Goal: Ask a question: Seek information or help from site administrators or community

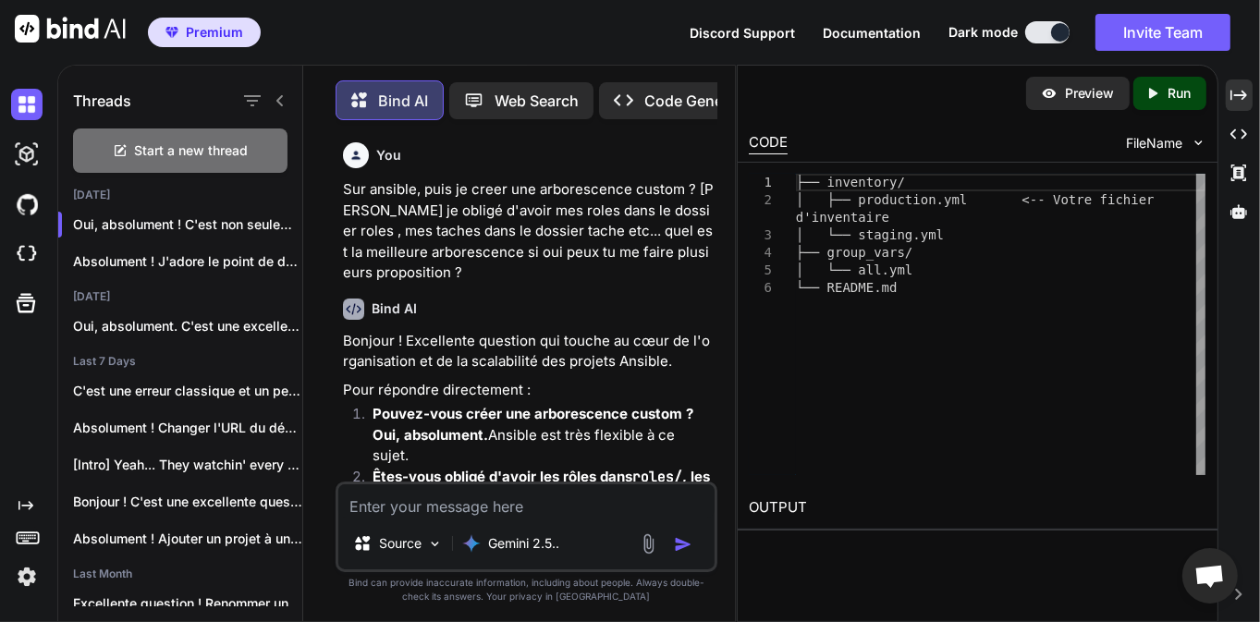
scroll to position [9217, 0]
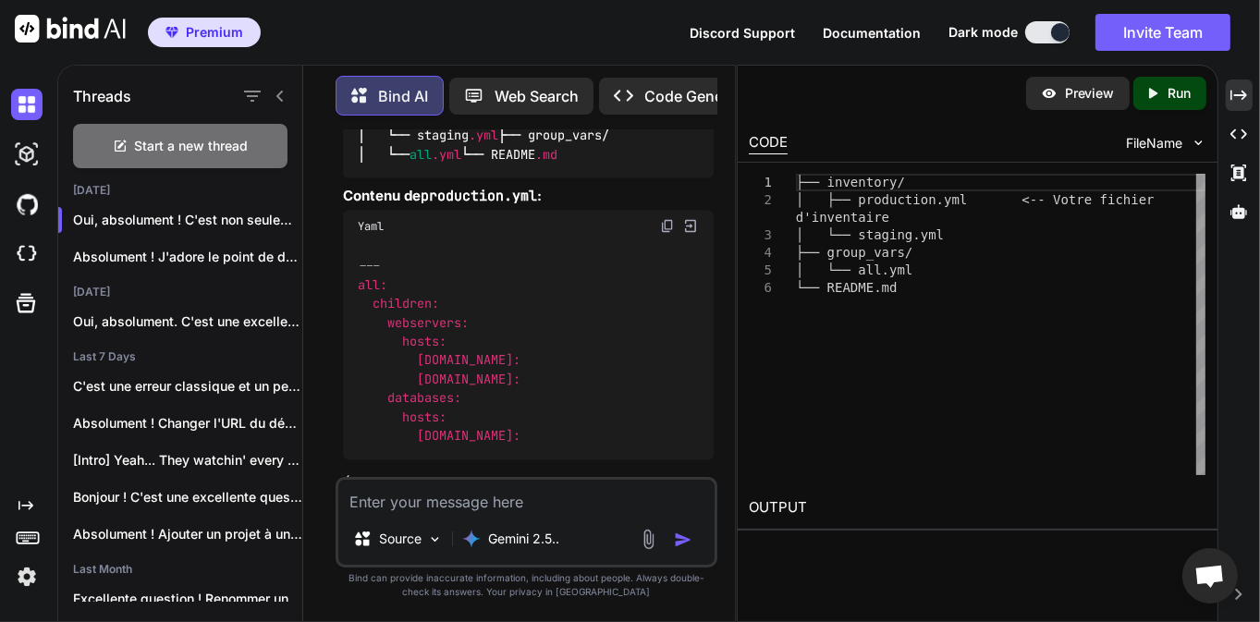
click at [514, 509] on textarea at bounding box center [526, 496] width 376 height 33
type textarea "s"
type textarea "x"
type textarea "su"
type textarea "x"
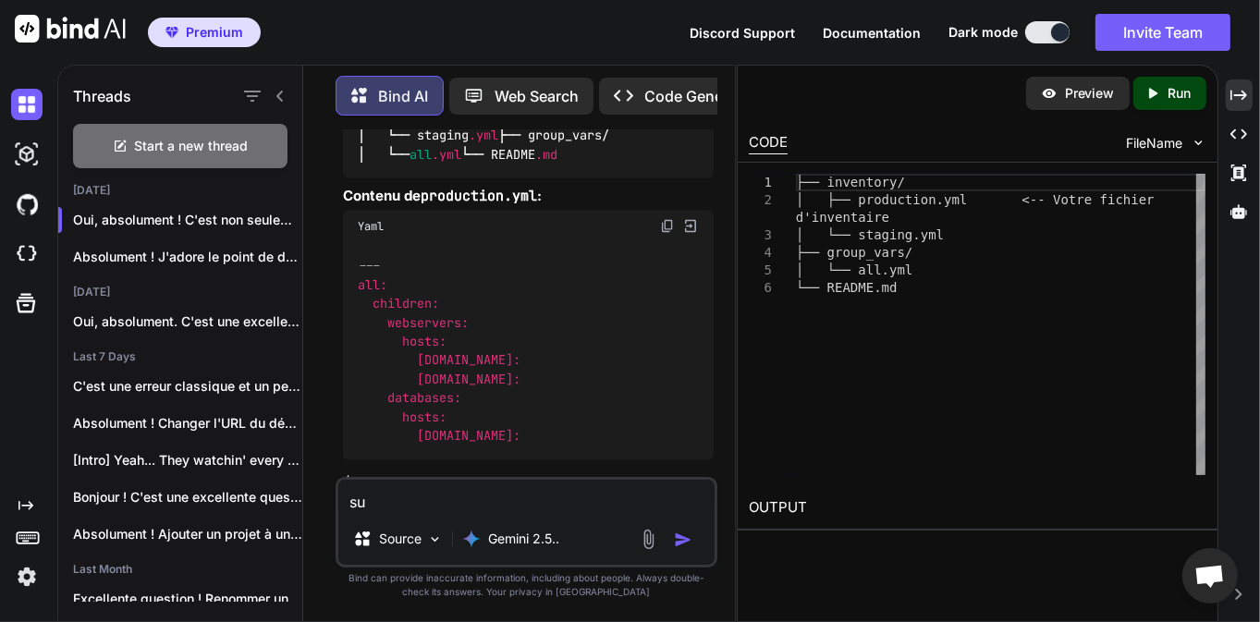
type textarea "sur"
type textarea "x"
type textarea "sur"
type textarea "x"
type textarea "sur l"
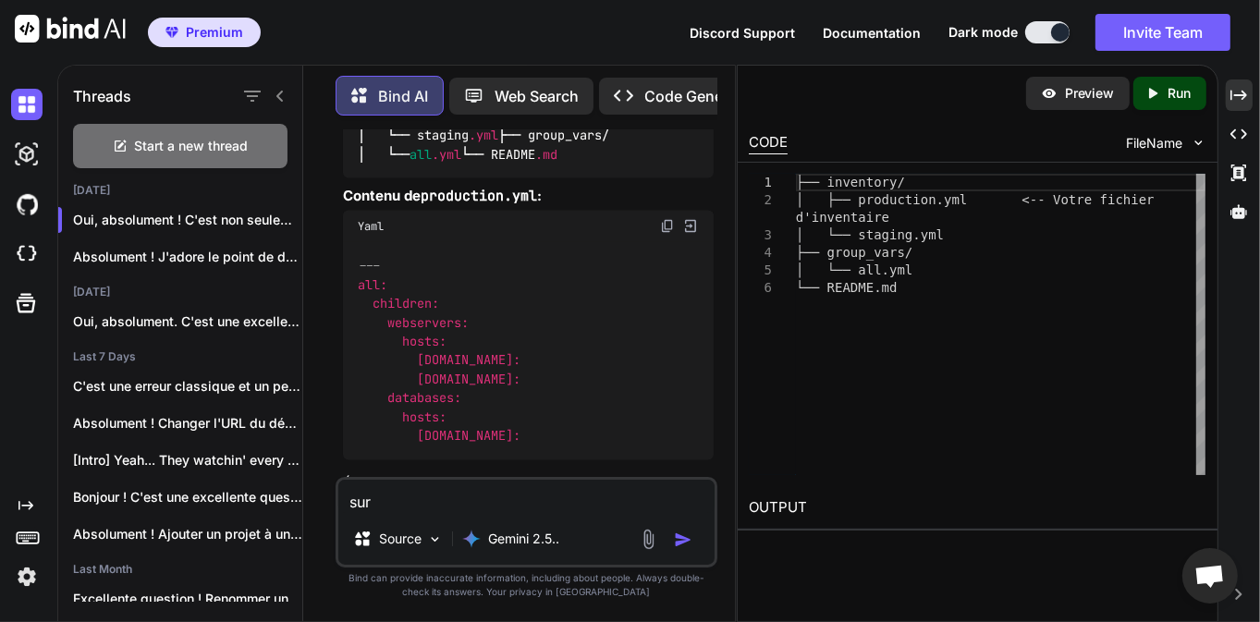
type textarea "x"
type textarea "sur li"
type textarea "x"
type textarea "sur [PERSON_NAME]"
type textarea "x"
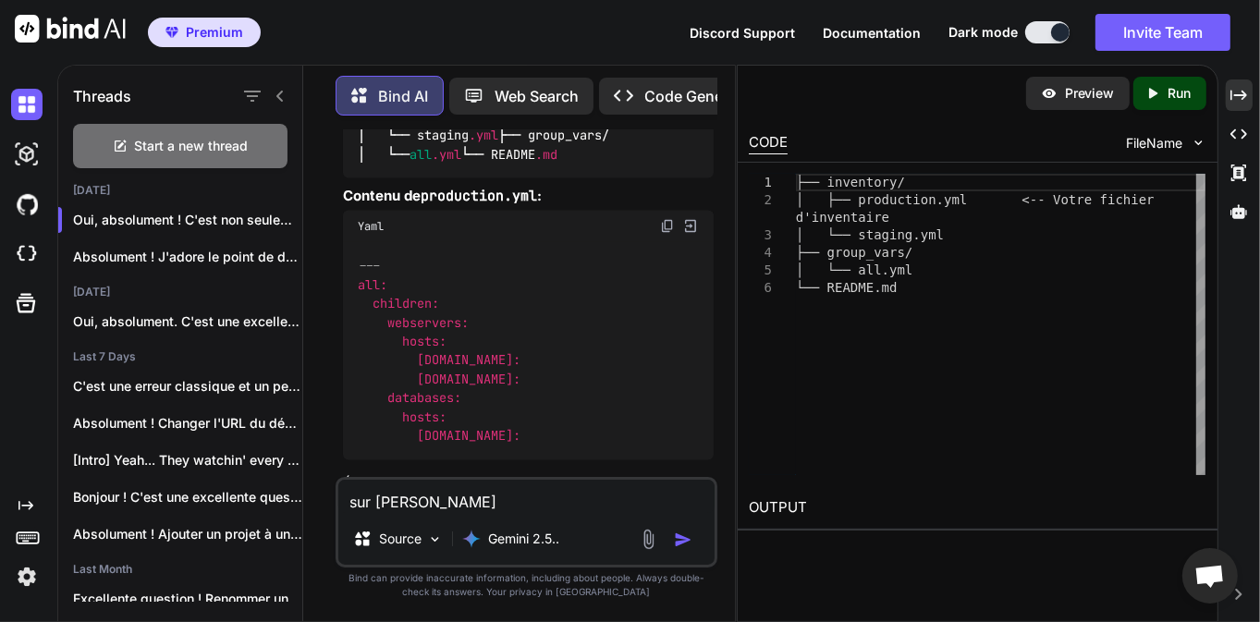
type textarea "sur linu"
type textarea "x"
type textarea "sur linux"
type textarea "x"
type textarea "sur linux"
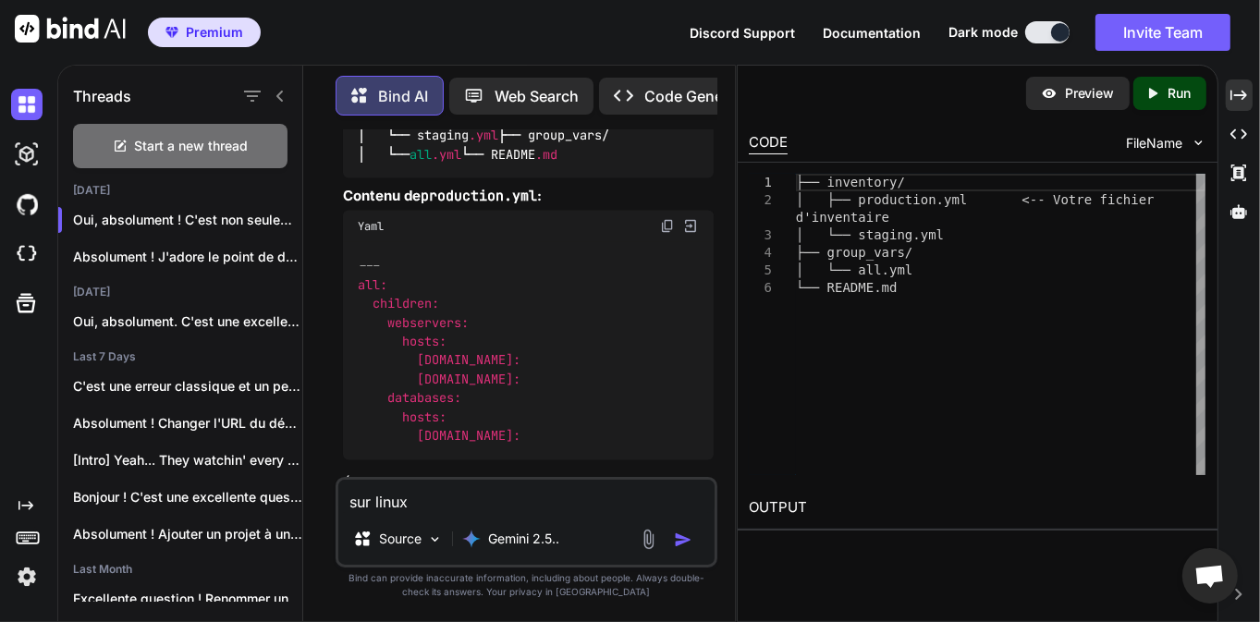
type textarea "x"
type textarea "sur linux c"
type textarea "x"
type textarea "sur linux co"
type textarea "x"
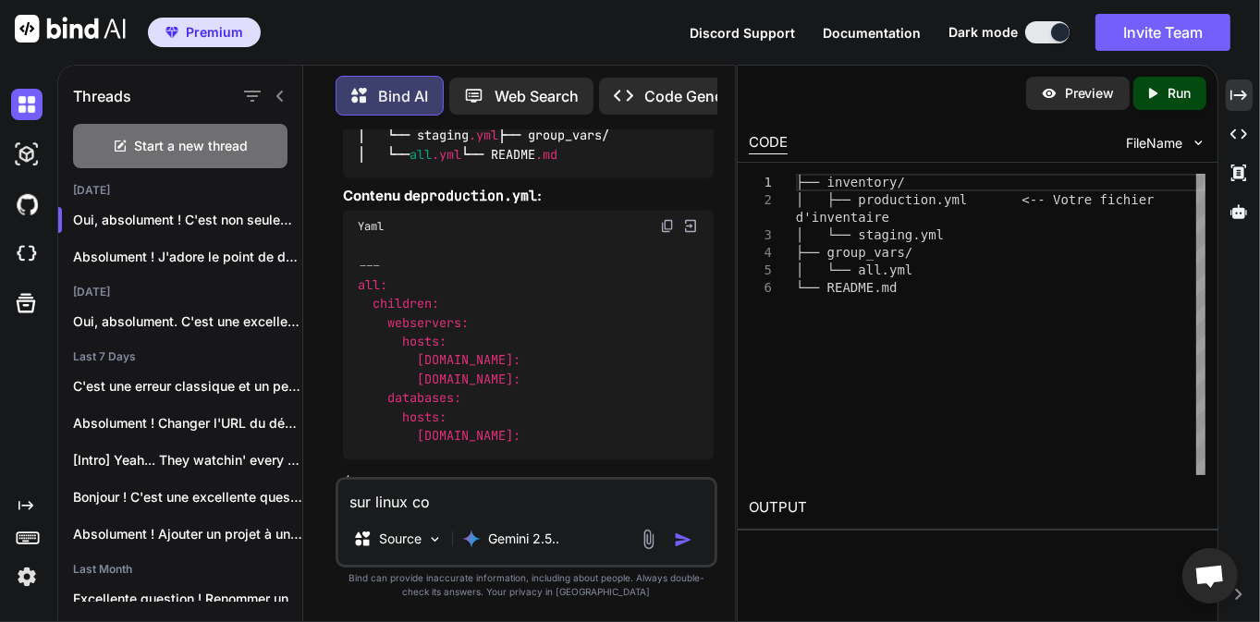
type textarea "sur linux com"
type textarea "x"
type textarea "sur linux comm"
type textarea "x"
type textarea "sur linux comme"
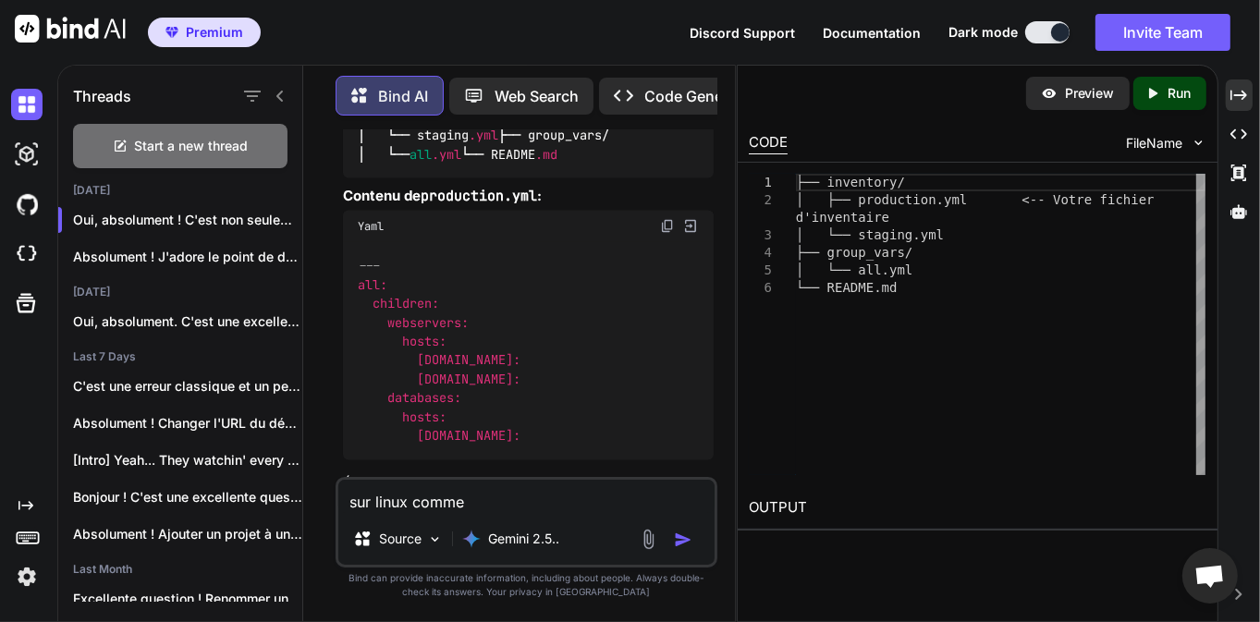
type textarea "x"
type textarea "sur linux commen"
type textarea "x"
type textarea "sur linux comment"
type textarea "x"
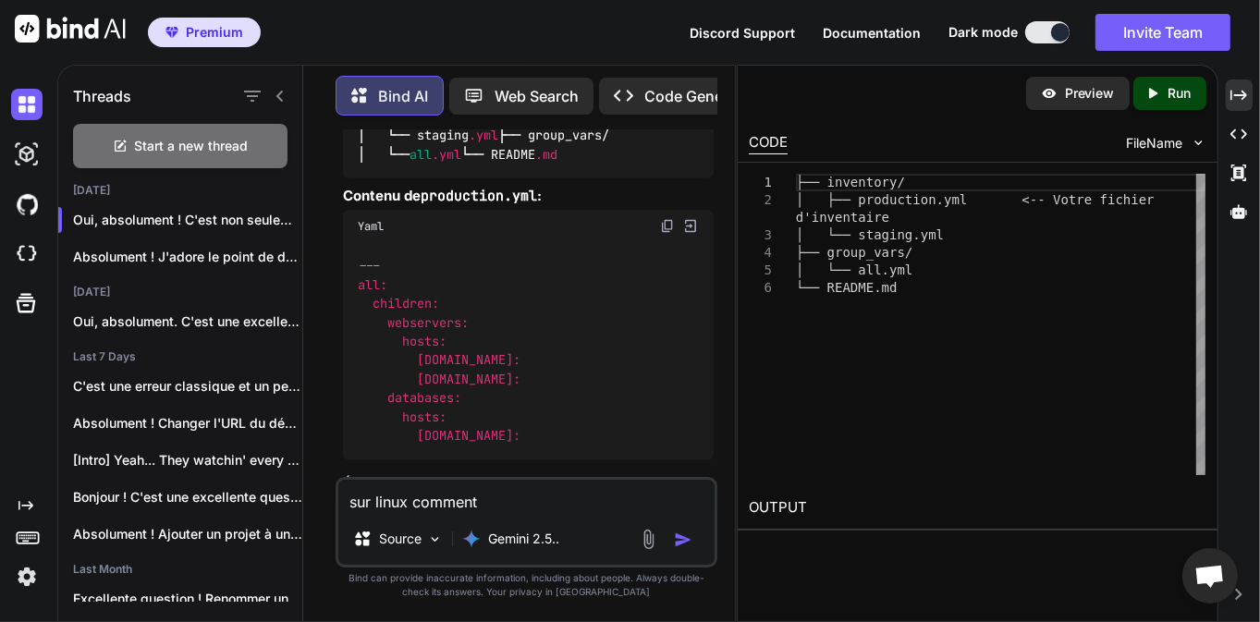
type textarea "sur linux comment"
type textarea "x"
type textarea "sur linux comment v"
type textarea "x"
type textarea "sur linux comment vé"
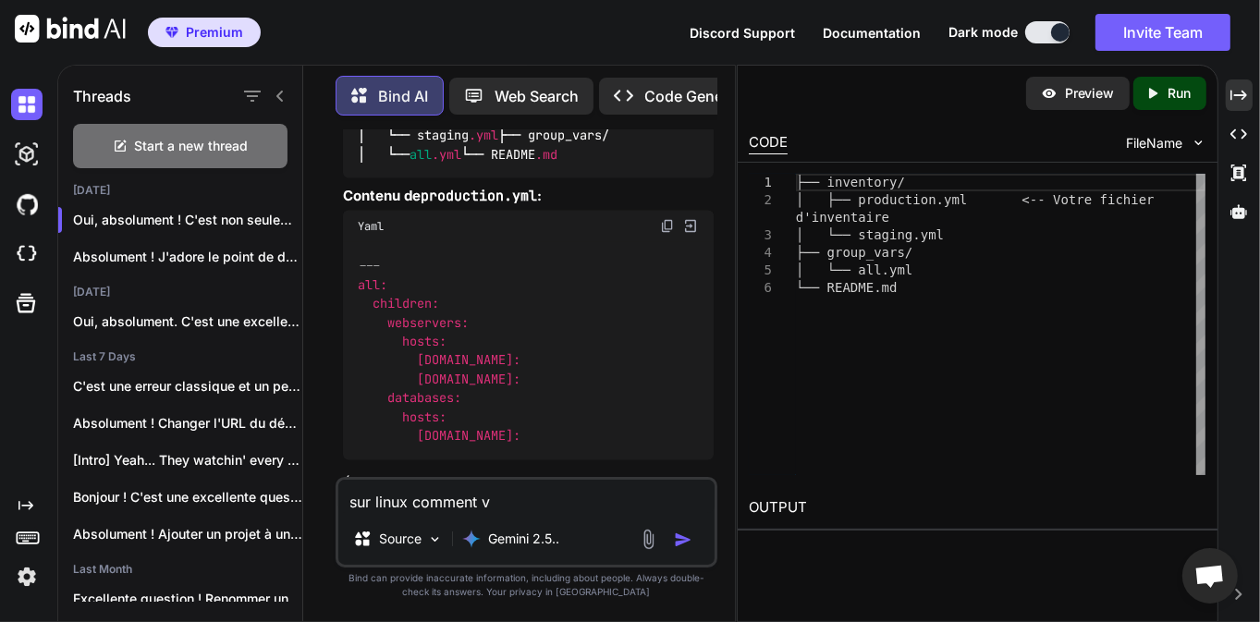
type textarea "x"
type textarea "sur linux comment vér"
type textarea "x"
type textarea "sur linux comment véri"
type textarea "x"
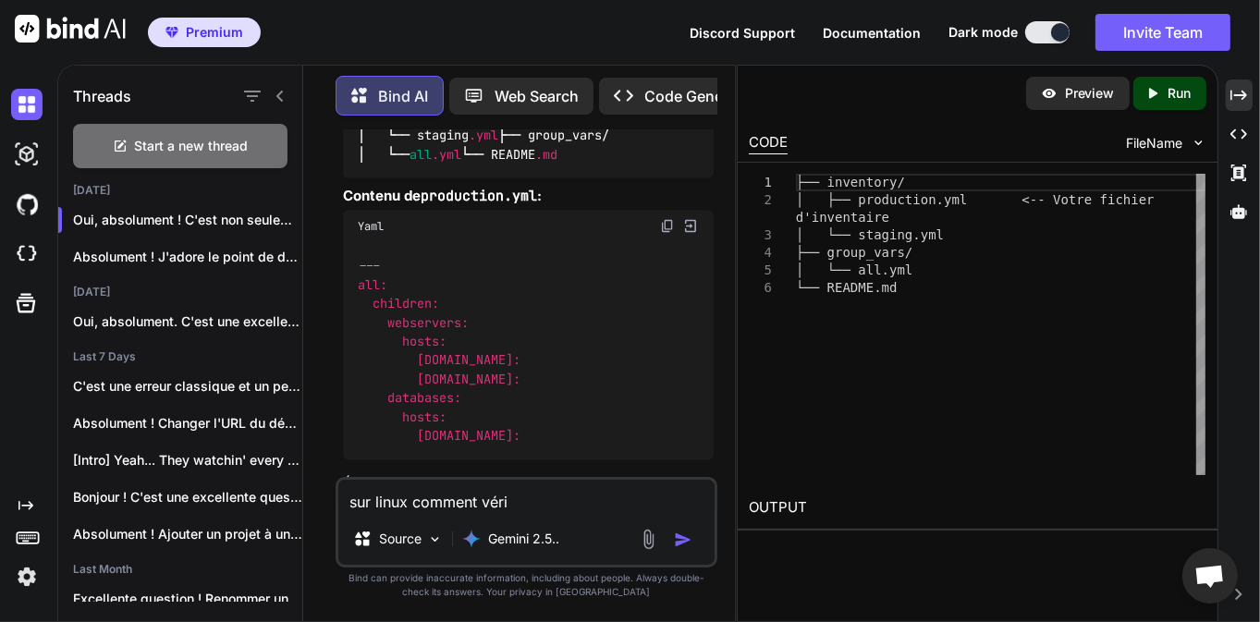
type textarea "sur linux comment vérii"
type textarea "x"
type textarea "sur linux comment vériie"
type textarea "x"
type textarea "sur linux comment vériier"
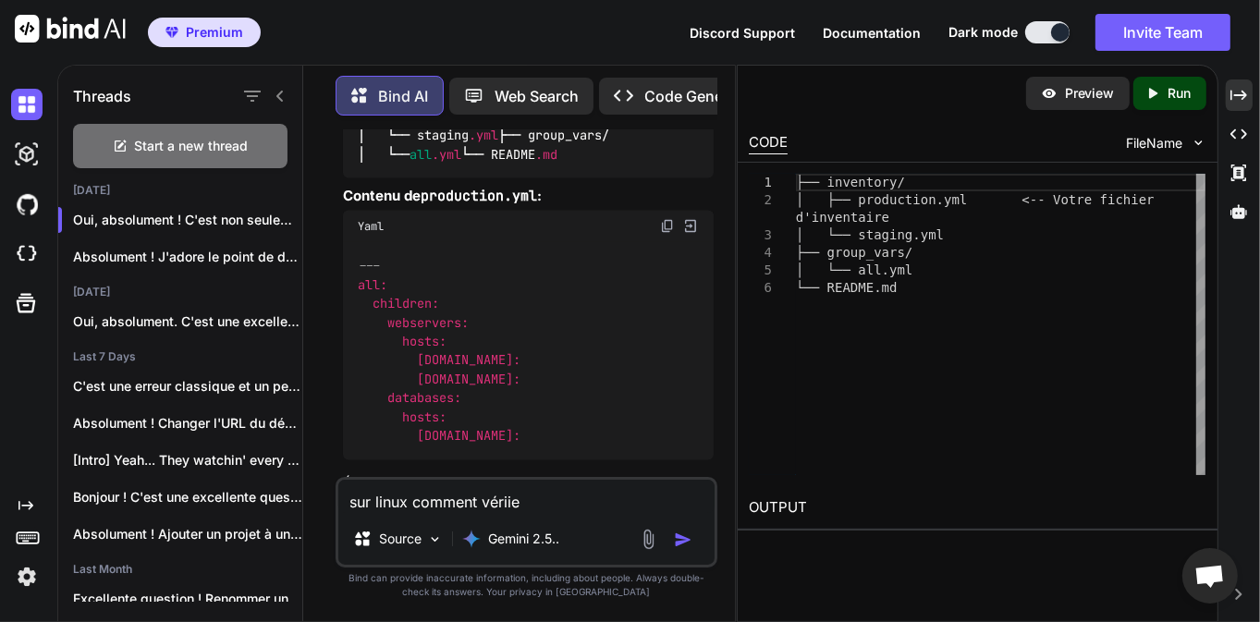
type textarea "x"
type textarea "sur linux comment vériier"
type textarea "x"
type textarea "sur linux comment vériier d"
type textarea "x"
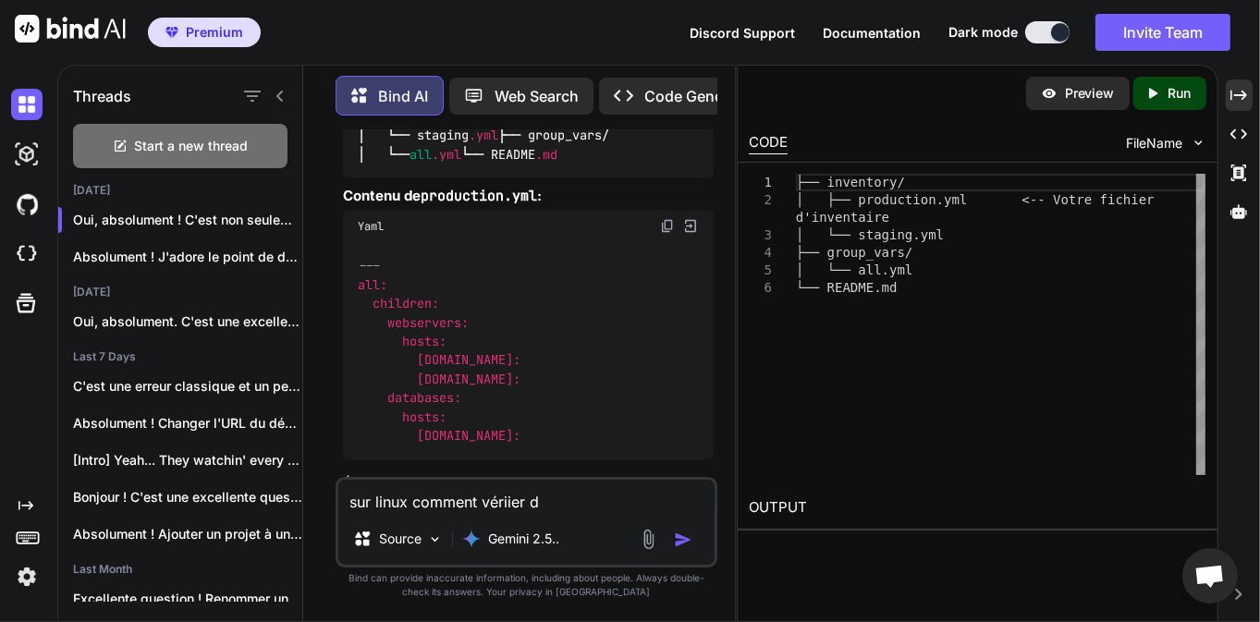
type textarea "sur linux comment vériier de"
type textarea "x"
type textarea "sur linux comment vériier d"
type textarea "x"
type textarea "sur linux comment vériier"
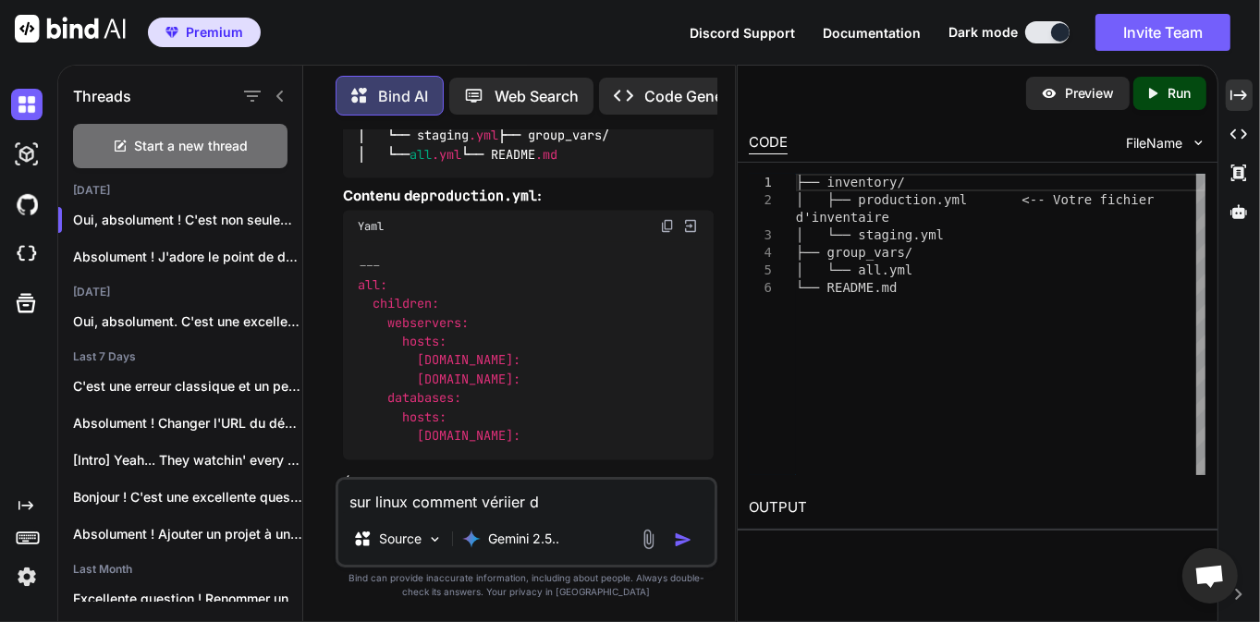
type textarea "x"
type textarea "sur linux comment vériier"
type textarea "x"
type textarea "sur linux comment vériie"
type textarea "x"
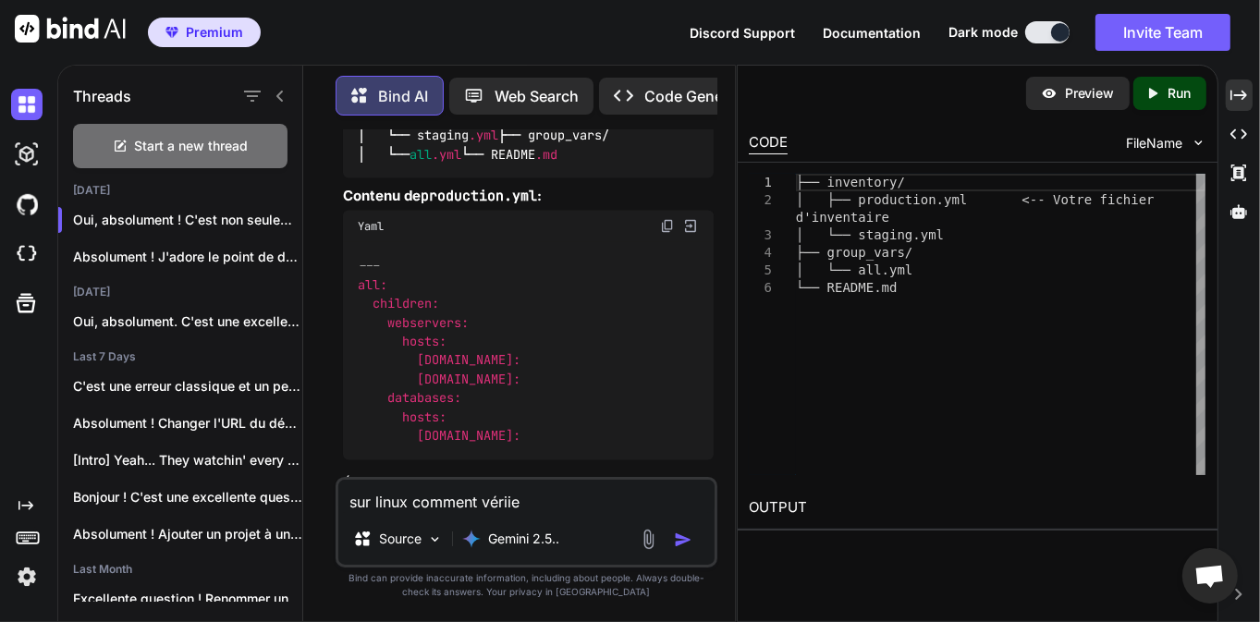
type textarea "sur linux comment vérii"
type textarea "x"
type textarea "sur linux comment véri"
type textarea "x"
type textarea "sur linux comment vérif"
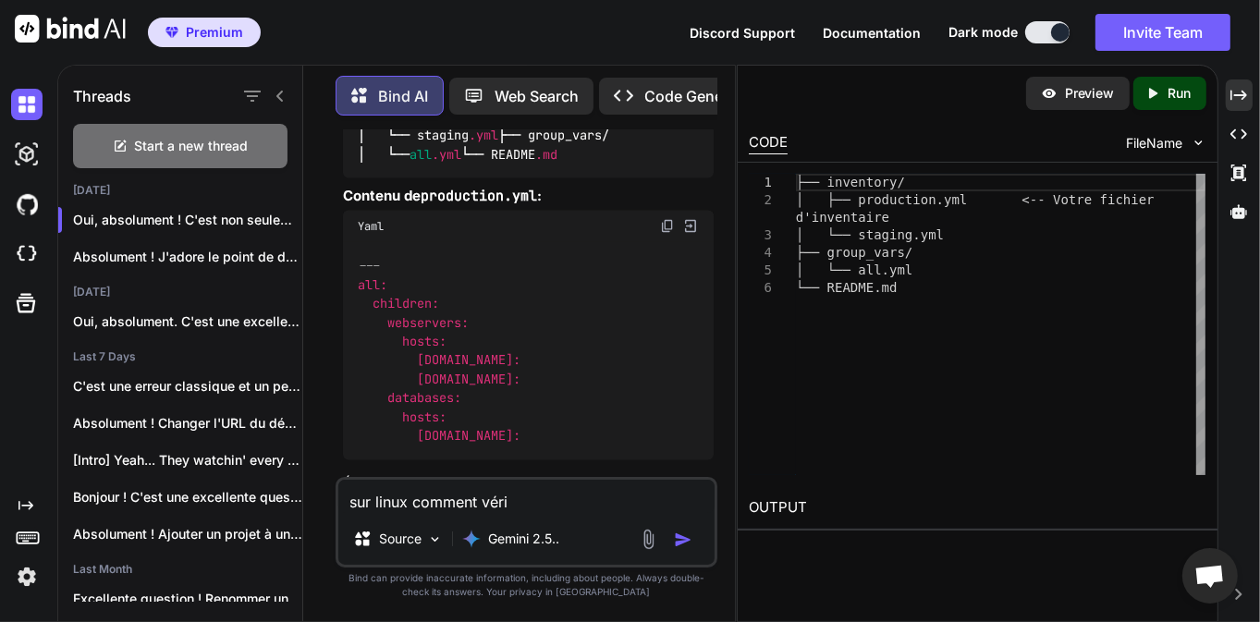
type textarea "x"
type textarea "sur linux comment vérifi"
type textarea "x"
type textarea "sur linux comment vérifie"
type textarea "x"
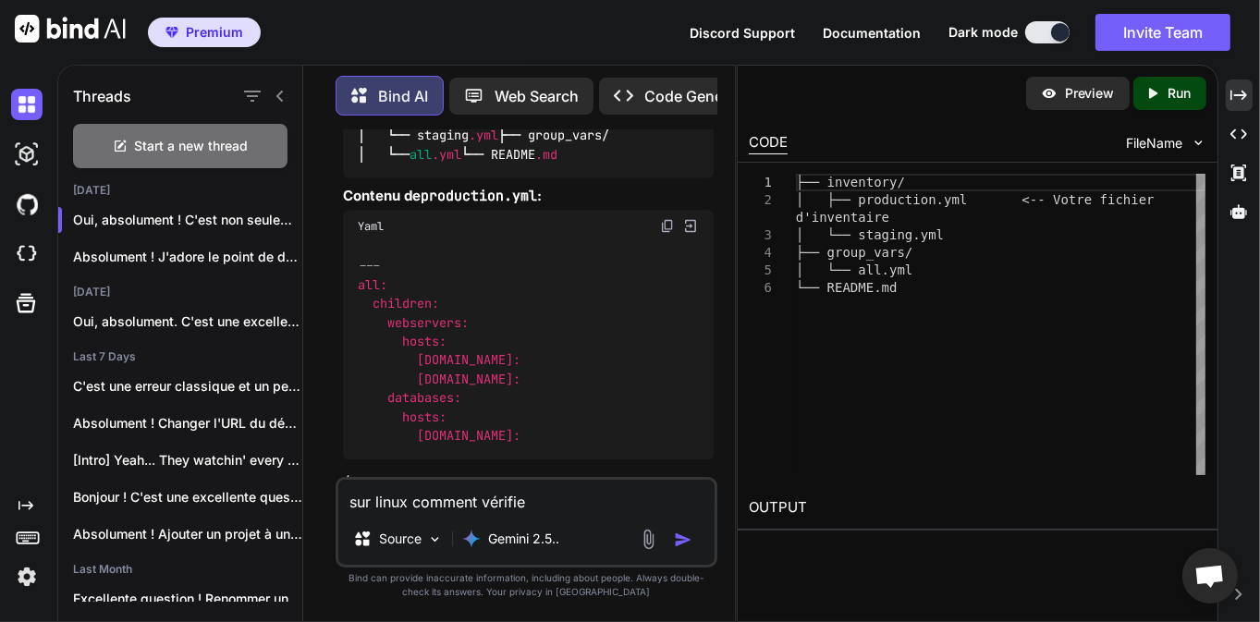
type textarea "sur linux comment vérifier"
type textarea "x"
type textarea "sur linux comment vérifier"
type textarea "x"
type textarea "sur linux comment vérifier s"
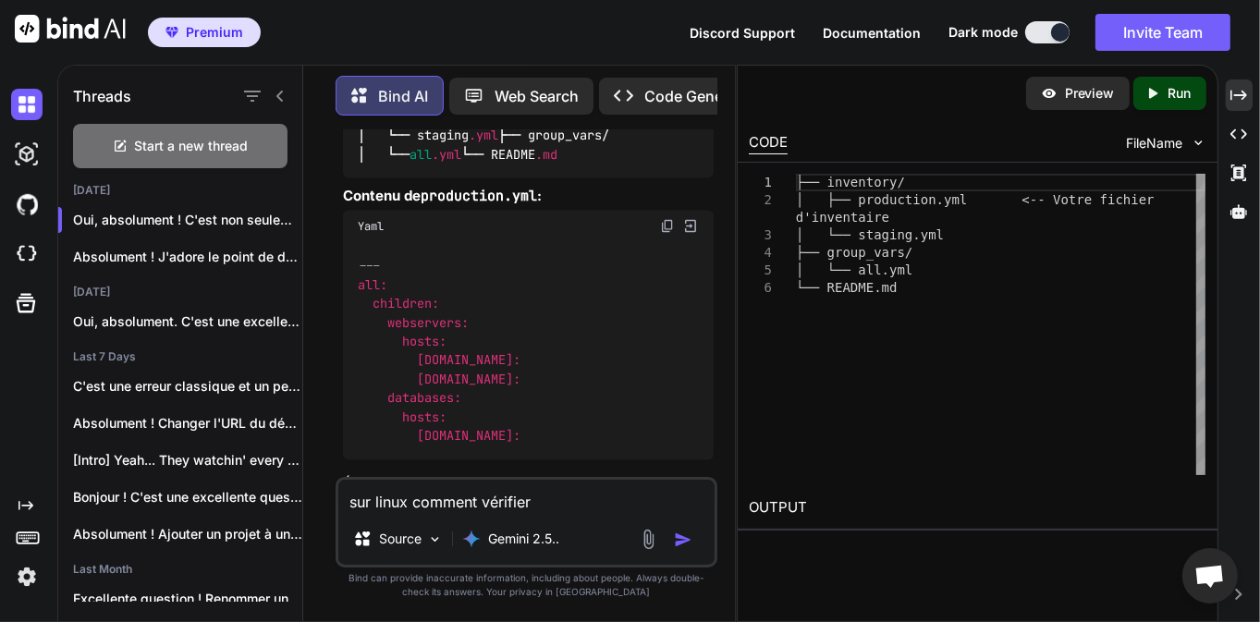
type textarea "x"
type textarea "sur linux comment vérifier si"
type textarea "x"
type textarea "sur linux comment vérifier si"
type textarea "x"
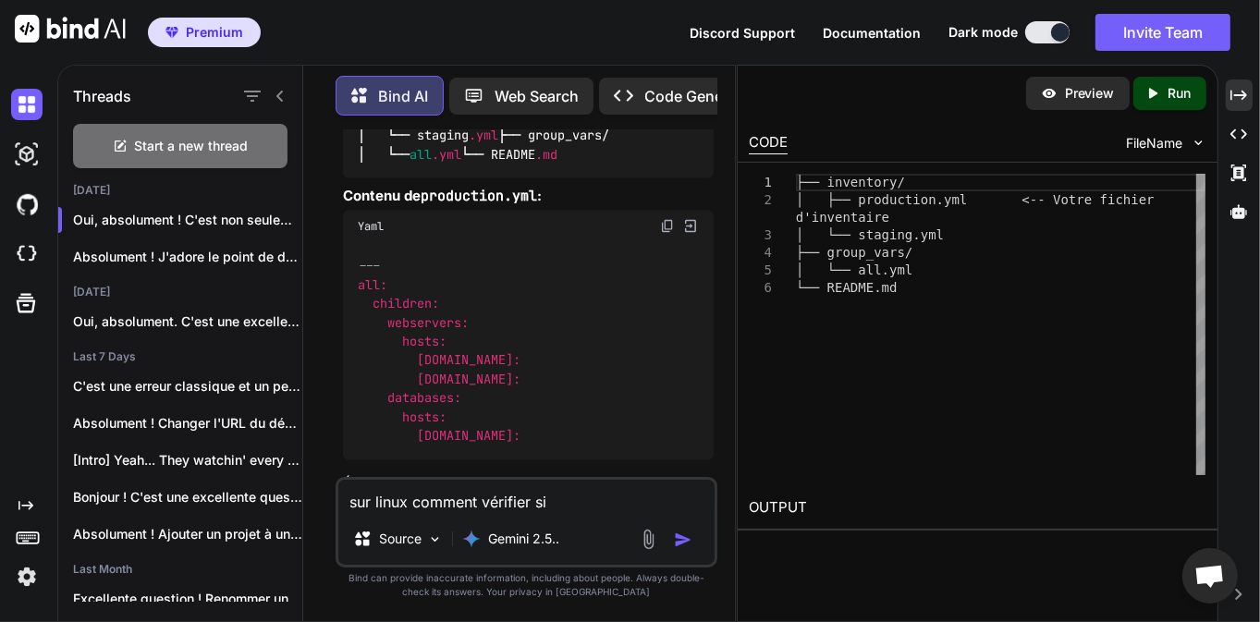
type textarea "sur linux comment vérifier si u"
type textarea "x"
type textarea "sur linux comment vérifier si un"
type textarea "x"
type textarea "sur linux comment vérifier si un"
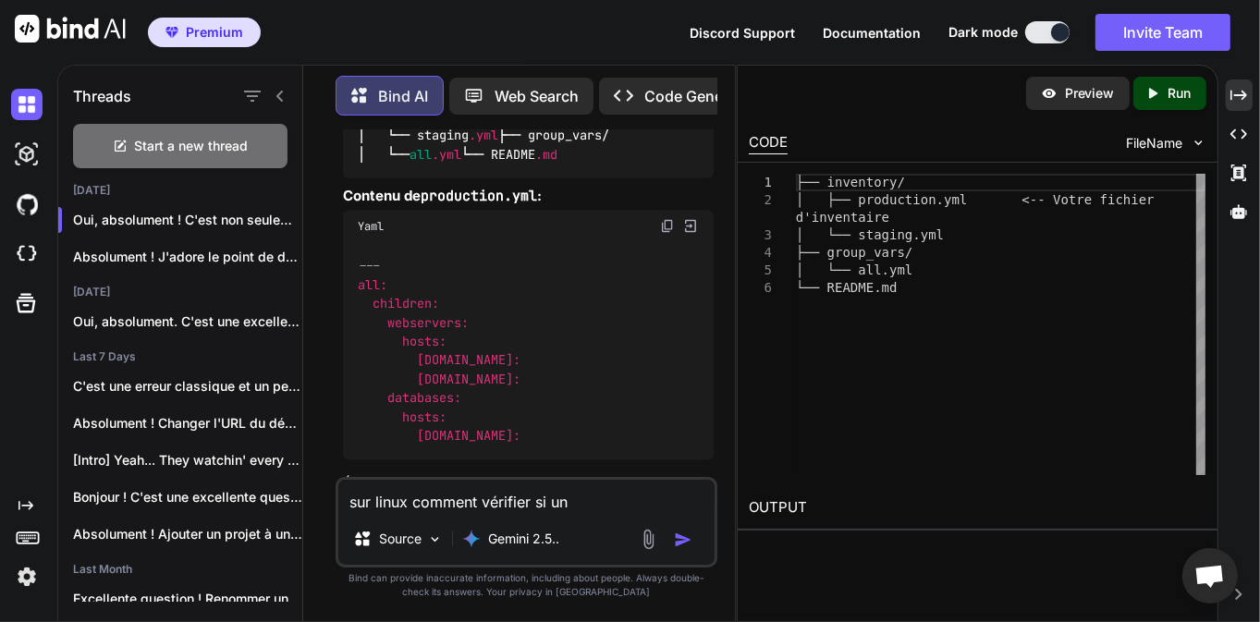
type textarea "x"
type textarea "sur linux comment vérifier si un f"
type textarea "x"
type textarea "sur linux comment vérifier si un fs"
type textarea "x"
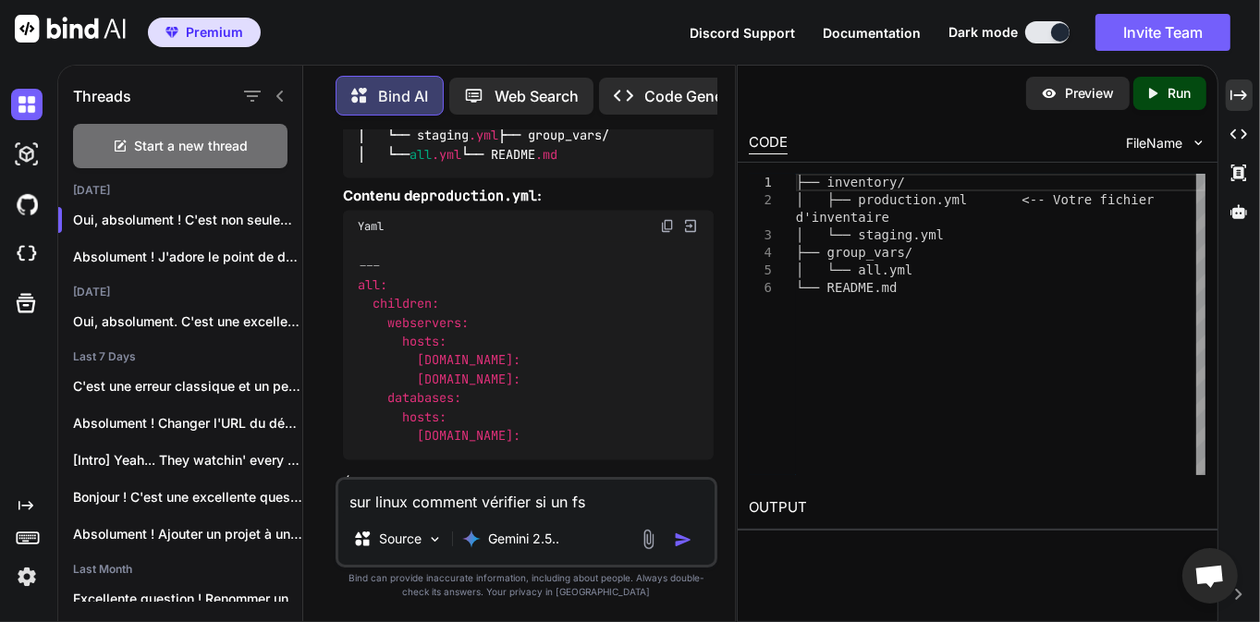
type textarea "sur linux comment vérifier si un fs"
type textarea "x"
type textarea "sur linux comment vérifier si un fs e"
type textarea "x"
type textarea "sur linux comment vérifier si un fs es"
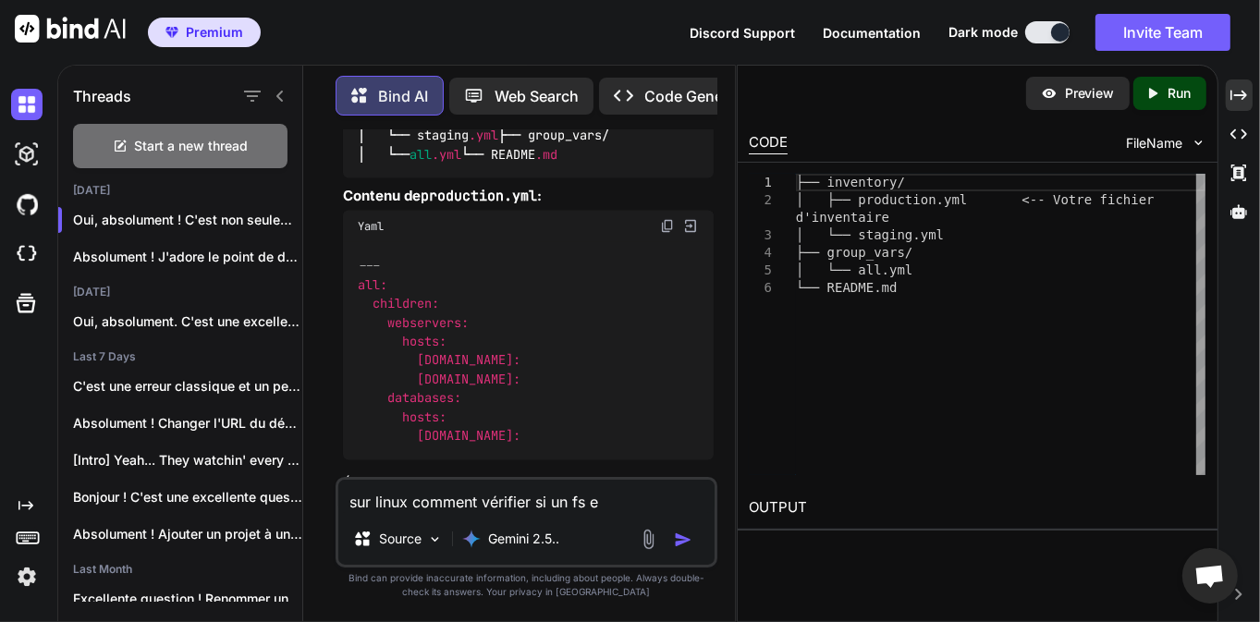
type textarea "x"
type textarea "sur linux comment vérifier si un fs est"
type textarea "x"
type textarea "sur linux comment vérifier si un fs est"
type textarea "x"
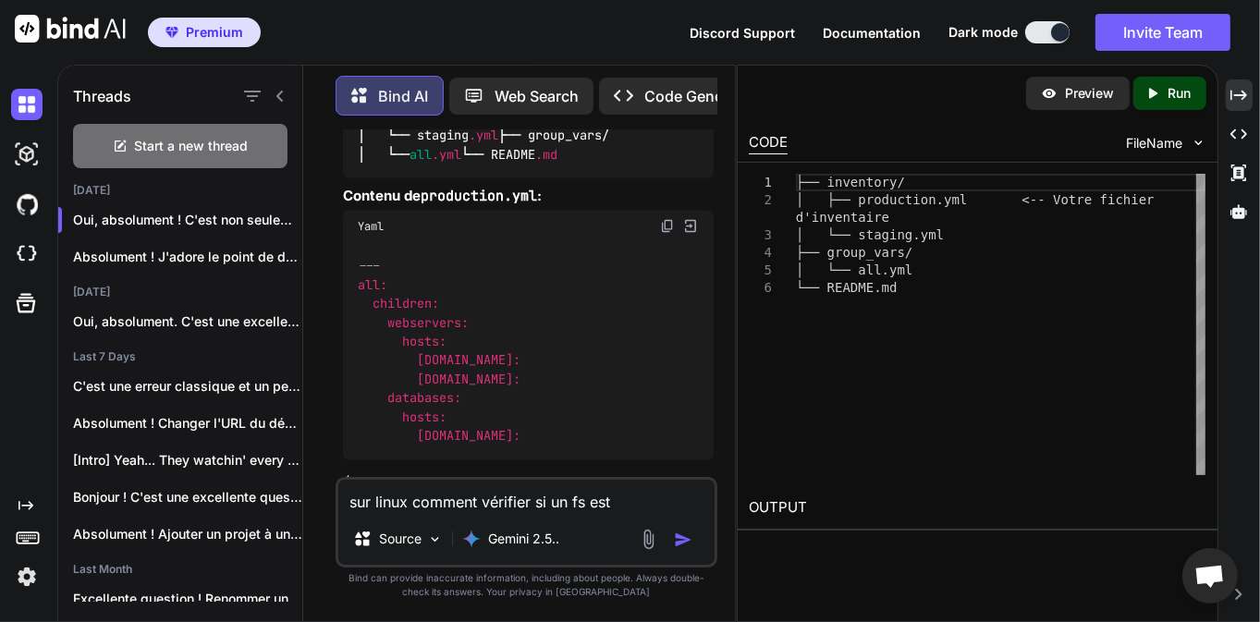
type textarea "sur linux comment vérifier si un fs est c"
type textarea "x"
type textarea "sur linux comment vérifier si un fs est co"
type textarea "x"
type textarea "sur linux comment vérifier si un fs est cor"
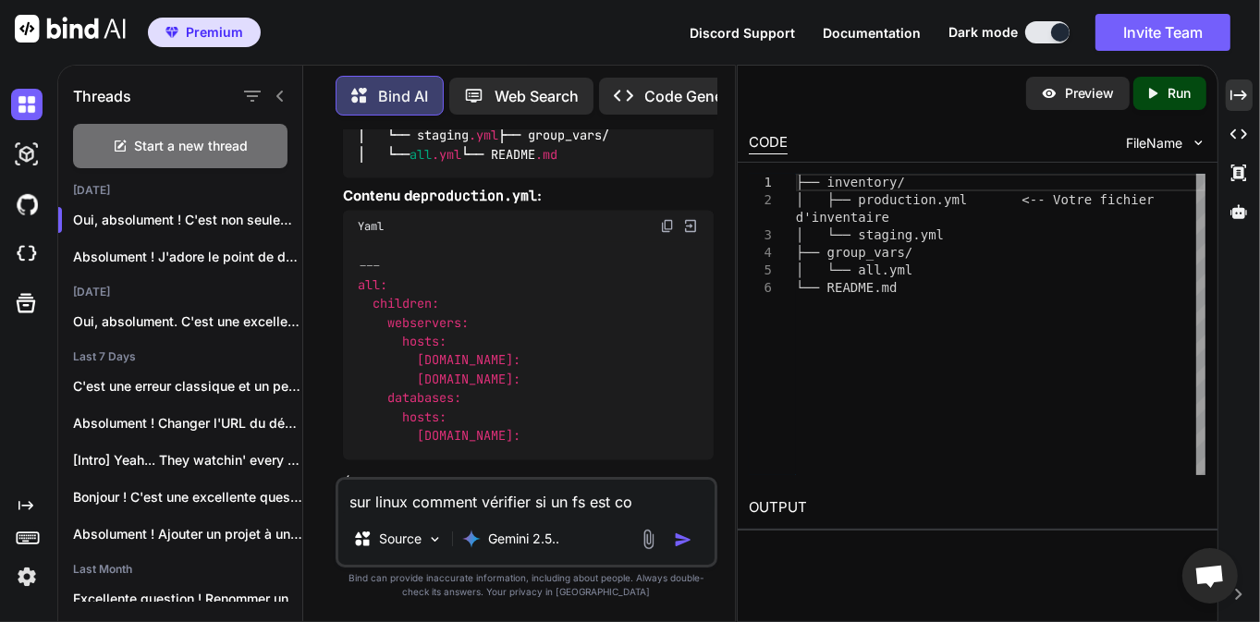
type textarea "x"
type textarea "sur linux comment vérifier si un fs est corr"
type textarea "x"
type textarea "sur linux comment vérifier si un fs est corrp"
type textarea "x"
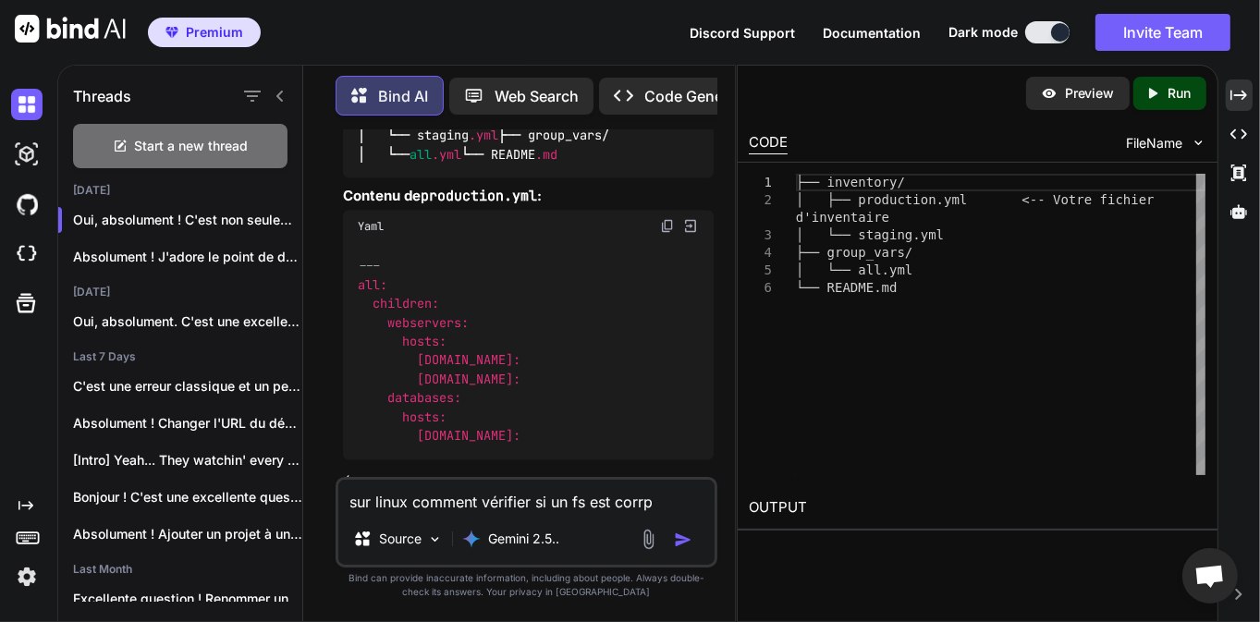
type textarea "sur linux comment vérifier si un fs est corr"
type textarea "x"
type textarea "sur linux comment vérifier si un fs est corro"
type textarea "x"
type textarea "sur linux comment vérifier si un fs est corrom"
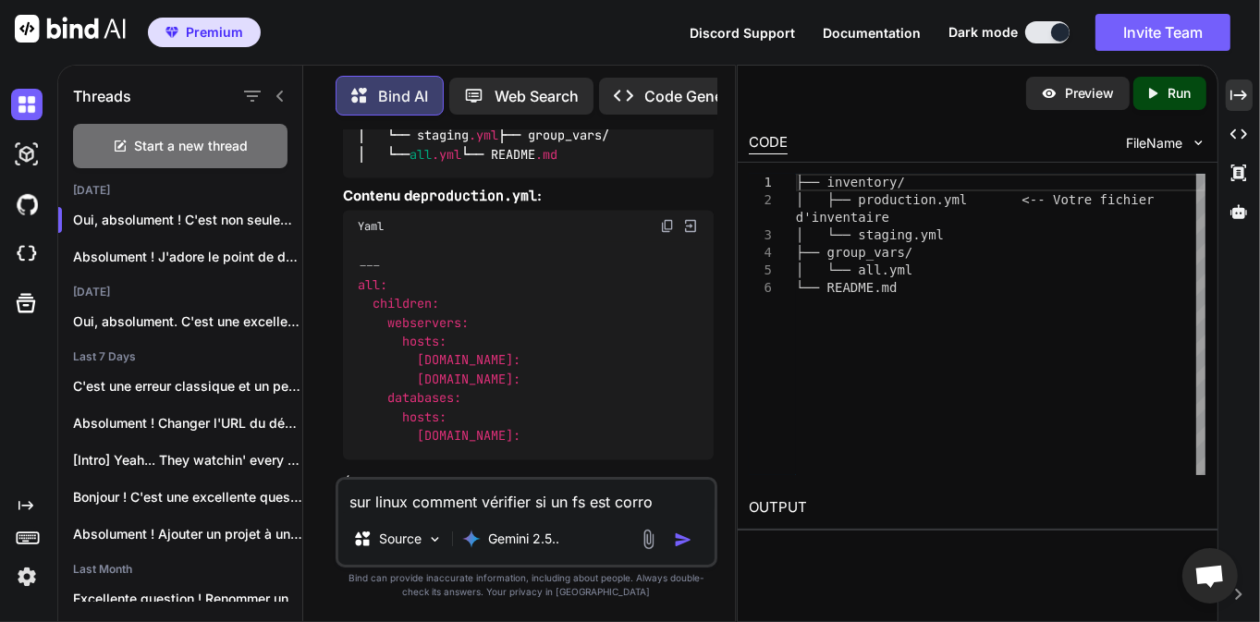
type textarea "x"
type textarea "sur linux comment vérifier si un fs est corromp"
type textarea "x"
type textarea "sur linux comment vérifier si un fs est corromp"
type textarea "x"
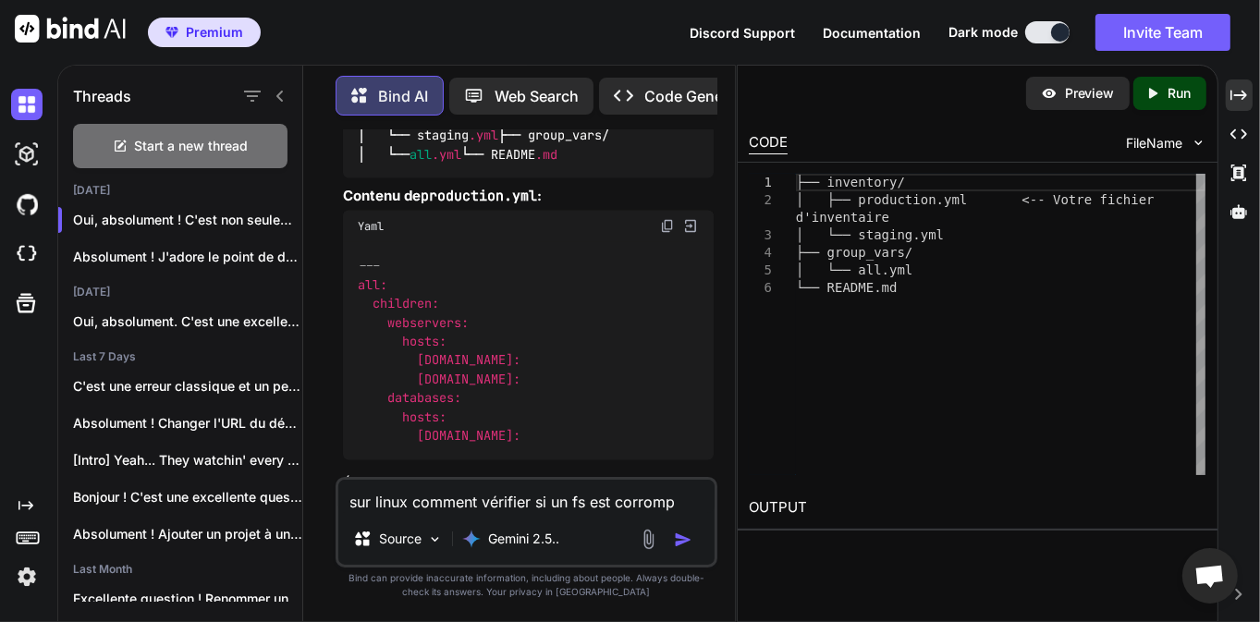
type textarea "sur linux comment vérifier si un fs est corromp"
type textarea "x"
type textarea "sur linux comment vérifier si un fs est corrompu"
type textarea "x"
type textarea "sur linux comment vérifier si un fs est corrompu"
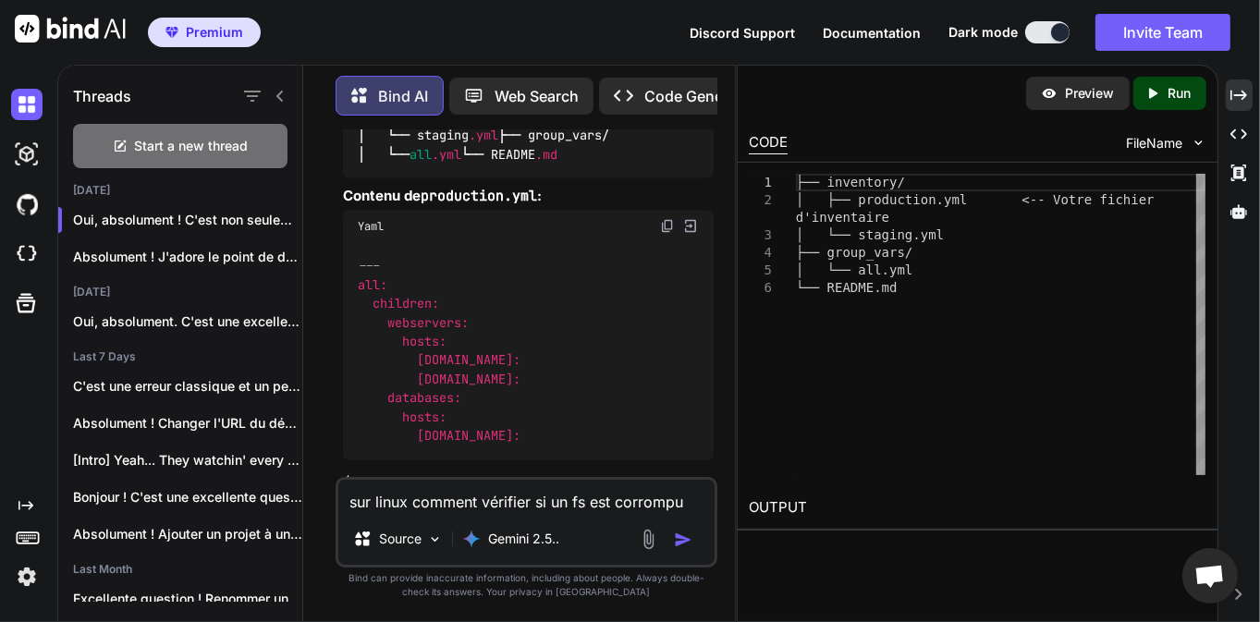
type textarea "x"
type textarea "sur linux comment vérifier si un fs est corrompu d"
type textarea "x"
type textarea "sur linux comment vérifier si un fs est corrompu de"
type textarea "x"
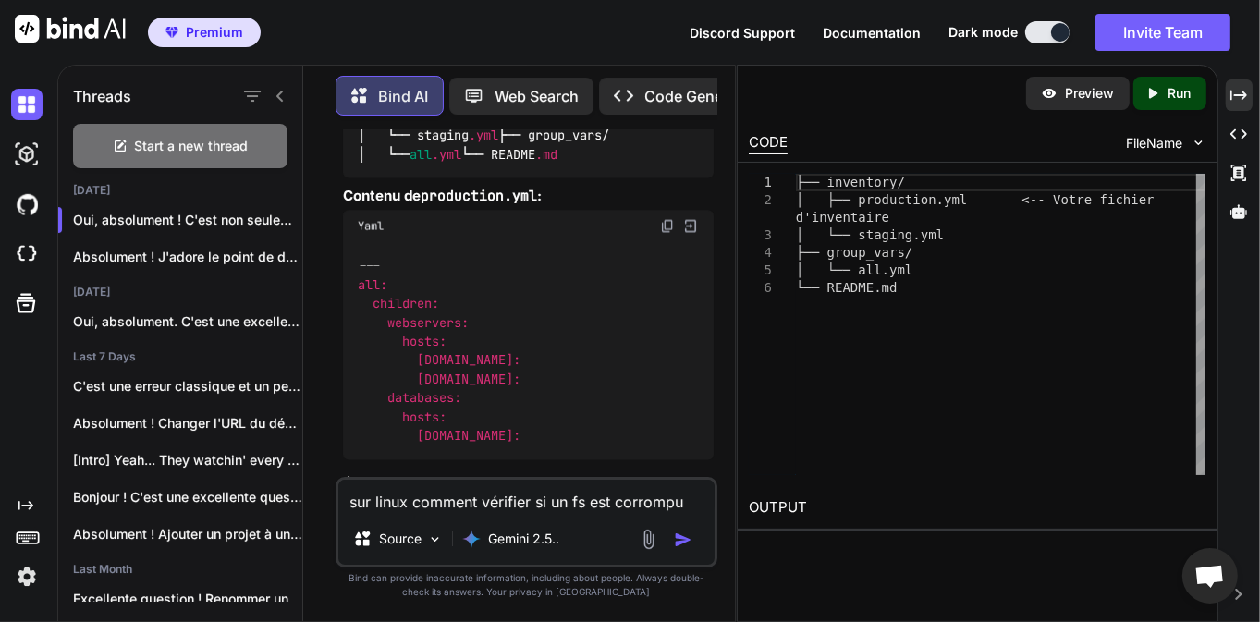
type textarea "sur linux comment vérifier si un fs est corrompu d"
type textarea "x"
type textarea "sur linux comment vérifier si un fs est corrompu"
type textarea "x"
type textarea "sur linux comment vérifier si un fs est corrompu ?"
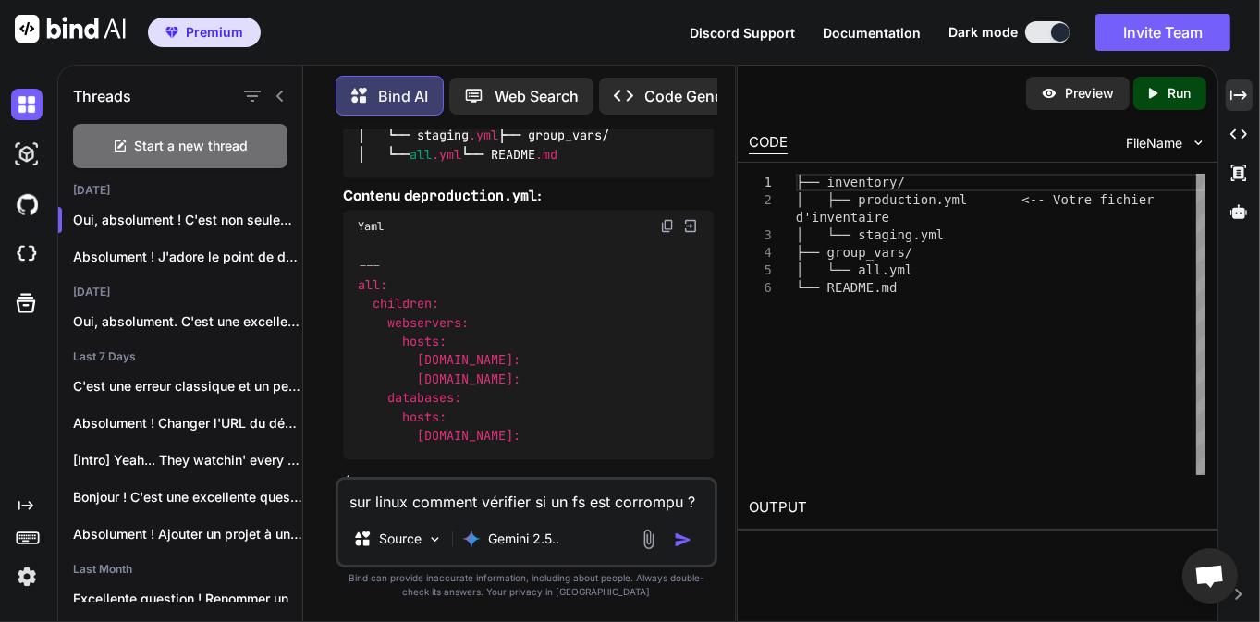
type textarea "x"
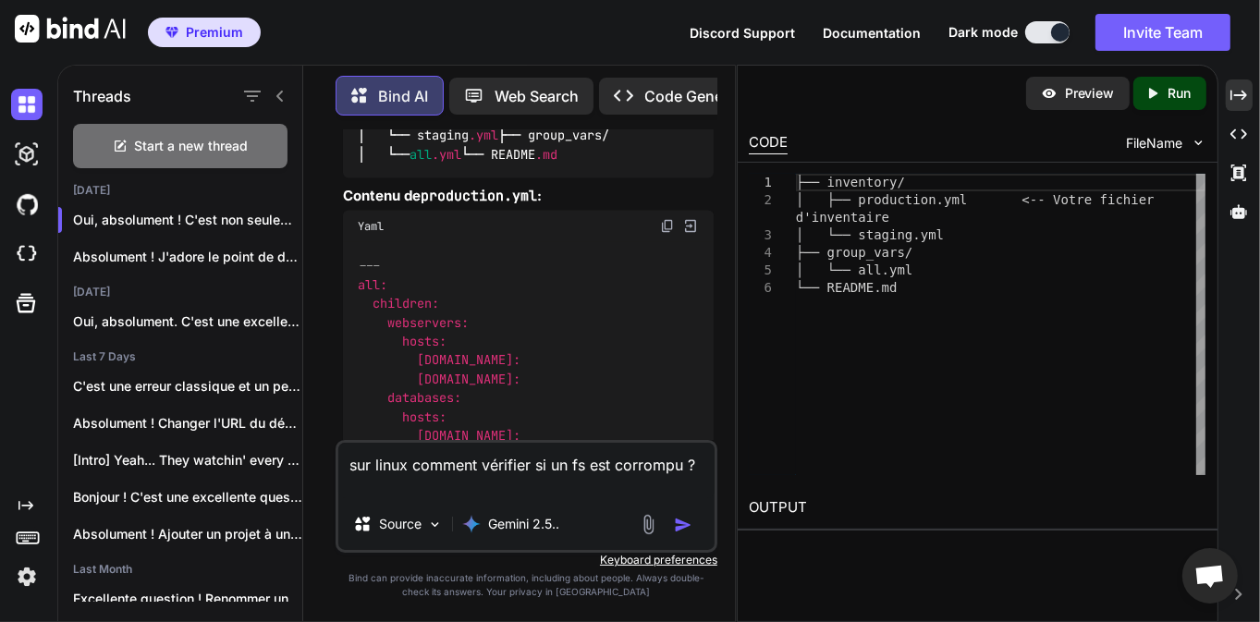
type textarea "sur linux comment vérifier si un fs est corrompu ?"
click at [675, 530] on img "button" at bounding box center [683, 525] width 18 height 18
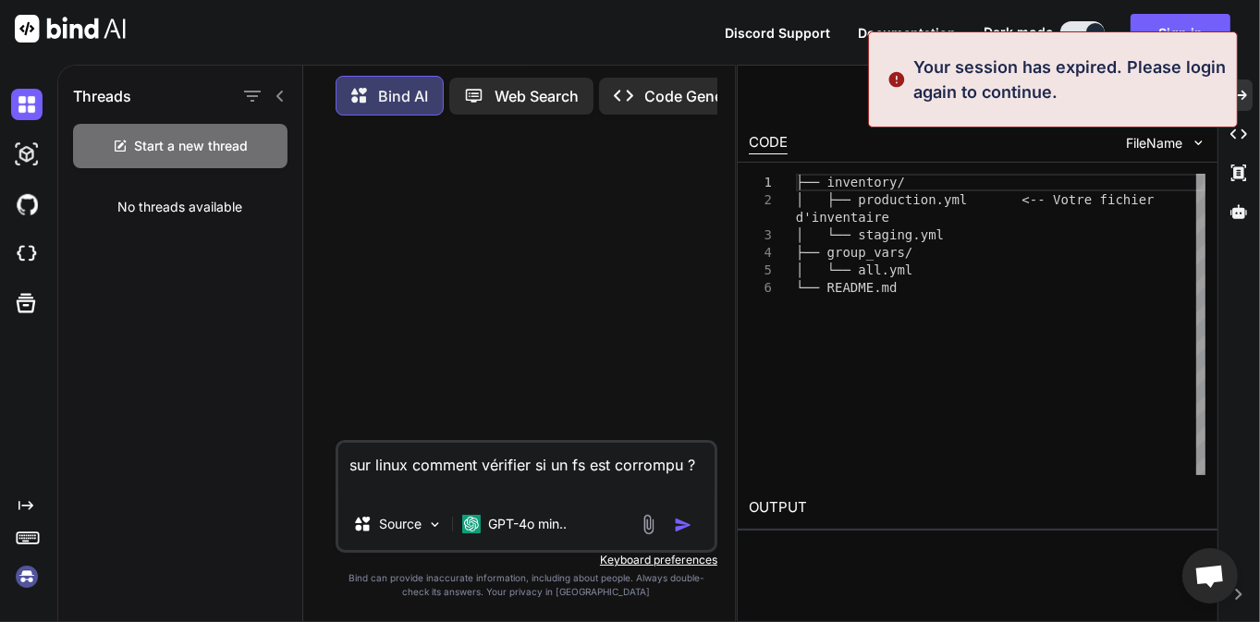
scroll to position [0, 0]
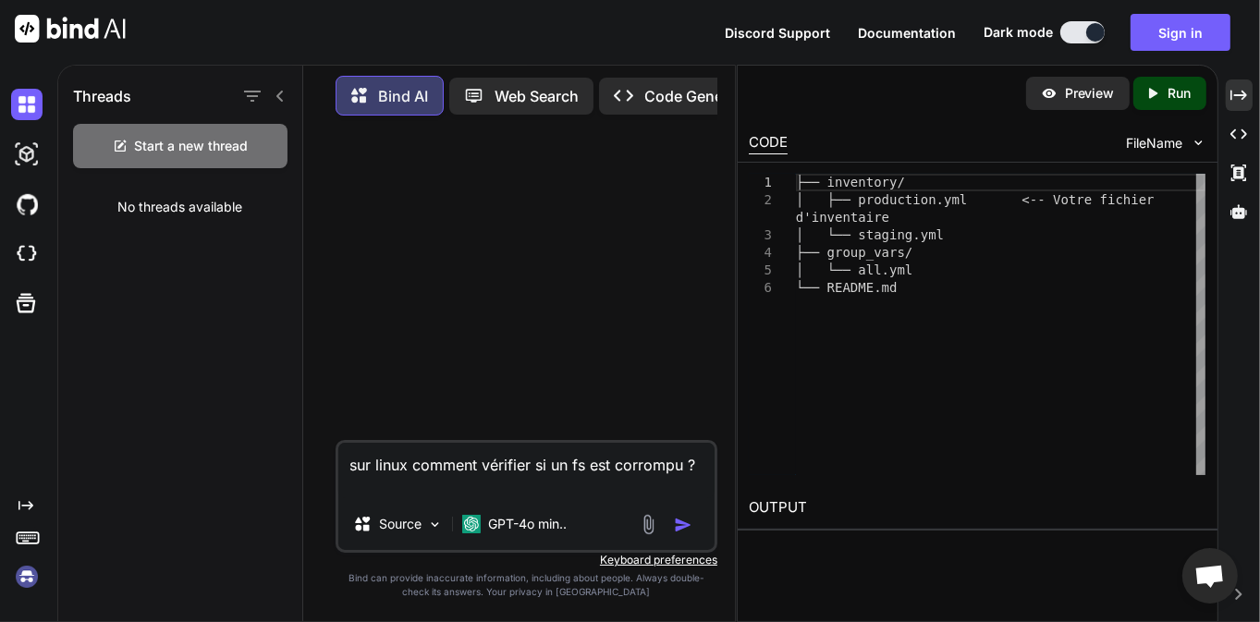
click at [579, 315] on div at bounding box center [528, 285] width 378 height 310
click at [553, 528] on p "GPT-4o min.." at bounding box center [527, 524] width 79 height 18
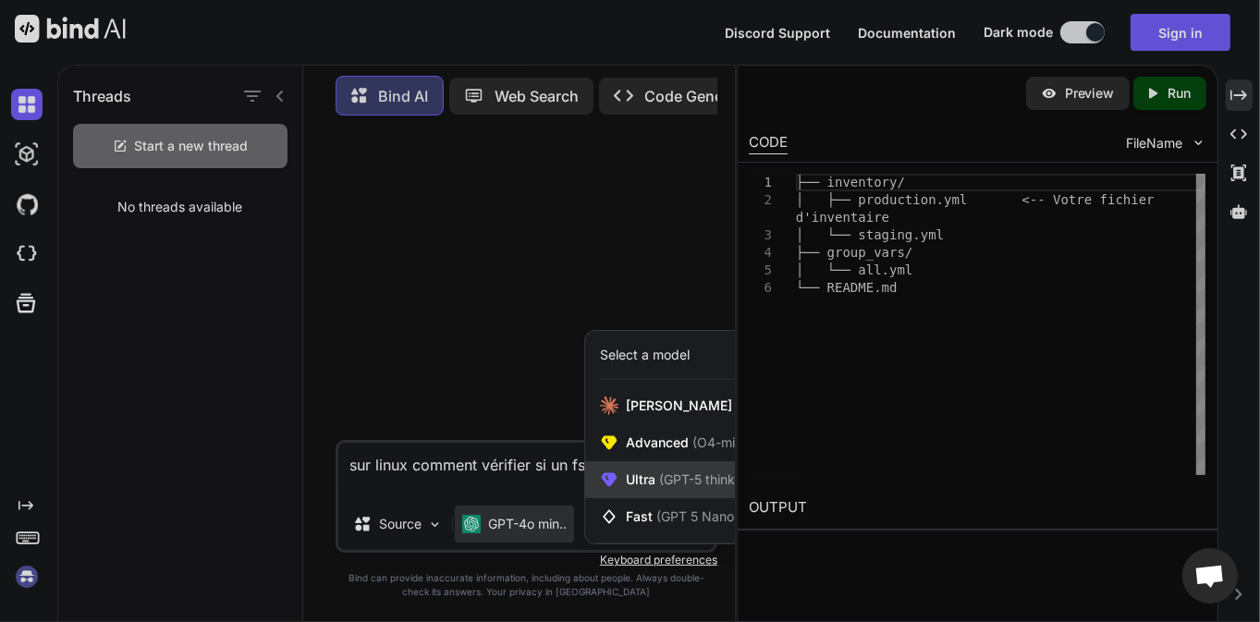
click at [623, 475] on div "Ultra (GPT-5 thinking, Gemini 2.5 Pro)" at bounding box center [736, 479] width 302 height 37
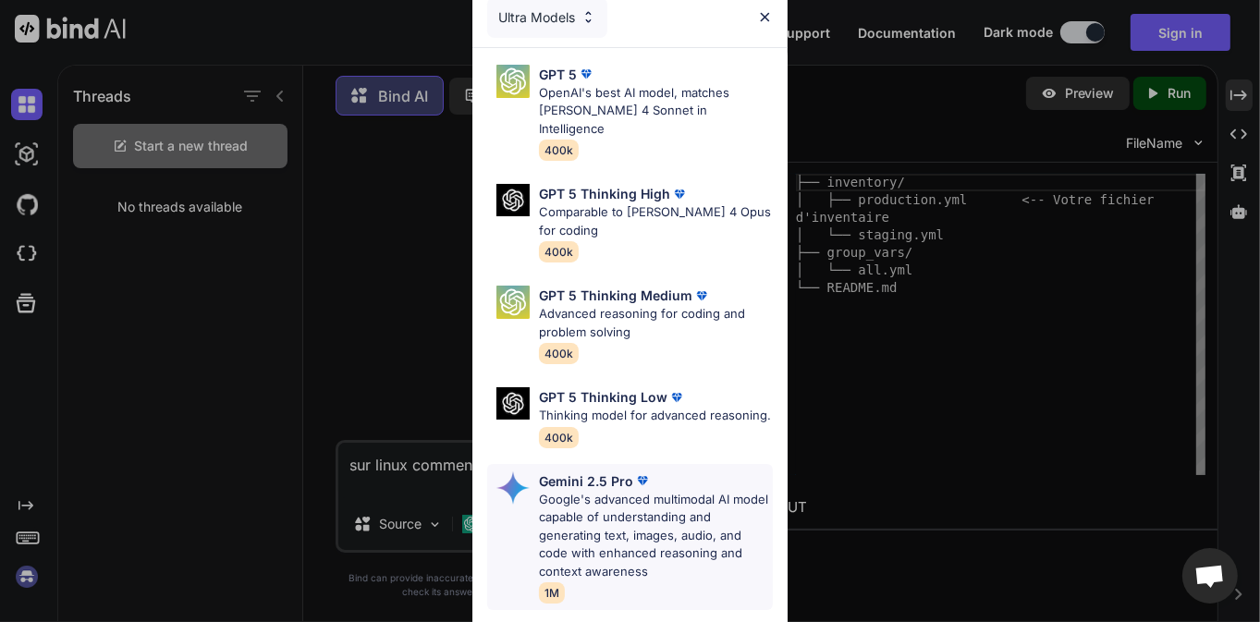
click at [570, 492] on p "Google's advanced multimodal AI model capable of understanding and generating t…" at bounding box center [656, 536] width 234 height 91
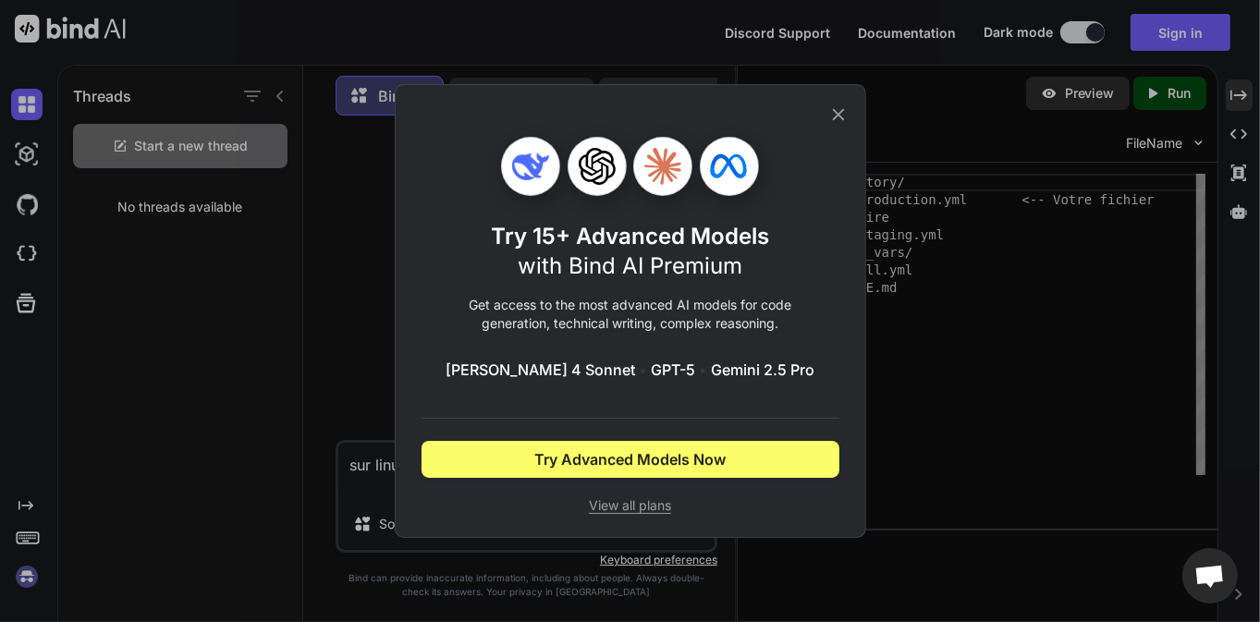
click at [846, 113] on icon at bounding box center [838, 114] width 20 height 20
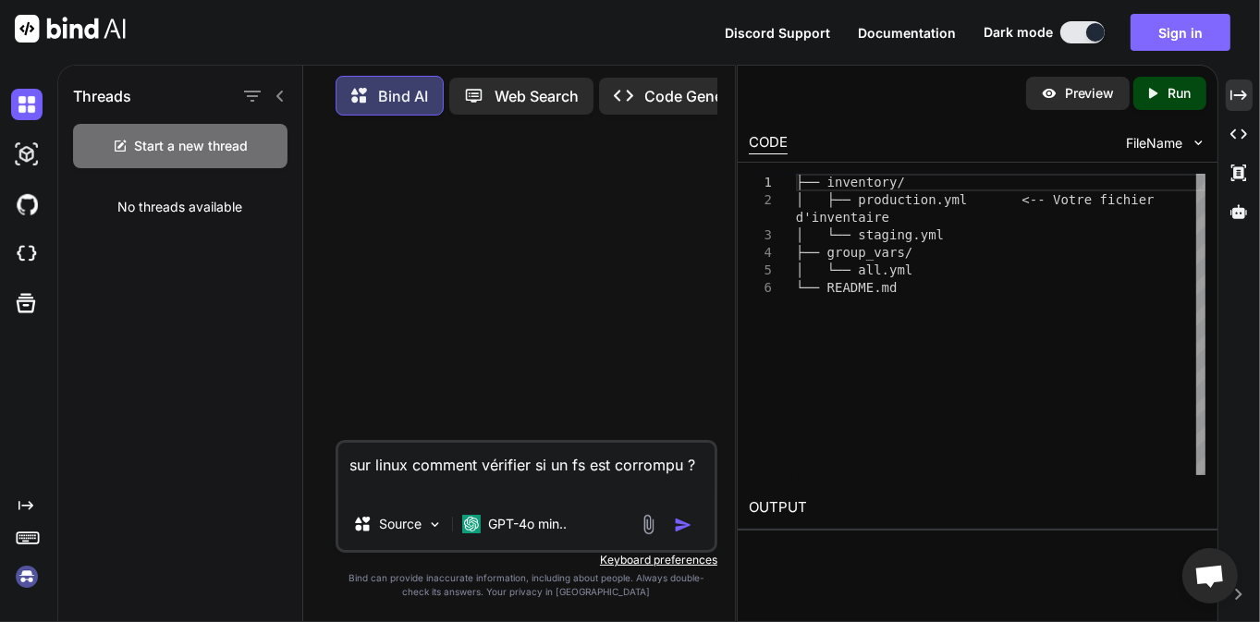
click at [1186, 25] on button "Sign in" at bounding box center [1181, 32] width 100 height 37
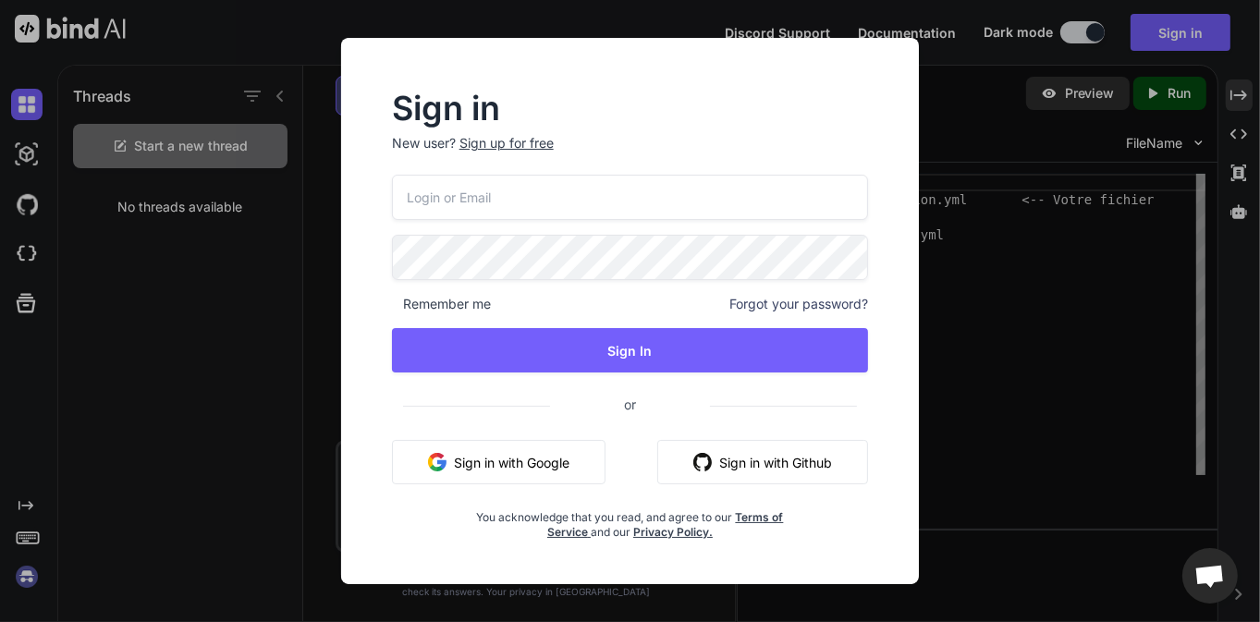
click at [537, 462] on button "Sign in with Google" at bounding box center [499, 462] width 214 height 44
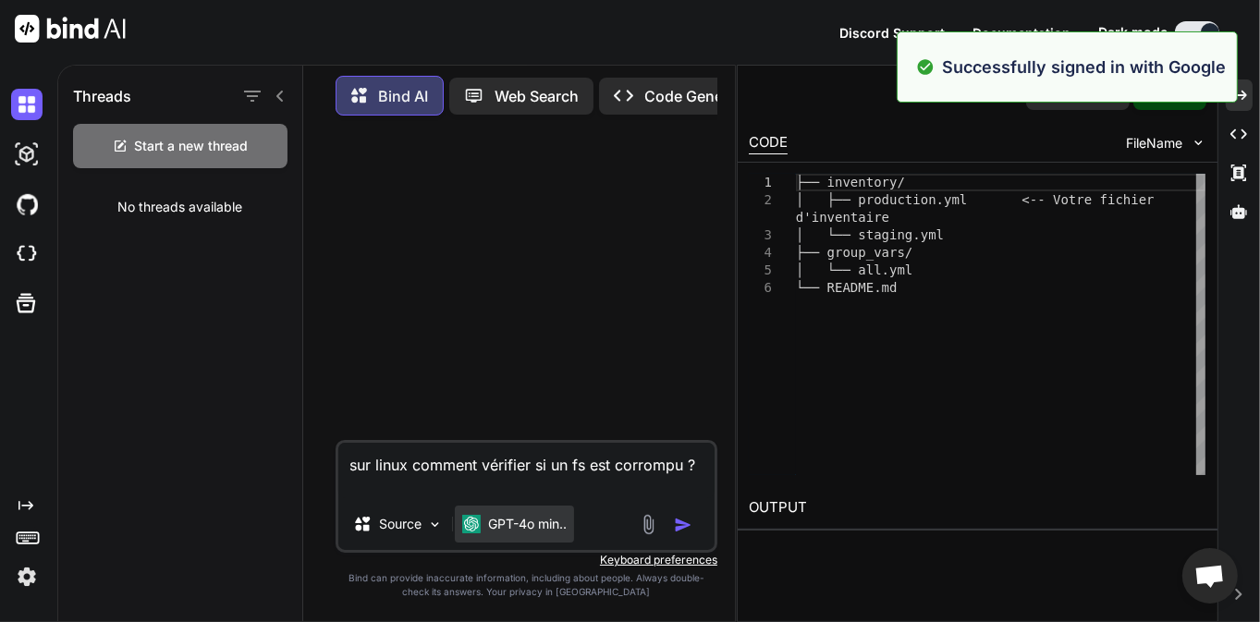
click at [521, 520] on p "GPT-4o min.." at bounding box center [527, 524] width 79 height 18
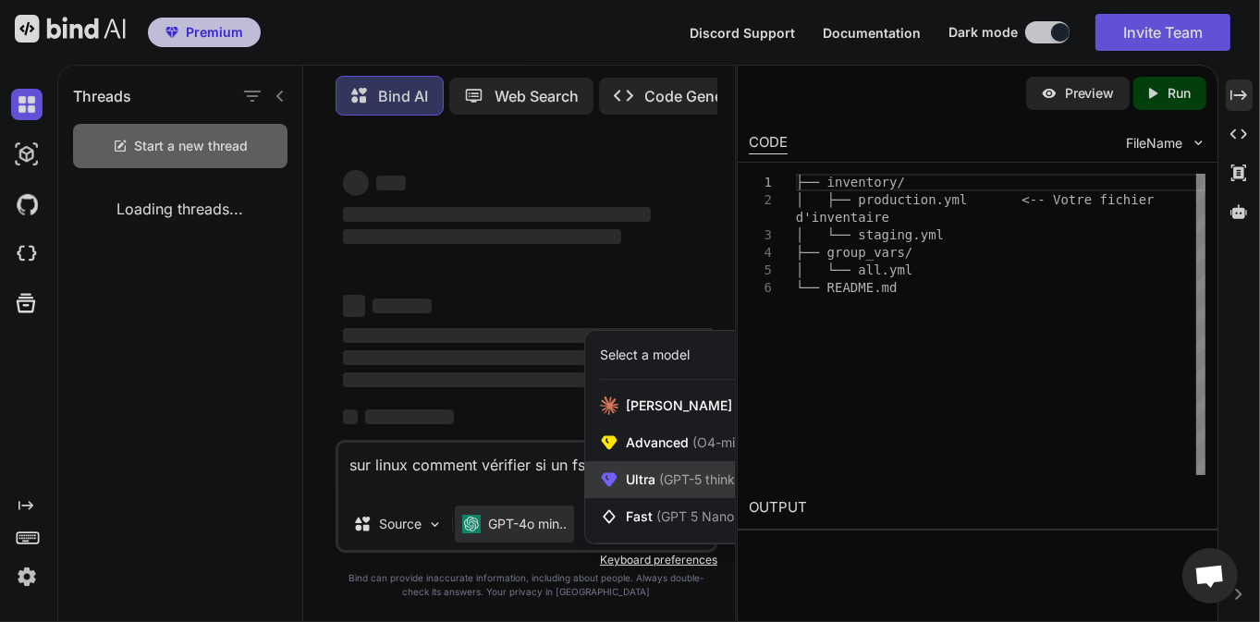
click at [643, 482] on span "Ultra (GPT-5 thinking, Gemini 2.5 Pro)" at bounding box center [739, 480] width 227 height 18
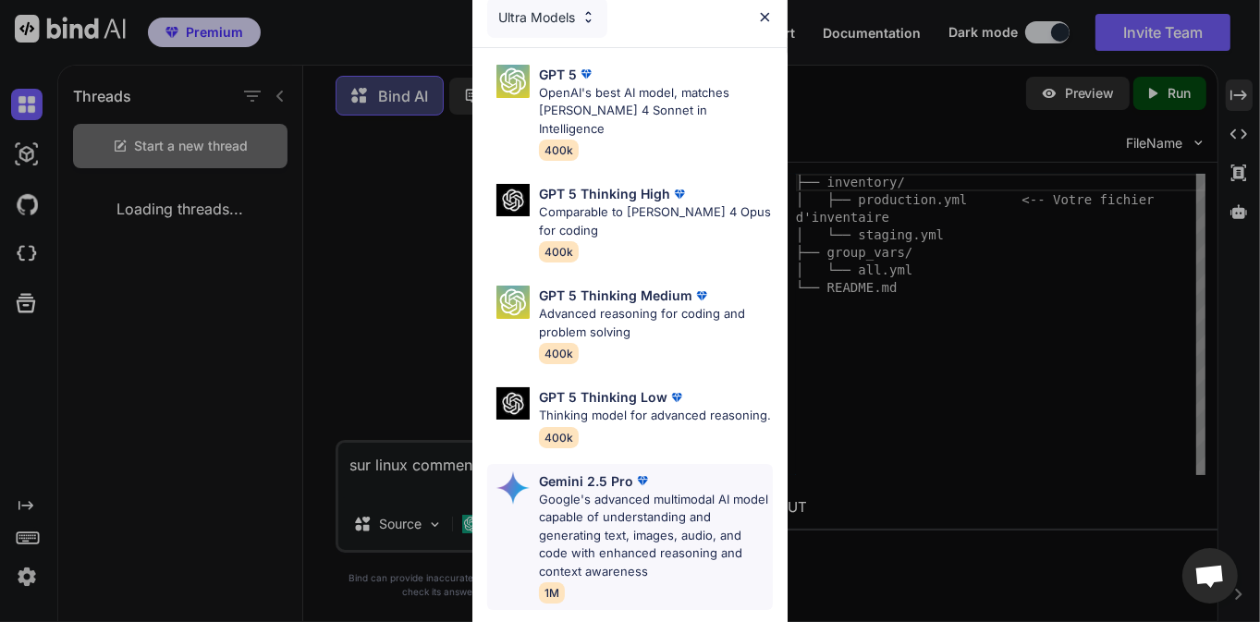
click at [625, 510] on p "Google's advanced multimodal AI model capable of understanding and generating t…" at bounding box center [656, 536] width 234 height 91
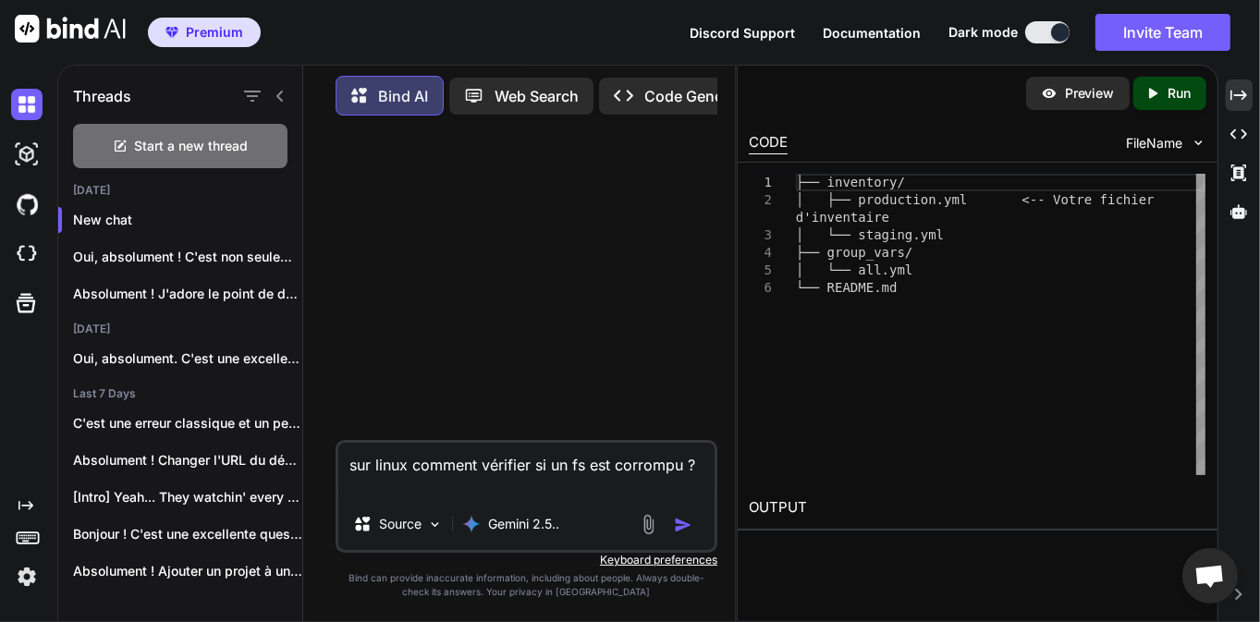
click at [680, 523] on img "button" at bounding box center [683, 525] width 18 height 18
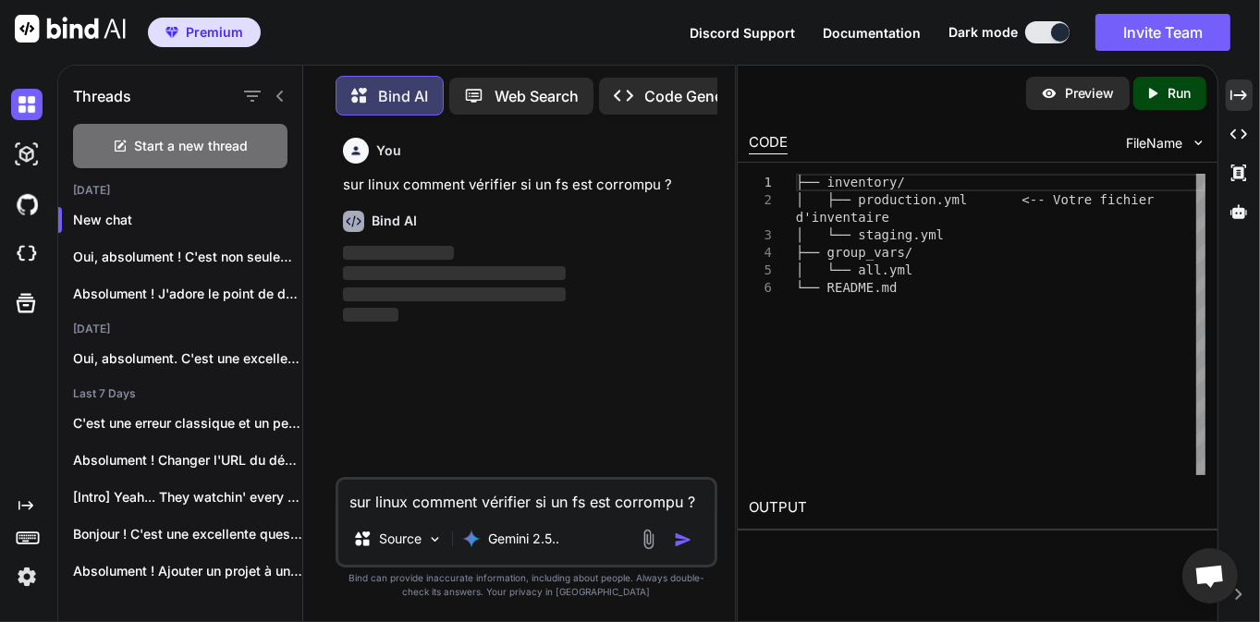
click at [489, 185] on p "sur linux comment vérifier si un fs est corrompu ?" at bounding box center [528, 185] width 371 height 21
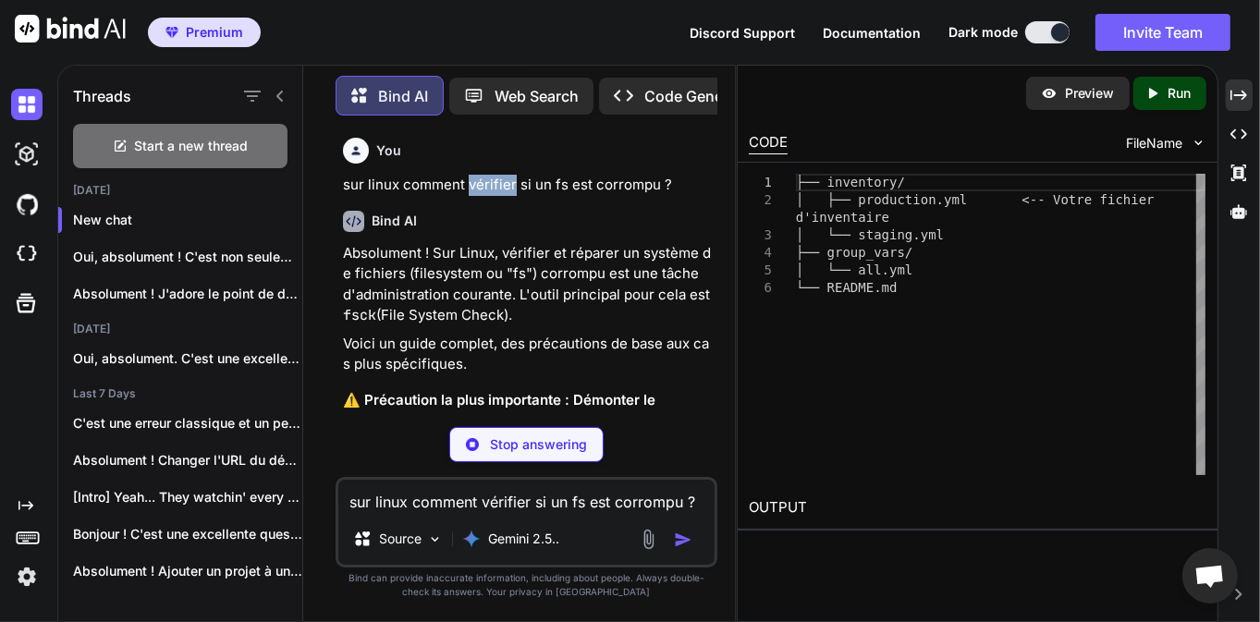
type textarea "x"
type textarea "# NE JAMAIS FAIRE ÇA : fsck /dev/sda1 # Si /dev/sda1 est monté sur /home par ex…"
type textarea "x"
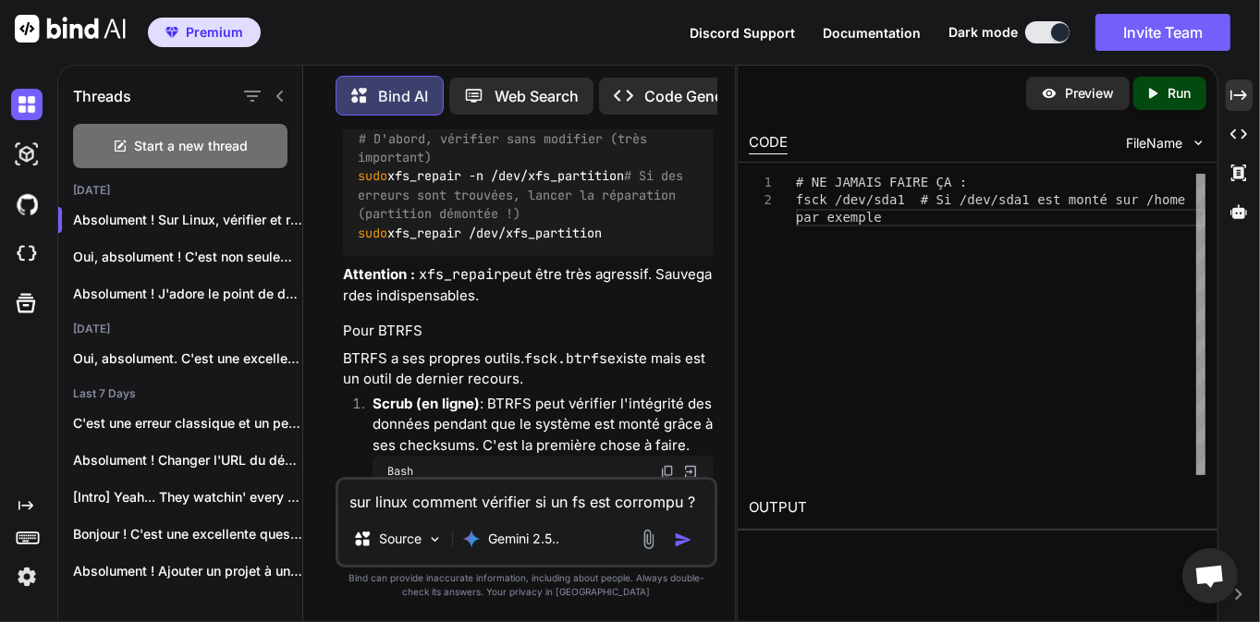
scroll to position [2899, 0]
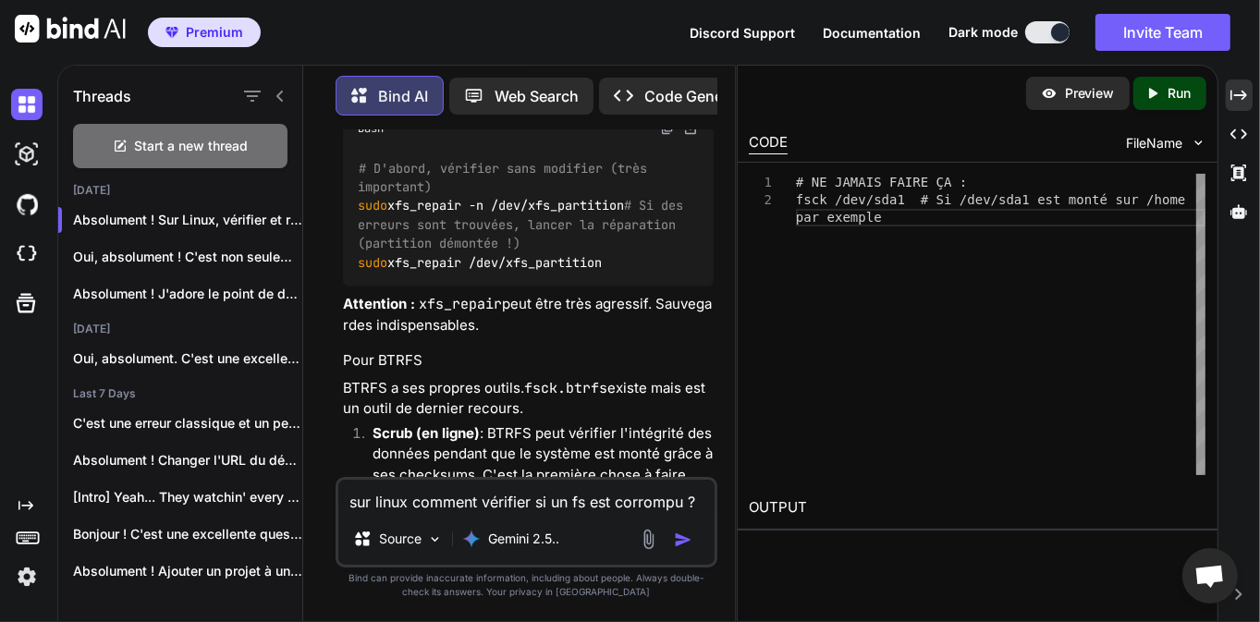
click at [471, 273] on code "# D'abord, vérifier sans modifier (très important) sudo xfs_repair -n /dev/xfs_…" at bounding box center [524, 216] width 333 height 114
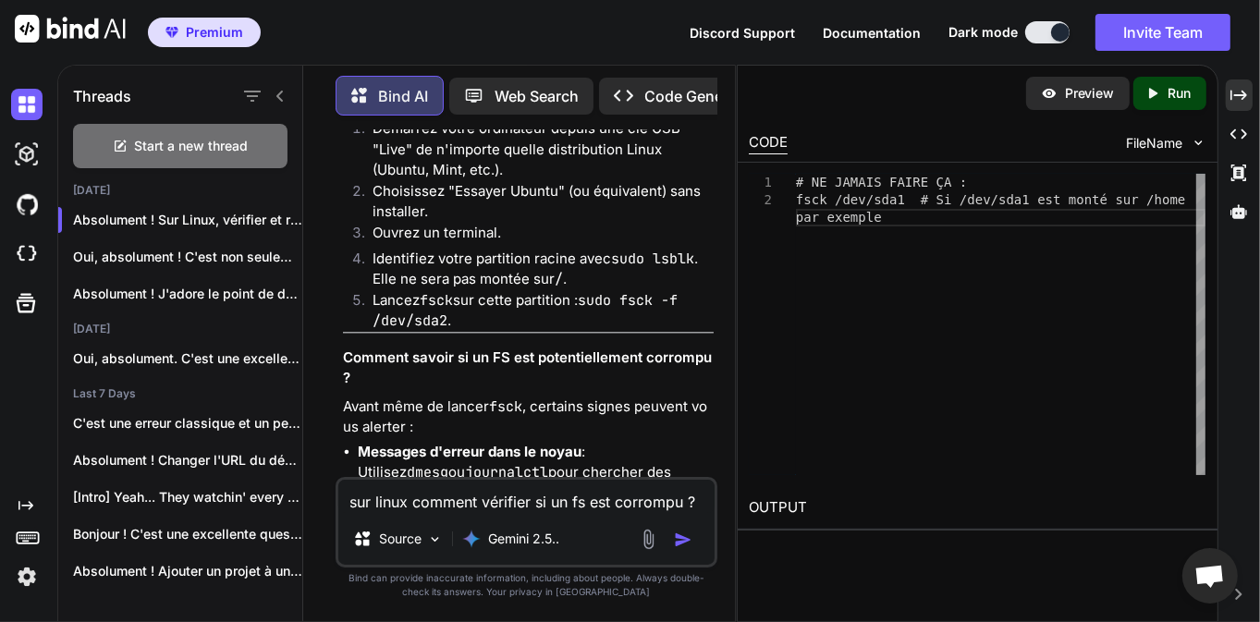
scroll to position [3964, 0]
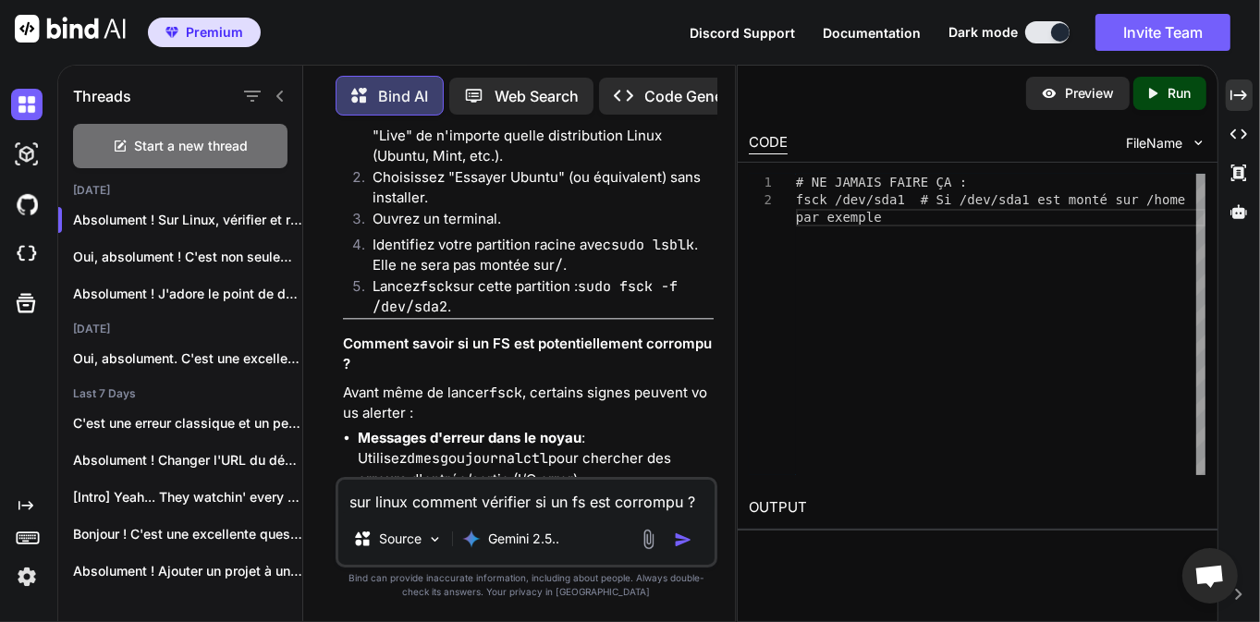
click at [520, 276] on li "Identifiez votre partition racine avec sudo lsblk . Elle ne sera pas montée sur…" at bounding box center [536, 256] width 356 height 42
click at [421, 496] on textarea "sur linux comment vérifier si un fs est corrompu ?" at bounding box center [526, 496] width 376 height 33
type textarea "o"
type textarea "x"
type textarea "ou"
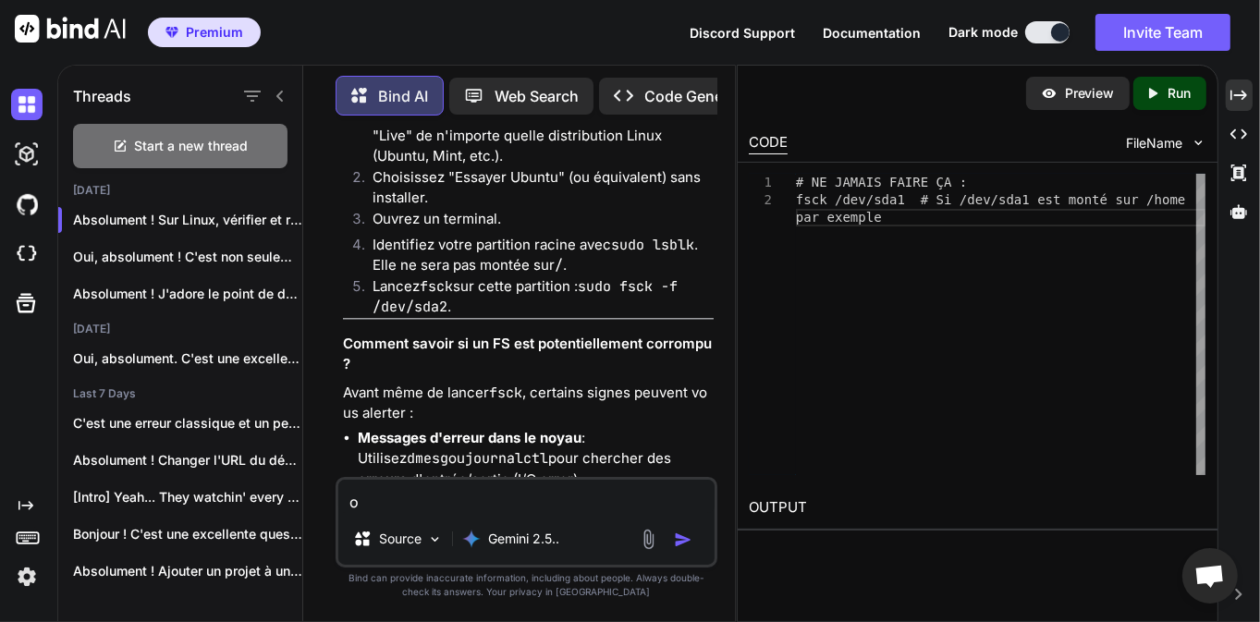
type textarea "x"
type textarea "ou"
type textarea "x"
type textarea "ou p"
type textarea "x"
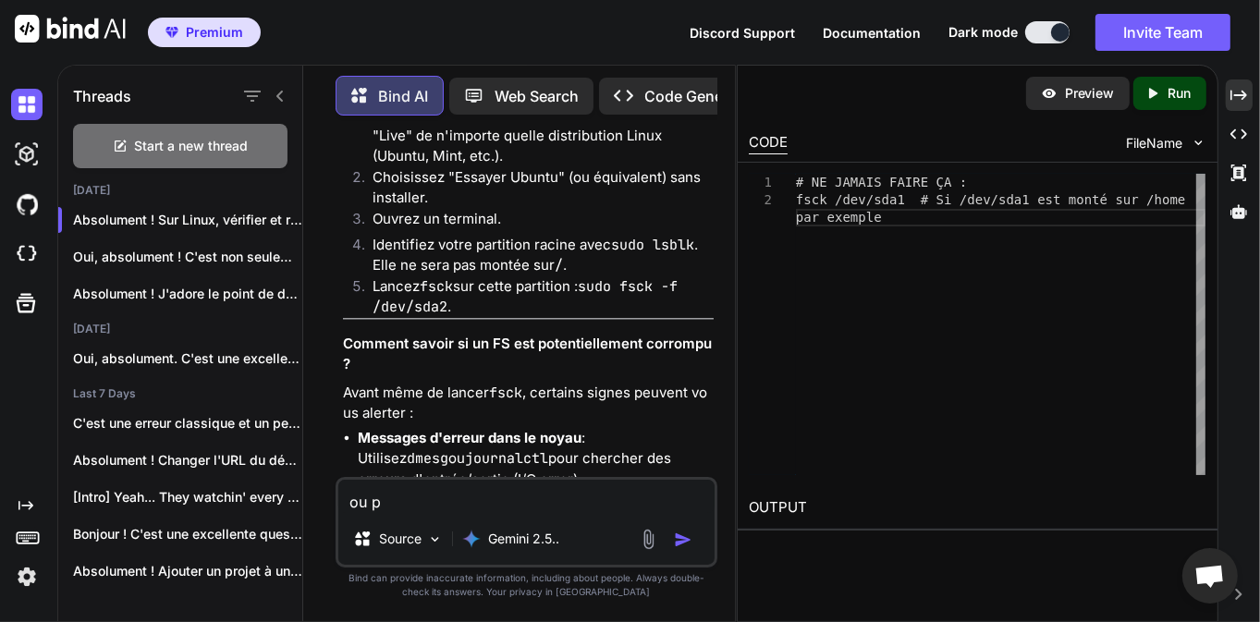
type textarea "ou pu"
type textarea "x"
type textarea "ou pui"
type textarea "x"
type textarea "ou puis"
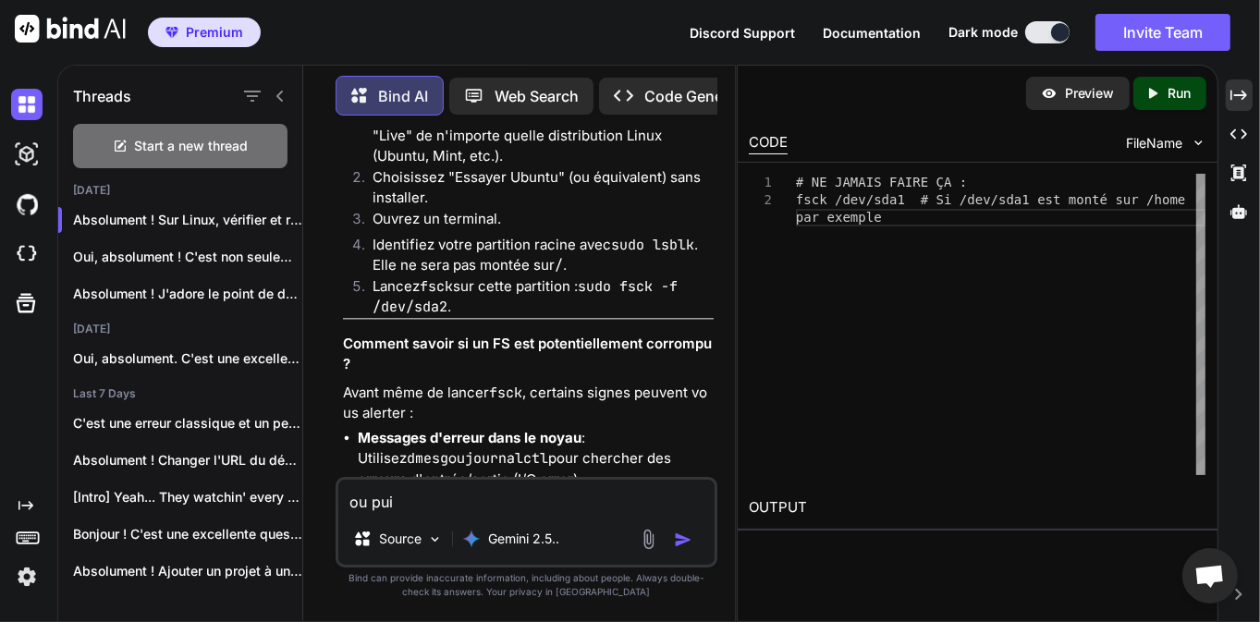
type textarea "x"
type textarea "ou puis"
type textarea "x"
type textarea "ou puis f"
type textarea "x"
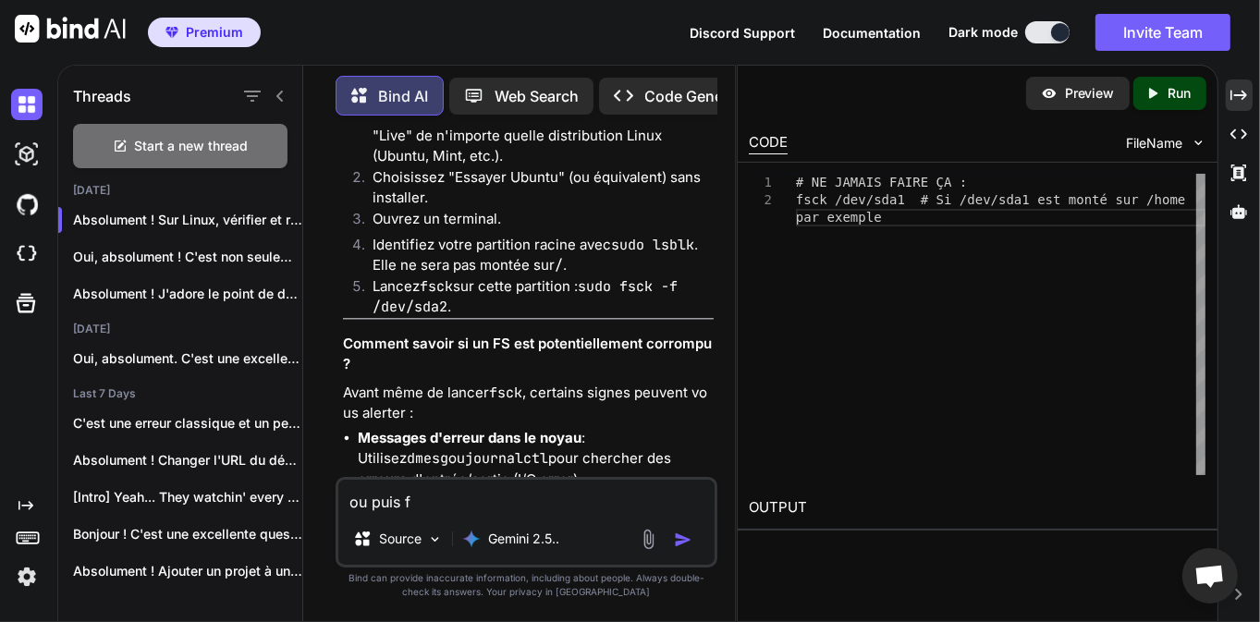
type textarea "ou puis fe"
type textarea "x"
type textarea "ou puis f"
type textarea "x"
type textarea "ou puis"
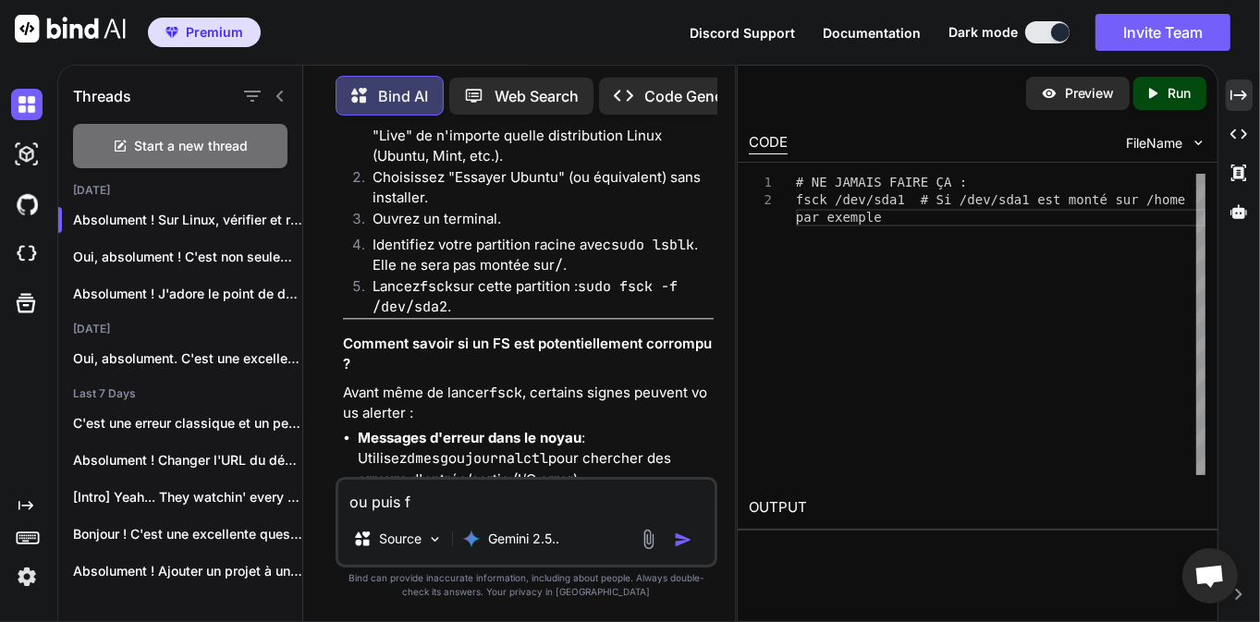
type textarea "x"
type textarea "ou puis j"
type textarea "x"
type textarea "ou puis je"
type textarea "x"
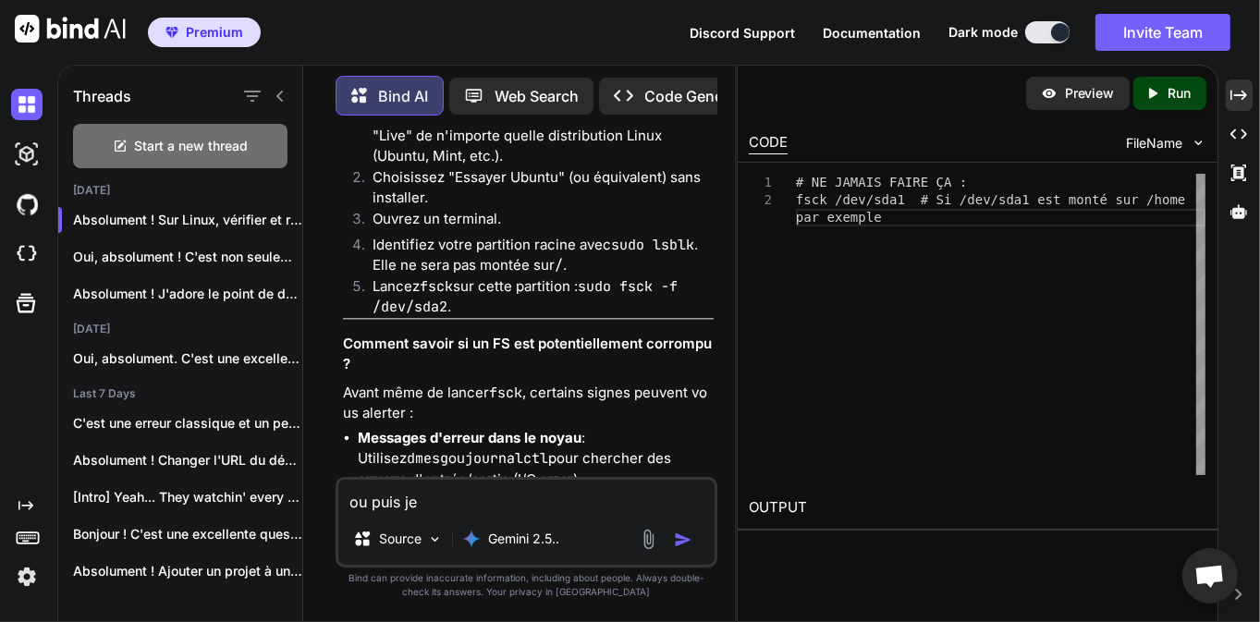
type textarea "ou puis je"
type textarea "x"
type textarea "ou puis je t"
type textarea "x"
type textarea "ou puis je"
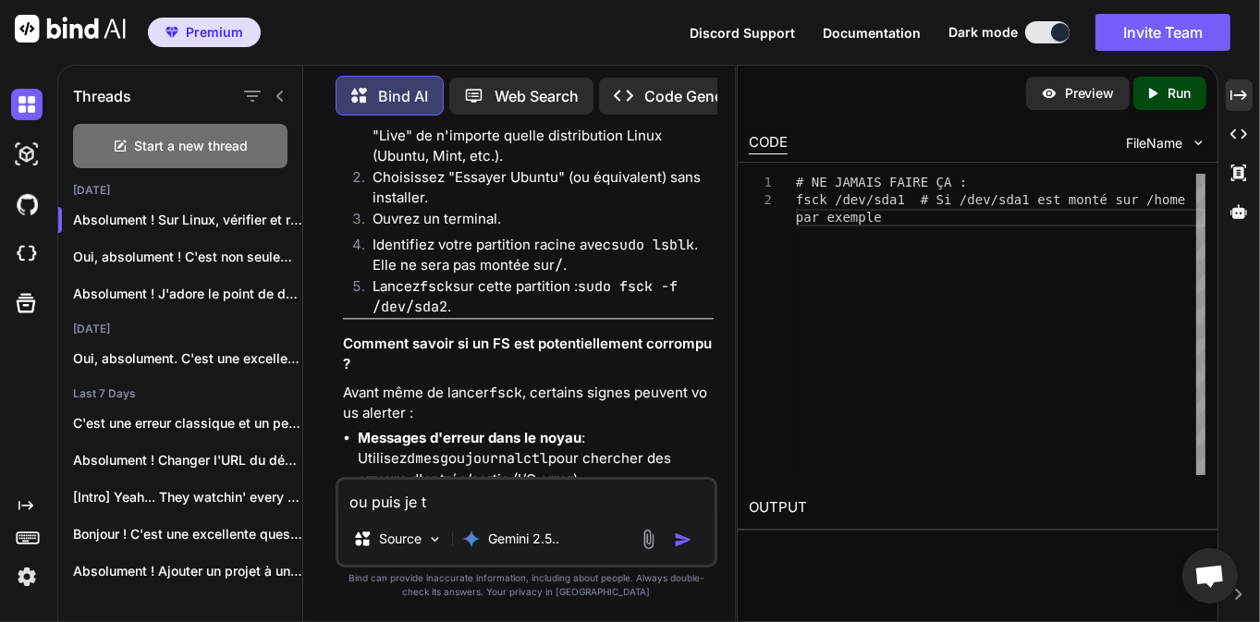
type textarea "x"
type textarea "ou puis je"
type textarea "x"
type textarea "ou puis j"
type textarea "x"
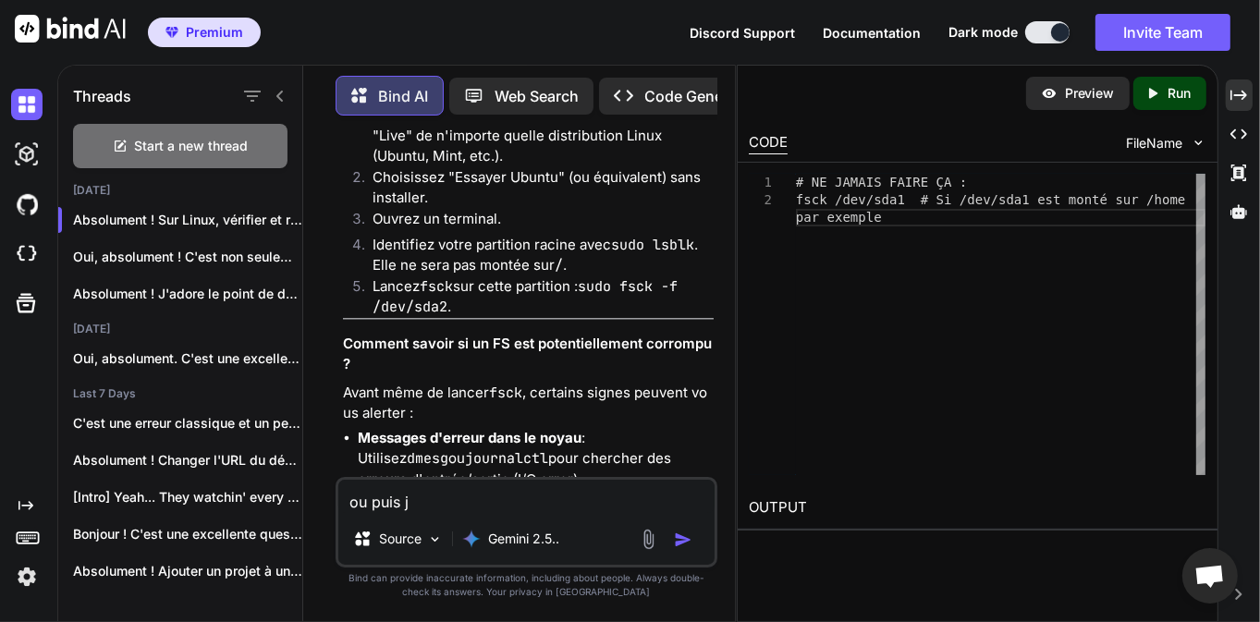
type textarea "ou puis"
type textarea "x"
type textarea "ou puis d"
type textarea "x"
type textarea "ou puis dé"
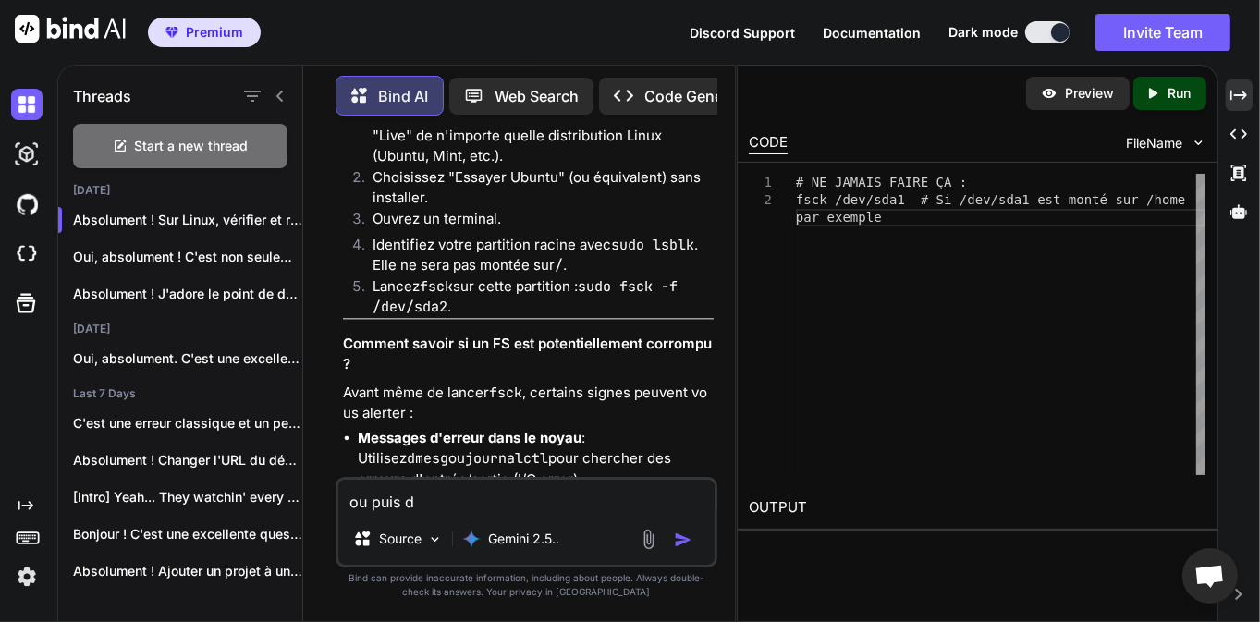
type textarea "x"
type textarea "ou puis dét"
type textarea "x"
type textarea "ou puis déte"
type textarea "x"
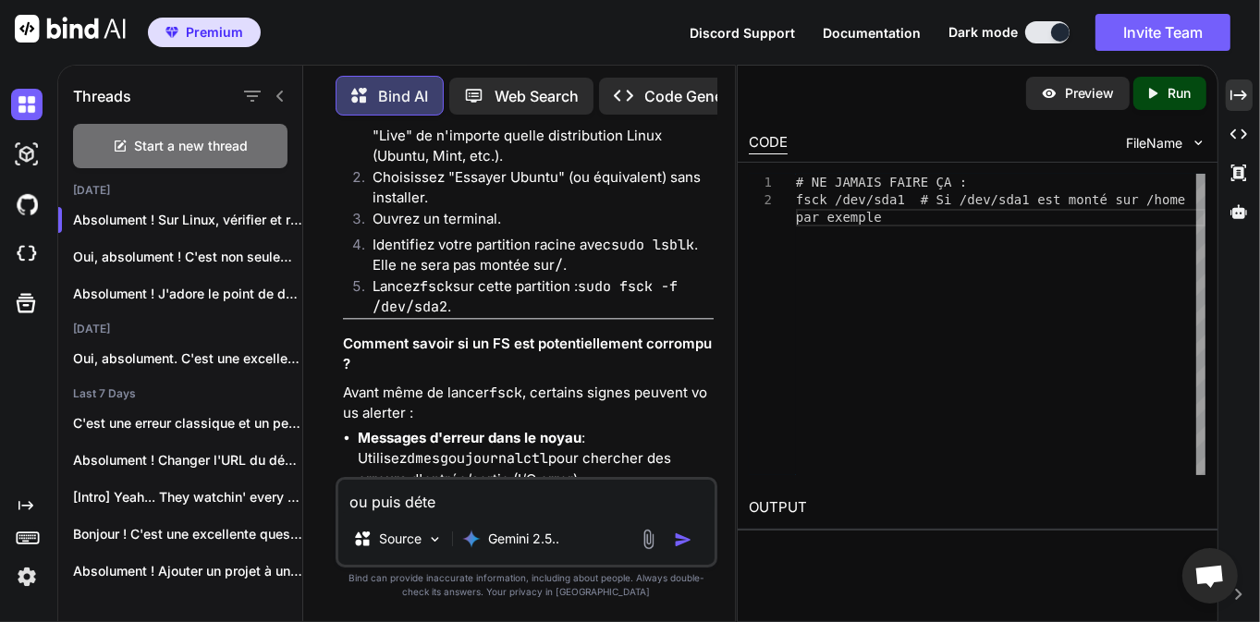
type textarea "ou puis détec"
type textarea "x"
type textarea "ou puis détect"
type textarea "x"
type textarea "ou puis détecte"
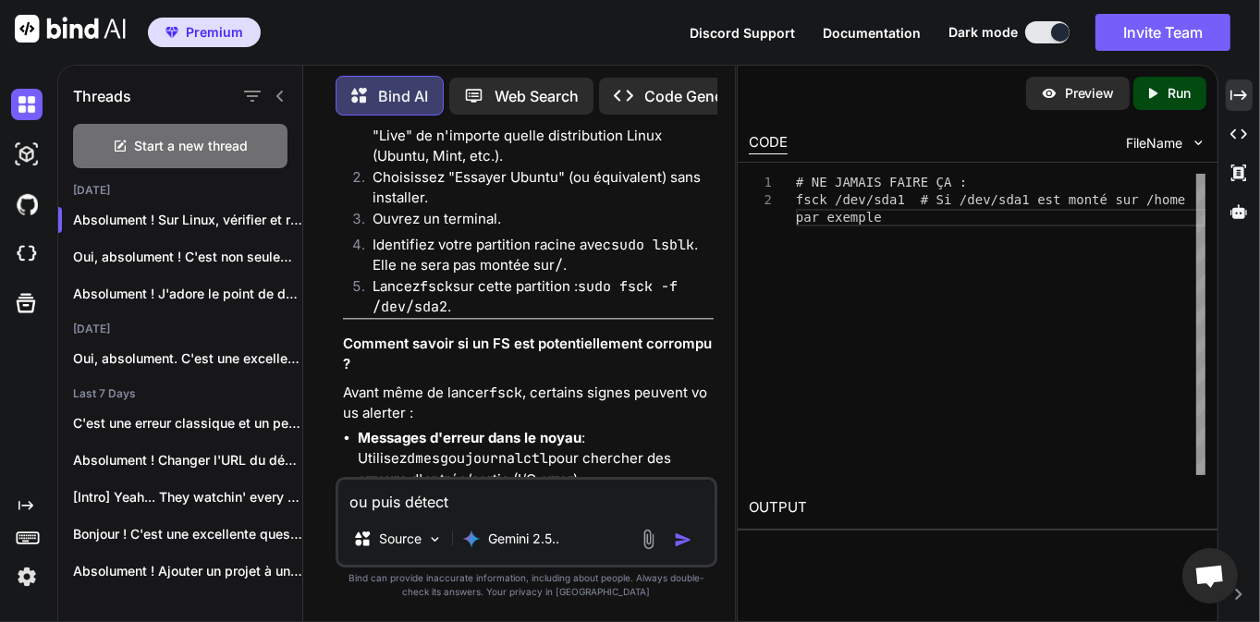
type textarea "x"
type textarea "ou puis détecter"
type textarea "x"
click at [484, 235] on li "Ouvrez un terminal." at bounding box center [536, 222] width 356 height 26
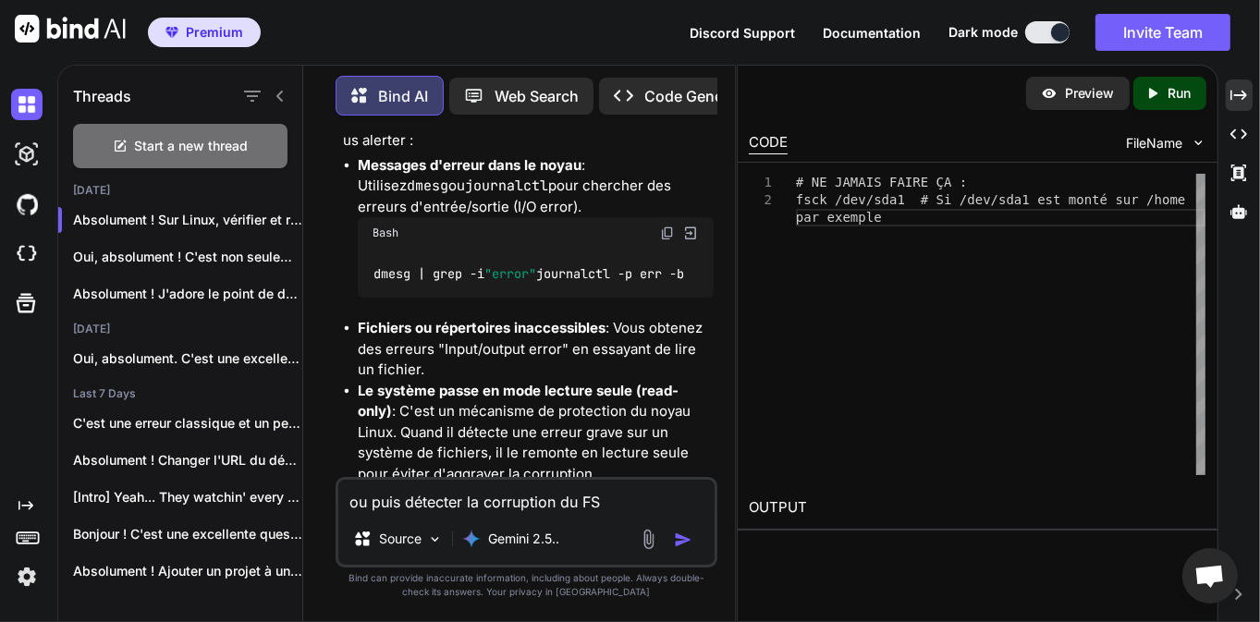
scroll to position [4260, 0]
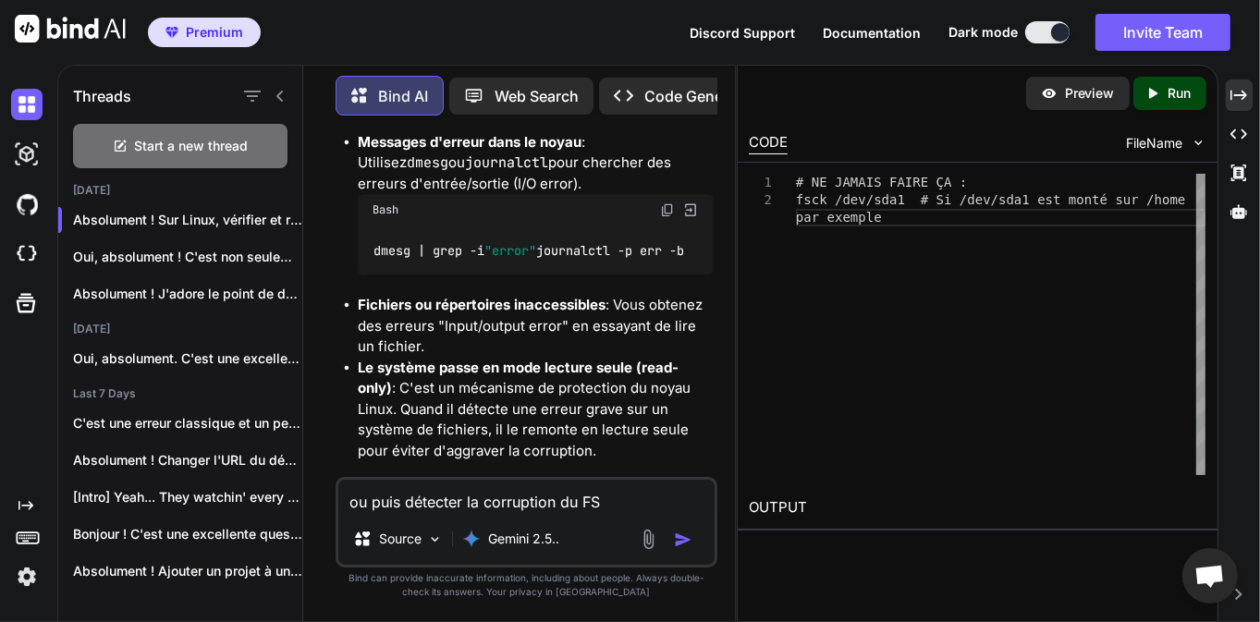
click at [438, 260] on code "dmesg | grep -i "error" journalctl -p err -b" at bounding box center [529, 249] width 313 height 19
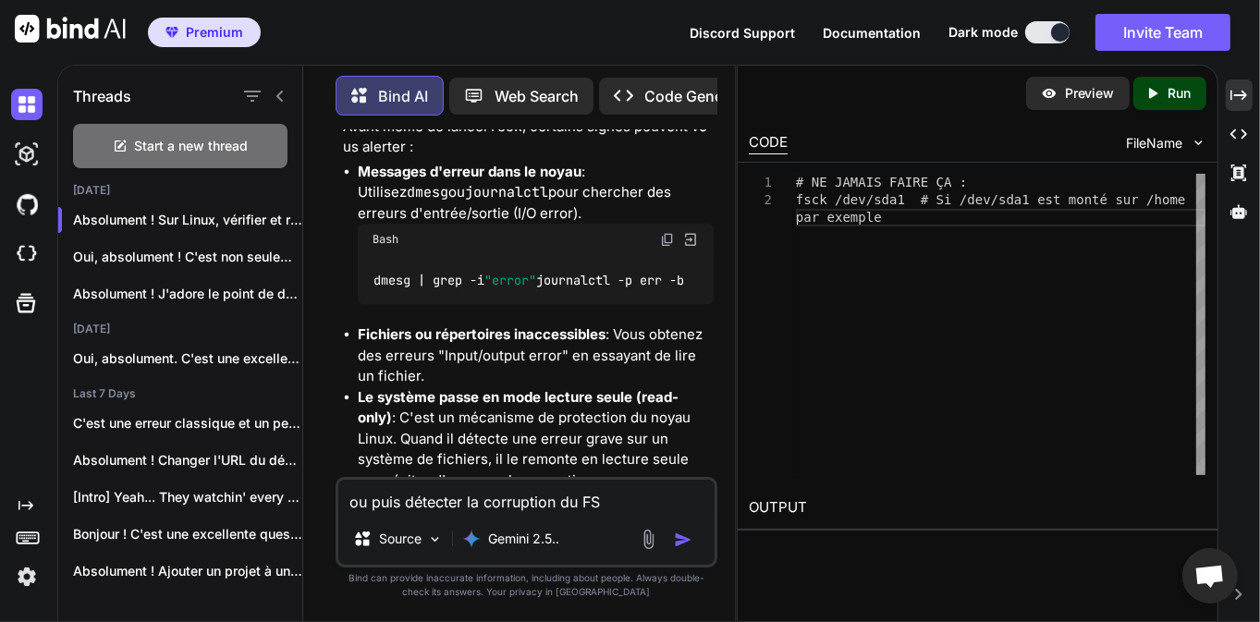
click at [438, 303] on div "dmesg | grep -i "error" journalctl -p err -b" at bounding box center [536, 279] width 356 height 48
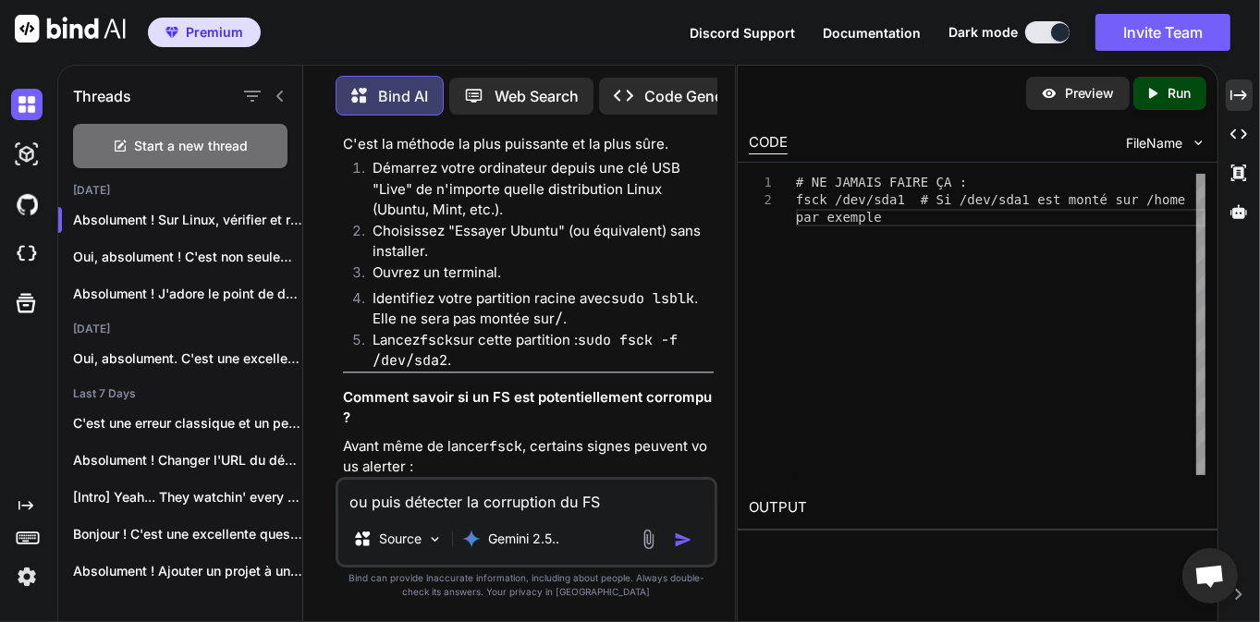
scroll to position [3964, 0]
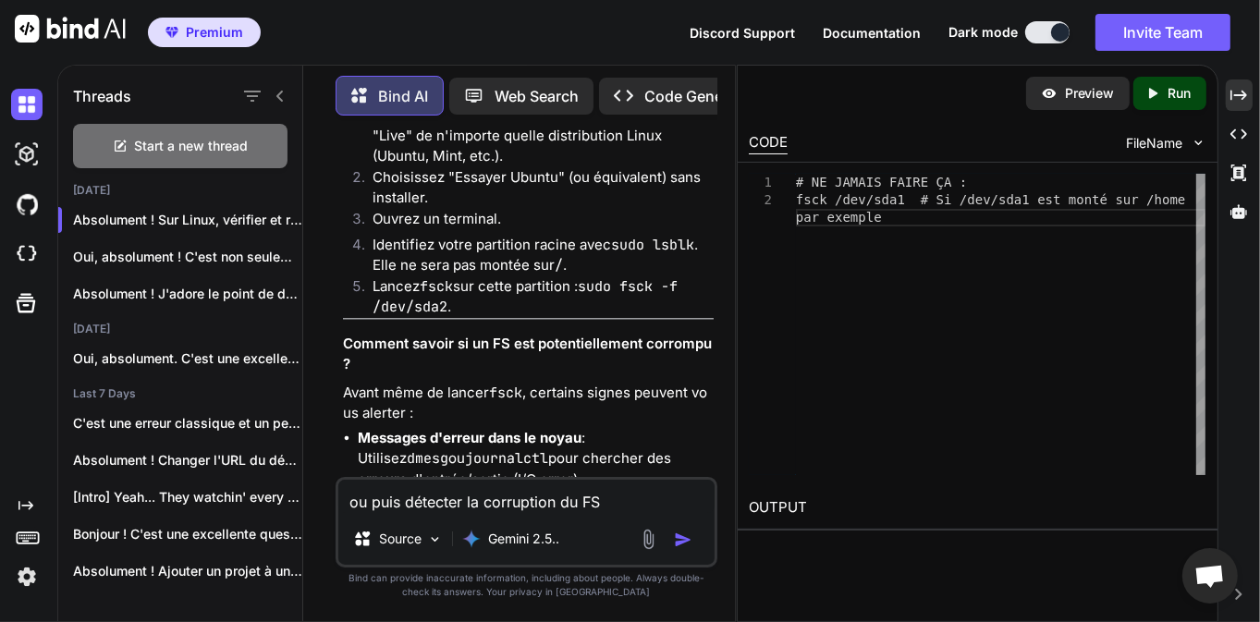
click at [491, 276] on li "Identifiez votre partition racine avec sudo lsblk . Elle ne sera pas montée sur…" at bounding box center [536, 256] width 356 height 42
drag, startPoint x: 610, startPoint y: 501, endPoint x: 239, endPoint y: 514, distance: 371.9
click at [239, 514] on div "Threads Start a new thread [DATE] Absolument ! Sur Linux, vérifier et répa... O…" at bounding box center [396, 341] width 677 height 560
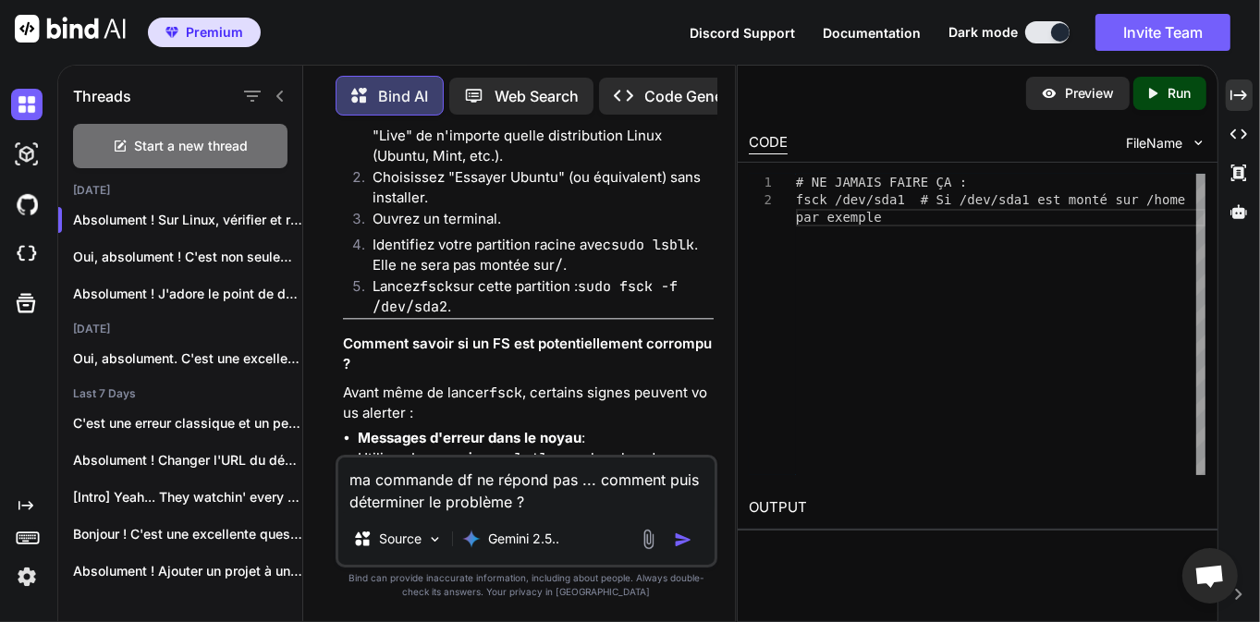
click at [686, 535] on img "button" at bounding box center [683, 540] width 18 height 18
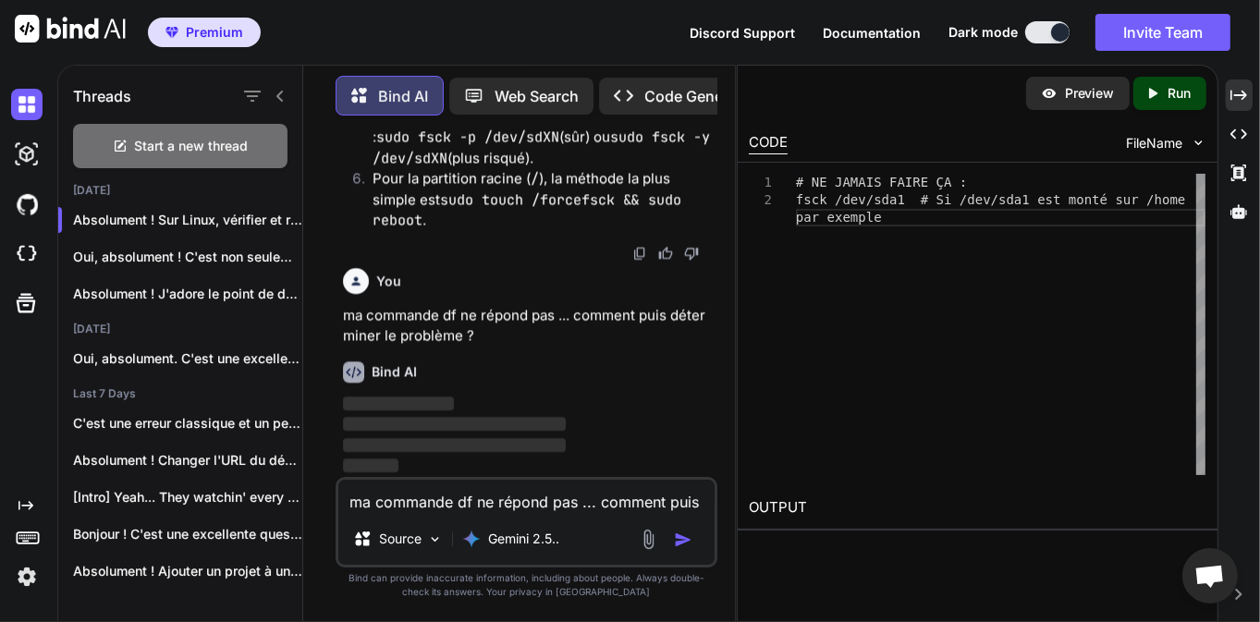
scroll to position [4908, 0]
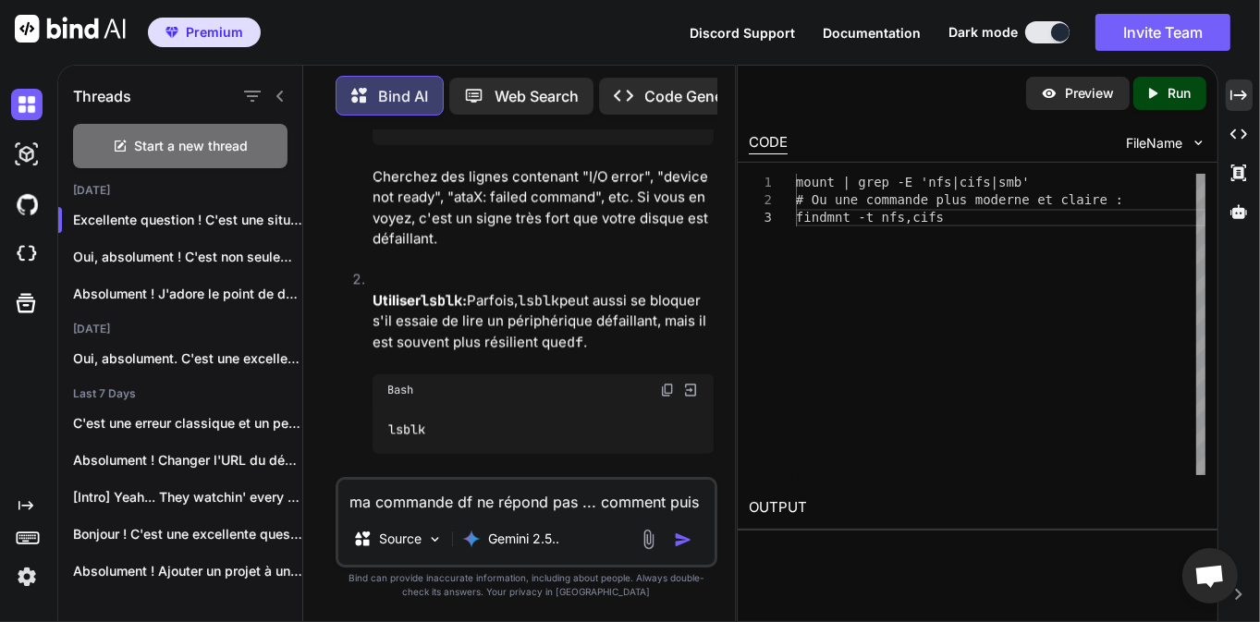
scroll to position [6920, 0]
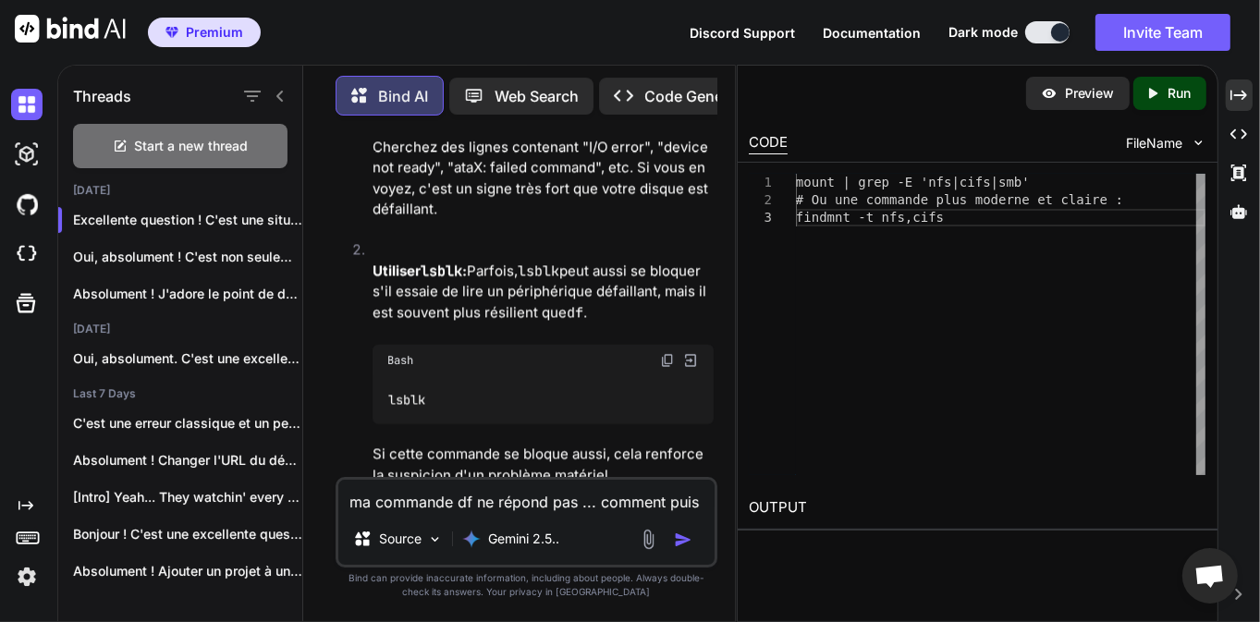
click at [506, 220] on p "Cherchez des lignes contenant "I/O error", "device not ready", "ataX: failed co…" at bounding box center [543, 178] width 341 height 83
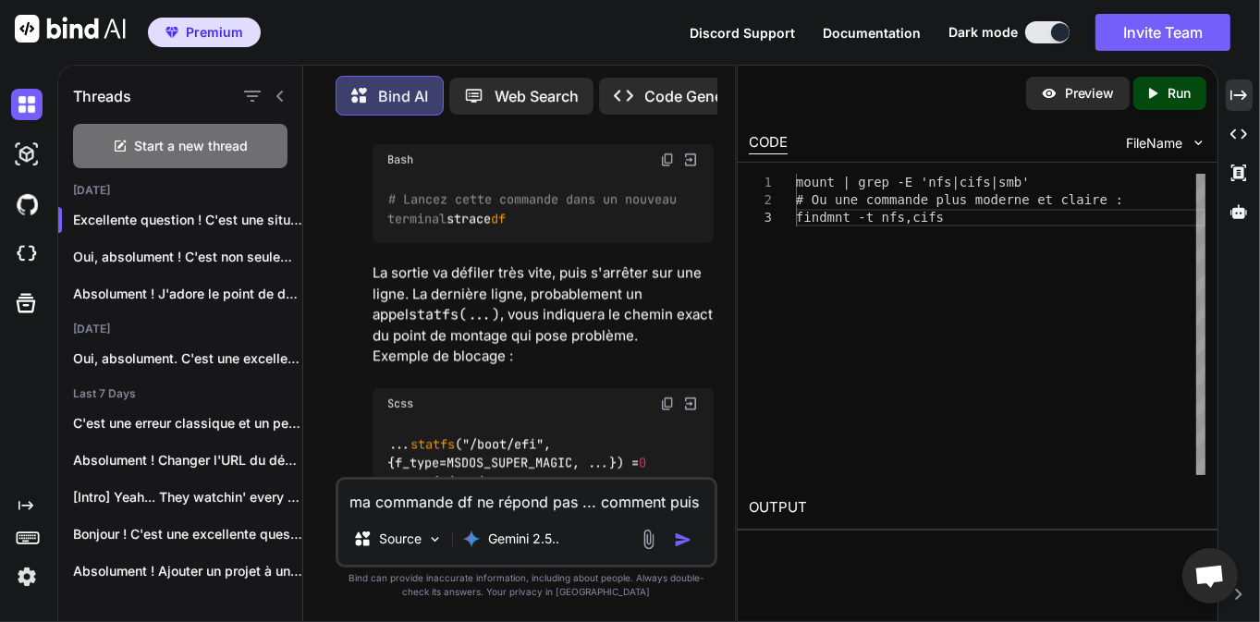
scroll to position [7808, 0]
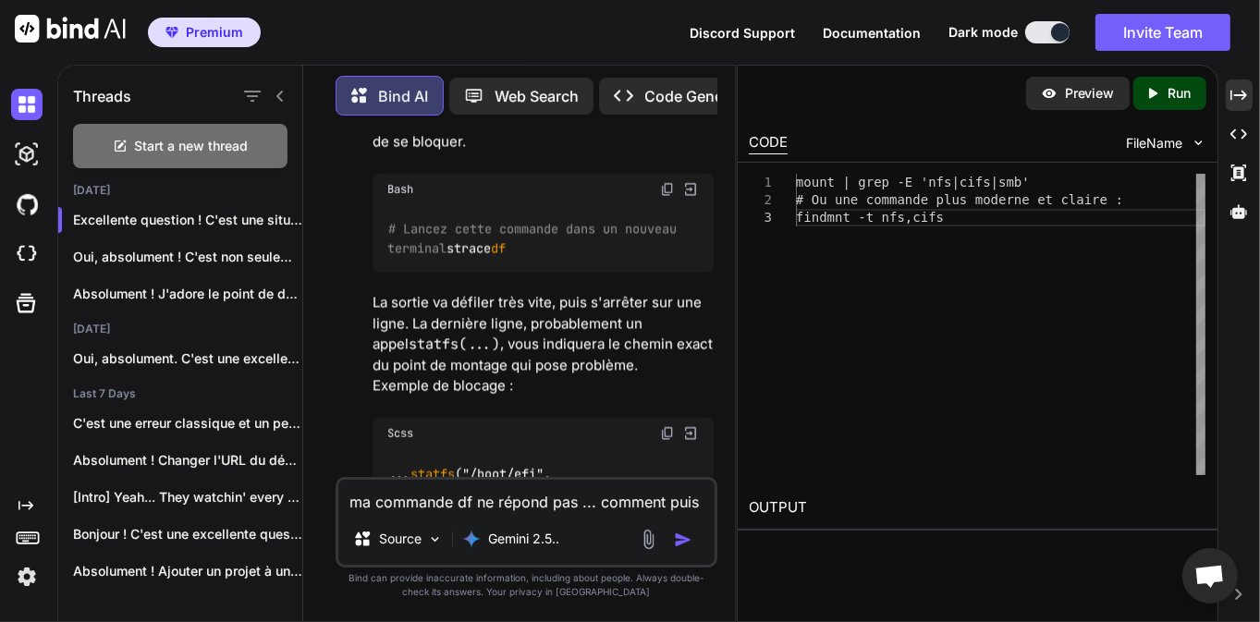
drag, startPoint x: 488, startPoint y: 455, endPoint x: 497, endPoint y: 456, distance: 9.3
click at [490, 273] on div "# Lancez cette commande dans un nouveau terminal strace df" at bounding box center [543, 238] width 341 height 67
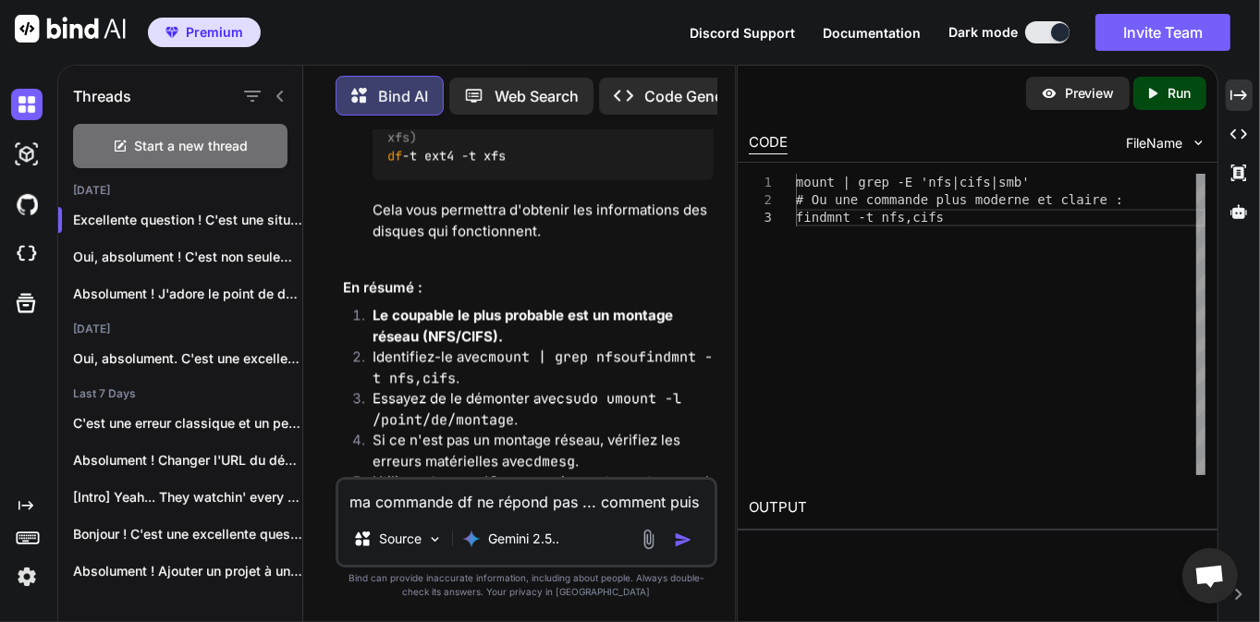
scroll to position [8577, 0]
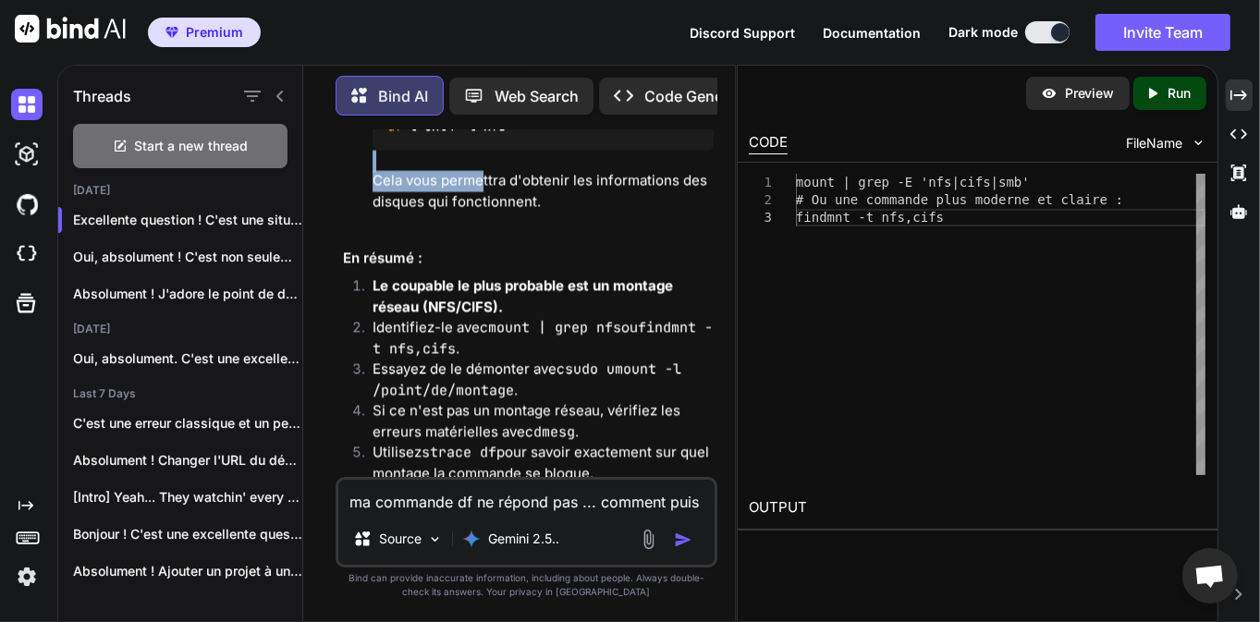
drag, startPoint x: 484, startPoint y: 435, endPoint x: 567, endPoint y: 398, distance: 90.2
click at [567, 233] on li "Contourner le problème avec les options de df : Si vous avez besoin d'utiliser …" at bounding box center [536, 41] width 356 height 384
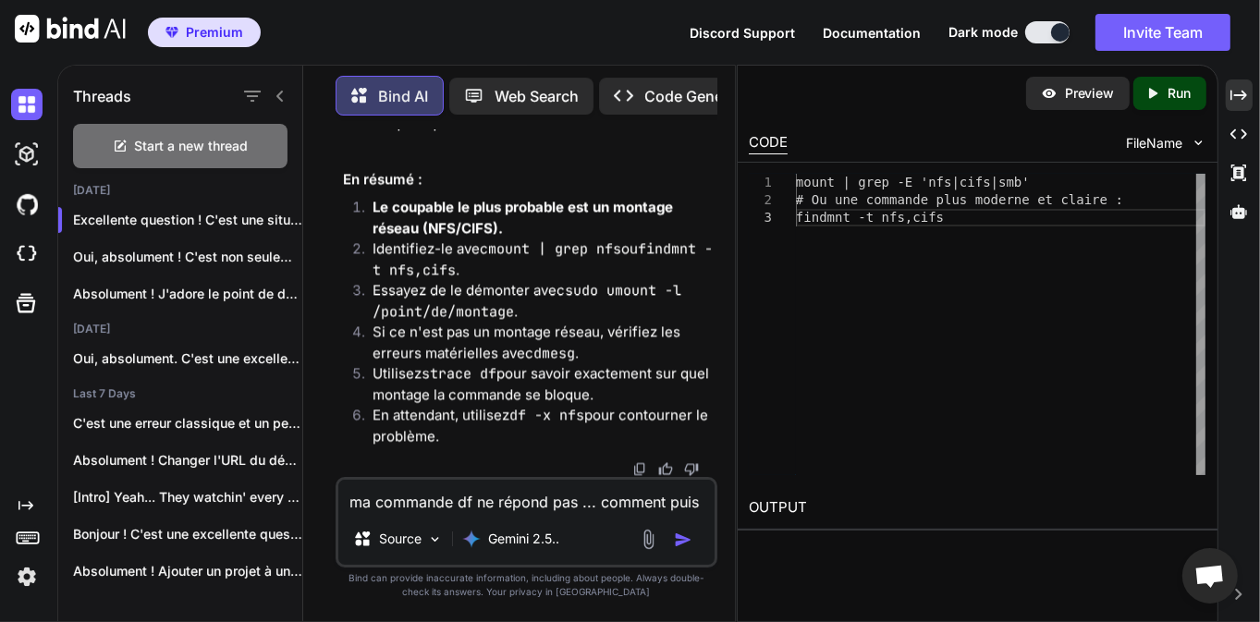
scroll to position [8909, 0]
click at [428, 320] on code "sudo umount -l /point/de/montage" at bounding box center [531, 302] width 317 height 40
click at [549, 269] on li "Identifiez-le avec mount | grep nfs ou findmnt -t nfs,cifs ." at bounding box center [536, 260] width 356 height 42
click at [443, 499] on textarea "ma commande df ne répond pas ... comment puis déterminer le problème ?" at bounding box center [526, 496] width 376 height 33
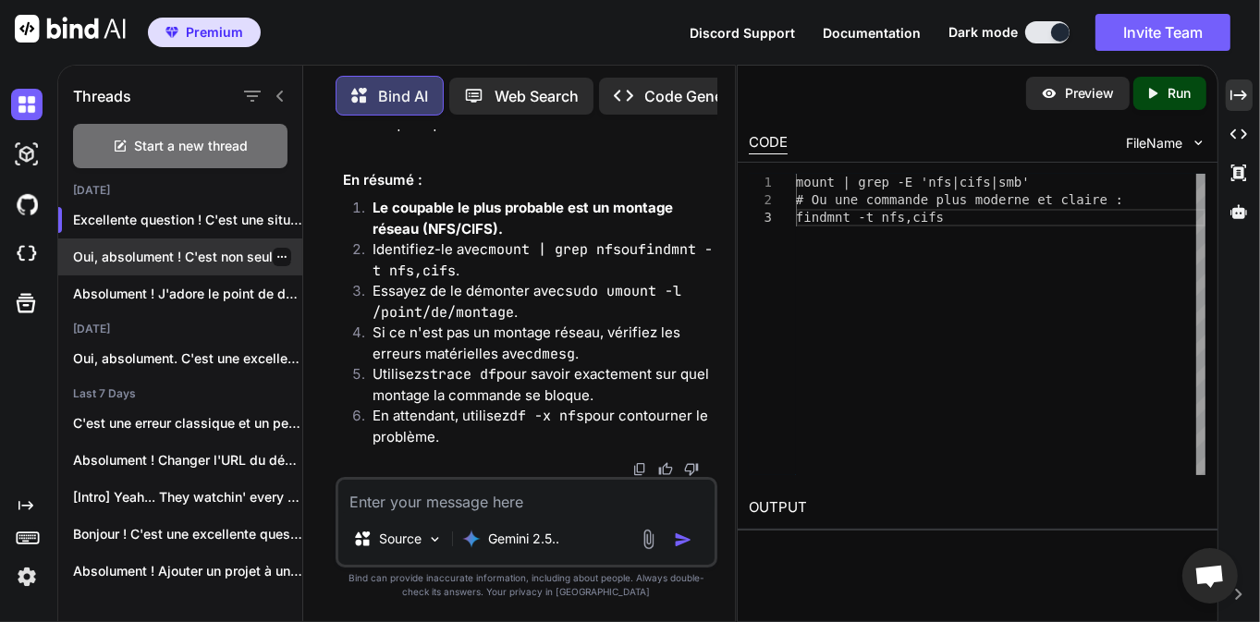
click at [200, 259] on p "Oui, absolument ! C'est non seulement possible,..." at bounding box center [187, 257] width 229 height 18
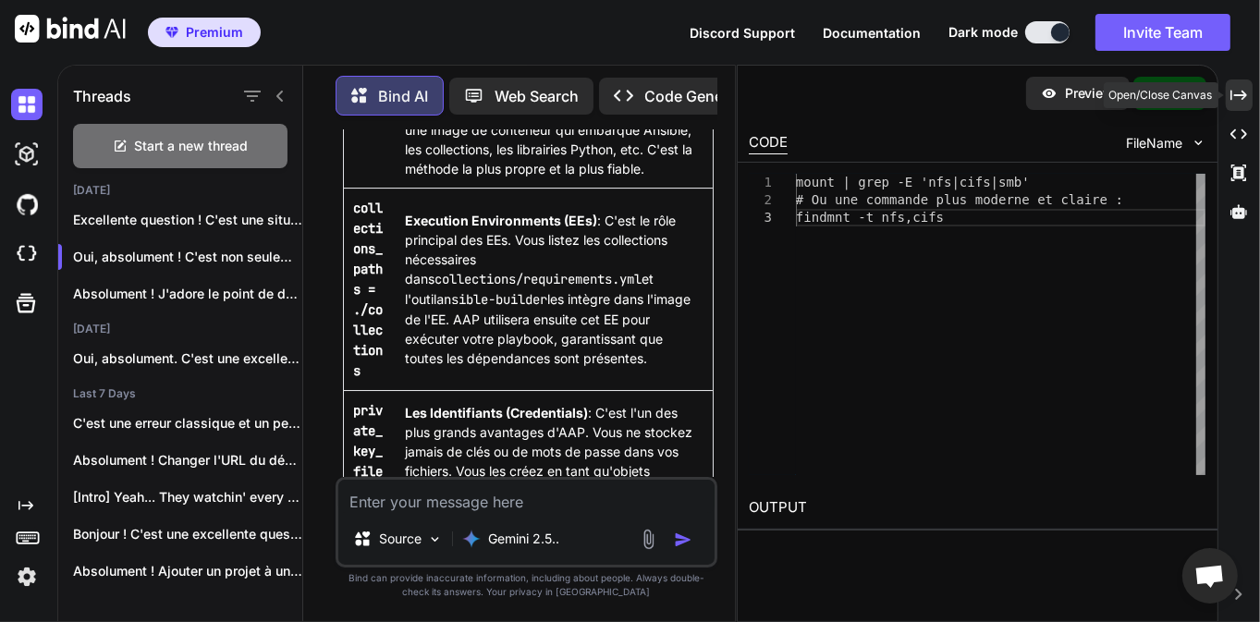
click at [1245, 96] on icon at bounding box center [1239, 95] width 17 height 10
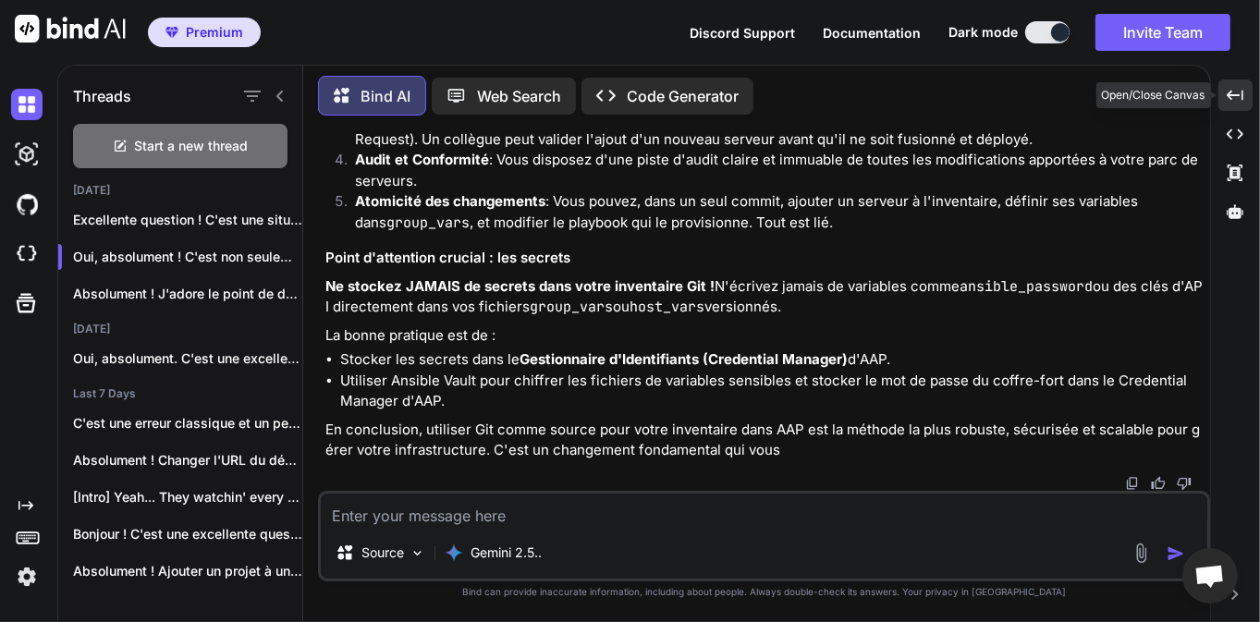
scroll to position [7544, 0]
click at [571, 306] on p "Ne stockez JAMAIS de secrets dans votre inventaire Git ! N'écrivez jamais de va…" at bounding box center [765, 297] width 881 height 42
click at [541, 520] on textarea at bounding box center [764, 510] width 887 height 33
click at [529, 517] on textarea "J'aimerai dédier un projet mon inventaire" at bounding box center [764, 510] width 887 height 33
click at [665, 518] on textarea "J'aimerai dédier un projet mon inventaire" at bounding box center [764, 510] width 887 height 33
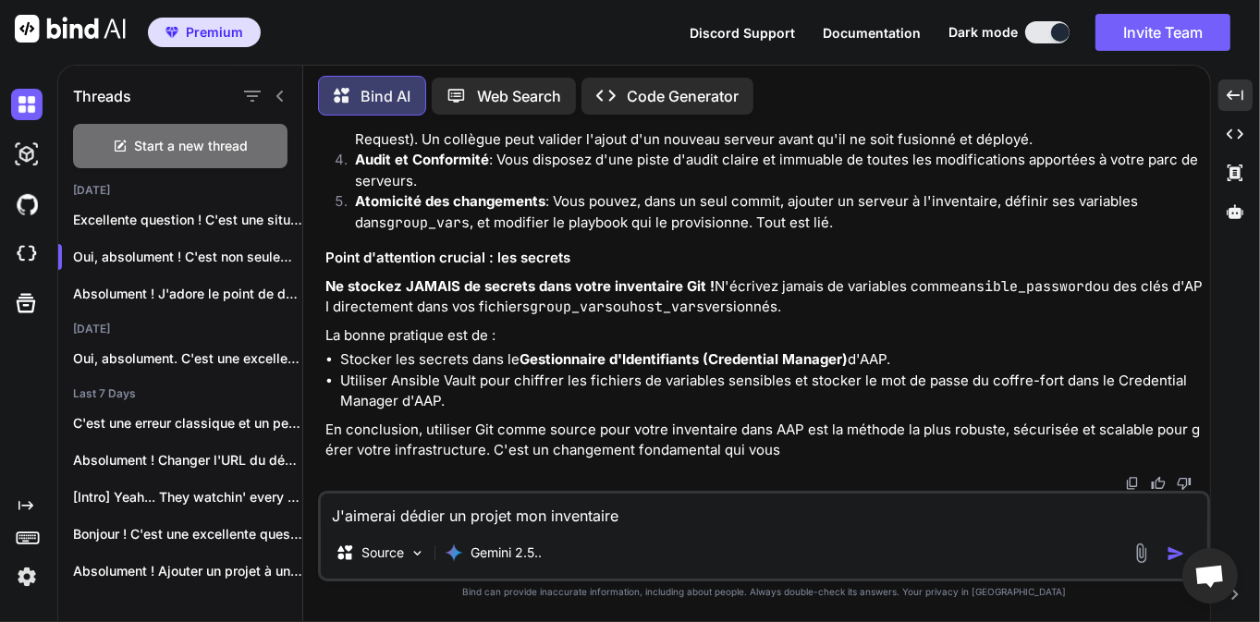
click at [398, 516] on textarea "J'aimerai dédier un projet mon inventaire" at bounding box center [764, 510] width 887 height 33
click at [481, 514] on textarea "J'aimerai dédier un projet mon inventaire" at bounding box center [764, 510] width 887 height 33
click at [631, 517] on textarea "J'aimerai dédier un projet mon inventaire" at bounding box center [764, 510] width 887 height 33
click at [410, 509] on textarea "J'aimerai dédier un projet mon inventaire" at bounding box center [764, 510] width 887 height 33
click at [633, 523] on textarea "J'aimerai dédier un projet mon inventaire" at bounding box center [764, 510] width 887 height 33
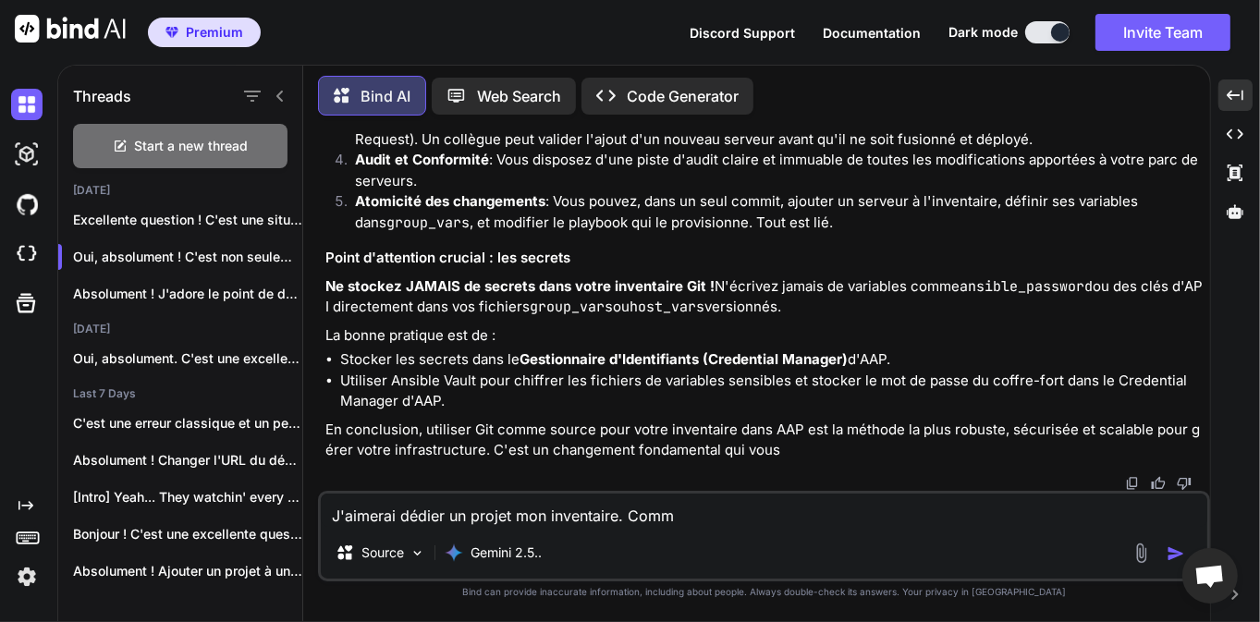
click at [625, 388] on li "Utiliser Ansible Vault pour chiffrer les fichiers de variables sensibles et sto…" at bounding box center [773, 392] width 866 height 42
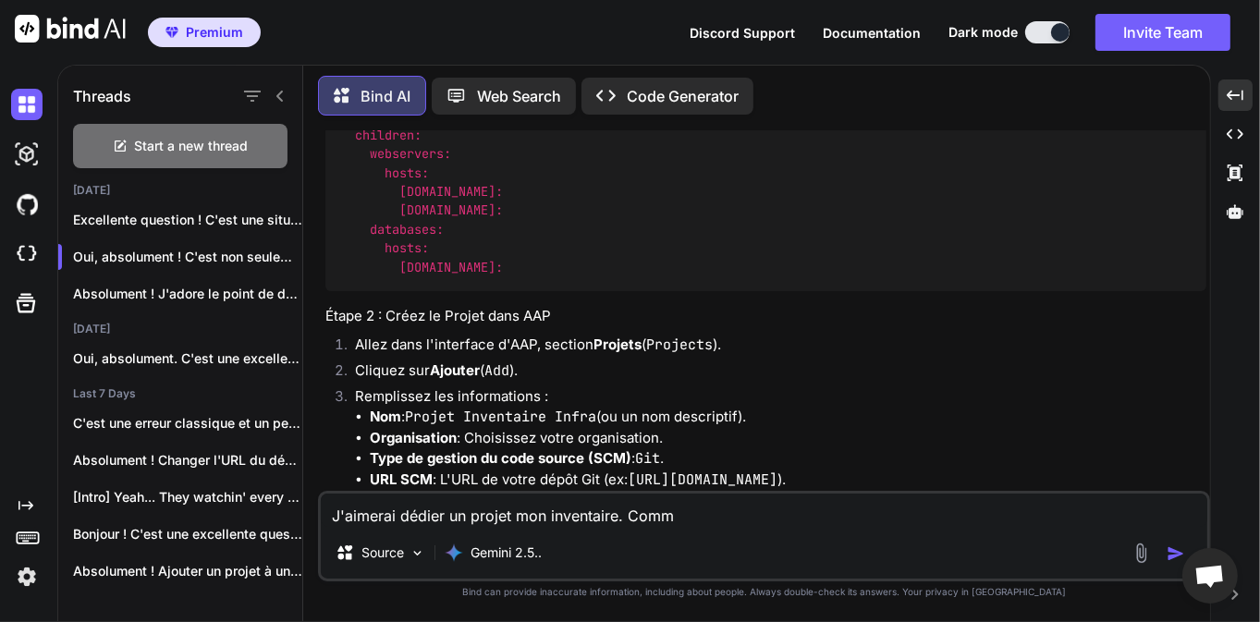
scroll to position [6065, 0]
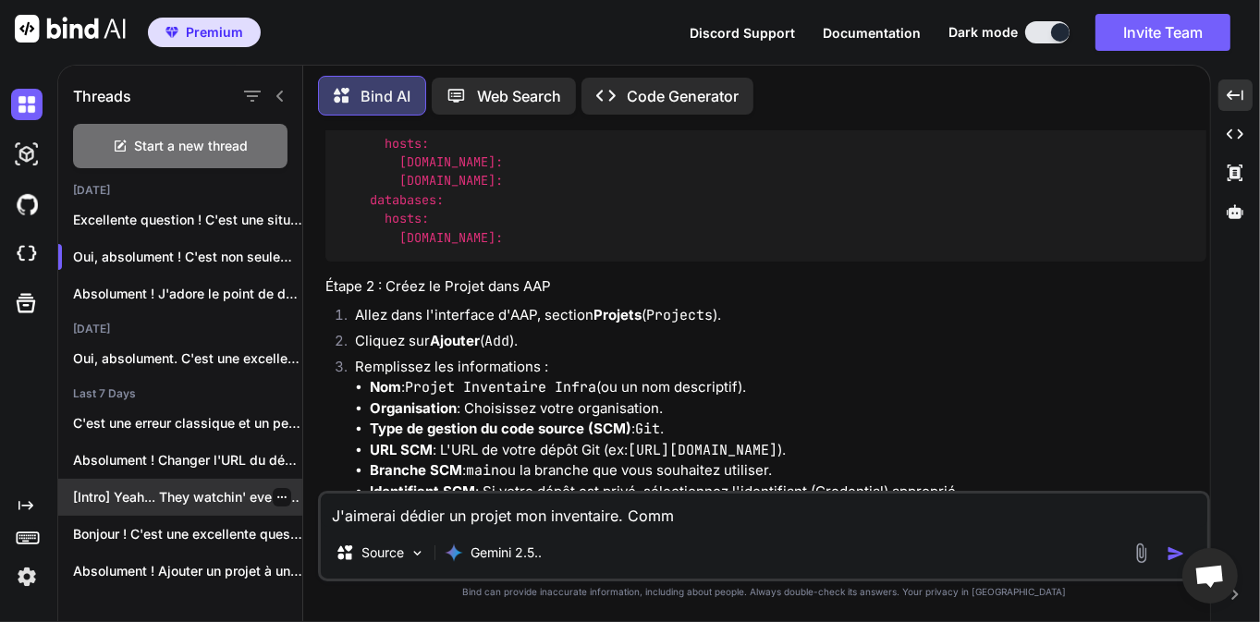
drag, startPoint x: 698, startPoint y: 515, endPoint x: 289, endPoint y: 510, distance: 408.7
click at [289, 510] on div "Threads Start a new thread [DATE] Excellente question ! C'est une situatio... O…" at bounding box center [634, 341] width 1152 height 560
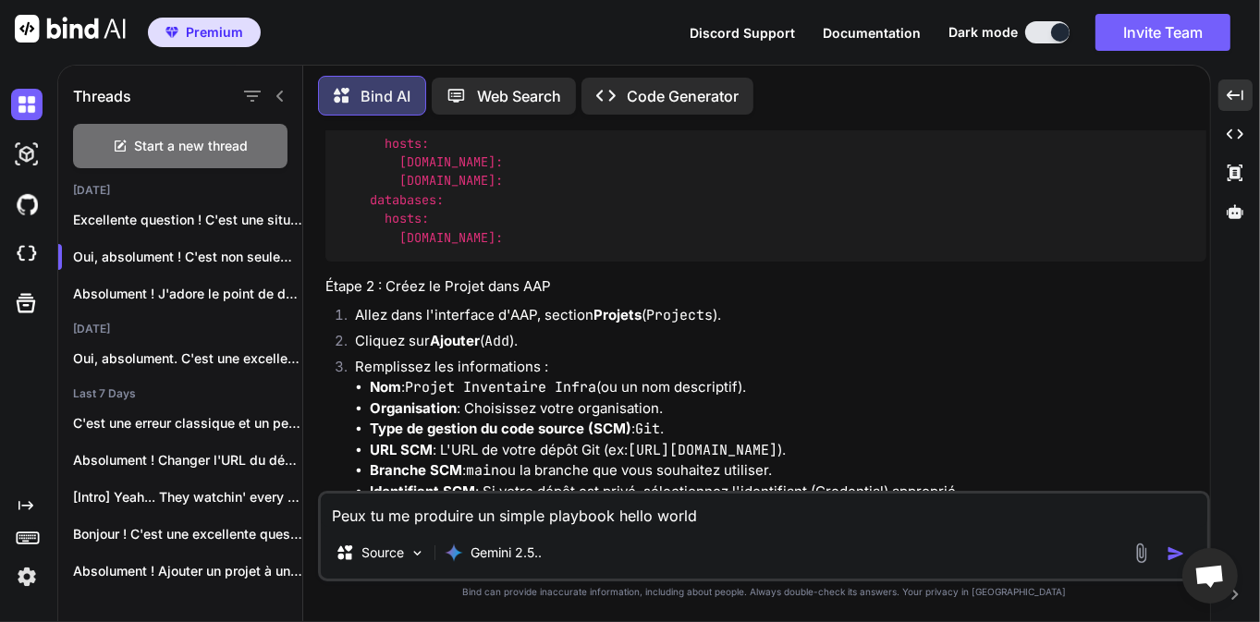
click at [795, 511] on textarea "Peux tu me produire un simple playbook hello world" at bounding box center [764, 510] width 887 height 33
click at [868, 516] on textarea "Peux tu me produire un simple playbook hello world" at bounding box center [764, 510] width 887 height 33
click at [1180, 552] on img "button" at bounding box center [1176, 554] width 18 height 18
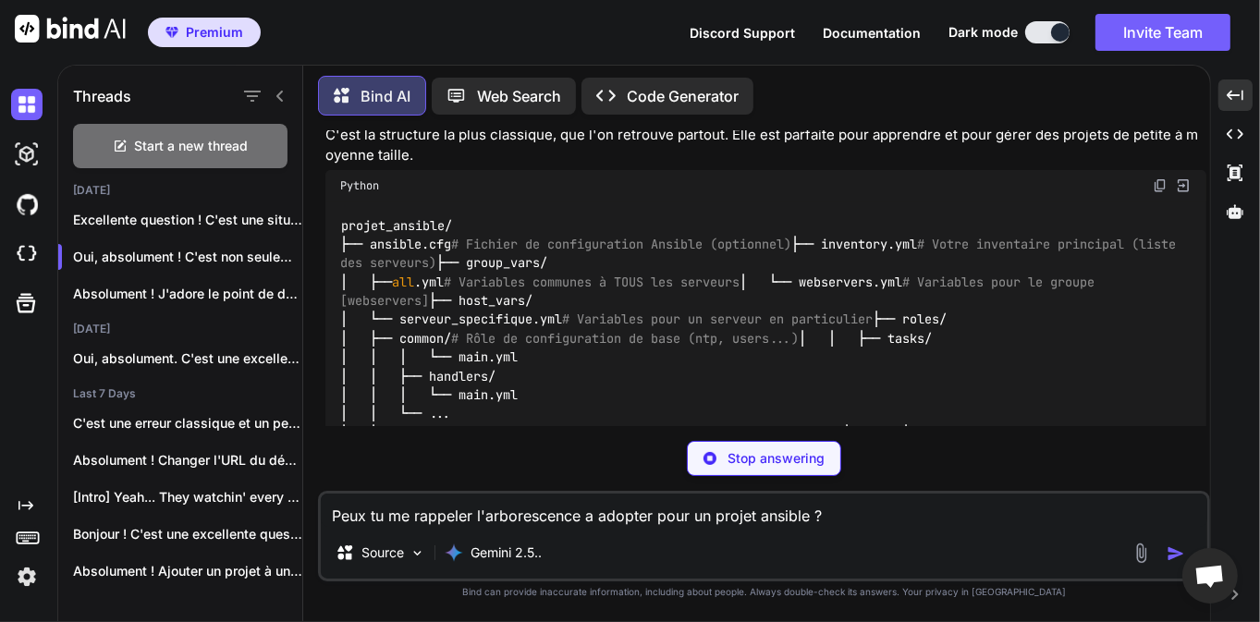
scroll to position [11612, 0]
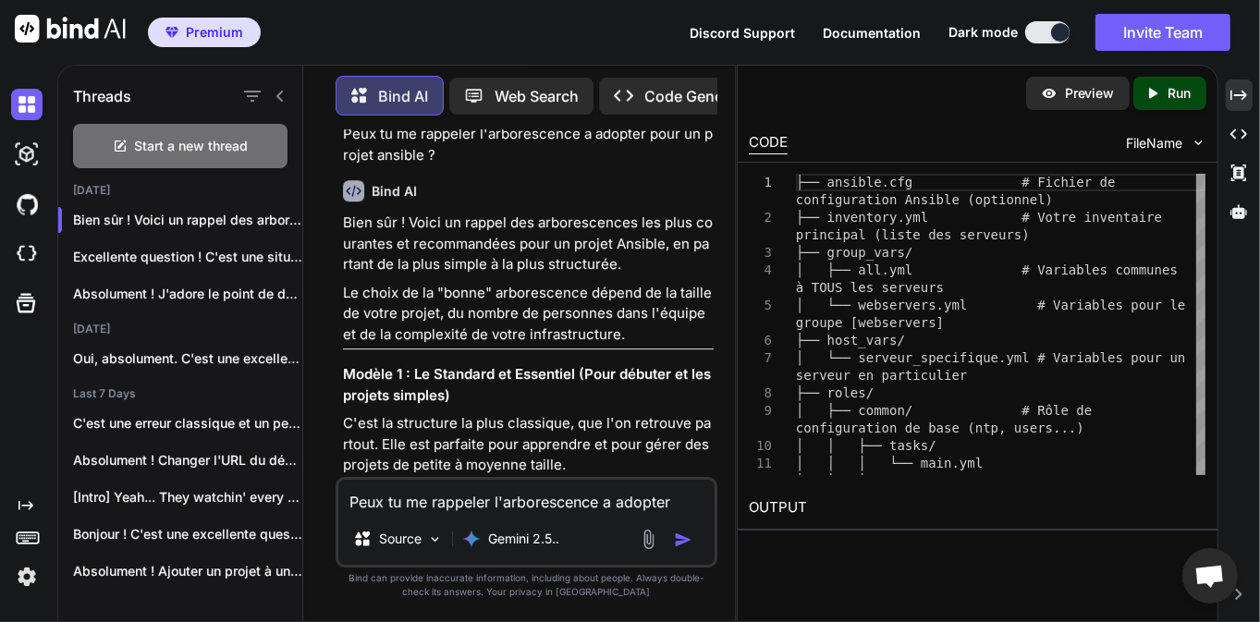
click at [475, 498] on textarea "Peux tu me rappeler l'arborescence a adopter pour un projet ansible ?" at bounding box center [526, 496] width 376 height 33
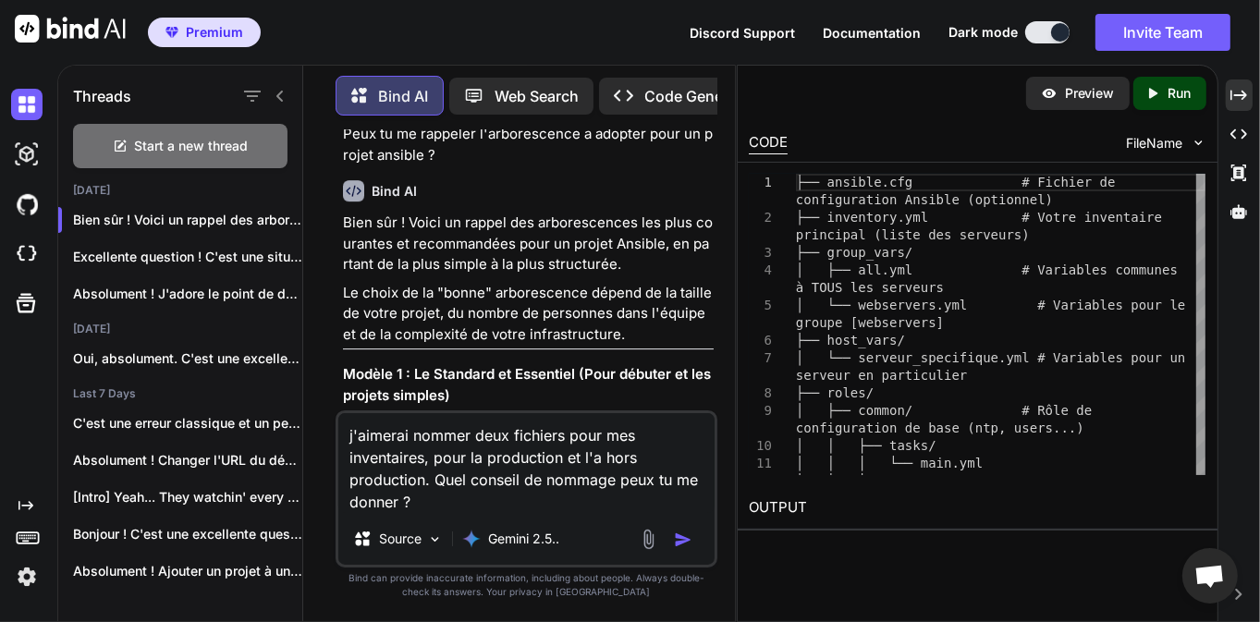
click at [681, 547] on img "button" at bounding box center [683, 540] width 18 height 18
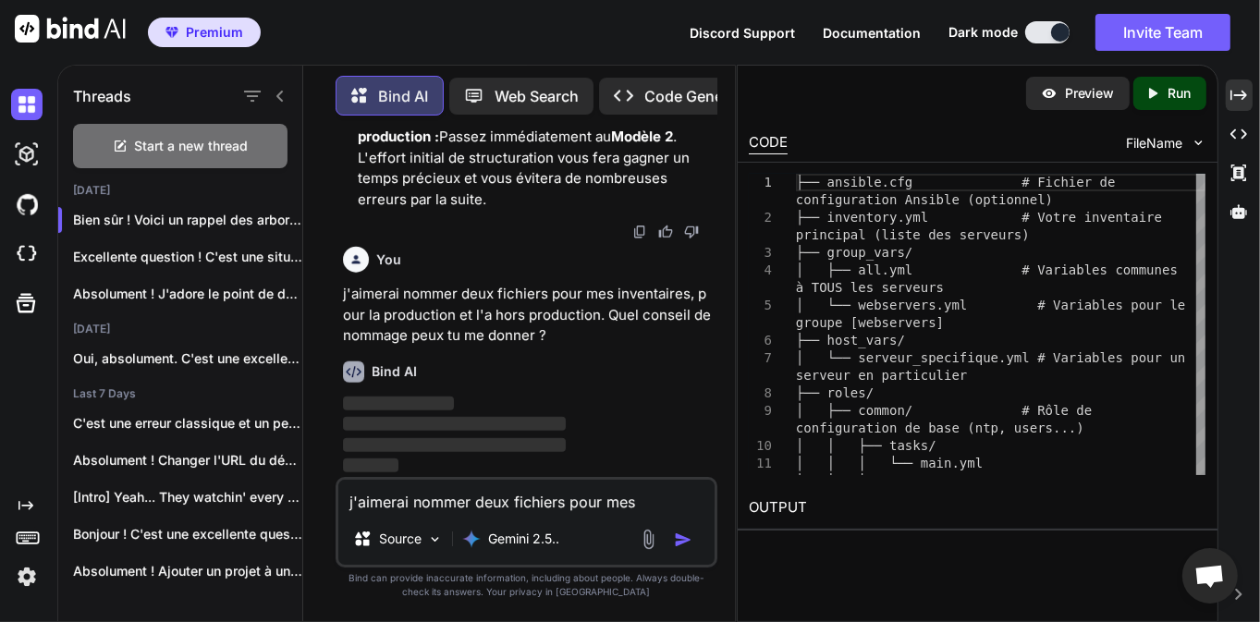
scroll to position [14742, 0]
click at [1242, 97] on icon "Created with Pixso." at bounding box center [1239, 95] width 17 height 17
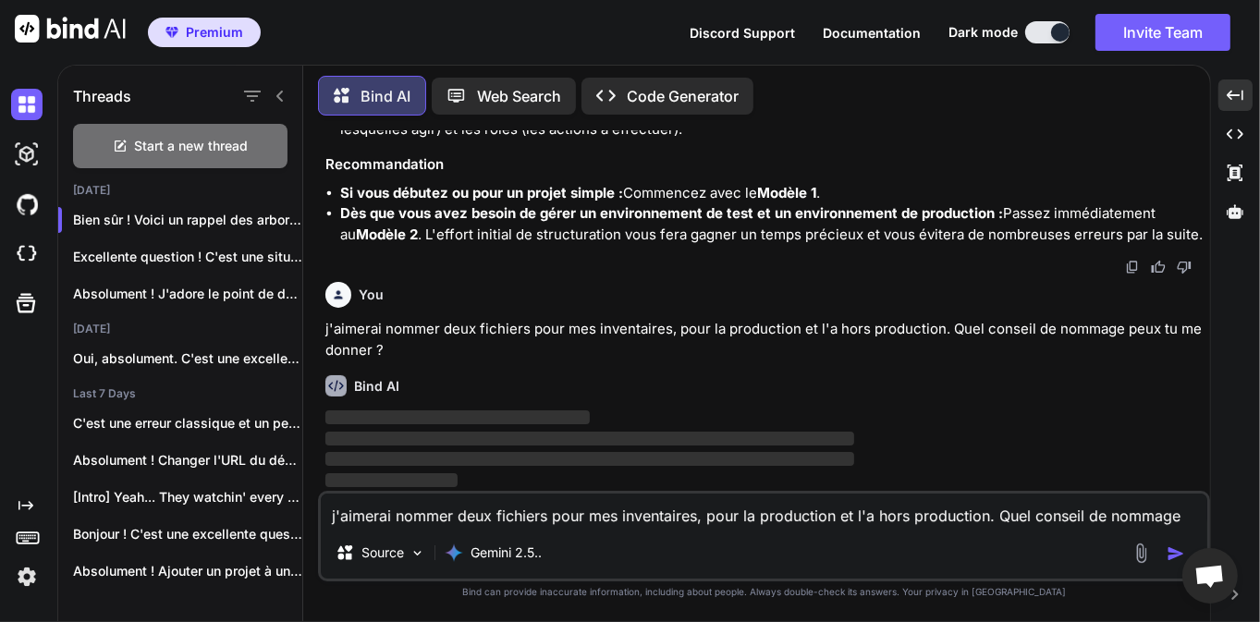
click at [732, 344] on p "j'aimerai nommer deux fichiers pour mes inventaires, pour la production et l'a …" at bounding box center [765, 340] width 881 height 42
click at [582, 390] on div "Bind AI" at bounding box center [765, 385] width 881 height 21
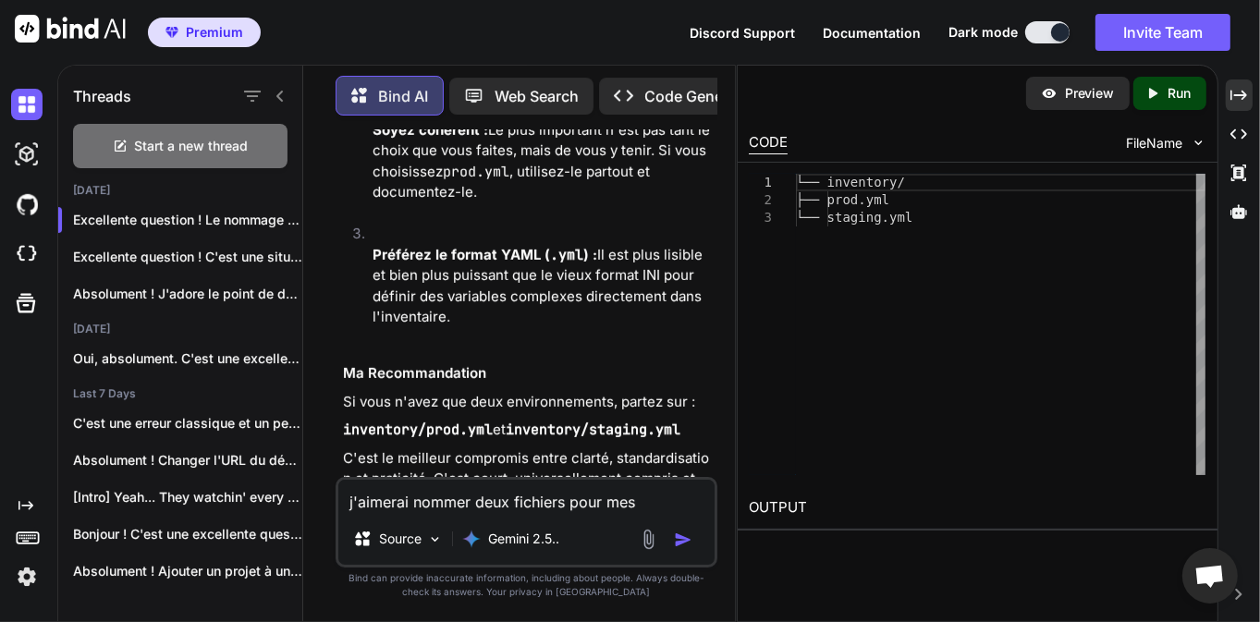
scroll to position [16364, 0]
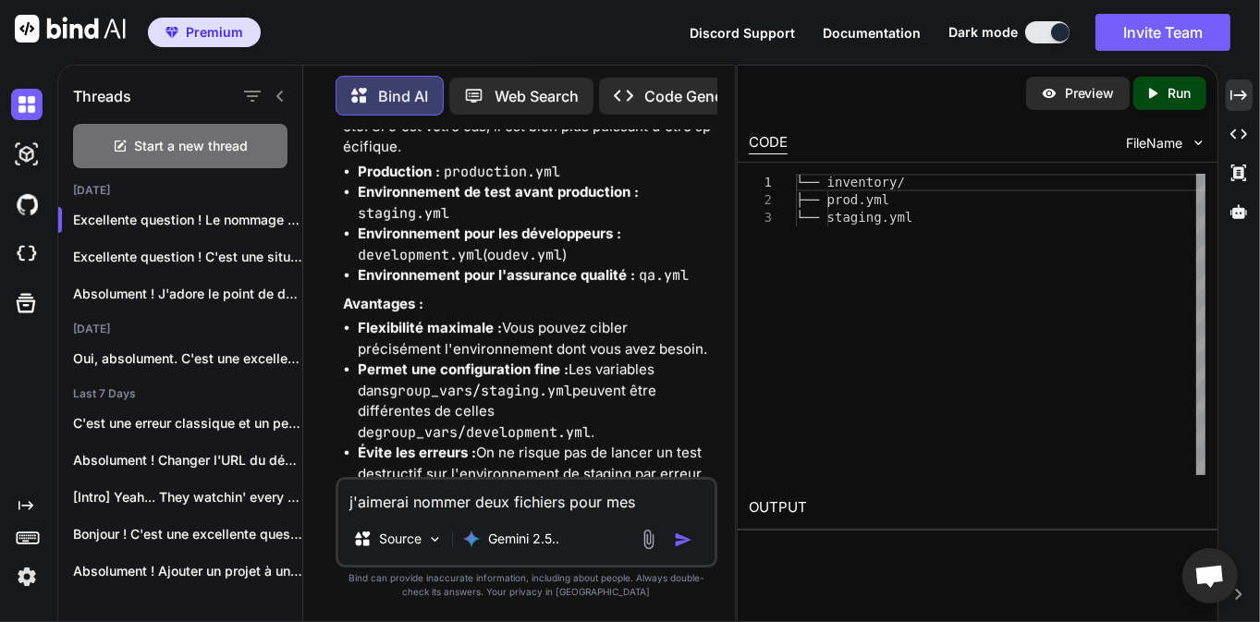
scroll to position [15705, 0]
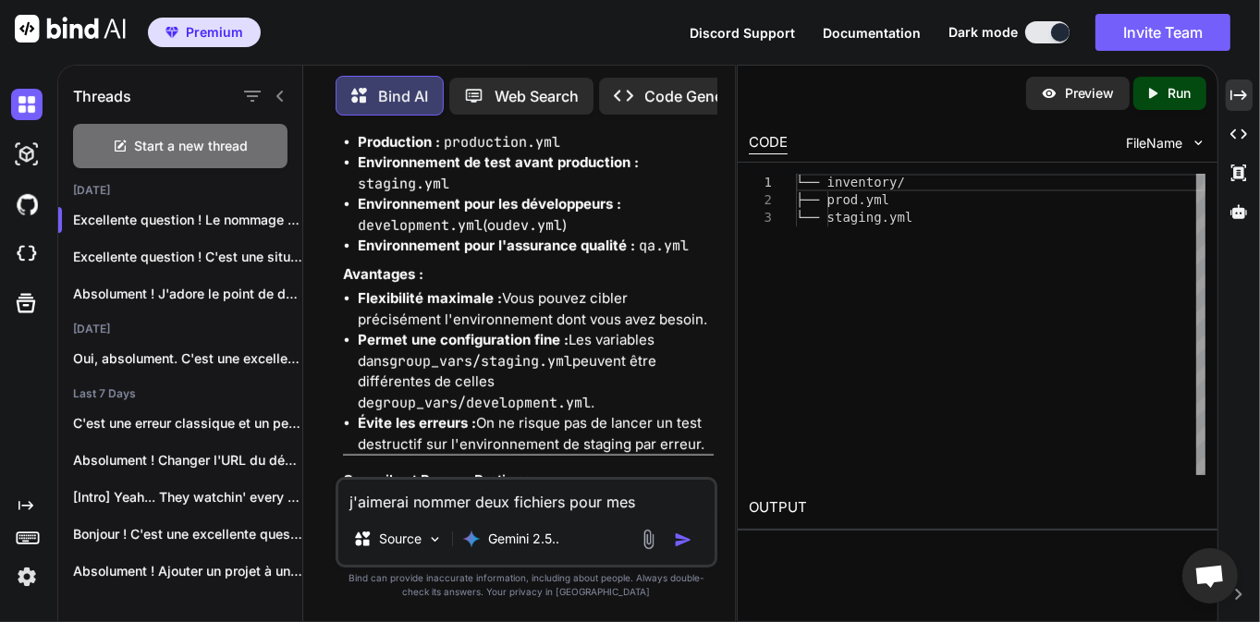
click at [1244, 96] on icon at bounding box center [1239, 95] width 17 height 10
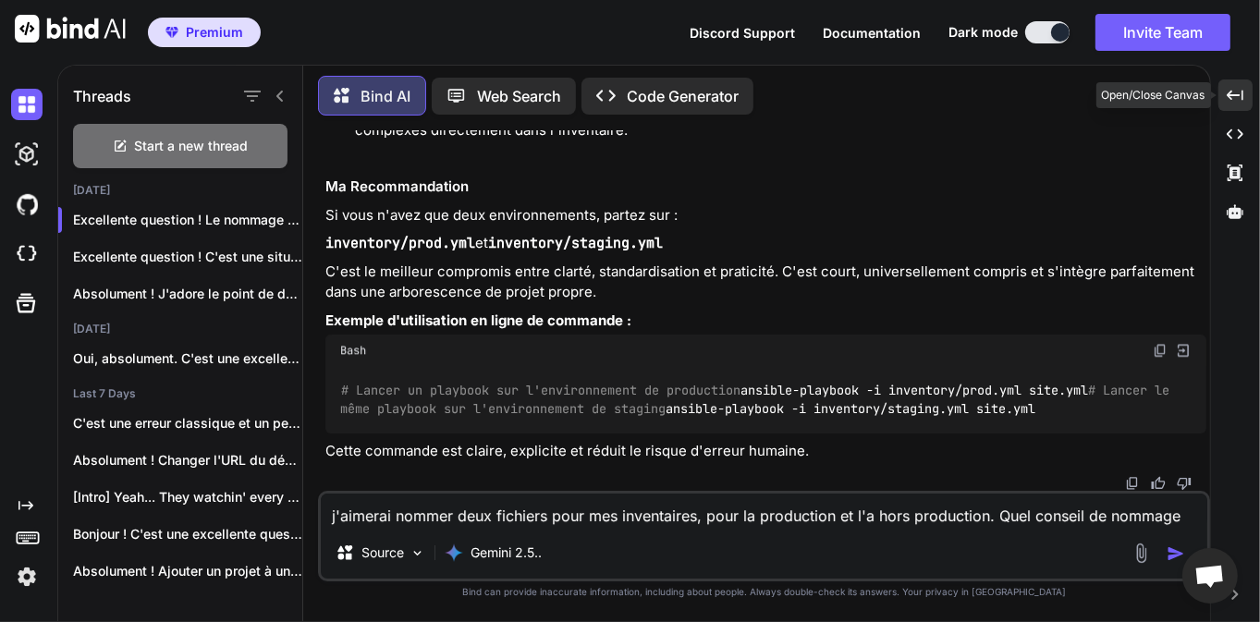
scroll to position [10451, 0]
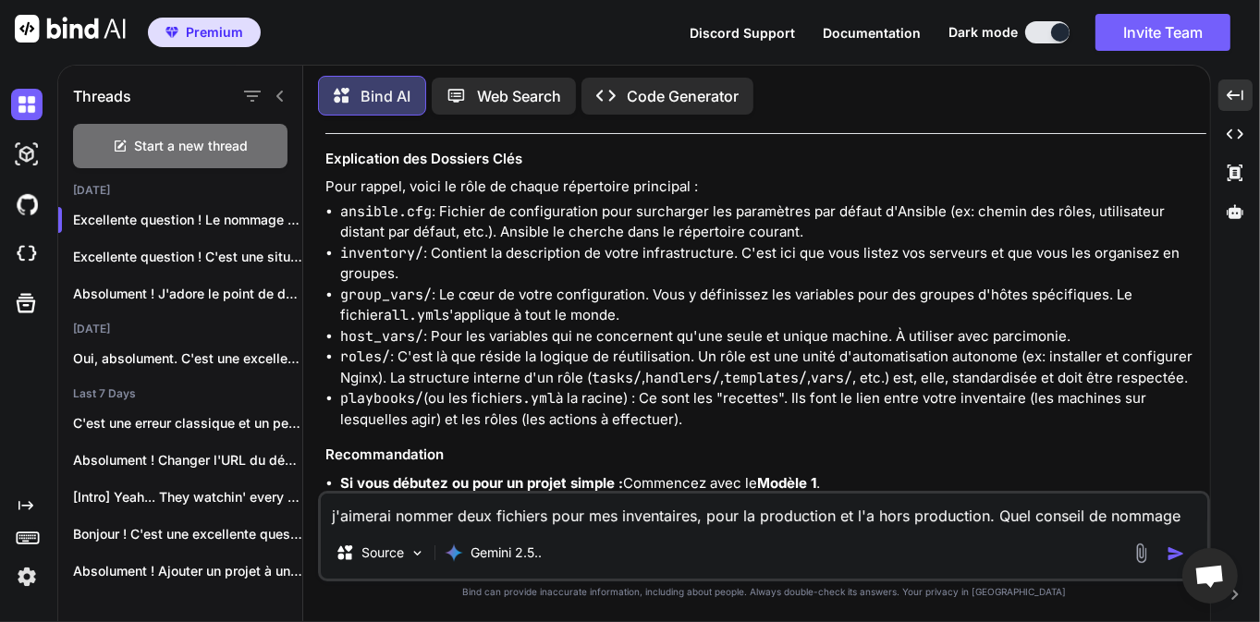
scroll to position [8853, 0]
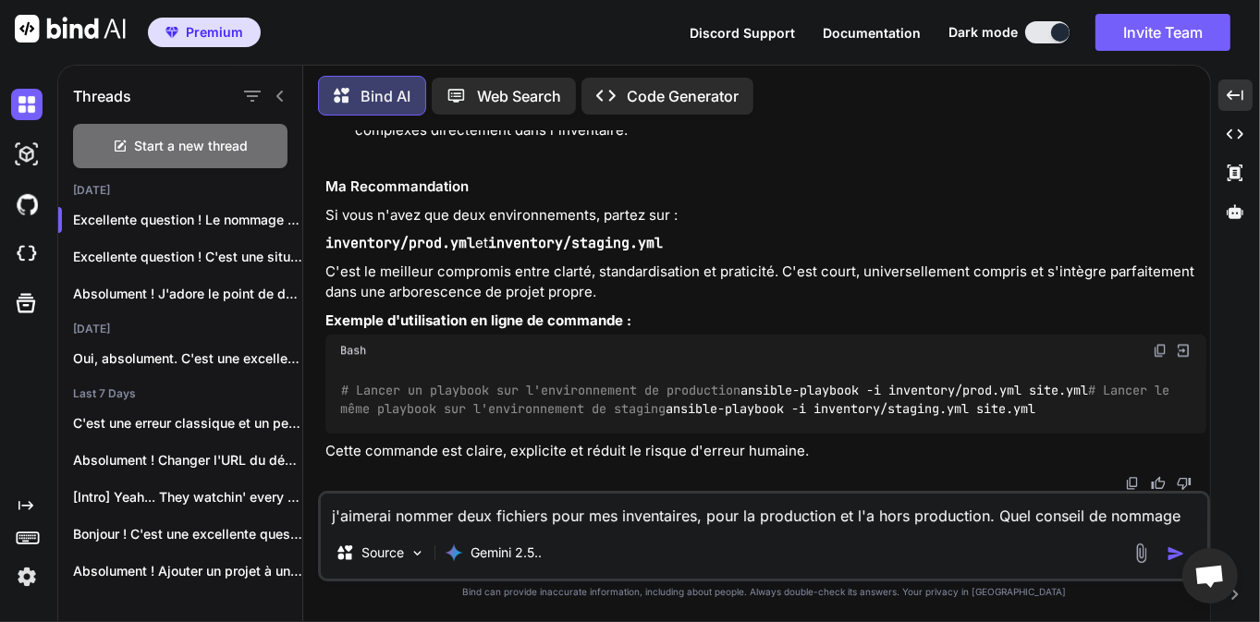
scroll to position [11413, 0]
click at [528, 507] on textarea "j'aimerai nommer deux fichiers pour mes inventaires, pour la production et l'a …" at bounding box center [764, 510] width 887 height 33
click at [1175, 555] on img "button" at bounding box center [1176, 554] width 18 height 18
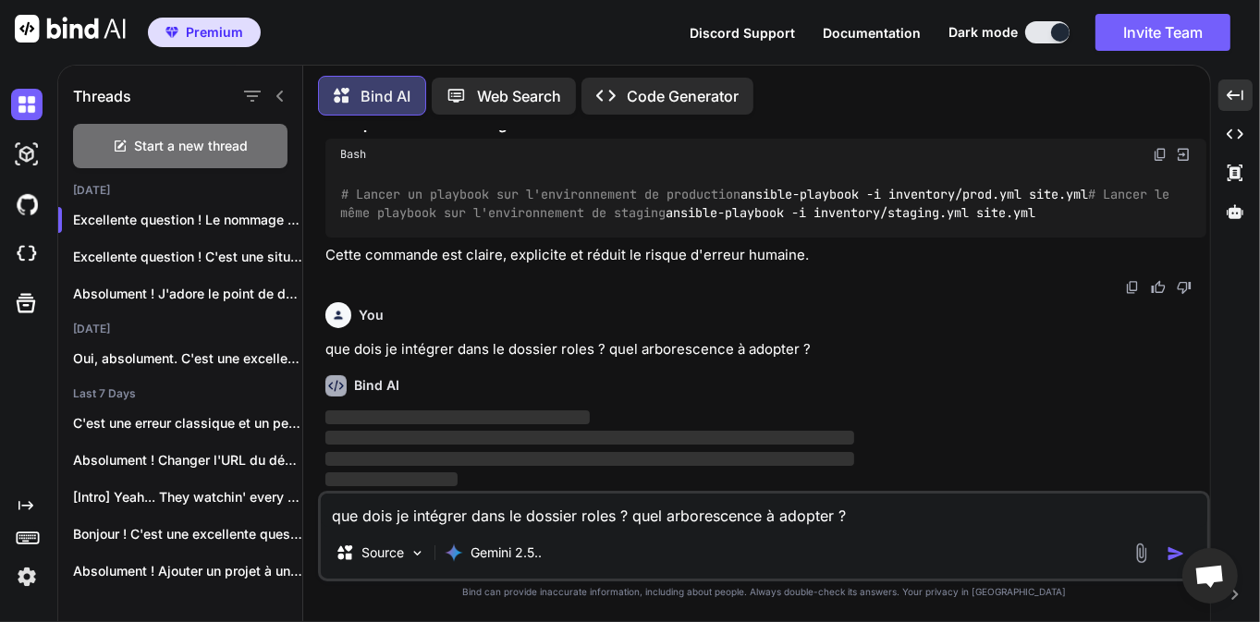
scroll to position [11608, 0]
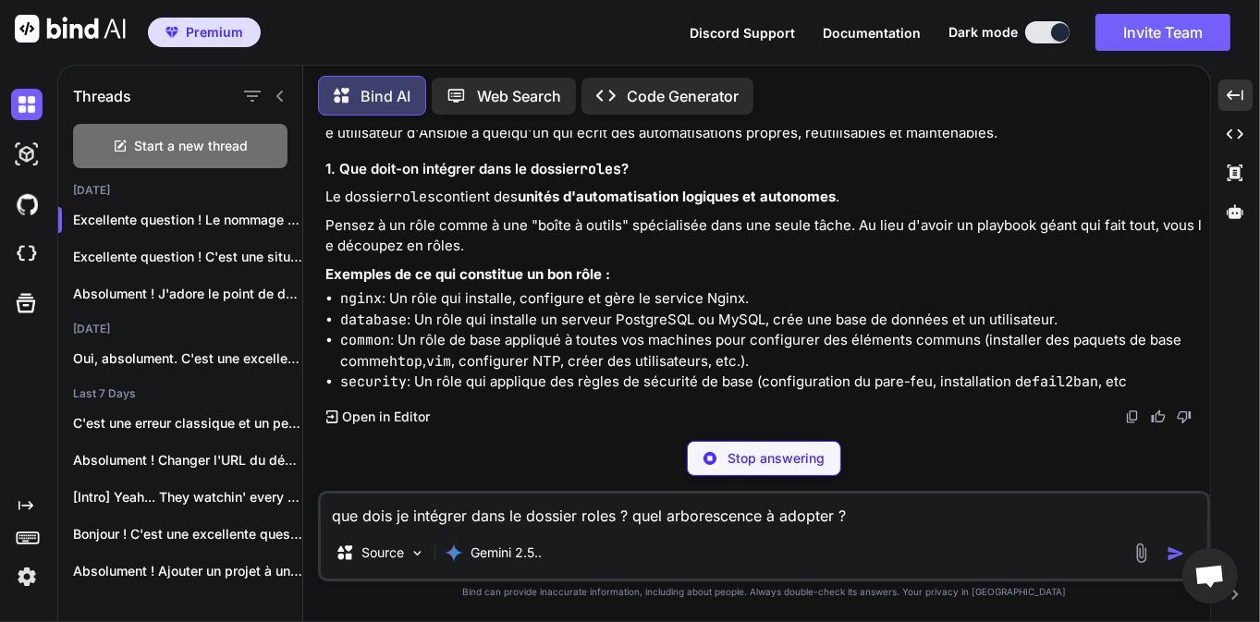
click at [923, 92] on div "Bind AI" at bounding box center [765, 80] width 881 height 21
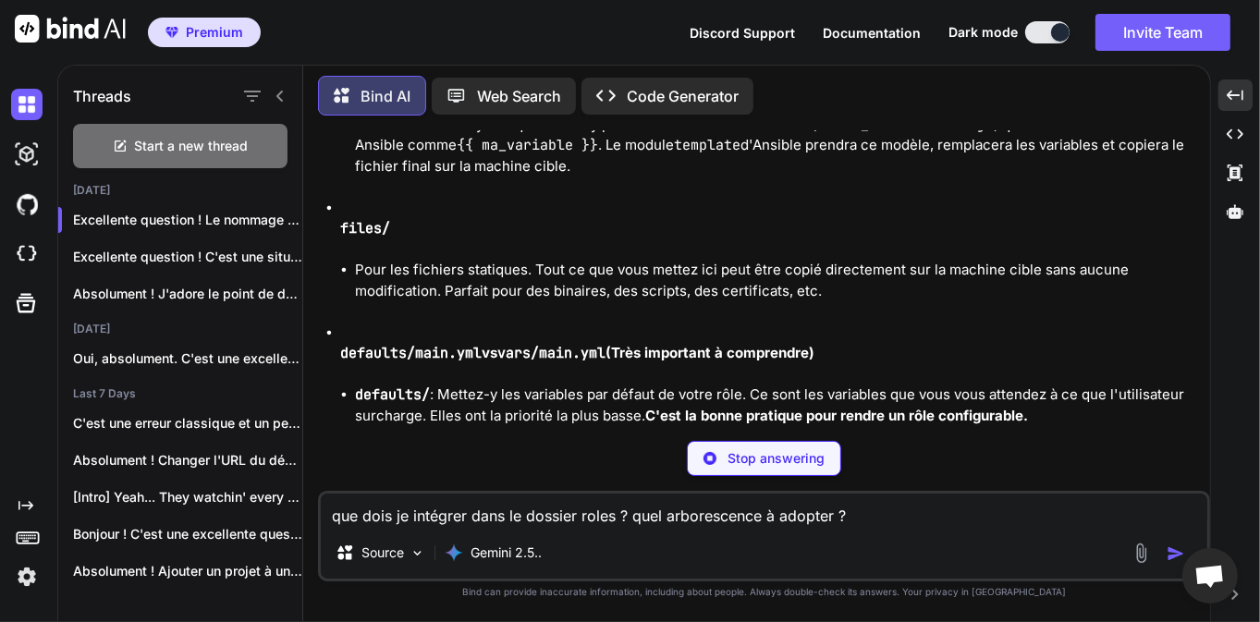
scroll to position [18661, 0]
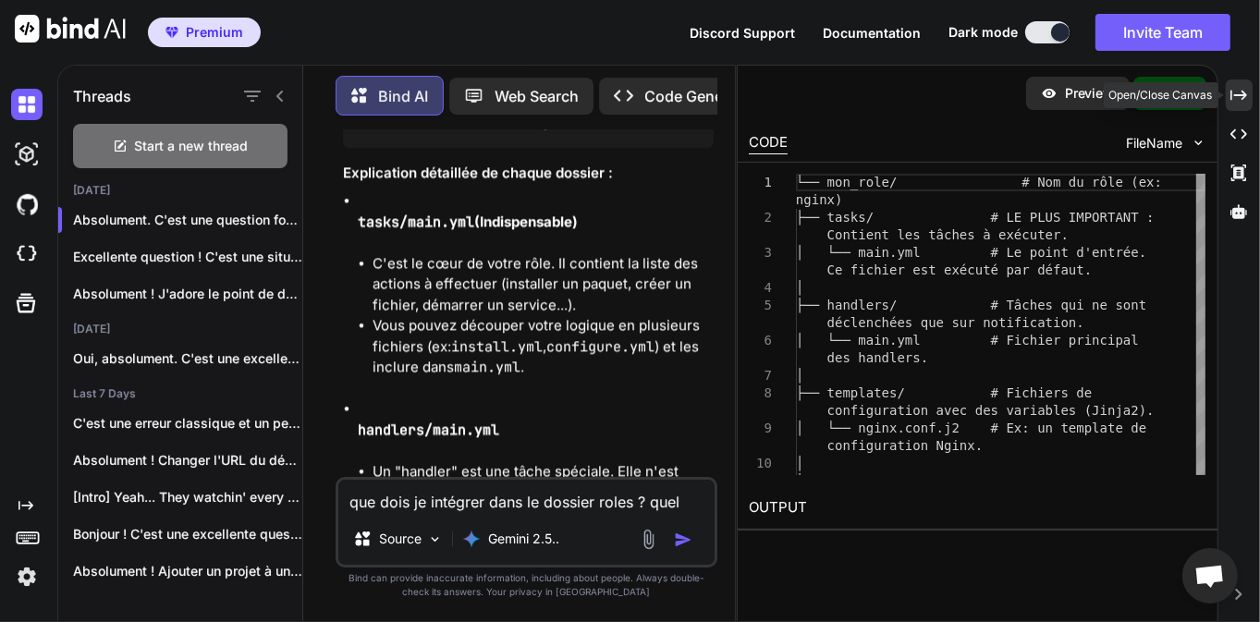
click at [1243, 95] on icon at bounding box center [1239, 95] width 17 height 10
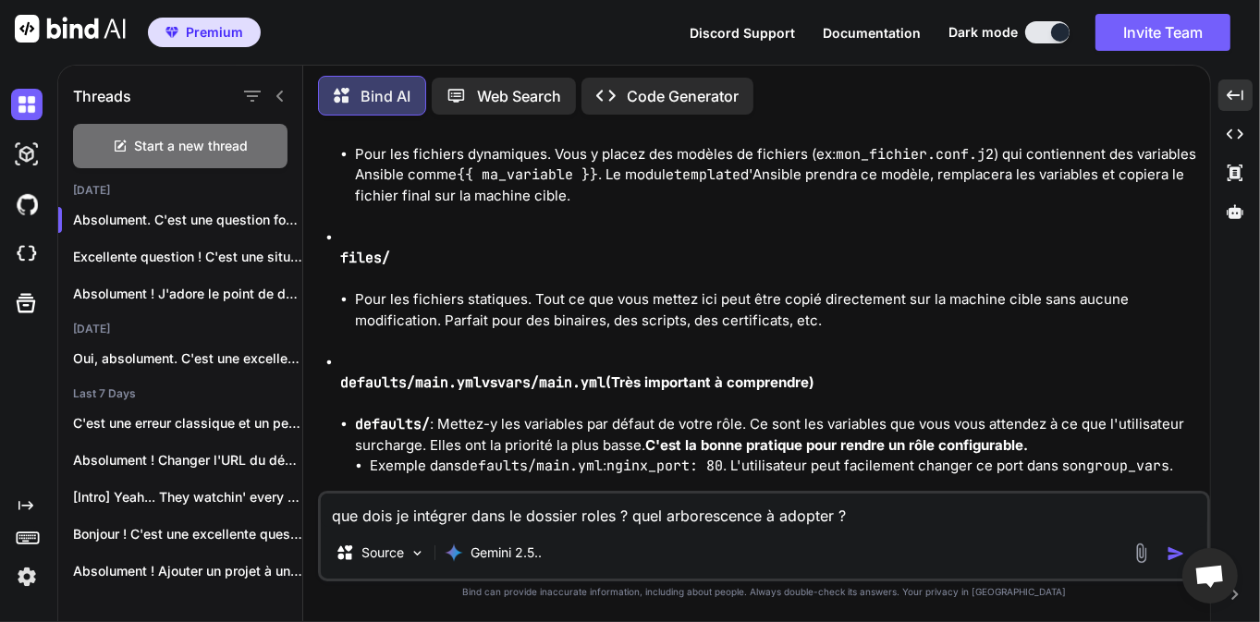
click at [559, 511] on textarea "que dois je intégrer dans le dossier roles ? quel arborescence à adopter ?" at bounding box center [764, 510] width 887 height 33
click at [1172, 554] on img "button" at bounding box center [1176, 554] width 18 height 18
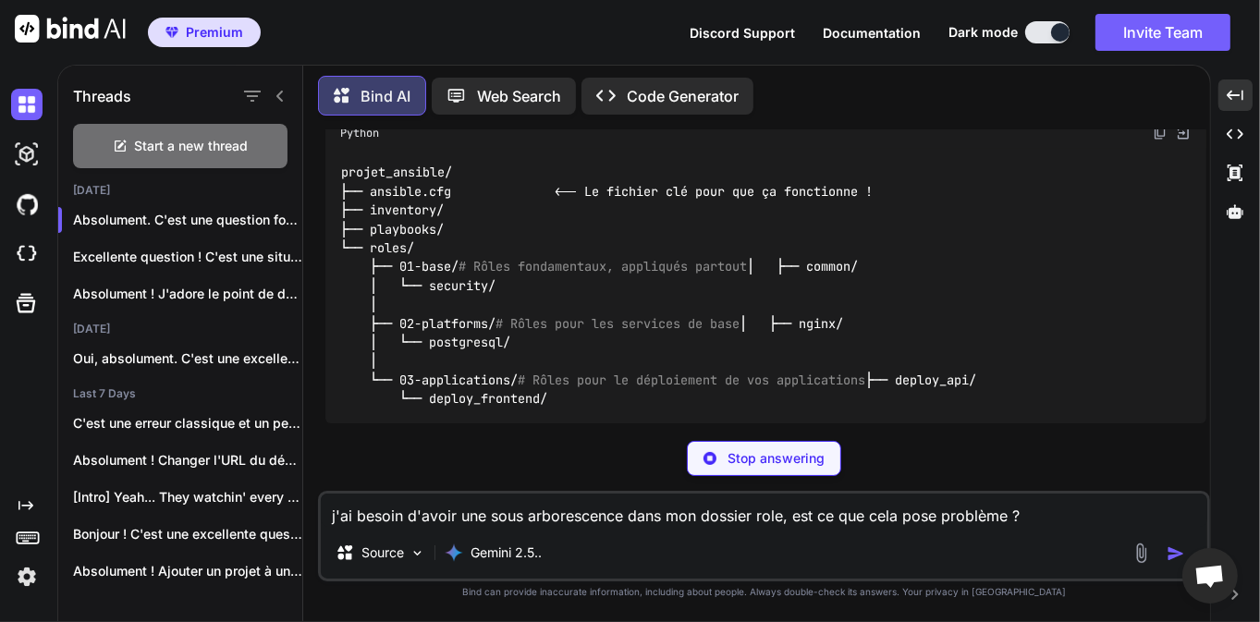
scroll to position [20983, 0]
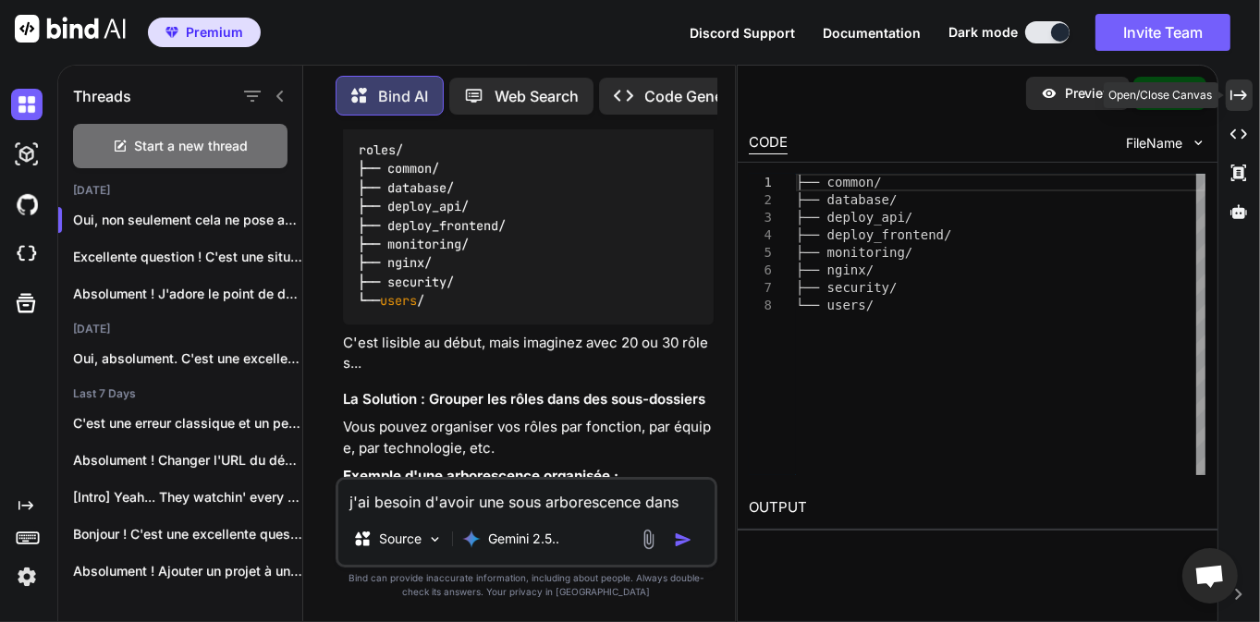
click at [1234, 97] on icon "Created with Pixso." at bounding box center [1239, 95] width 17 height 17
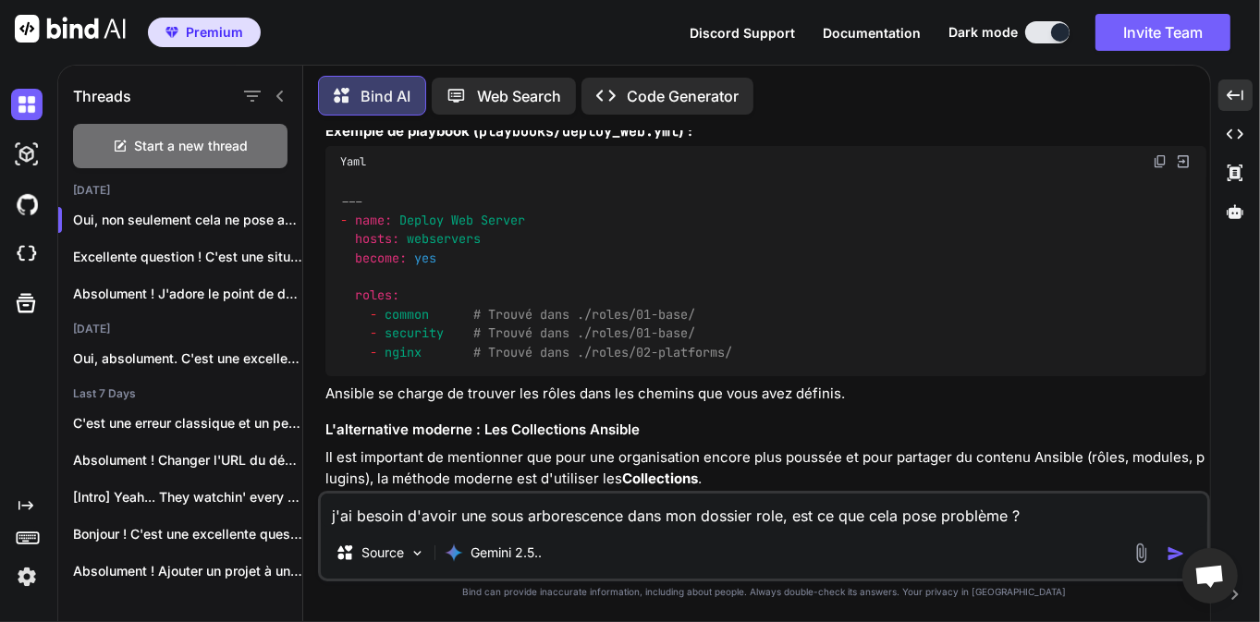
scroll to position [14709, 0]
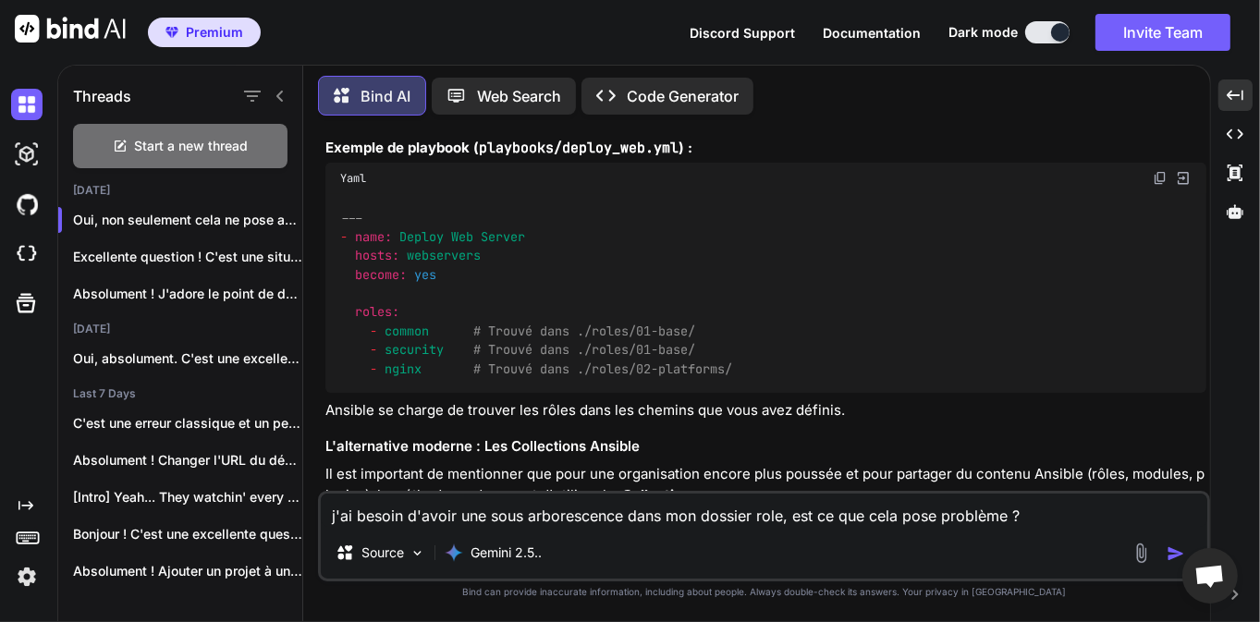
click at [514, 521] on textarea "j'ai besoin d'avoir une sous arborescence dans mon dossier role, est ce que cel…" at bounding box center [764, 510] width 887 height 33
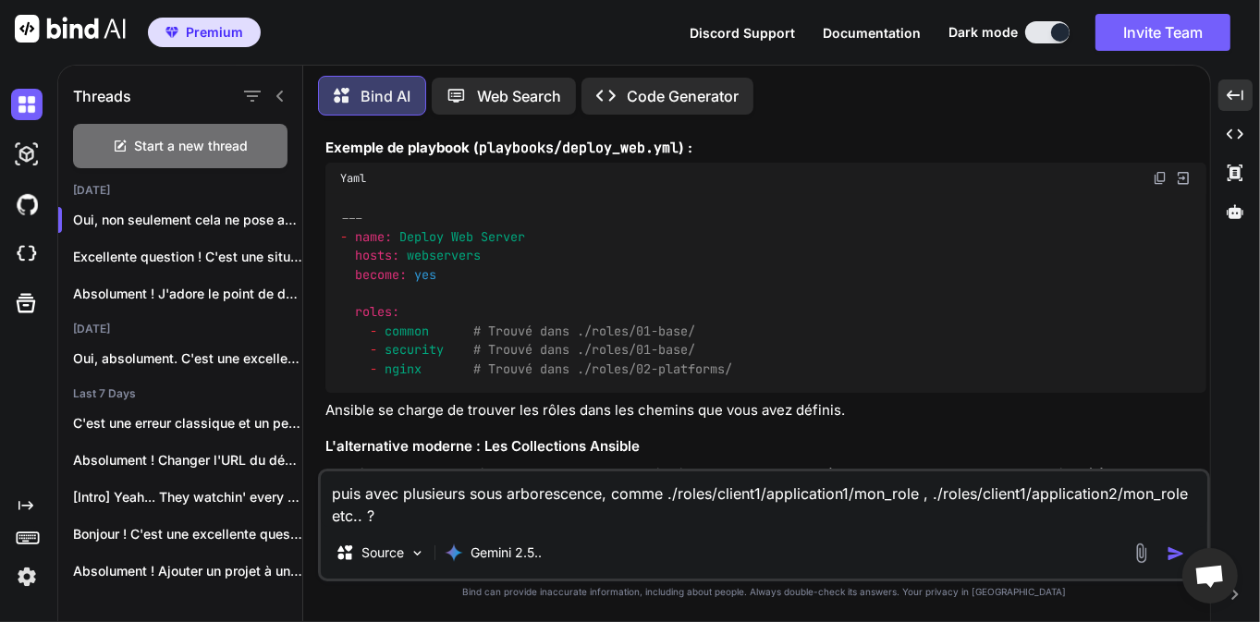
click at [1174, 556] on img "button" at bounding box center [1176, 554] width 18 height 18
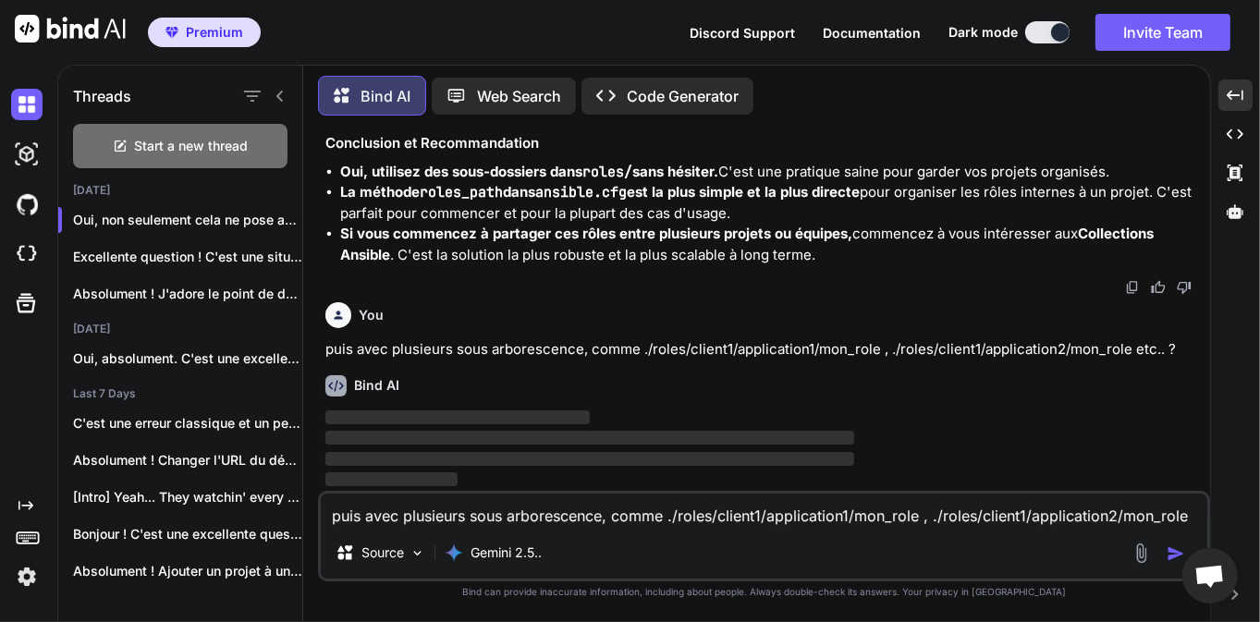
scroll to position [16539, 0]
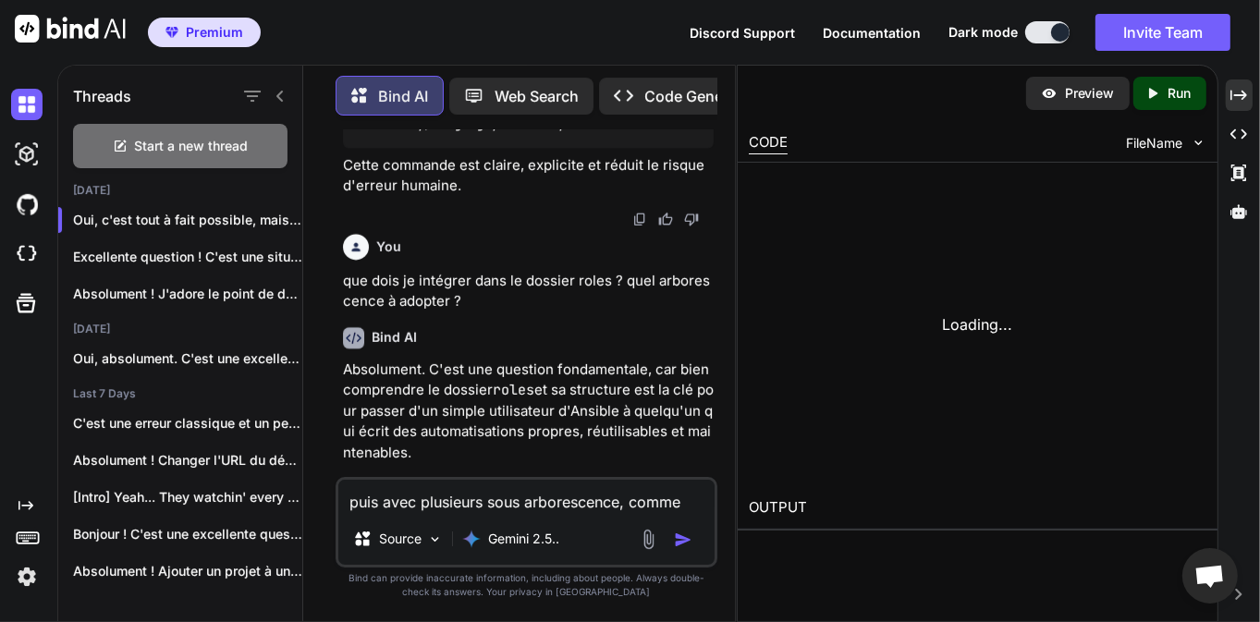
scroll to position [25057, 0]
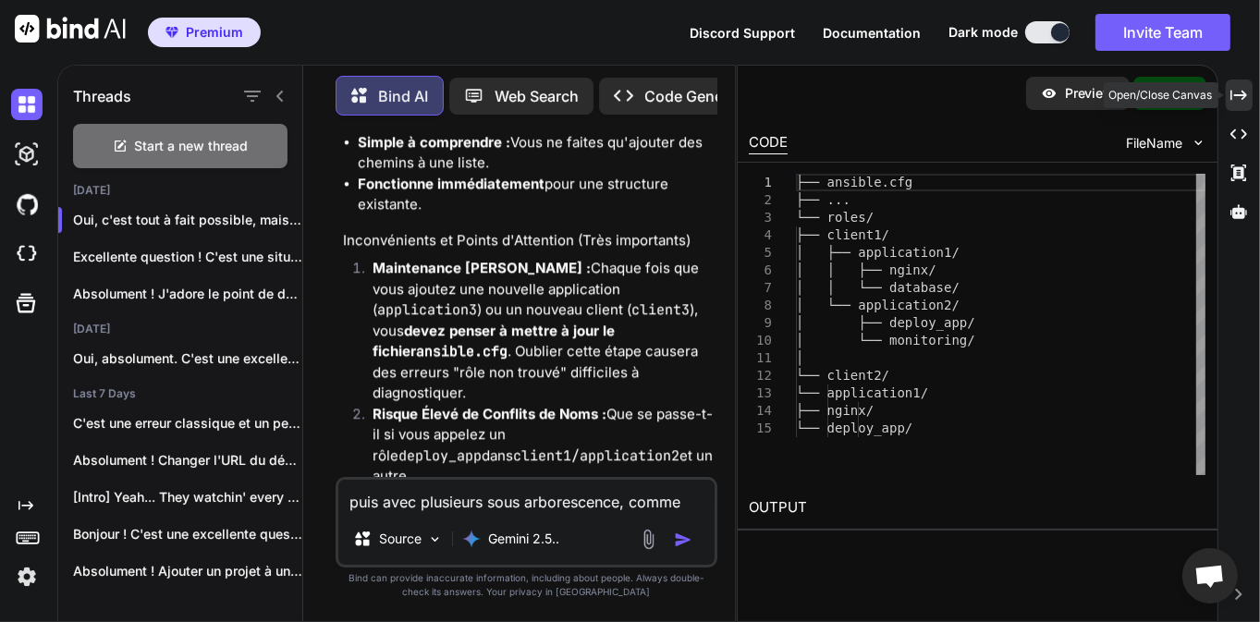
click at [1243, 103] on icon "Created with Pixso." at bounding box center [1239, 95] width 17 height 17
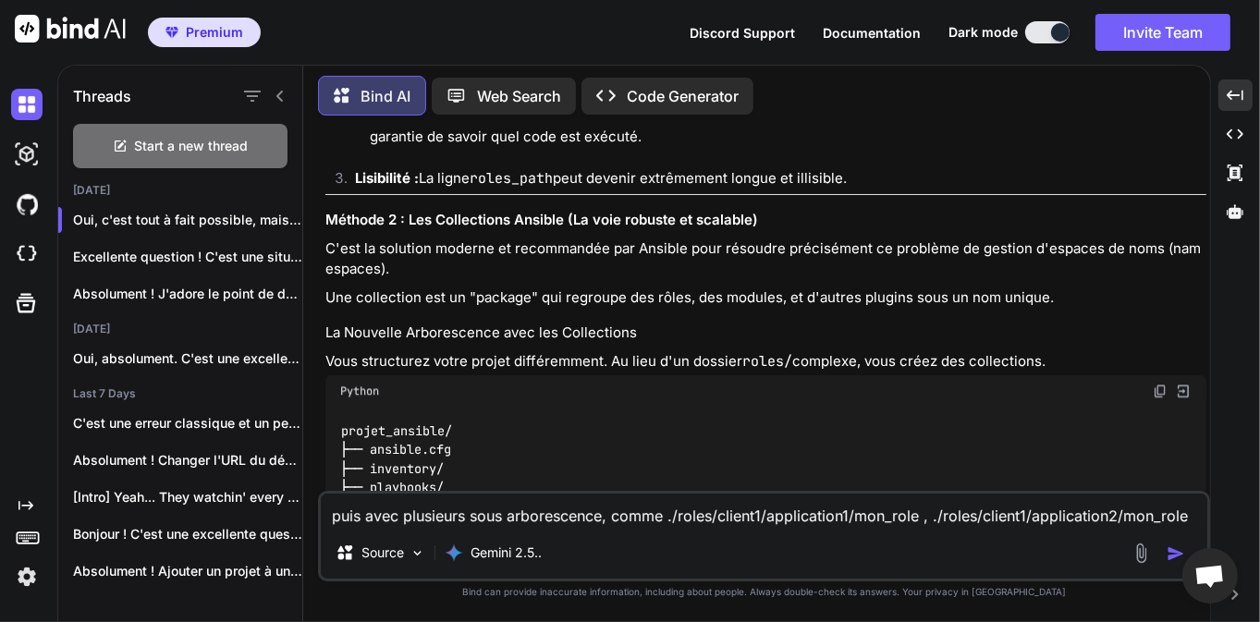
click at [619, 253] on div "Oui, c'est tout à fait possible, mais cela introduit une complexité de configur…" at bounding box center [765, 441] width 881 height 2781
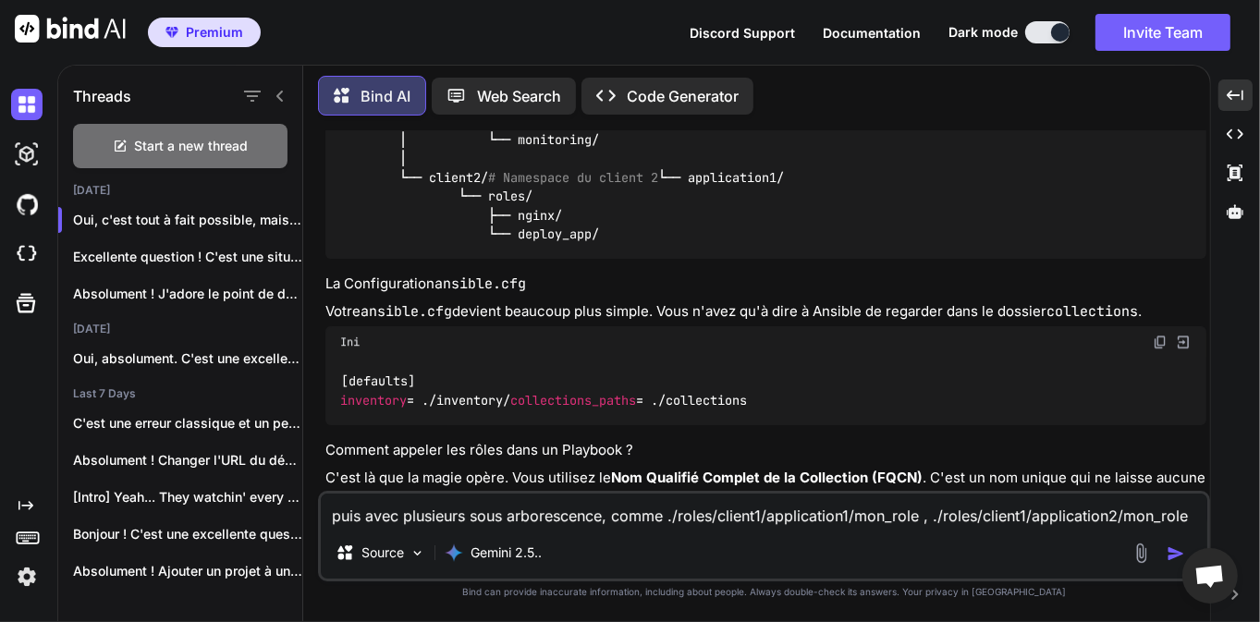
scroll to position [17397, 0]
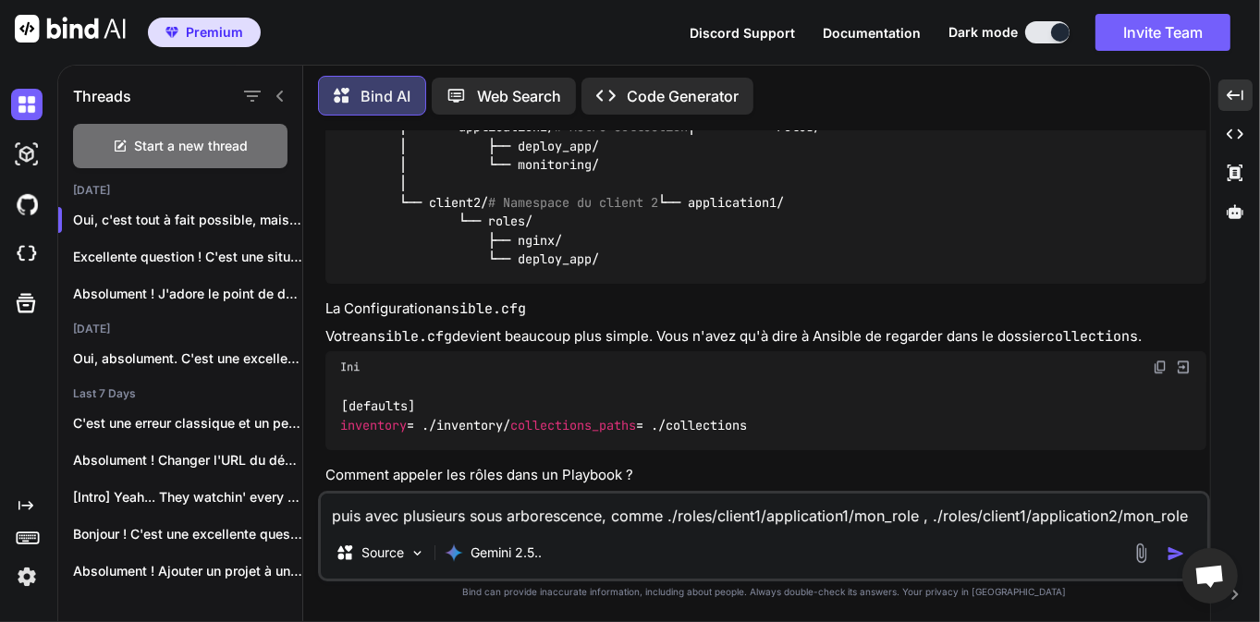
click at [555, 513] on textarea "puis avec plusieurs sous arborescence, comme ./roles/client1/application1/mon_r…" at bounding box center [764, 510] width 887 height 33
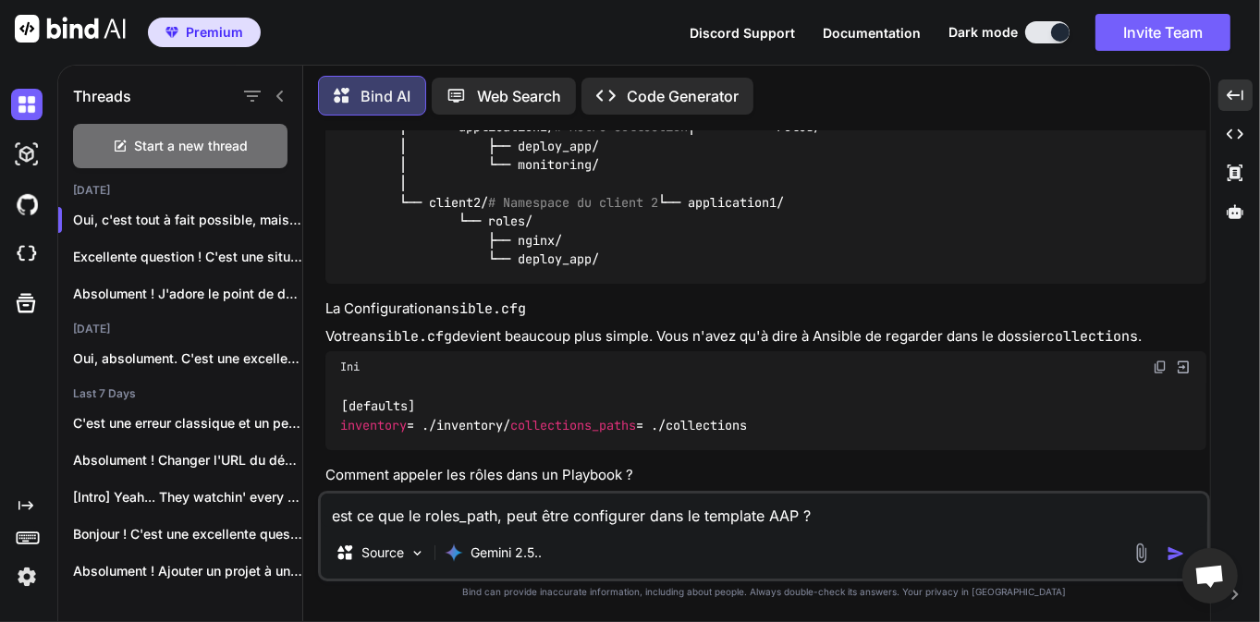
click at [1172, 556] on img "button" at bounding box center [1176, 554] width 18 height 18
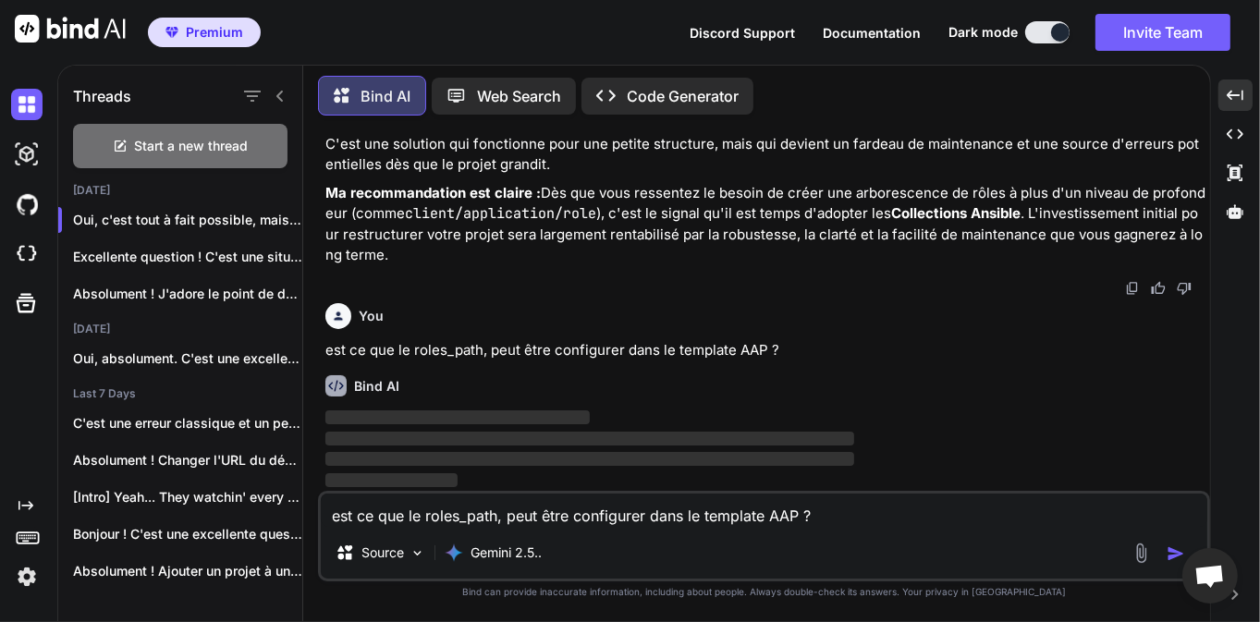
scroll to position [19595, 0]
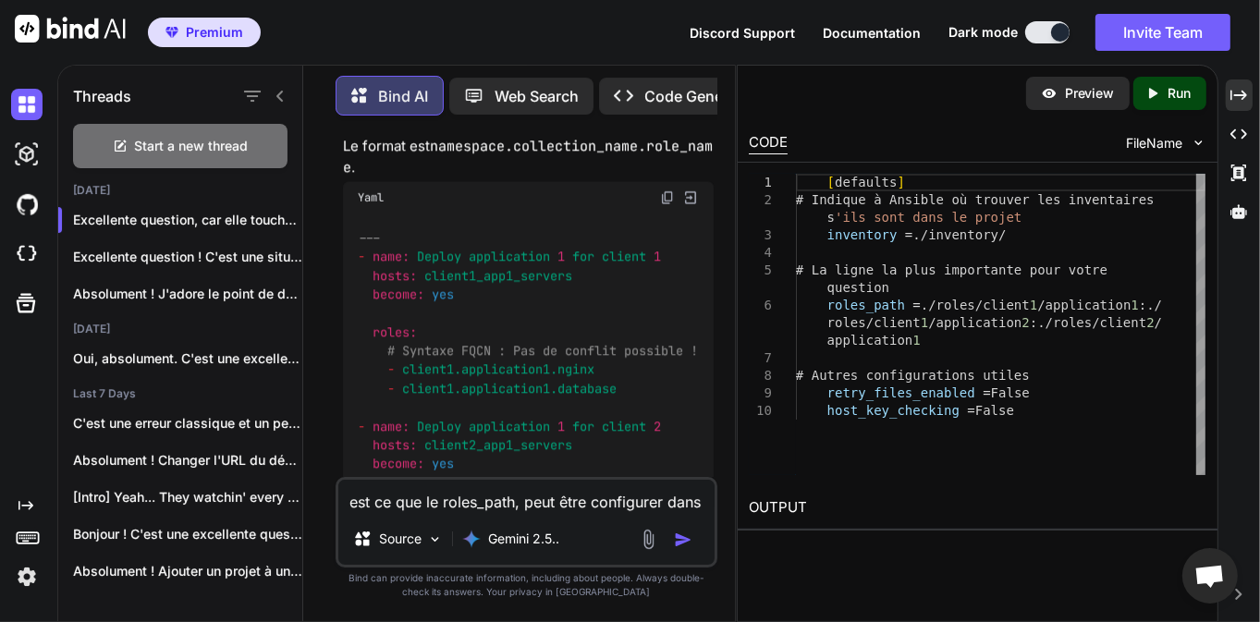
scroll to position [26675, 0]
click at [1231, 100] on icon "Created with Pixso." at bounding box center [1239, 95] width 17 height 17
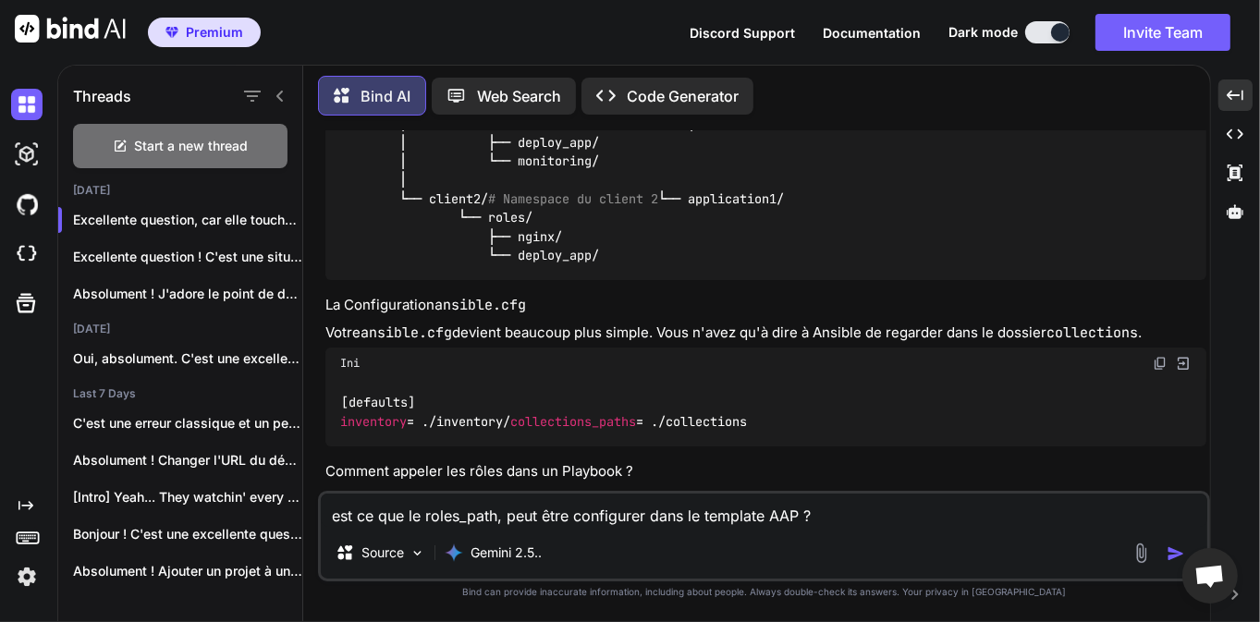
scroll to position [17405, 0]
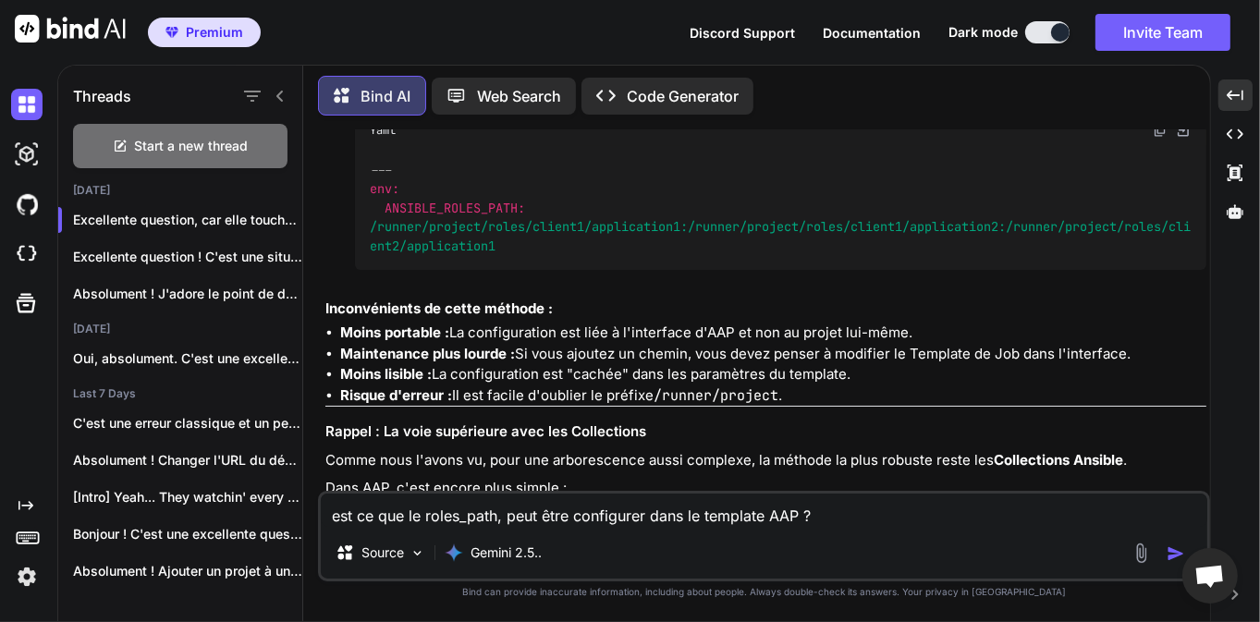
scroll to position [20171, 0]
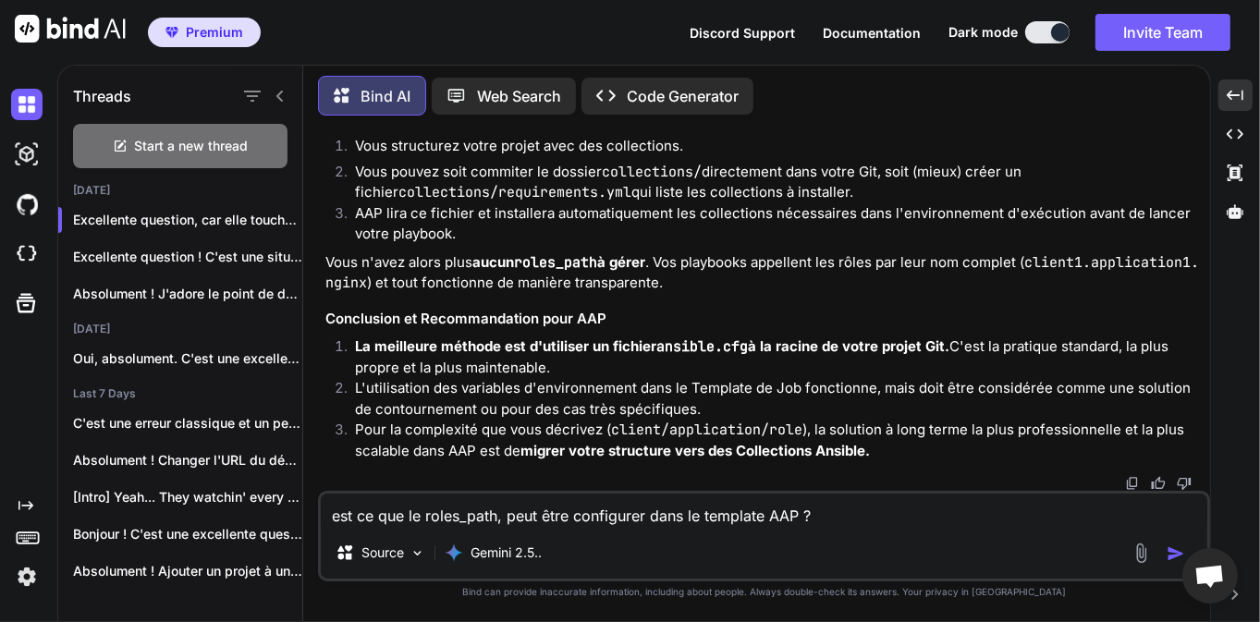
scroll to position [21650, 0]
click at [528, 514] on textarea "est ce que le roles_path, peut être configurer dans le template AAP ?" at bounding box center [764, 510] width 887 height 33
click at [998, 531] on div "Peux tu me donner un exemple de playbook hello world Source Gemini 2.5.." at bounding box center [764, 536] width 892 height 91
click at [889, 518] on textarea "Peux tu me donner un exemple de playbook hello world" at bounding box center [764, 510] width 887 height 33
click at [1174, 555] on img "button" at bounding box center [1176, 554] width 18 height 18
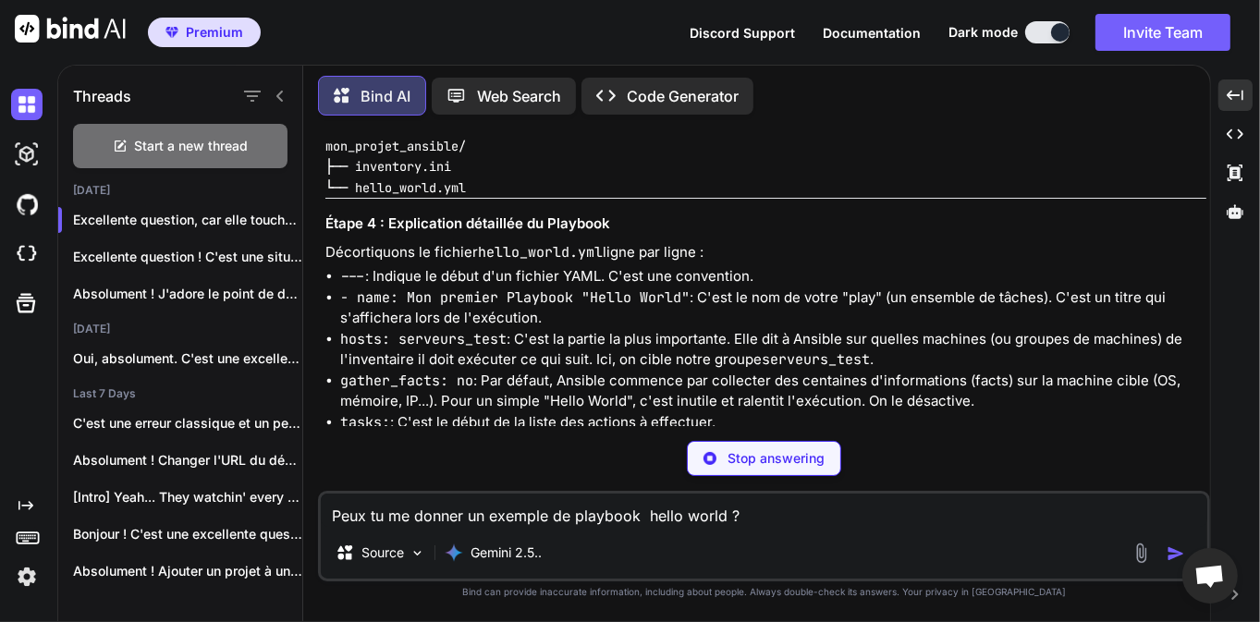
scroll to position [31899, 0]
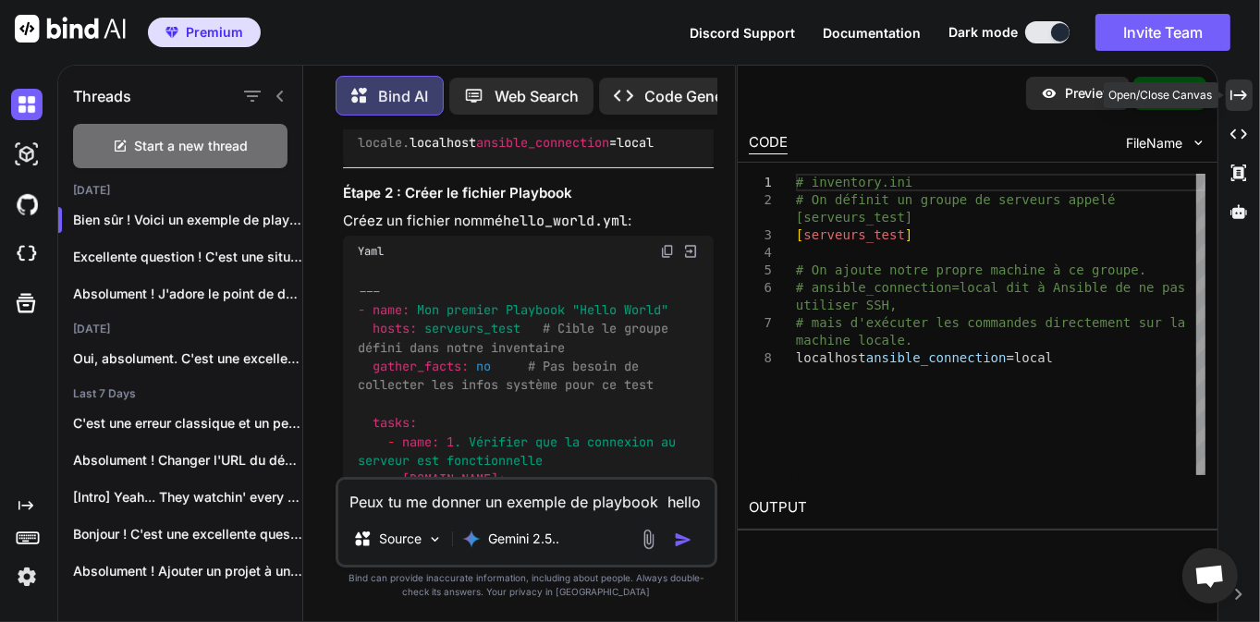
click at [1246, 102] on icon "Created with Pixso." at bounding box center [1239, 95] width 17 height 17
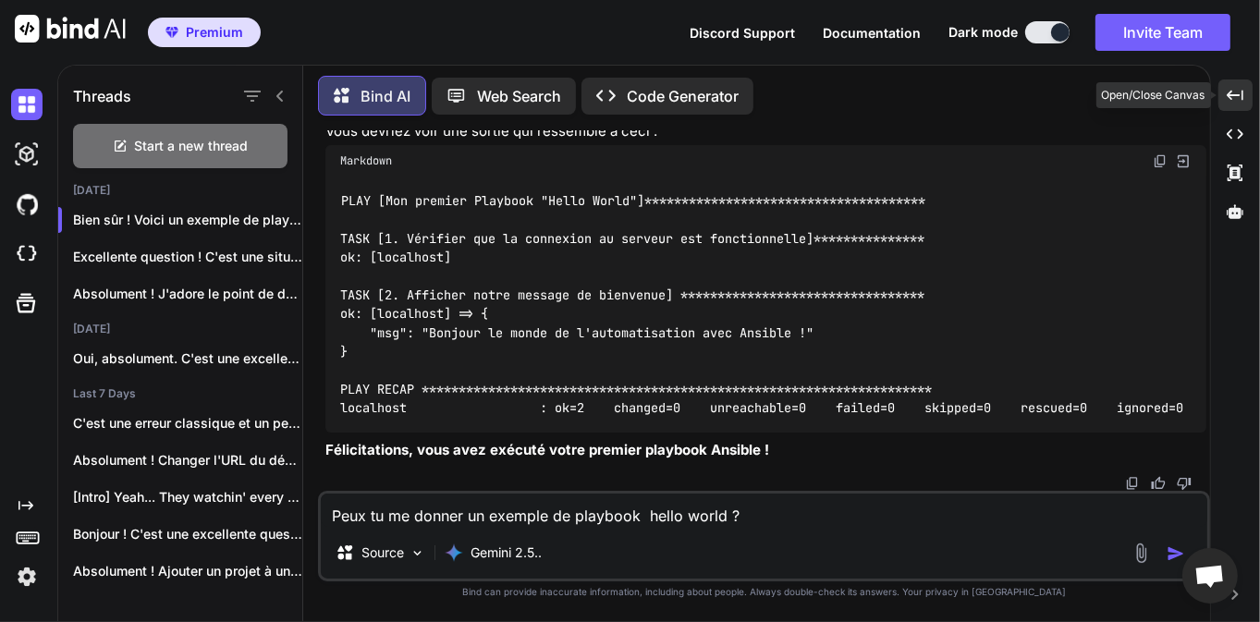
scroll to position [21846, 0]
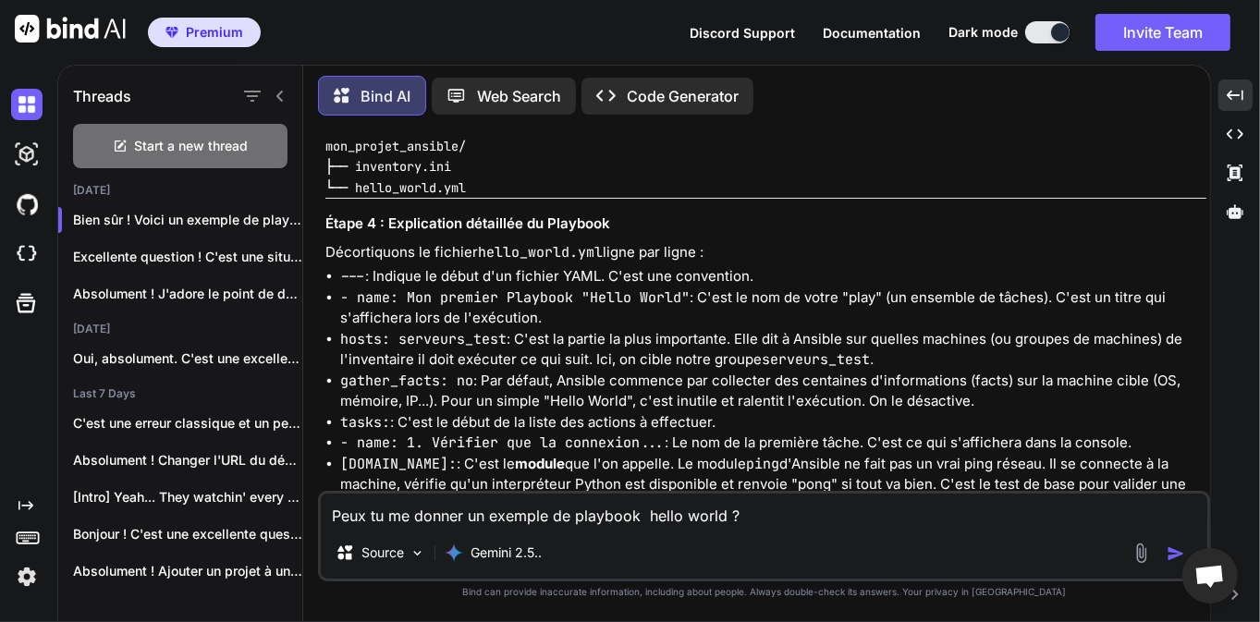
click at [595, 429] on div "Bien sûr ! Voici un exemple de playbook "Hello World" très simple mais qui illu…" at bounding box center [765, 246] width 881 height 1958
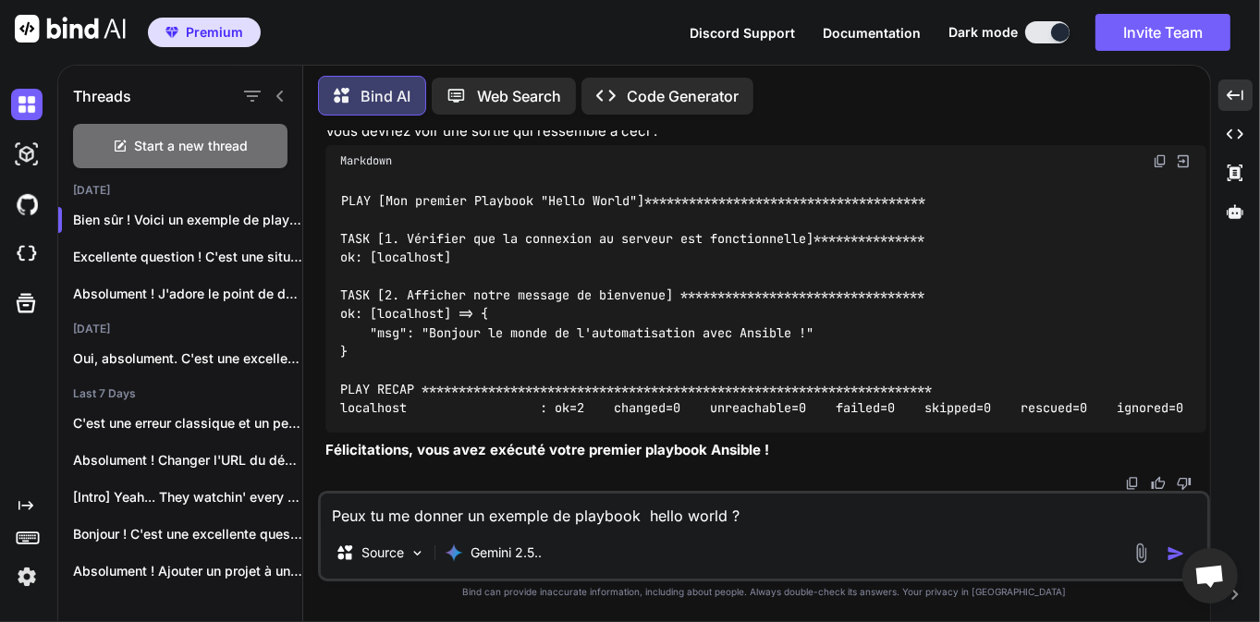
scroll to position [22585, 0]
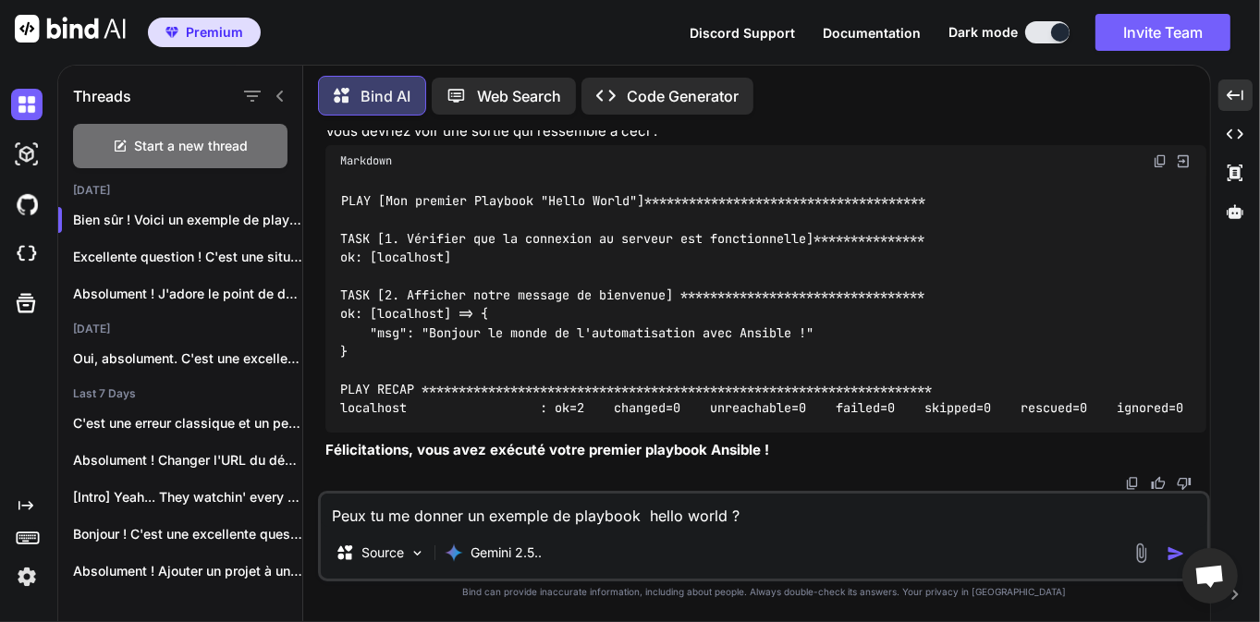
scroll to position [23787, 0]
click at [475, 520] on textarea "Peux tu me donner un exemple de playbook hello world ?" at bounding box center [764, 510] width 887 height 33
click at [1170, 558] on img "button" at bounding box center [1176, 554] width 18 height 18
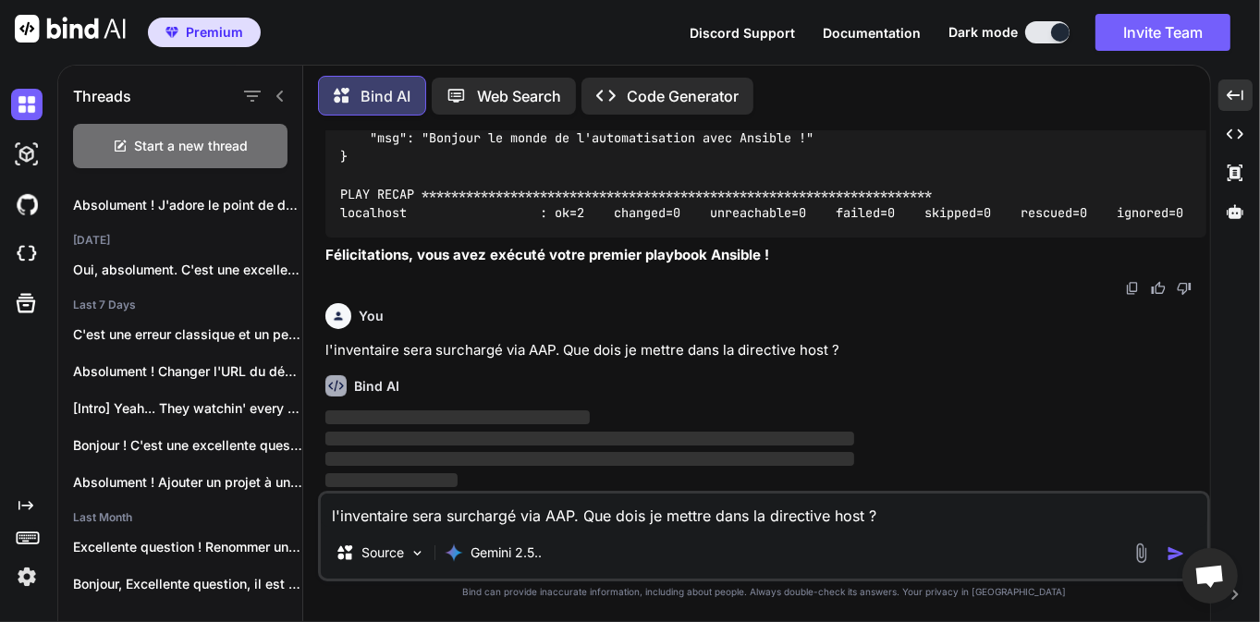
scroll to position [0, 0]
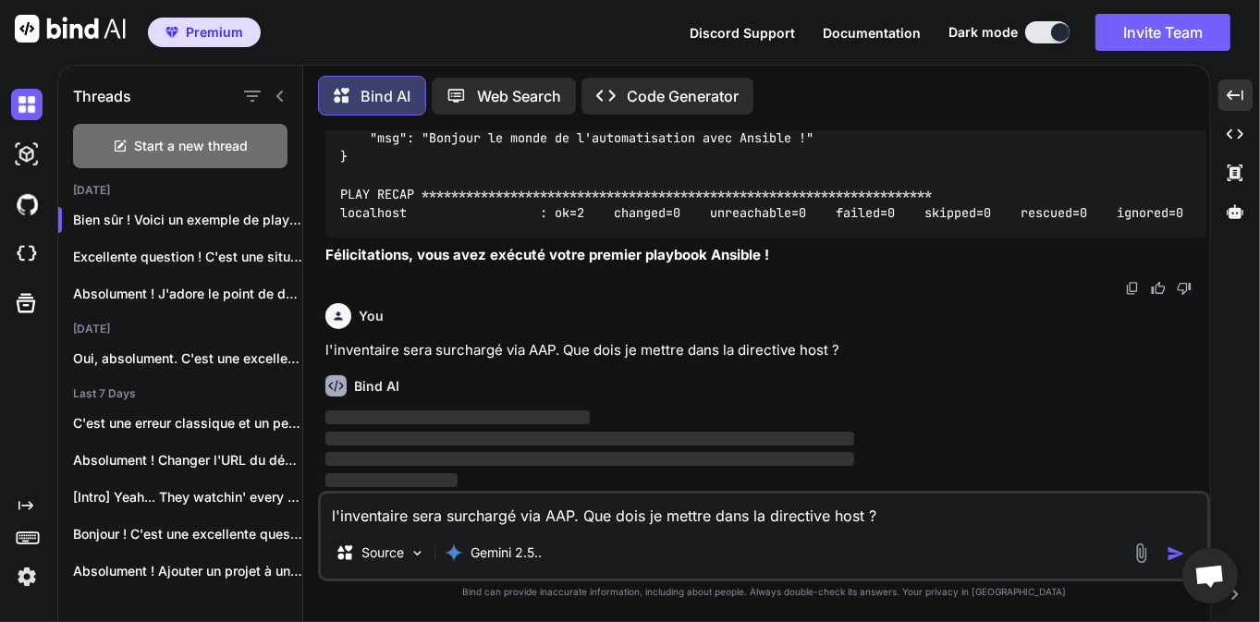
click at [778, 350] on p "l'inventaire sera surchargé via AAP. Que dois je mettre dans la directive host ?" at bounding box center [765, 350] width 881 height 21
drag, startPoint x: 778, startPoint y: 350, endPoint x: 802, endPoint y: 349, distance: 24.1
click at [802, 349] on p "l'inventaire sera surchargé via AAP. Que dois je mettre dans la directive host ?" at bounding box center [765, 350] width 881 height 21
click at [906, 349] on p "l'inventaire sera surchargé via AAP. Que dois je mettre dans la directive host ?" at bounding box center [765, 350] width 881 height 21
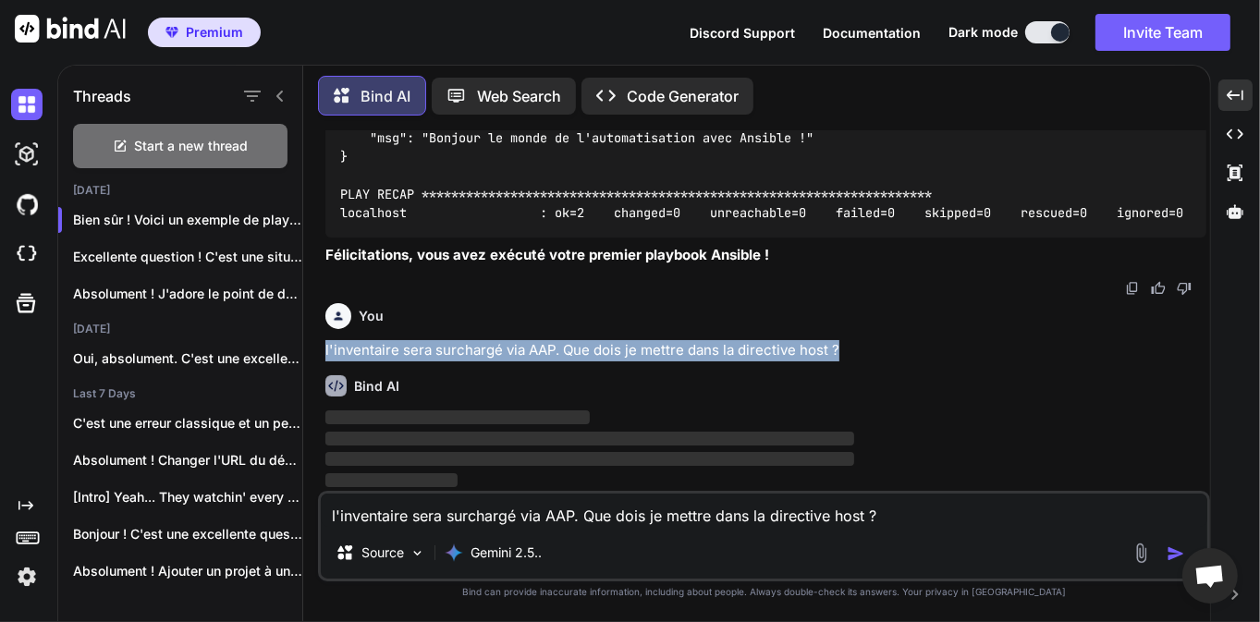
drag, startPoint x: 906, startPoint y: 349, endPoint x: 754, endPoint y: 325, distance: 153.5
click at [754, 325] on div "You l'inventaire sera surchargé via AAP. Que dois je mettre dans la directive h…" at bounding box center [765, 329] width 881 height 66
click at [696, 344] on p "l'inventaire sera surchargé via AAP. Que dois je mettre dans la directive host ?" at bounding box center [765, 350] width 881 height 21
drag, startPoint x: 877, startPoint y: 349, endPoint x: 727, endPoint y: 340, distance: 150.9
click at [727, 340] on div "You l'inventaire sera surchargé via AAP. Que dois je mettre dans la directive h…" at bounding box center [765, 329] width 881 height 66
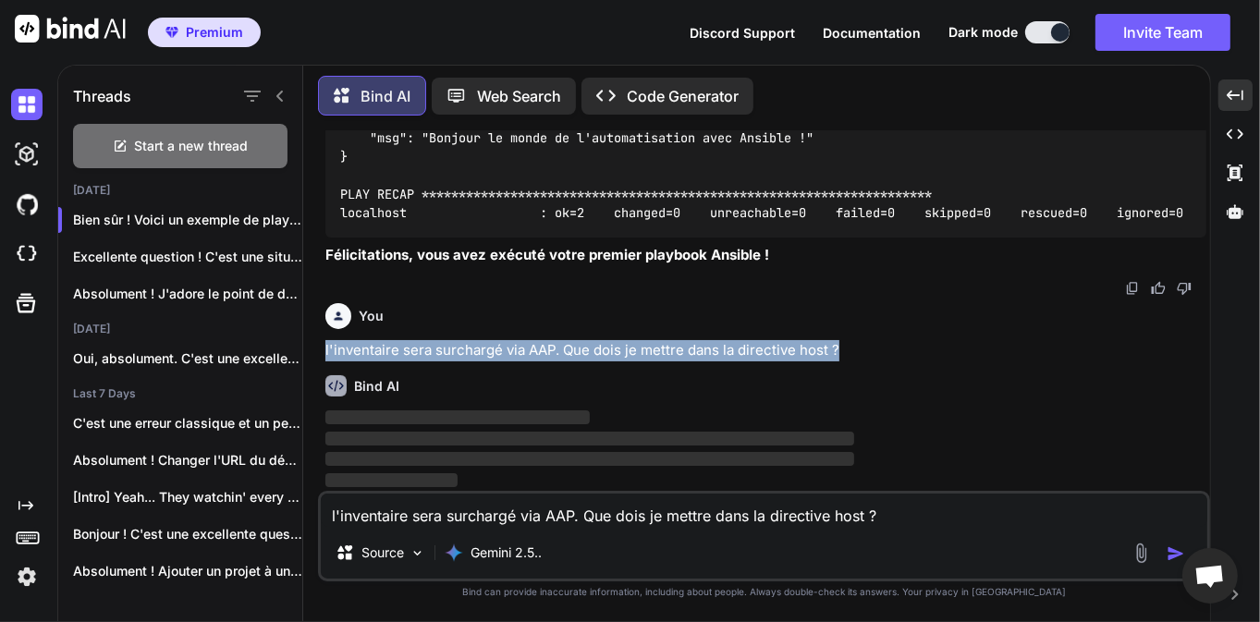
click at [727, 340] on div "You l'inventaire sera surchargé via AAP. Que dois je mettre dans la directive h…" at bounding box center [765, 329] width 881 height 66
drag, startPoint x: 908, startPoint y: 335, endPoint x: 814, endPoint y: 362, distance: 98.3
click at [814, 362] on div "You Sur ansible, puis je creer une arborescence custom ? [PERSON_NAME] je oblig…" at bounding box center [766, 310] width 888 height 361
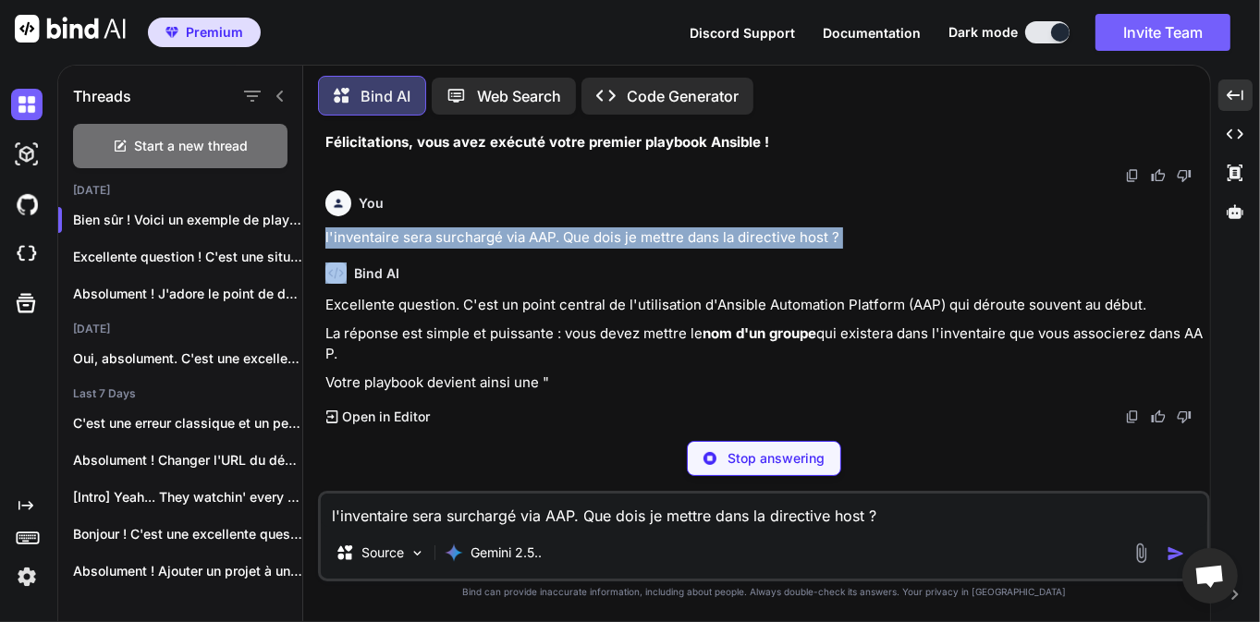
click at [814, 362] on div "Bind AI Excellente question. C'est un point central de l'utilisation d'Ansible …" at bounding box center [765, 337] width 881 height 178
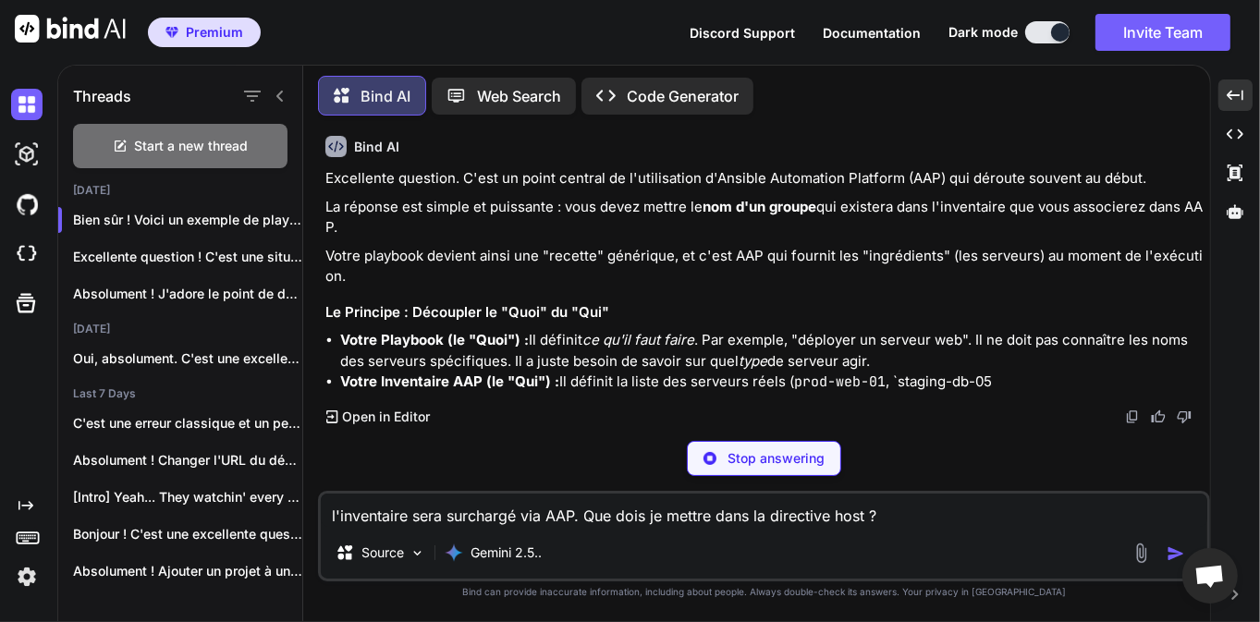
click at [980, 122] on p "l'inventaire sera surchargé via AAP. Que dois je mettre dans la directive host ?" at bounding box center [765, 111] width 881 height 21
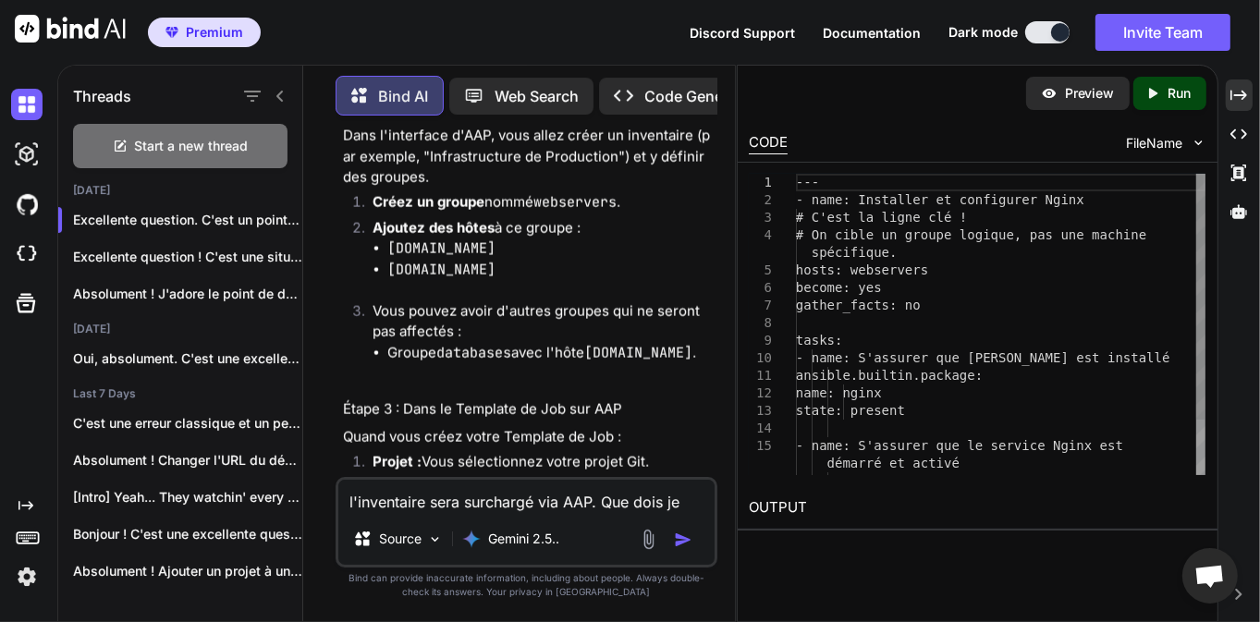
scroll to position [35598, 0]
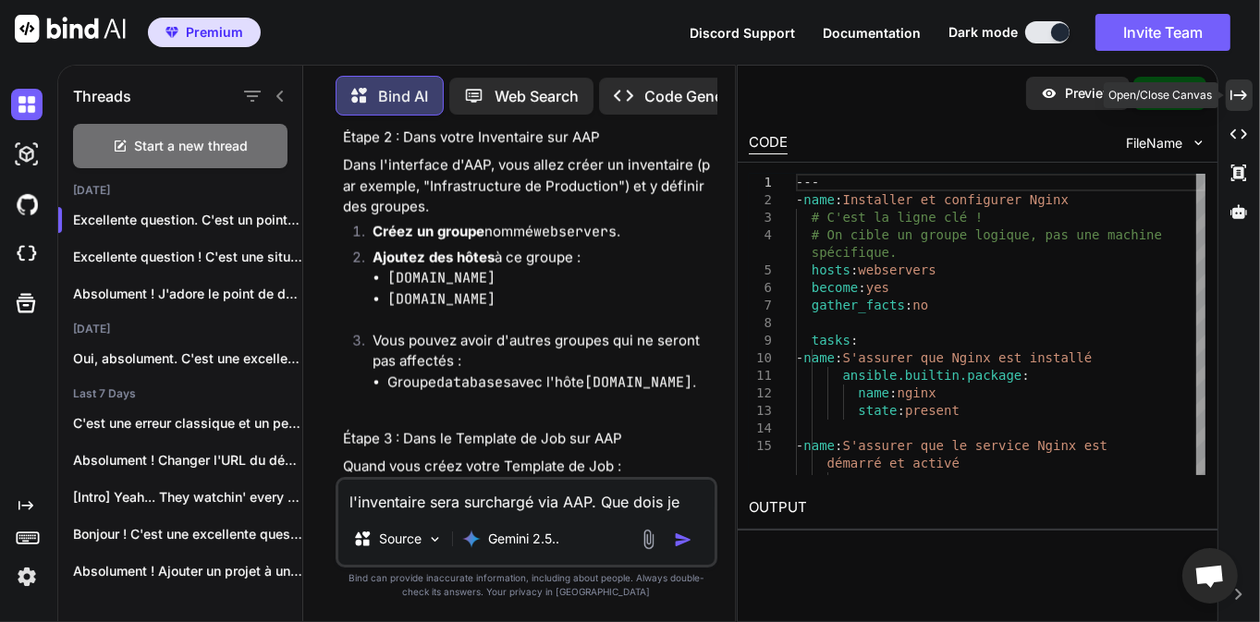
click at [1247, 92] on icon "Created with Pixso." at bounding box center [1239, 95] width 17 height 17
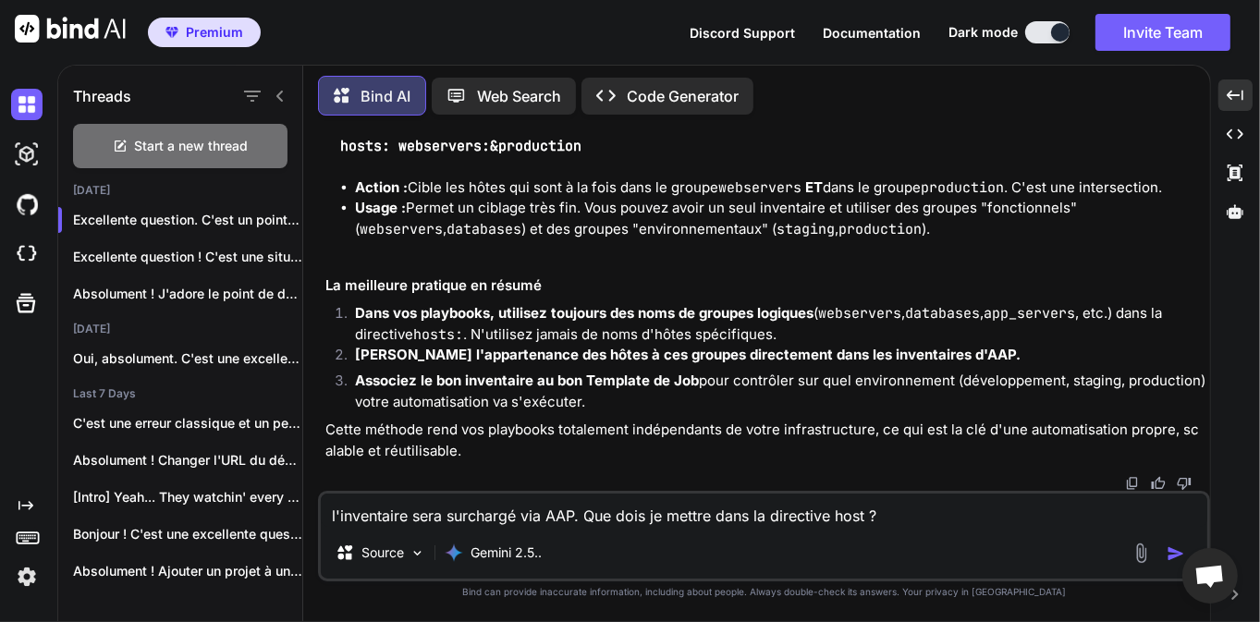
scroll to position [25715, 0]
click at [567, 508] on textarea "l'inventaire sera surchargé via AAP. Que dois je mettre dans la directive host ?" at bounding box center [764, 510] width 887 height 33
click at [1174, 557] on img "button" at bounding box center [1176, 554] width 18 height 18
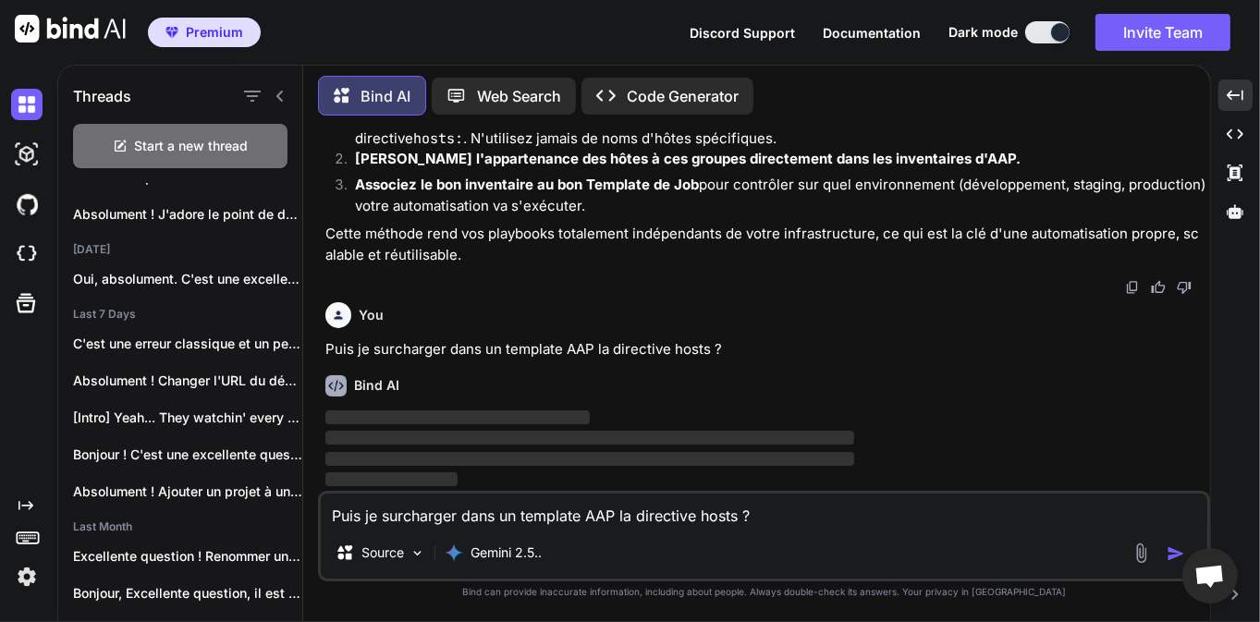
scroll to position [0, 0]
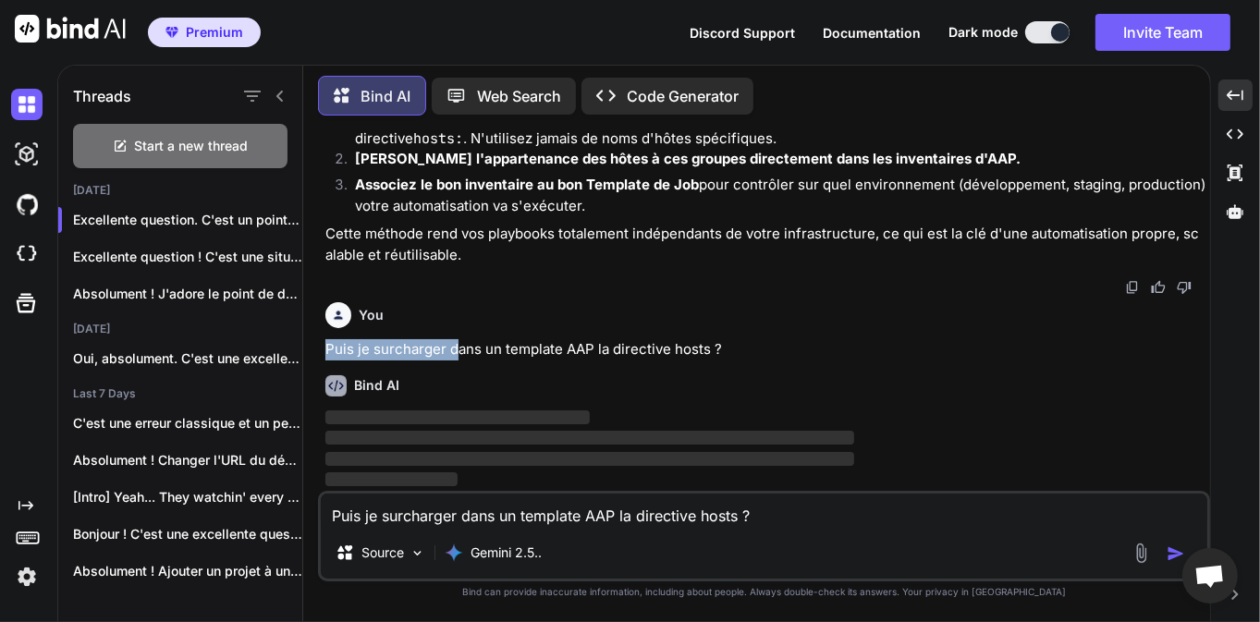
drag, startPoint x: 452, startPoint y: 343, endPoint x: 537, endPoint y: 337, distance: 85.2
click at [537, 337] on div "You Puis je surcharger dans un template AAP la directive hosts ?" at bounding box center [765, 328] width 881 height 66
click at [591, 339] on div "You Puis je surcharger dans un template AAP la directive hosts ?" at bounding box center [765, 328] width 881 height 66
drag, startPoint x: 399, startPoint y: 356, endPoint x: 489, endPoint y: 354, distance: 89.7
click at [489, 354] on p "Puis je surcharger dans un template AAP la directive hosts ?" at bounding box center [765, 349] width 881 height 21
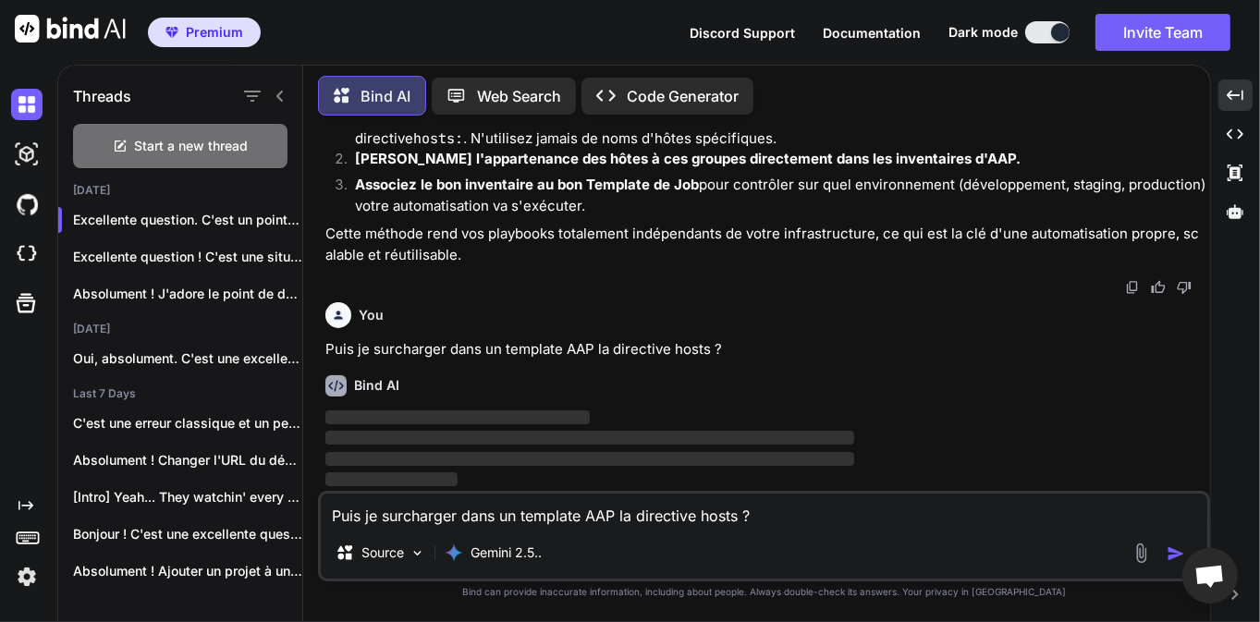
scroll to position [26059, 0]
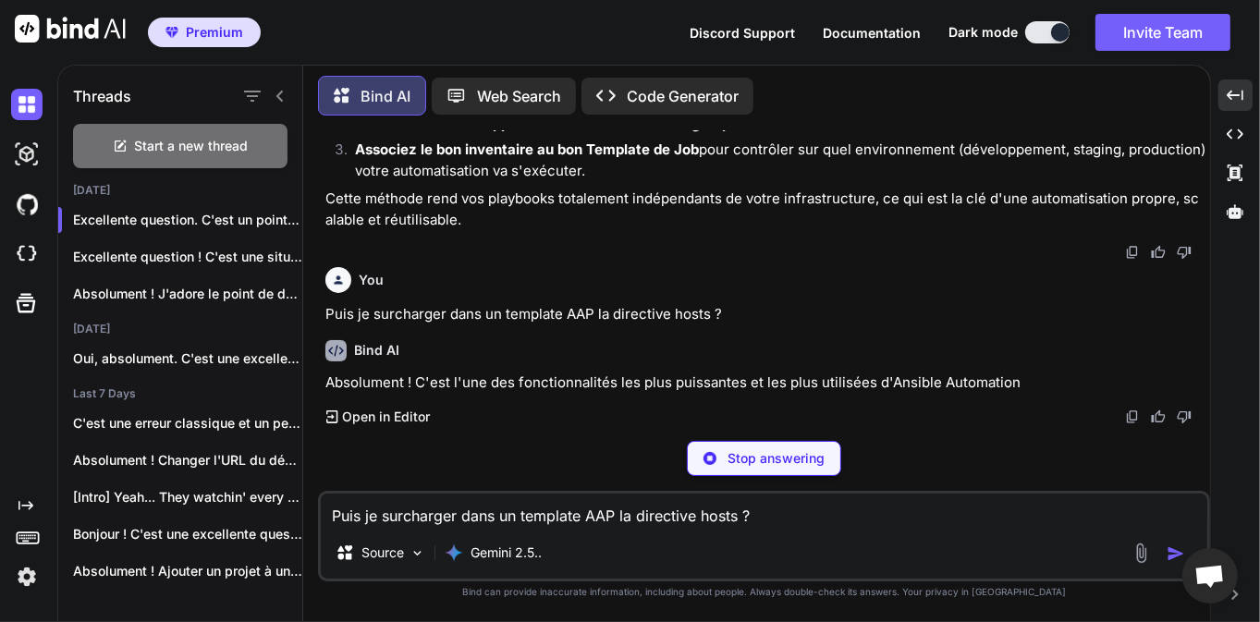
click at [539, 325] on div "You Puis je surcharger dans un template AAP la directive hosts ?" at bounding box center [765, 293] width 881 height 66
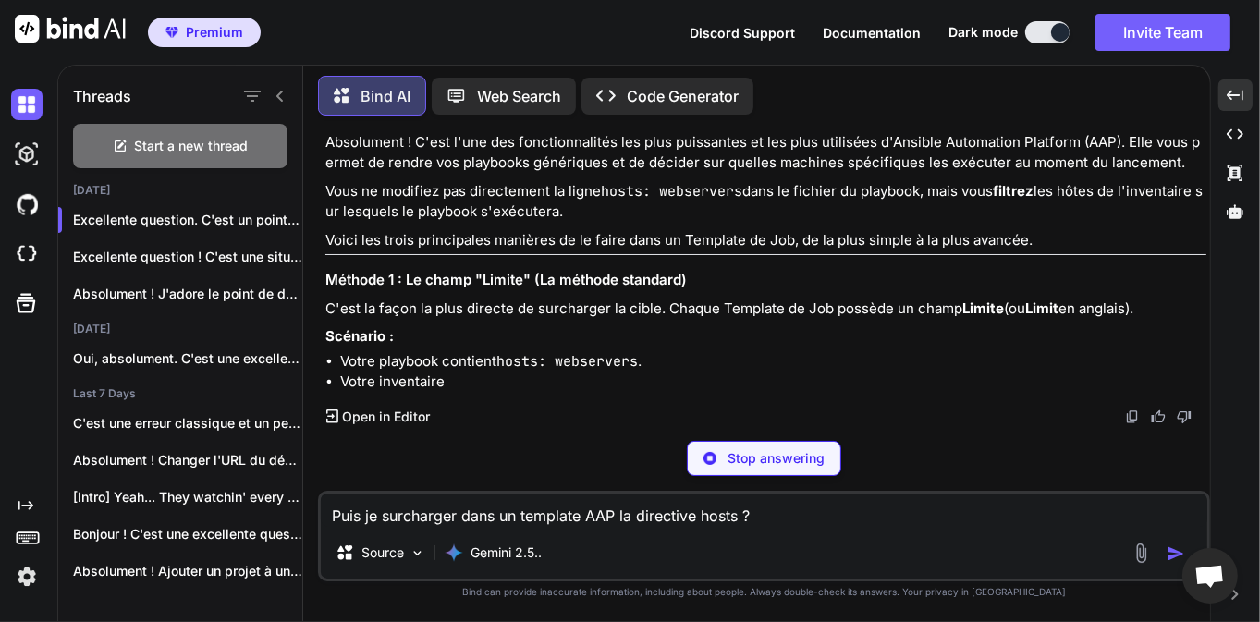
click at [522, 174] on p "Absolument ! C'est l'une des fonctionnalités les plus puissantes et les plus ut…" at bounding box center [765, 153] width 881 height 42
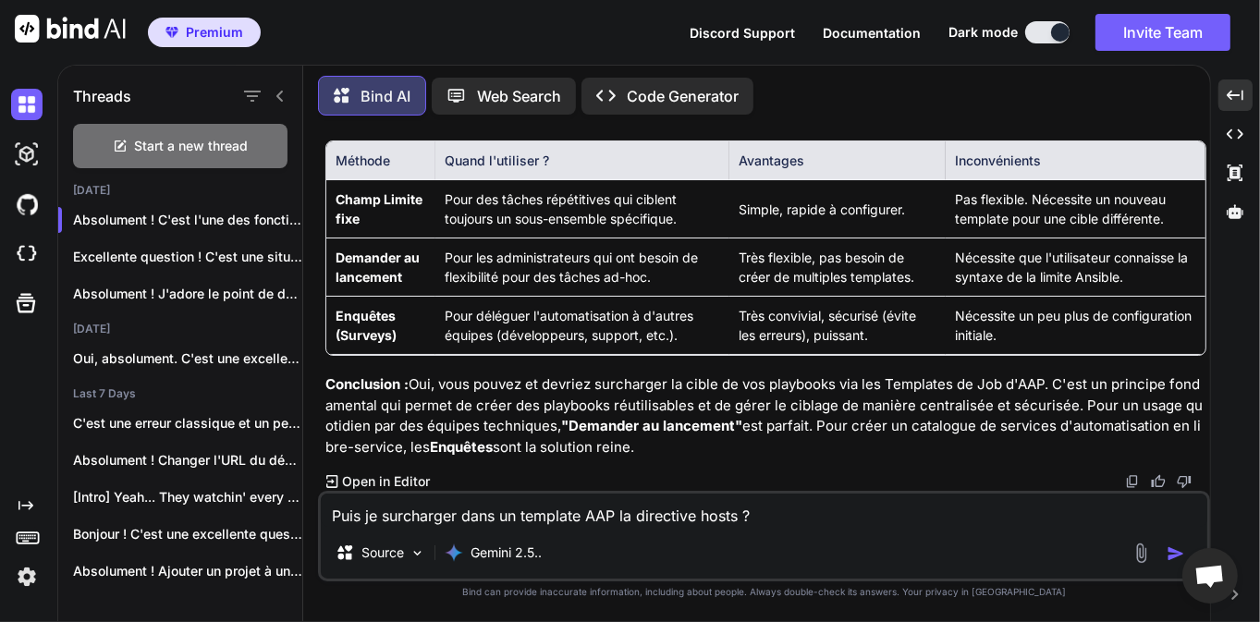
scroll to position [26709, 0]
click at [587, 521] on textarea "Puis je surcharger dans un template AAP la directive hosts ?" at bounding box center [764, 510] width 887 height 33
click at [1183, 551] on img "button" at bounding box center [1176, 554] width 18 height 18
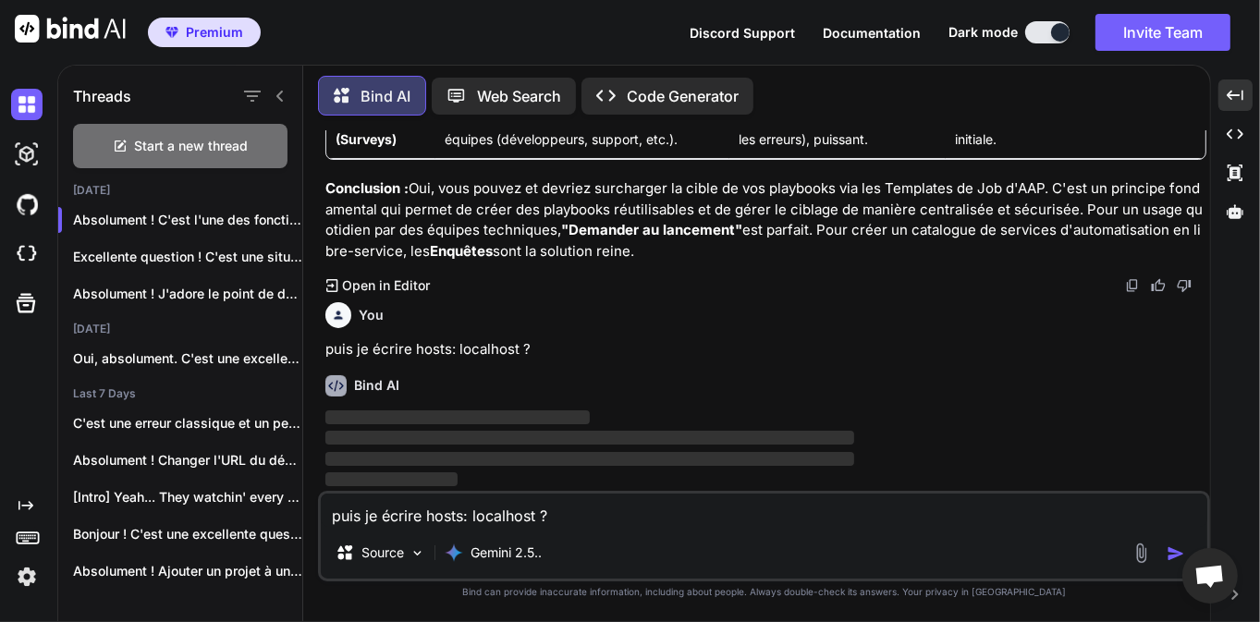
scroll to position [27887, 0]
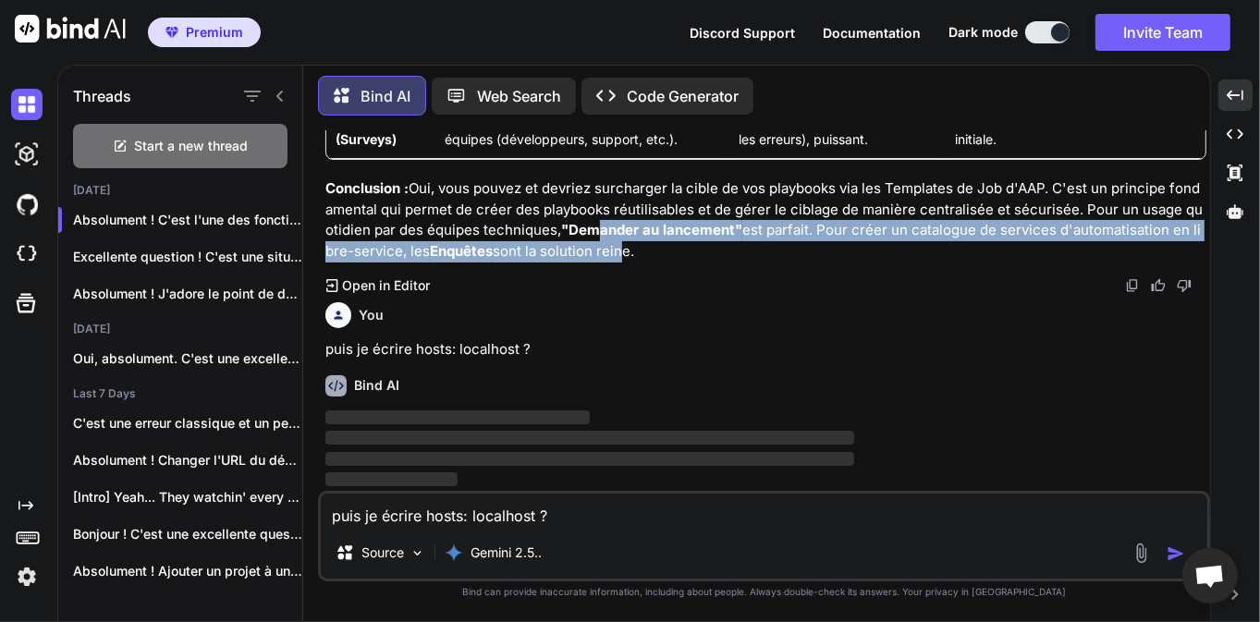
drag, startPoint x: 510, startPoint y: 242, endPoint x: 503, endPoint y: 227, distance: 16.5
click at [503, 227] on p "Conclusion : Oui, vous pouvez et devriez surcharger la cible de vos playbooks v…" at bounding box center [765, 219] width 881 height 83
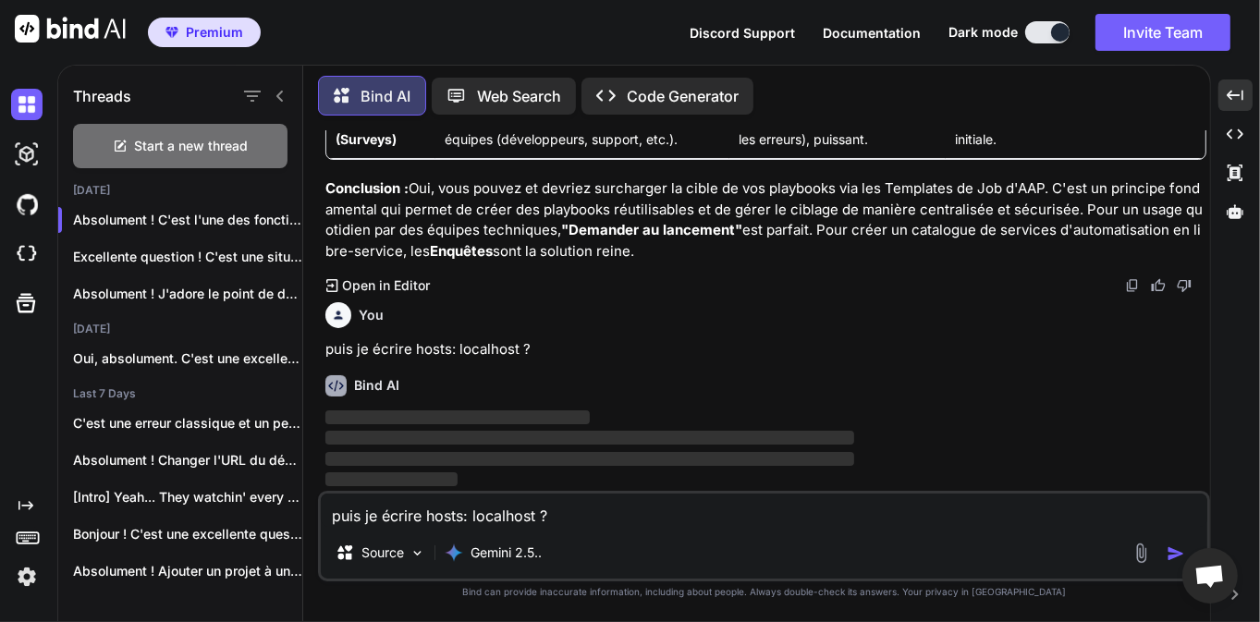
click at [542, 251] on p "Conclusion : Oui, vous pouvez et devriez surcharger la cible de vos playbooks v…" at bounding box center [765, 219] width 881 height 83
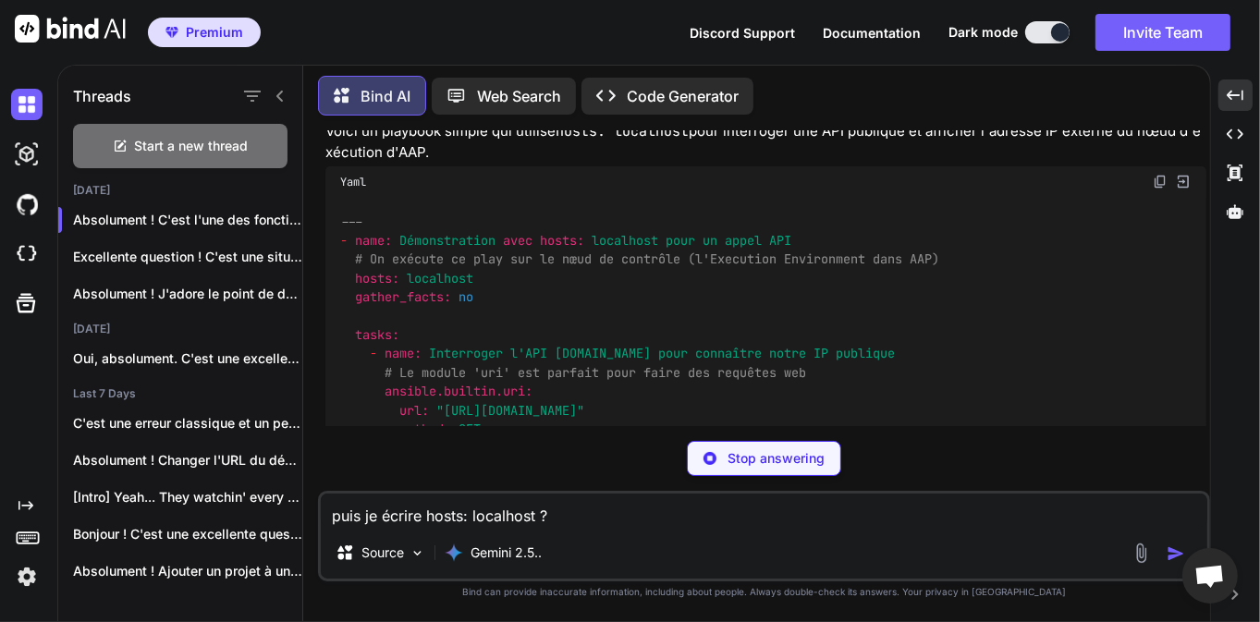
scroll to position [41542, 0]
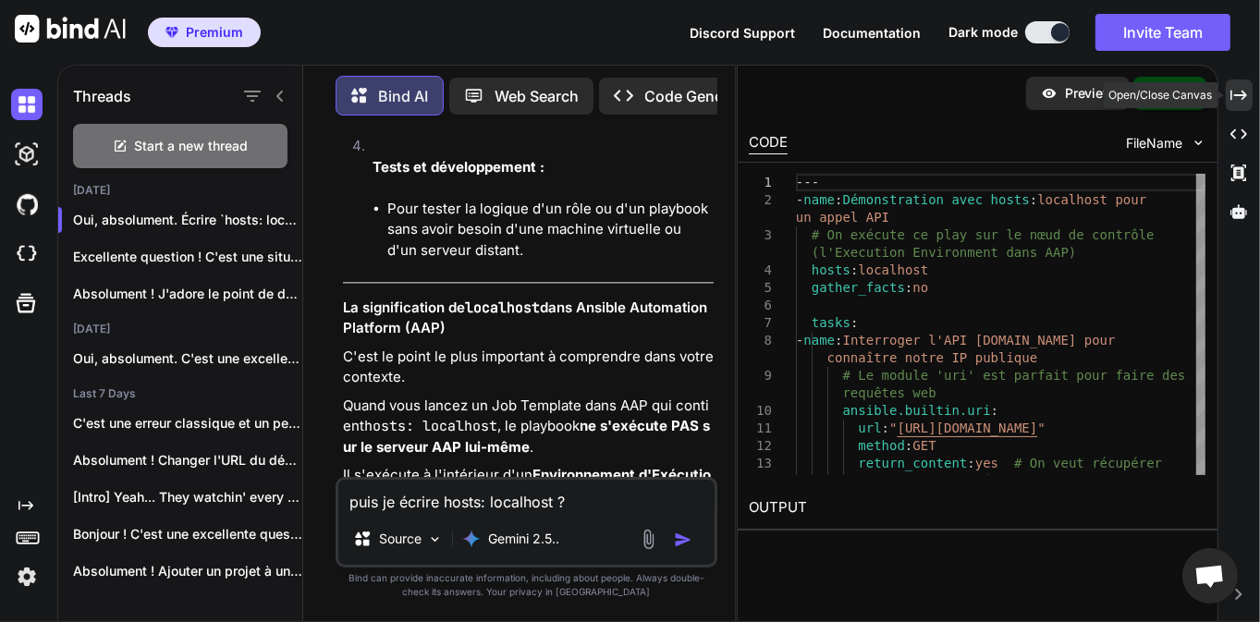
click at [1239, 102] on icon "Created with Pixso." at bounding box center [1239, 95] width 17 height 17
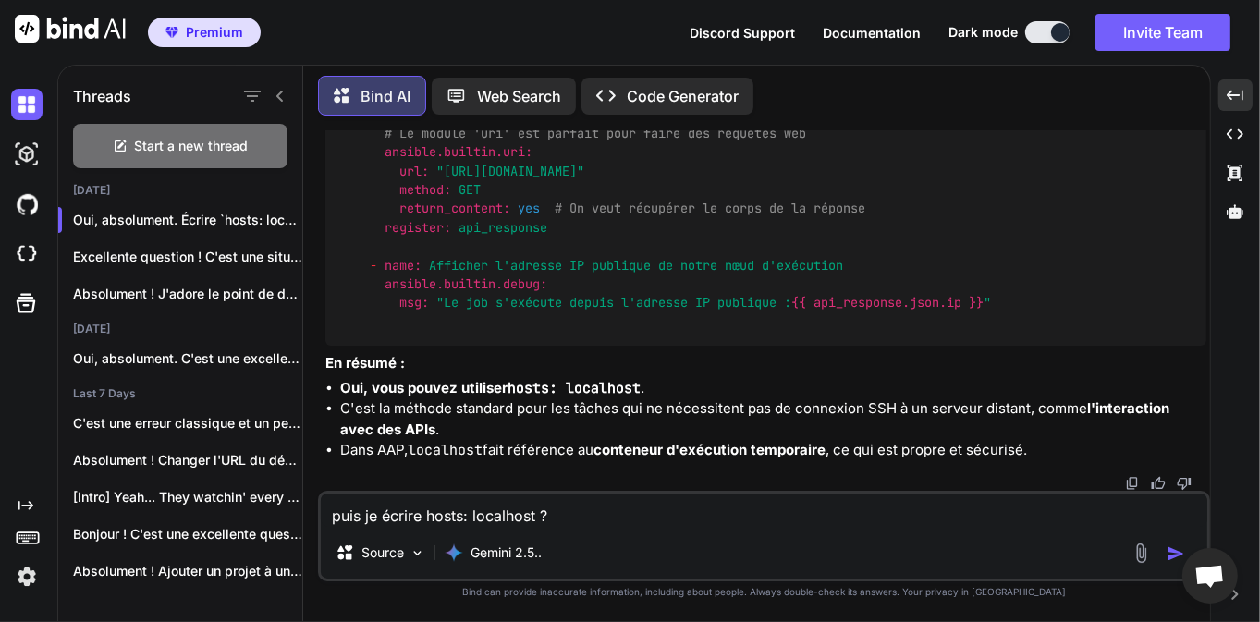
scroll to position [29670, 0]
click at [496, 515] on textarea "puis je écrire hosts: localhost ?" at bounding box center [764, 510] width 887 height 33
click at [1177, 555] on img "button" at bounding box center [1176, 554] width 18 height 18
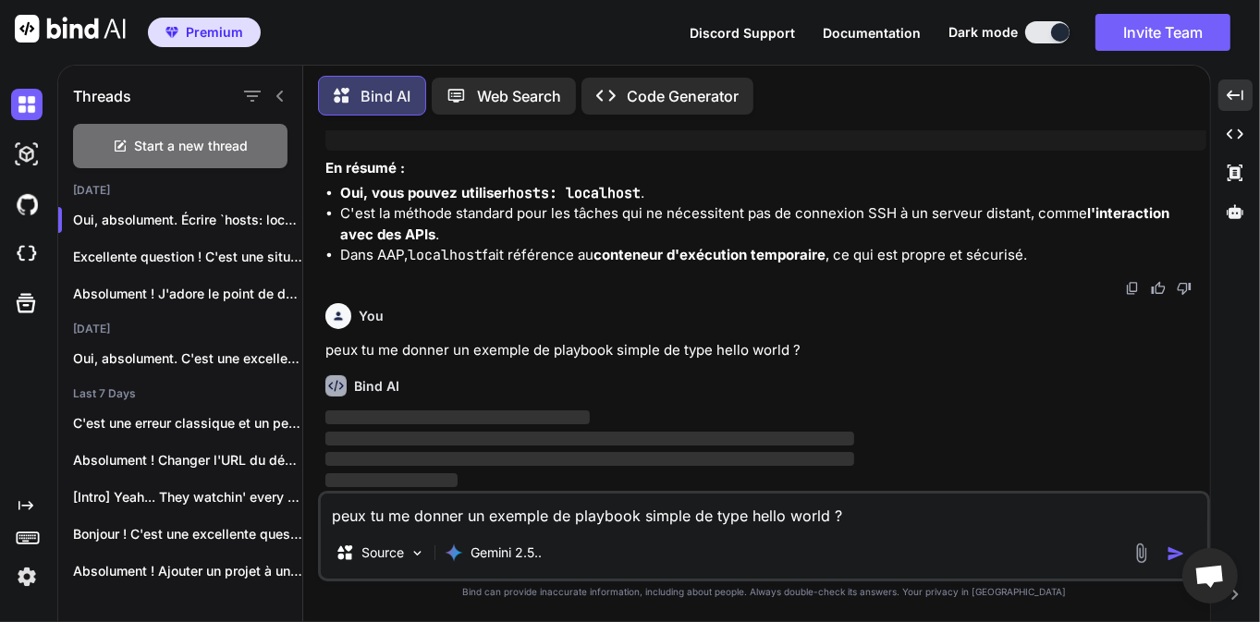
scroll to position [29866, 0]
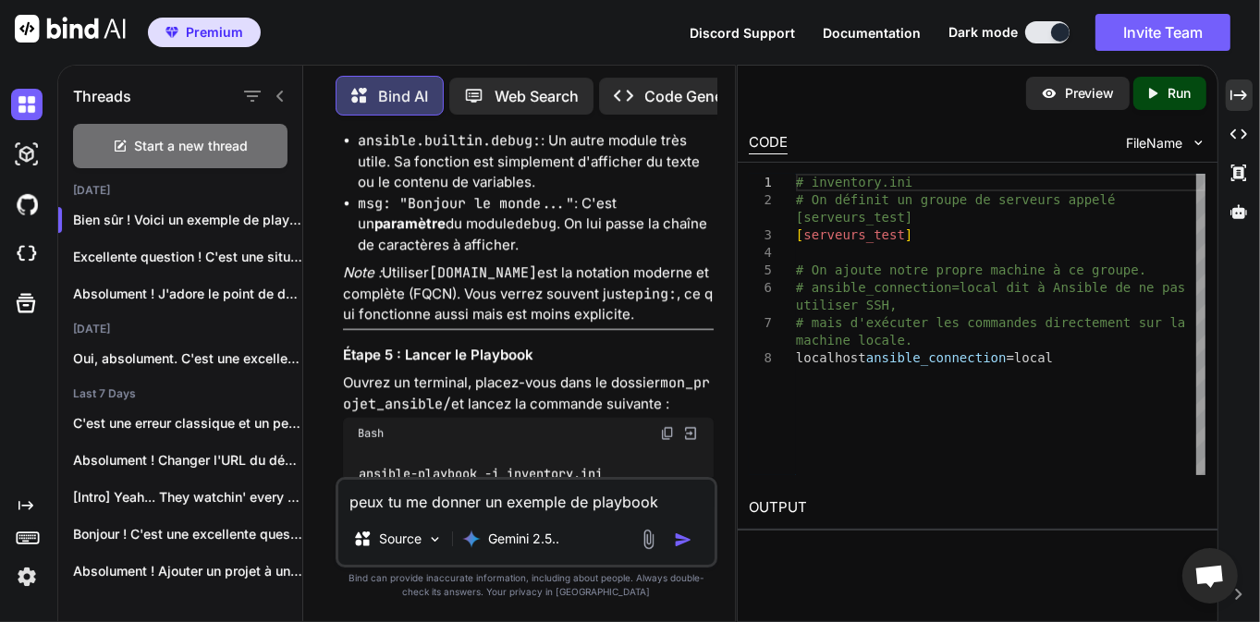
scroll to position [45149, 0]
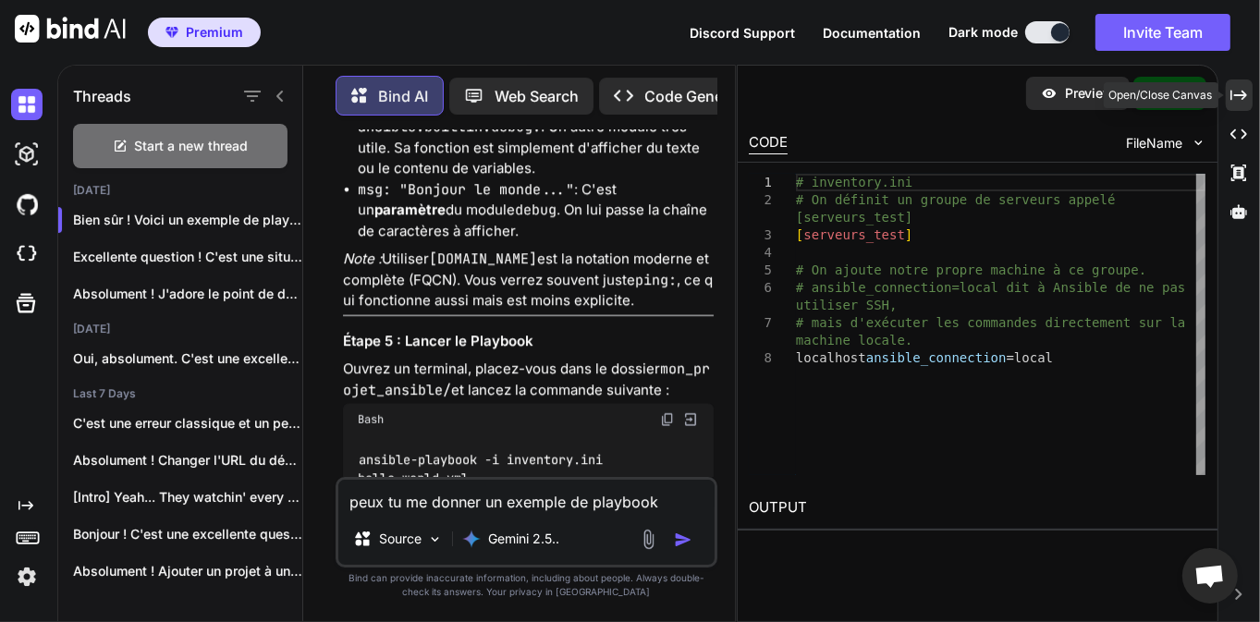
click at [1244, 91] on icon "Created with Pixso." at bounding box center [1239, 95] width 17 height 17
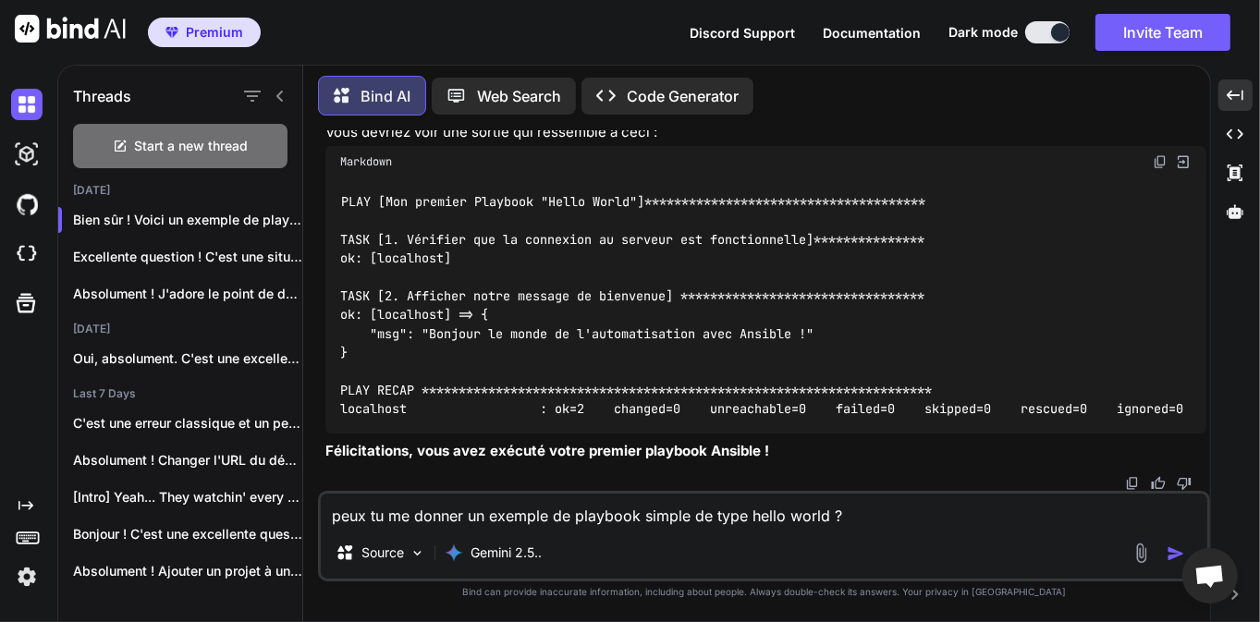
click at [558, 497] on textarea "peux tu me donner un exemple de playbook simple de type hello world ?" at bounding box center [764, 510] width 887 height 33
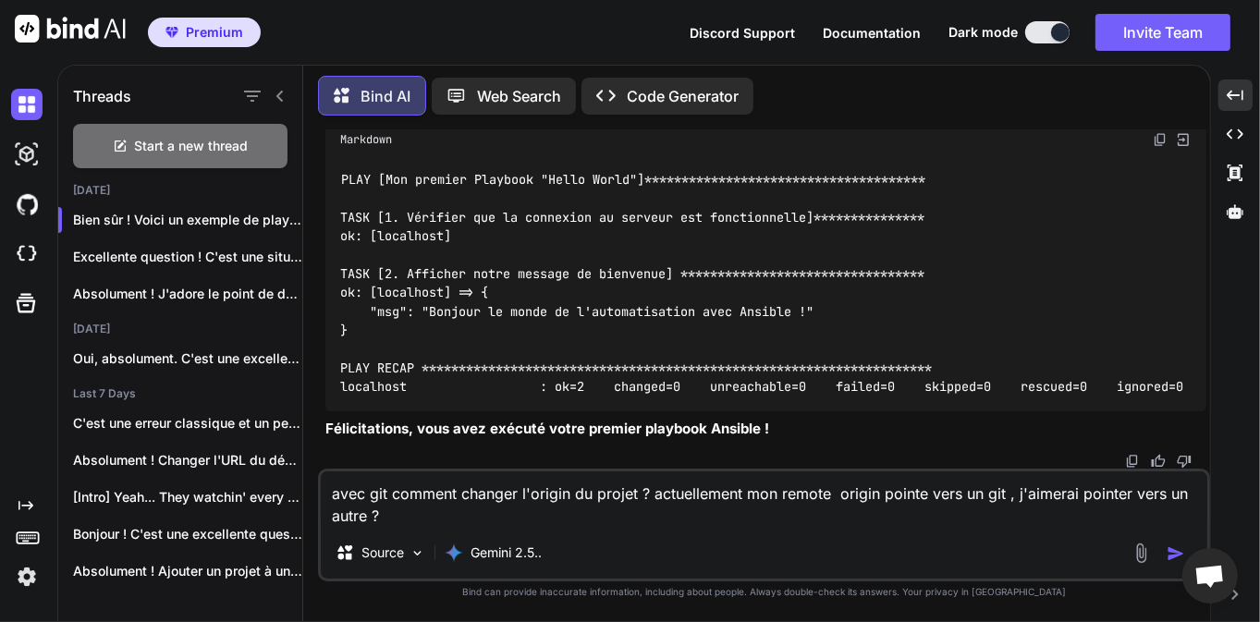
click at [1167, 565] on div "Source Gemini 2.5.." at bounding box center [764, 556] width 887 height 44
click at [1172, 555] on img "button" at bounding box center [1176, 554] width 18 height 18
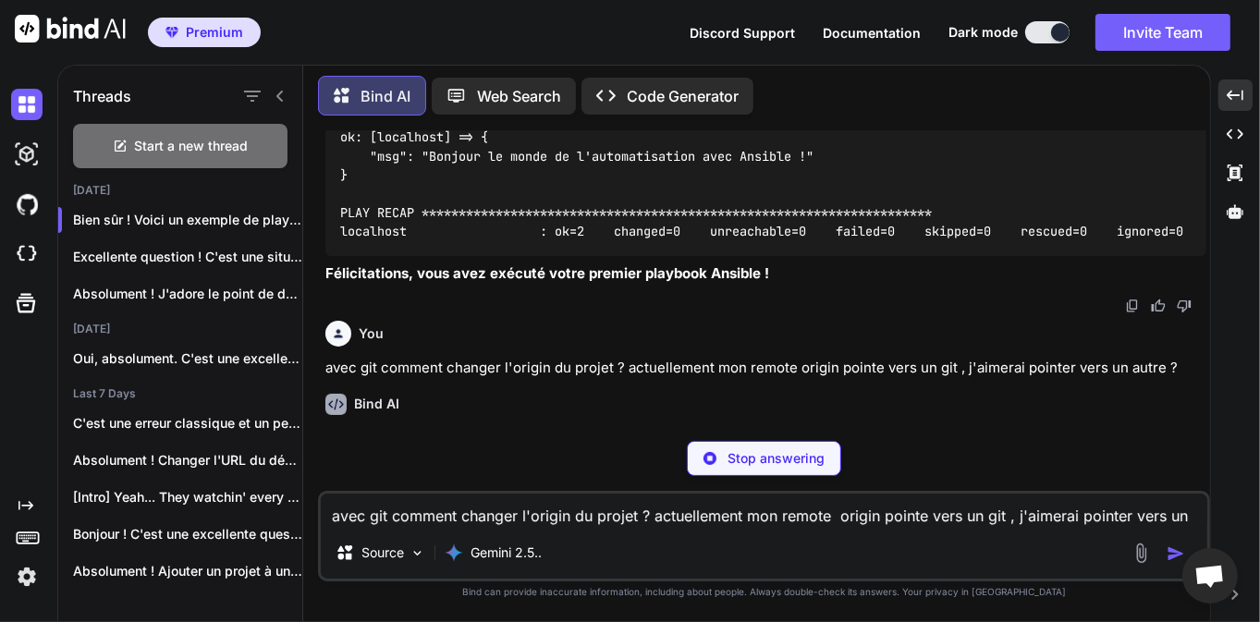
scroll to position [32002, 0]
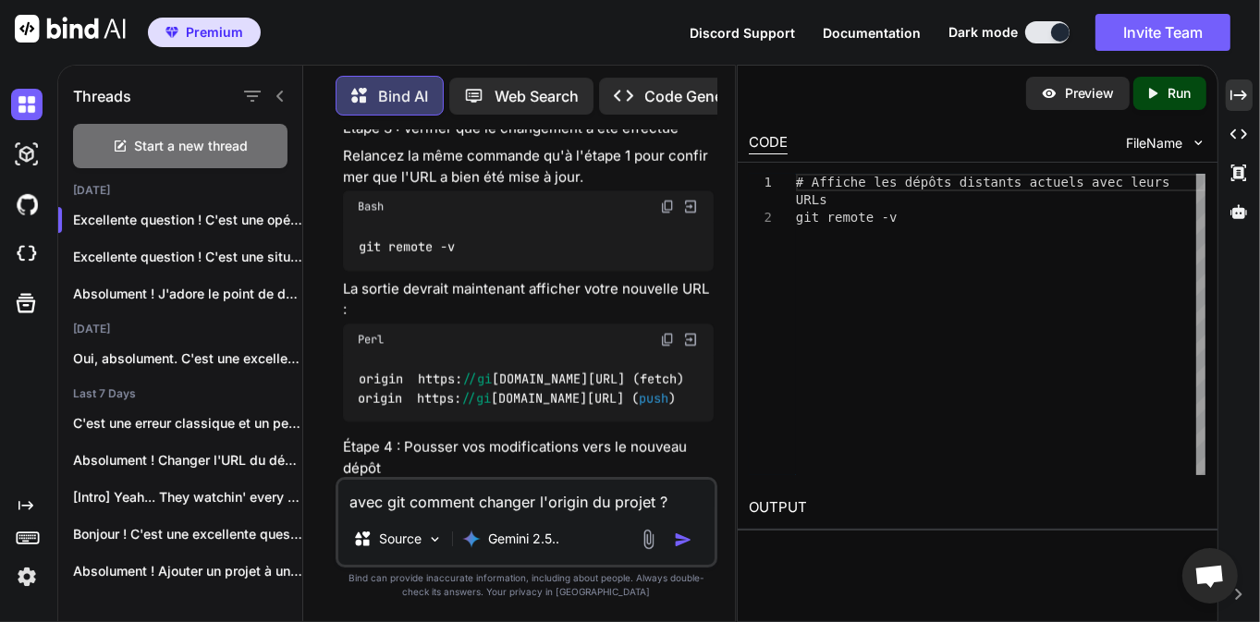
scroll to position [47613, 0]
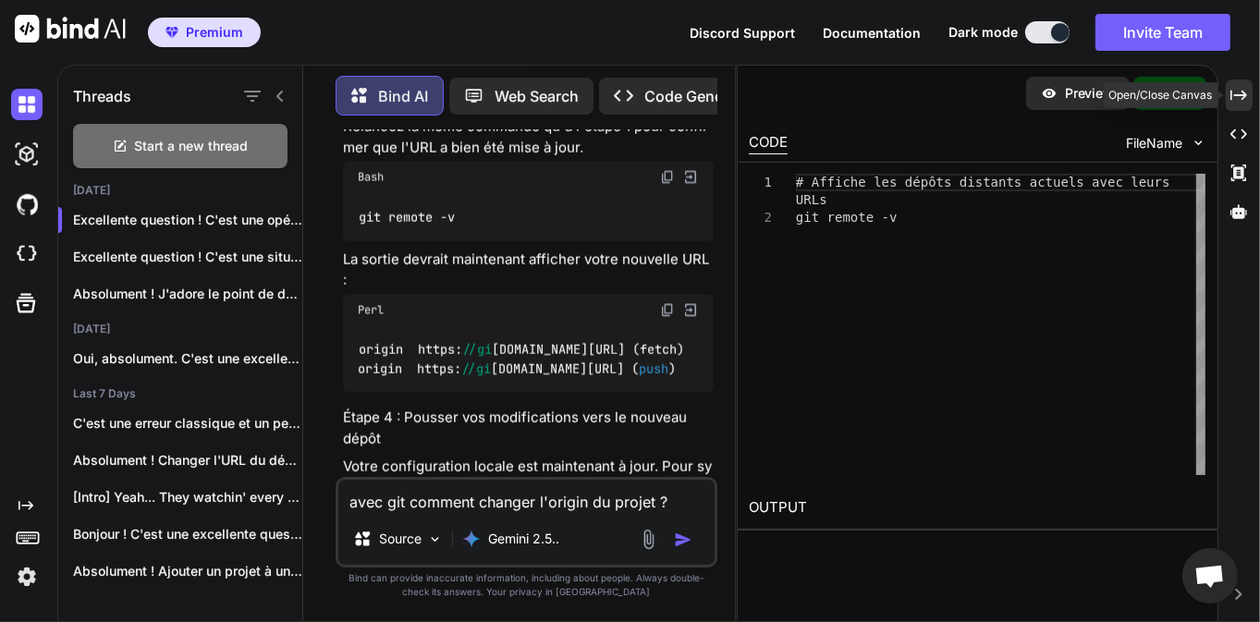
click at [1234, 97] on icon "Created with Pixso." at bounding box center [1239, 95] width 17 height 17
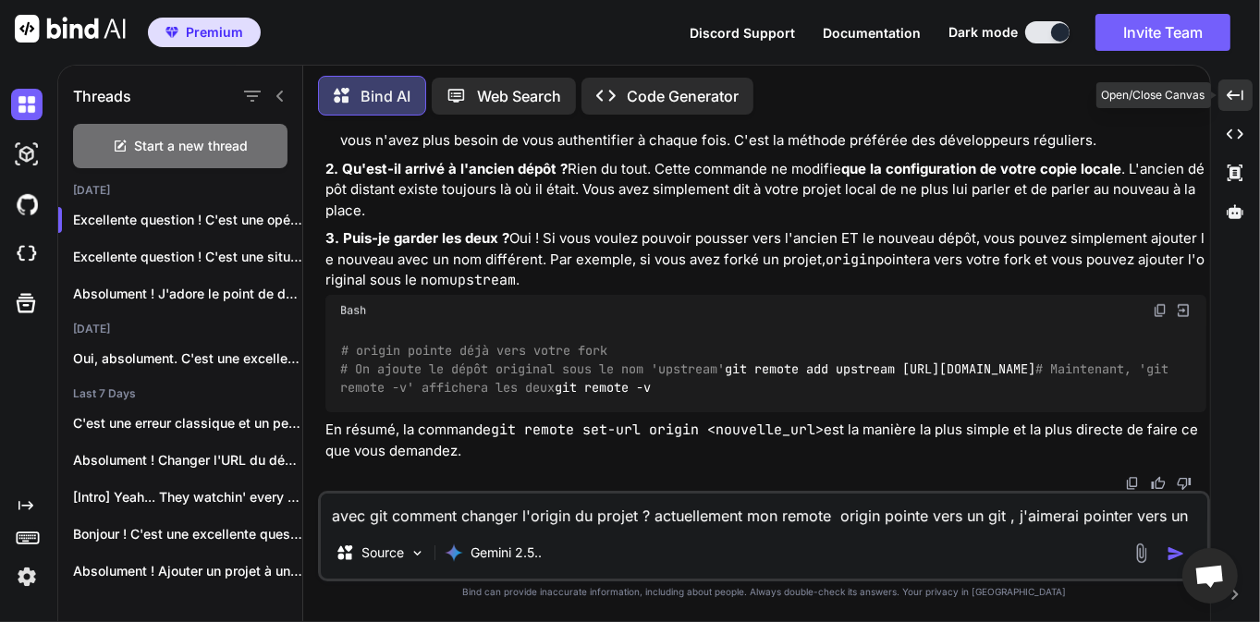
scroll to position [32367, 0]
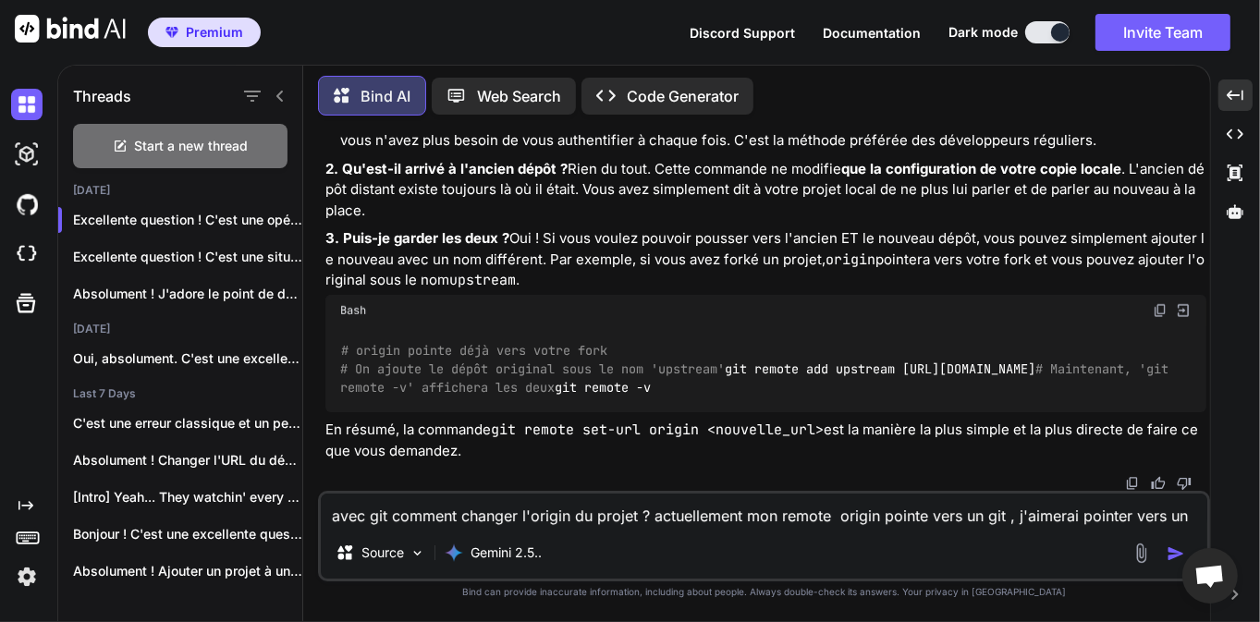
scroll to position [34253, 0]
click at [509, 515] on textarea "avec git comment changer l'origin du projet ? actuellement mon remote origin po…" at bounding box center [764, 510] width 887 height 33
click at [1170, 556] on img "button" at bounding box center [1176, 554] width 18 height 18
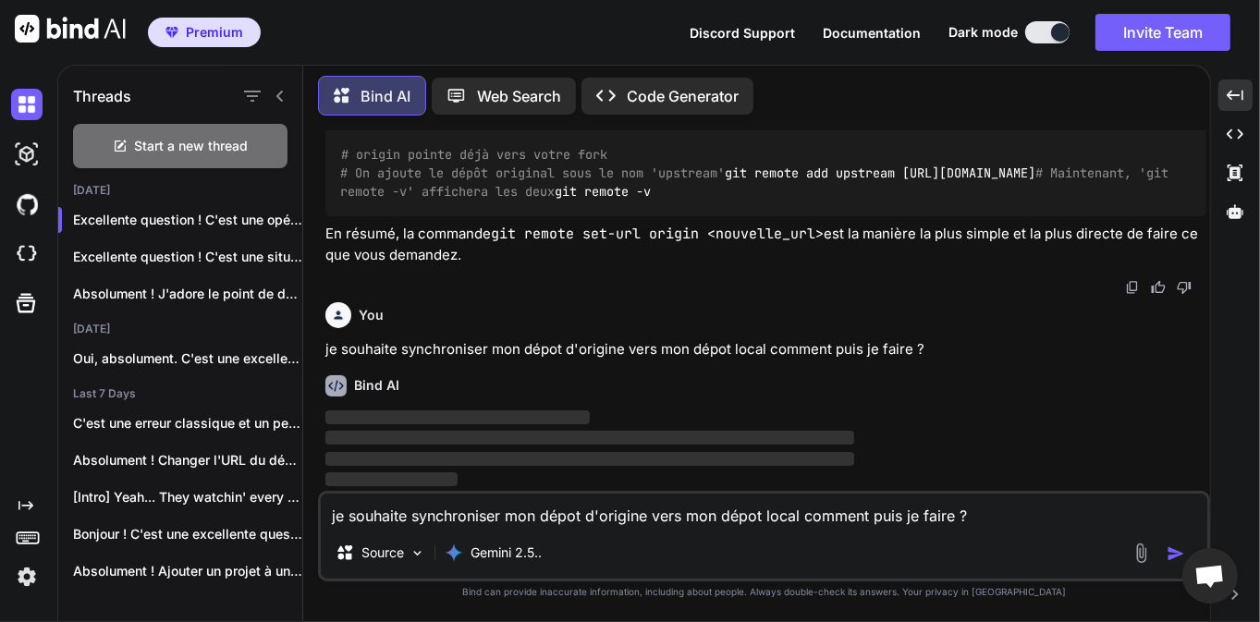
scroll to position [34448, 0]
click at [698, 417] on p "‌" at bounding box center [765, 418] width 881 height 21
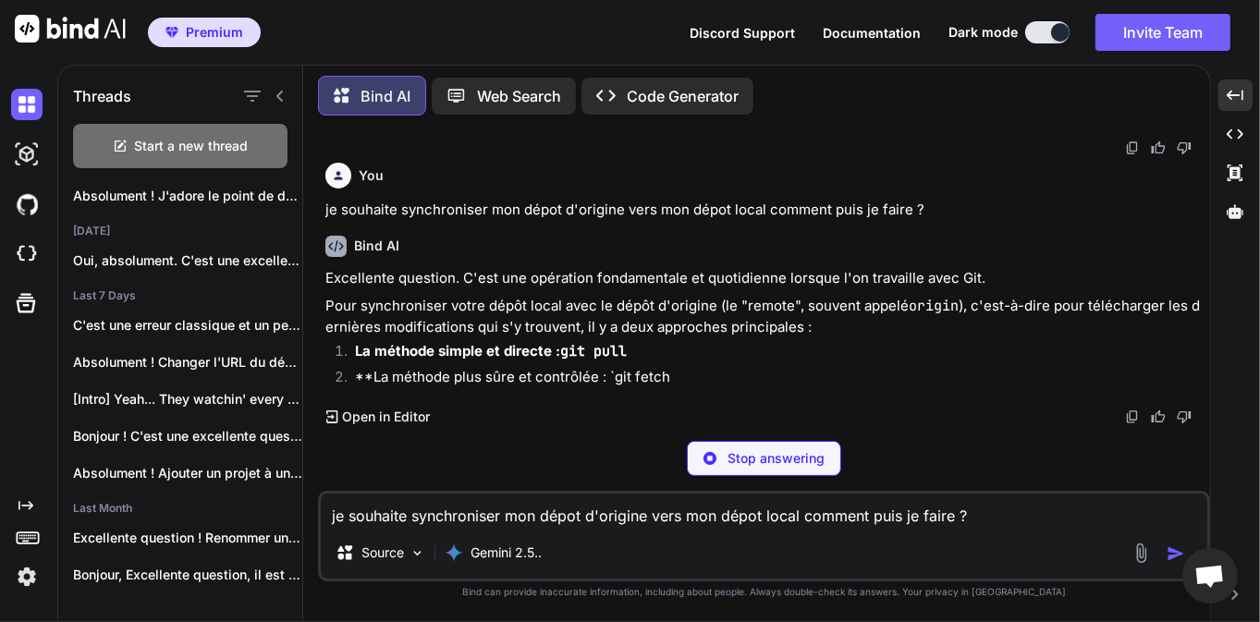
scroll to position [0, 0]
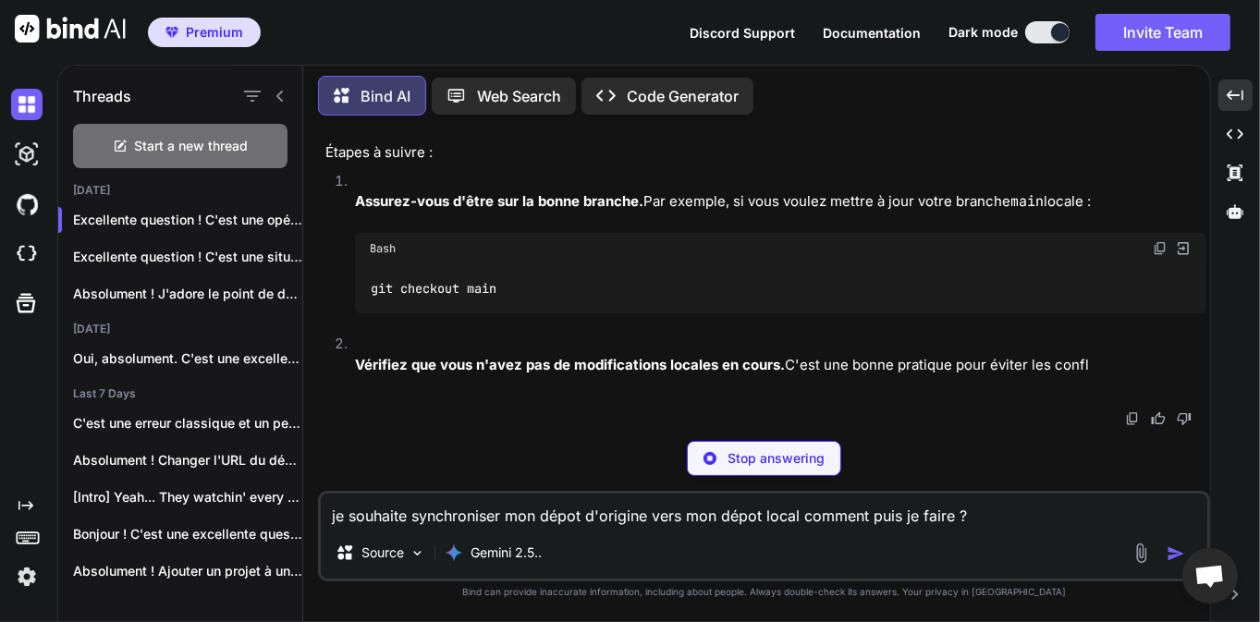
click at [980, 456] on div "Stop answering" at bounding box center [764, 458] width 892 height 35
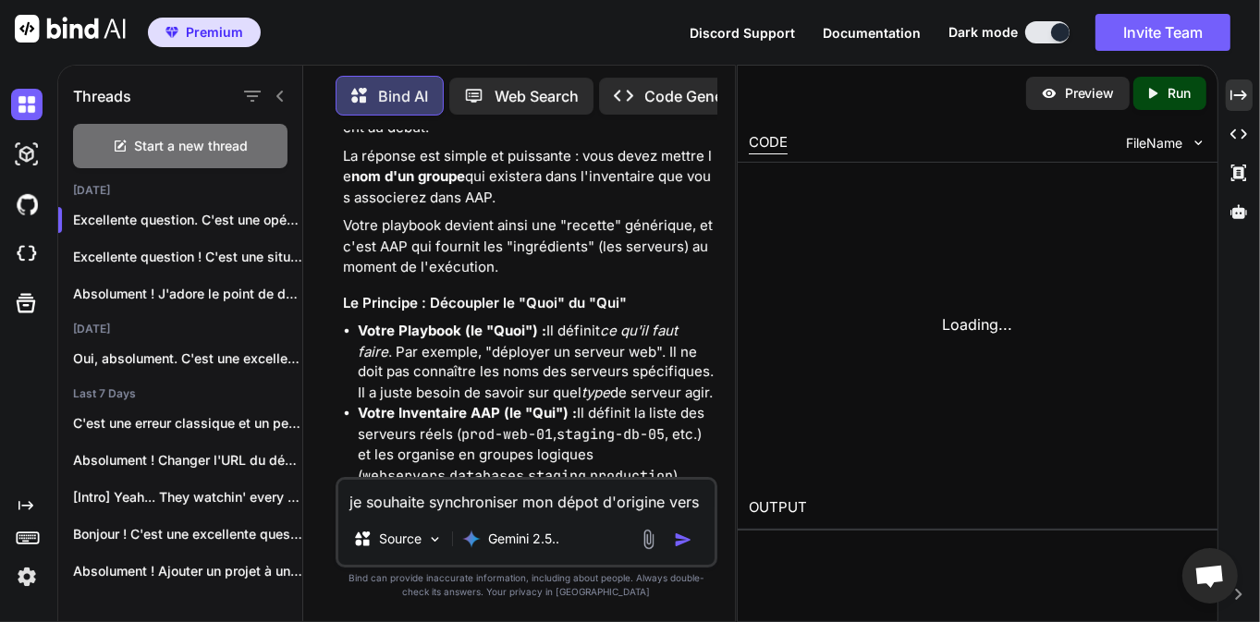
scroll to position [50623, 0]
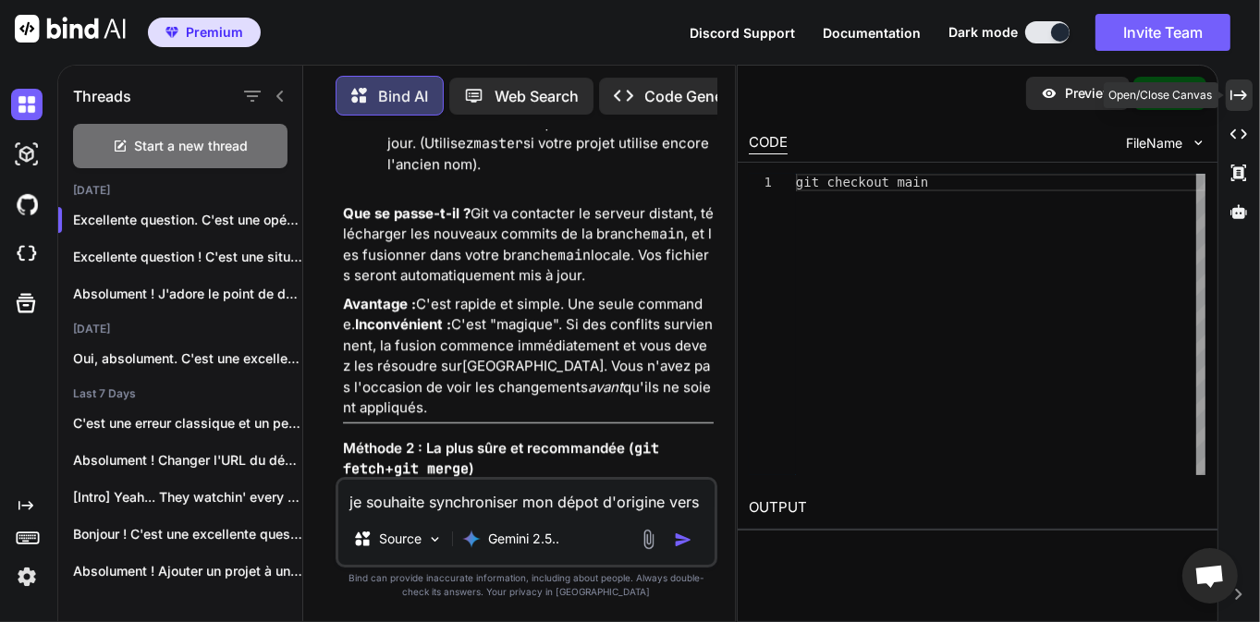
click at [1239, 103] on icon "Created with Pixso." at bounding box center [1239, 95] width 17 height 17
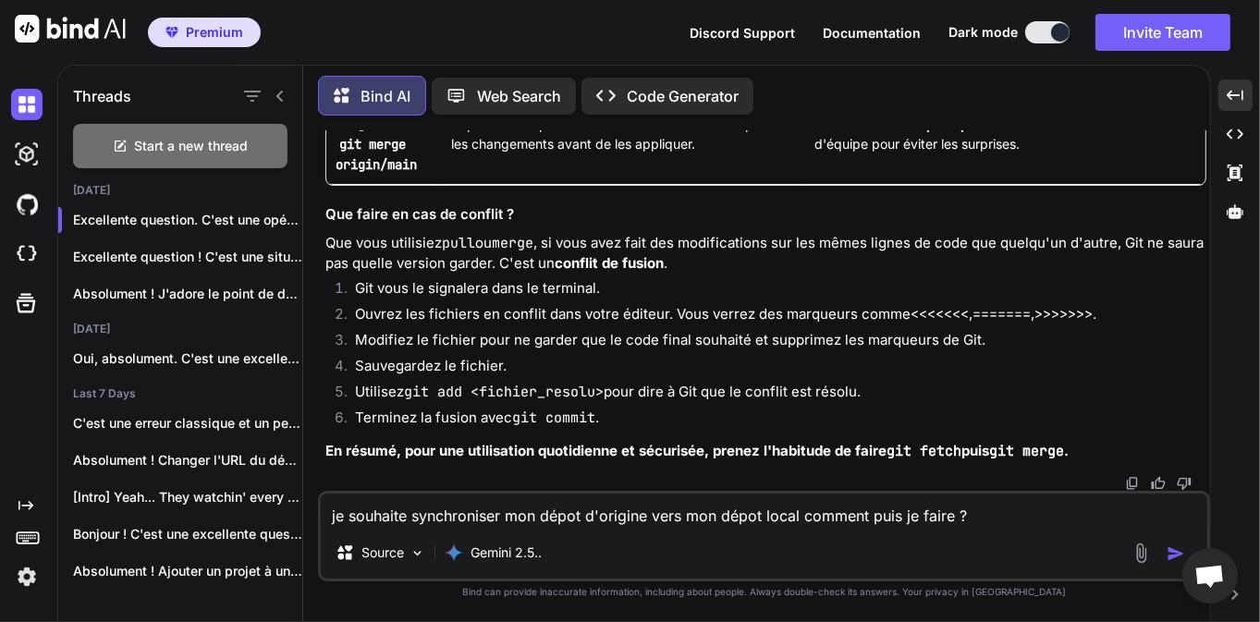
scroll to position [35246, 0]
click at [410, 521] on textarea "je souhaite synchroniser mon dépot d'origine vers mon dépot local comment puis …" at bounding box center [764, 510] width 887 height 33
click at [1174, 554] on img "button" at bounding box center [1176, 554] width 18 height 18
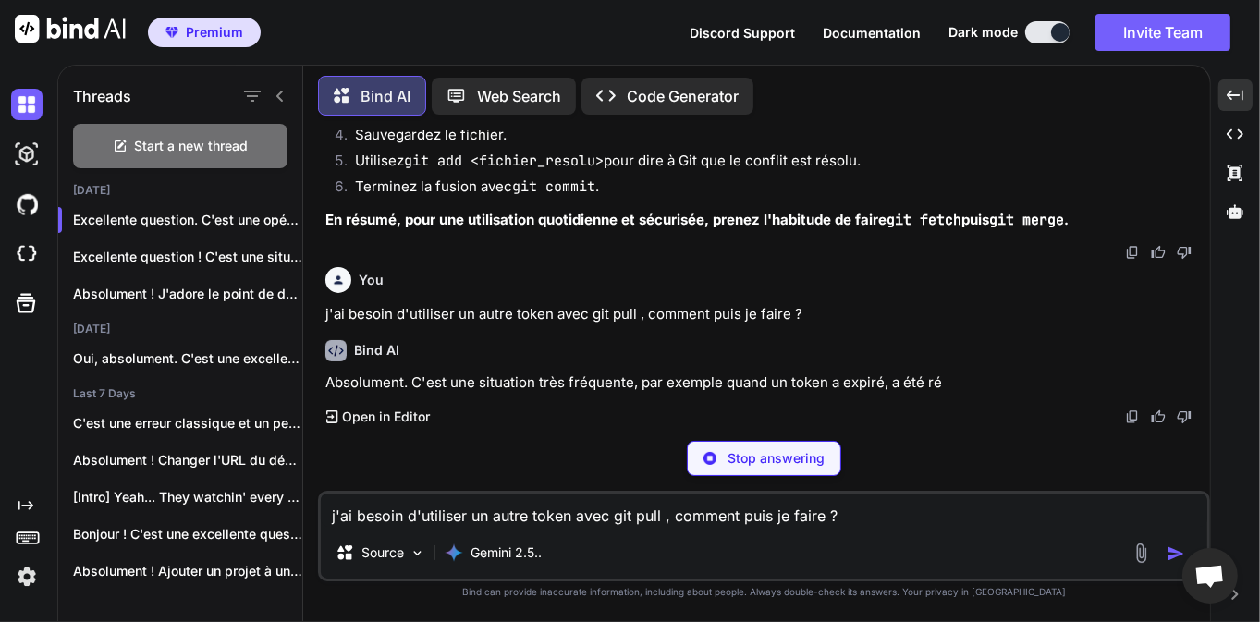
scroll to position [37097, 0]
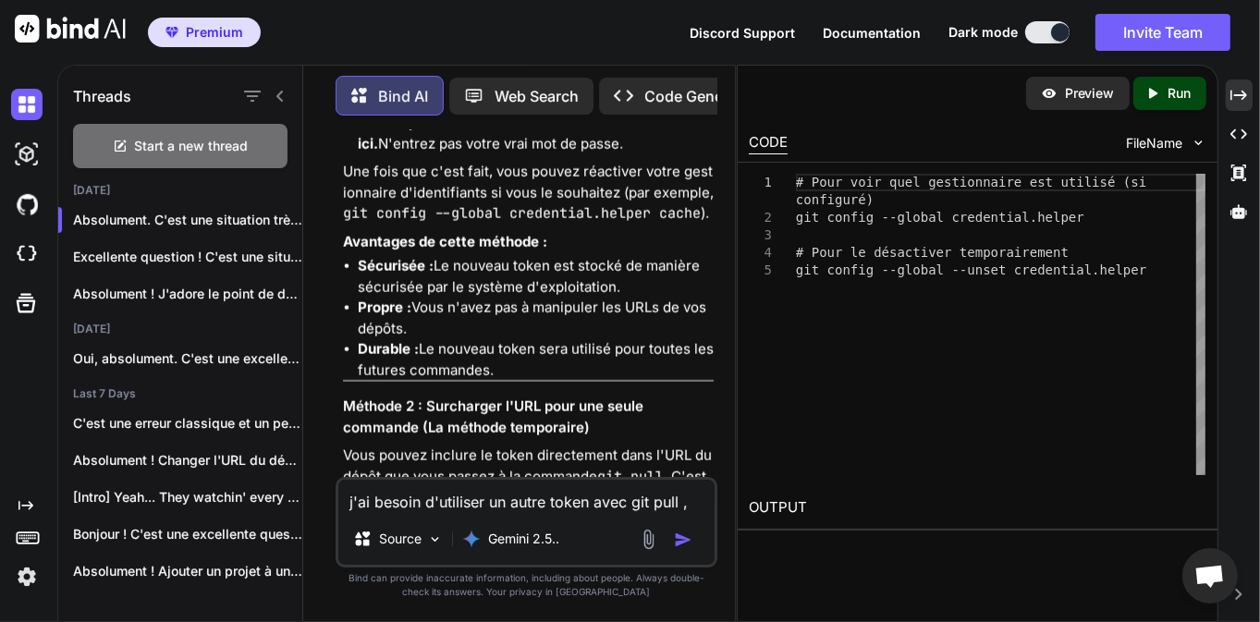
scroll to position [54534, 0]
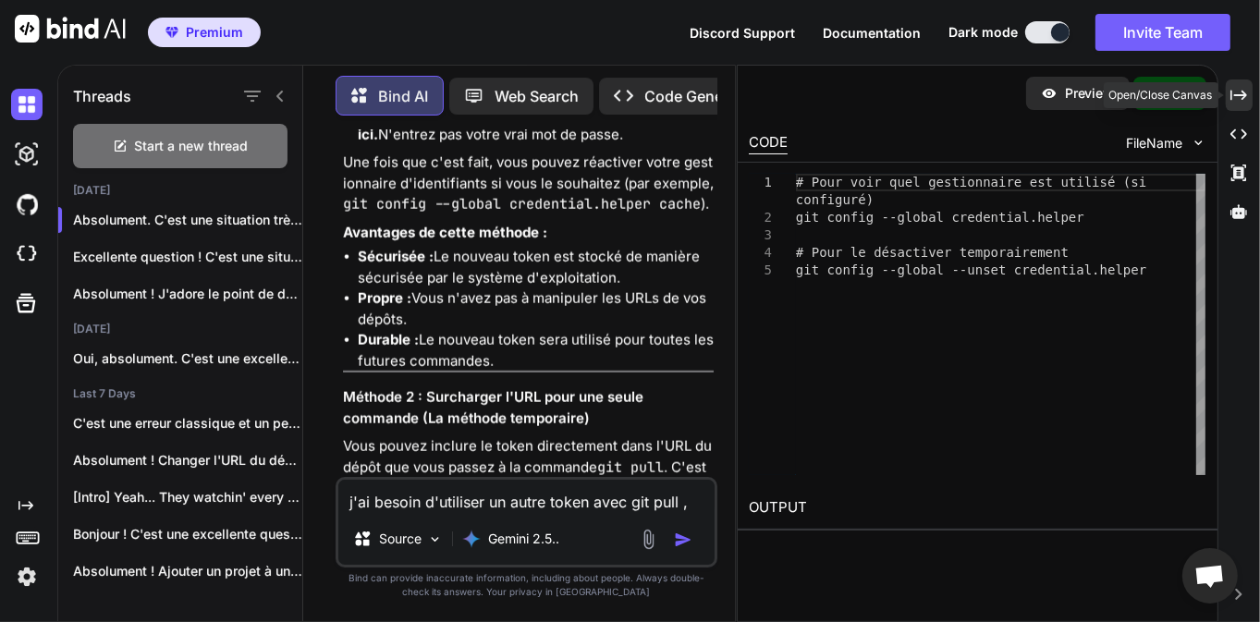
click at [1235, 100] on icon "Created with Pixso." at bounding box center [1239, 95] width 17 height 17
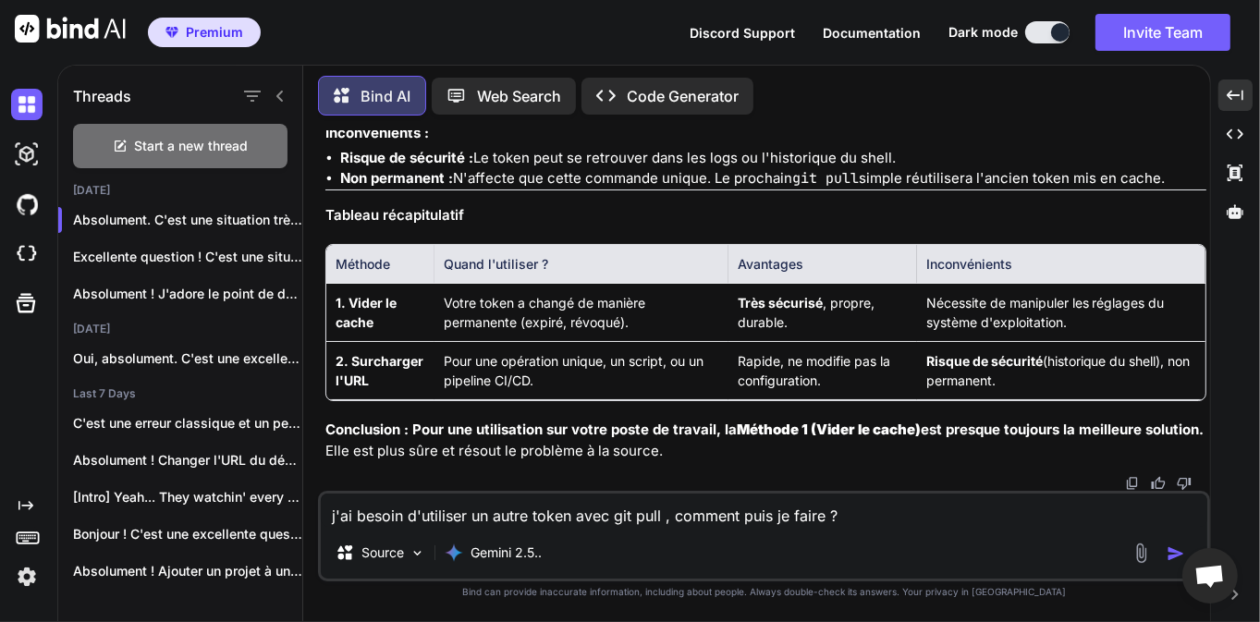
scroll to position [37962, 0]
click at [570, 503] on textarea "j'ai besoin d'utiliser un autre token avec git pull , comment puis je faire ?" at bounding box center [764, 510] width 887 height 33
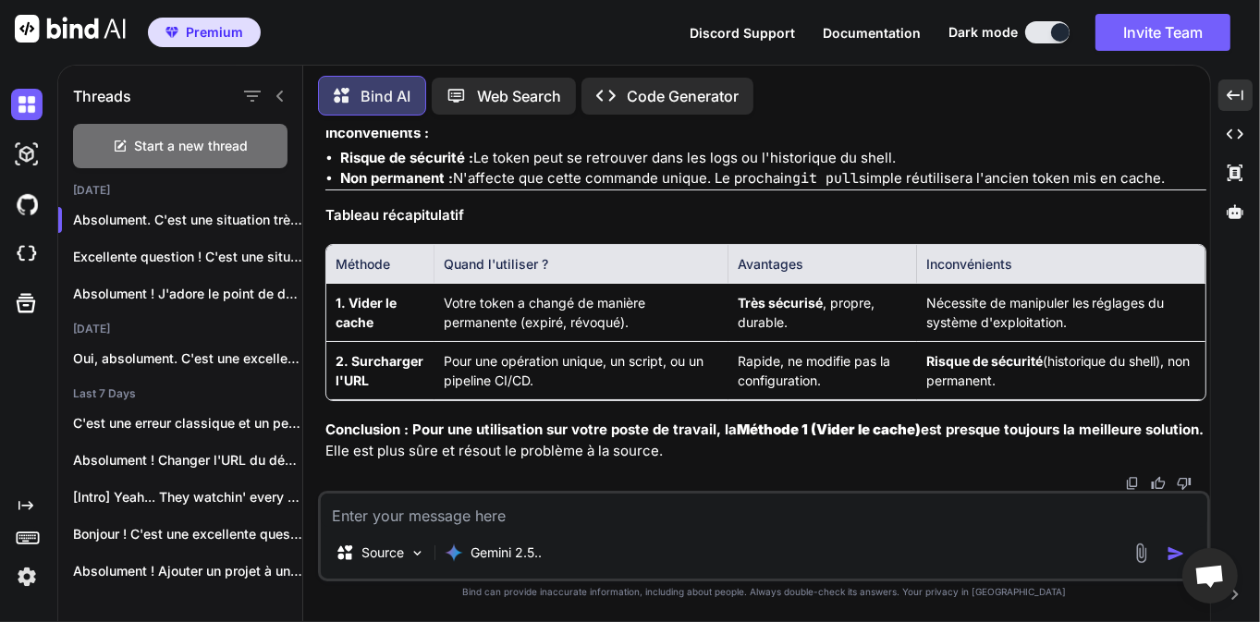
click at [578, 516] on textarea at bounding box center [764, 510] width 887 height 33
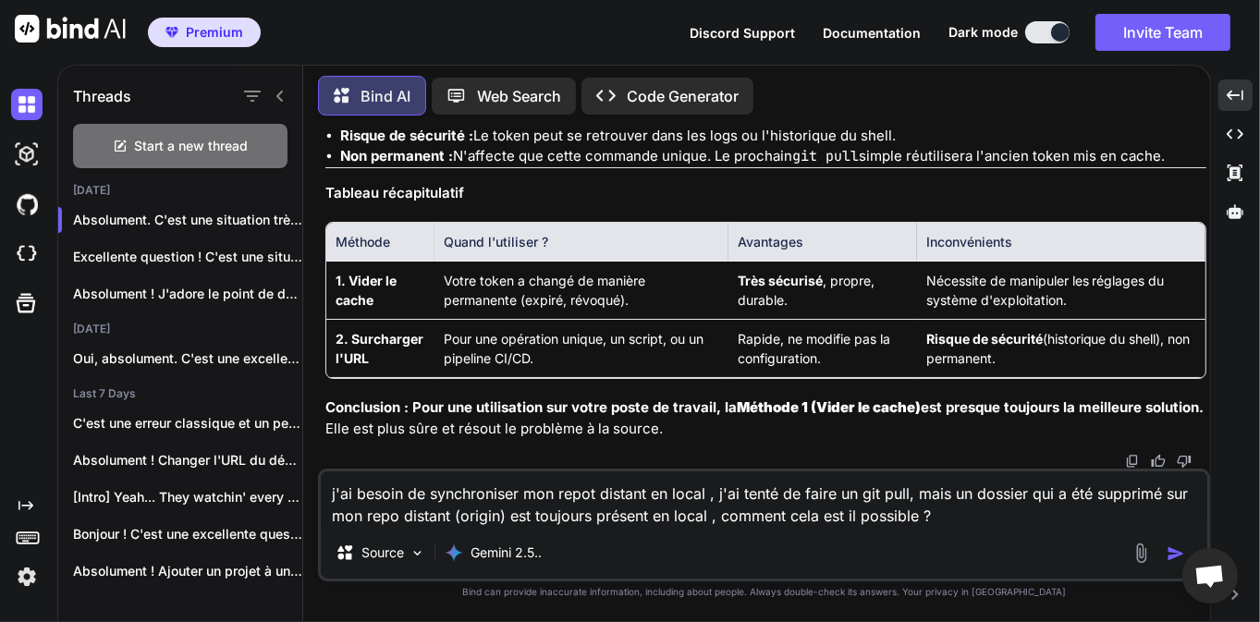
click at [1173, 547] on img "button" at bounding box center [1176, 554] width 18 height 18
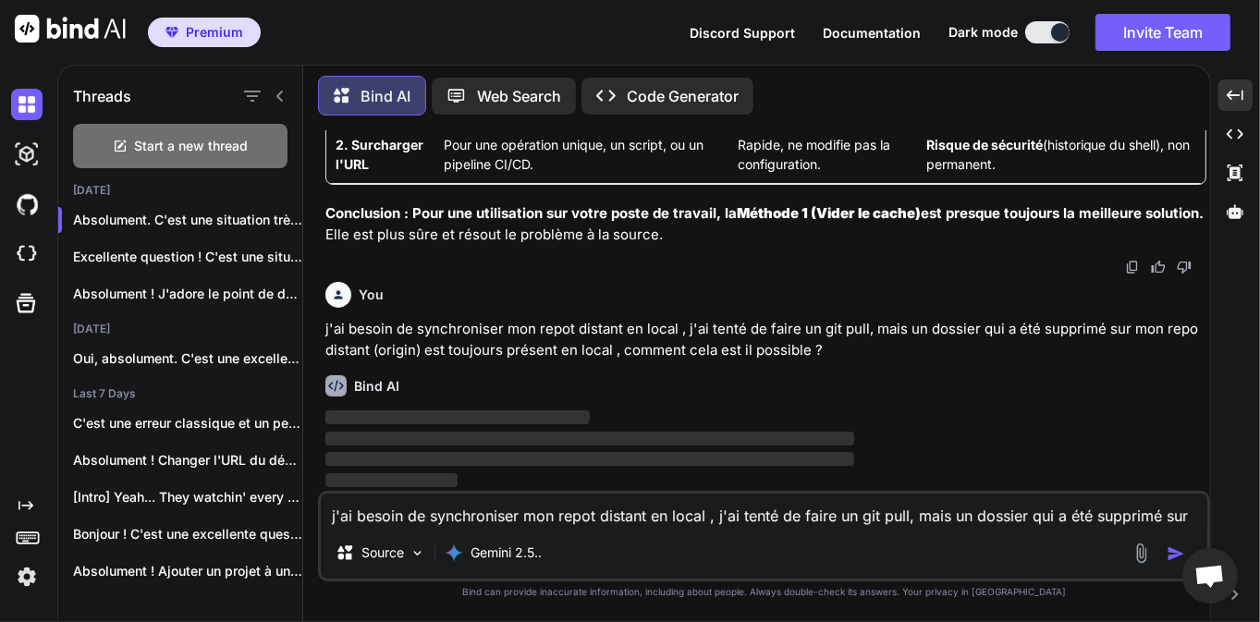
scroll to position [39399, 0]
click at [660, 309] on div "You j'ai besoin de synchroniser mon repot distant en local , j'ai tenté de fair…" at bounding box center [765, 318] width 881 height 86
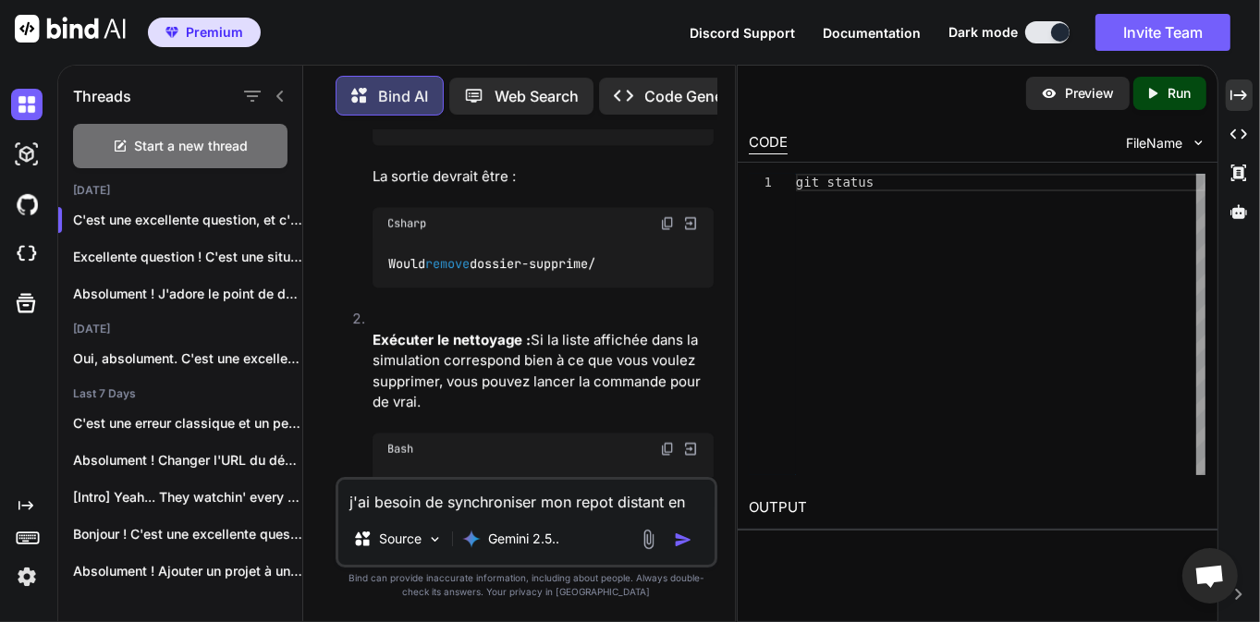
scroll to position [58774, 0]
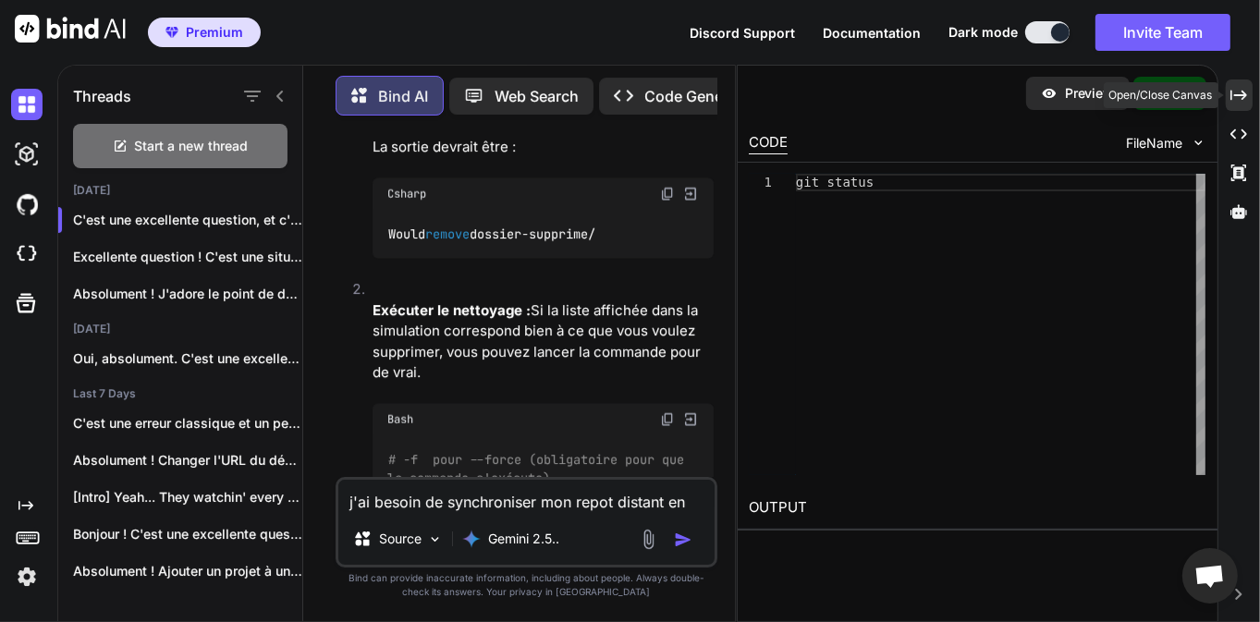
click at [1243, 98] on icon at bounding box center [1239, 95] width 17 height 10
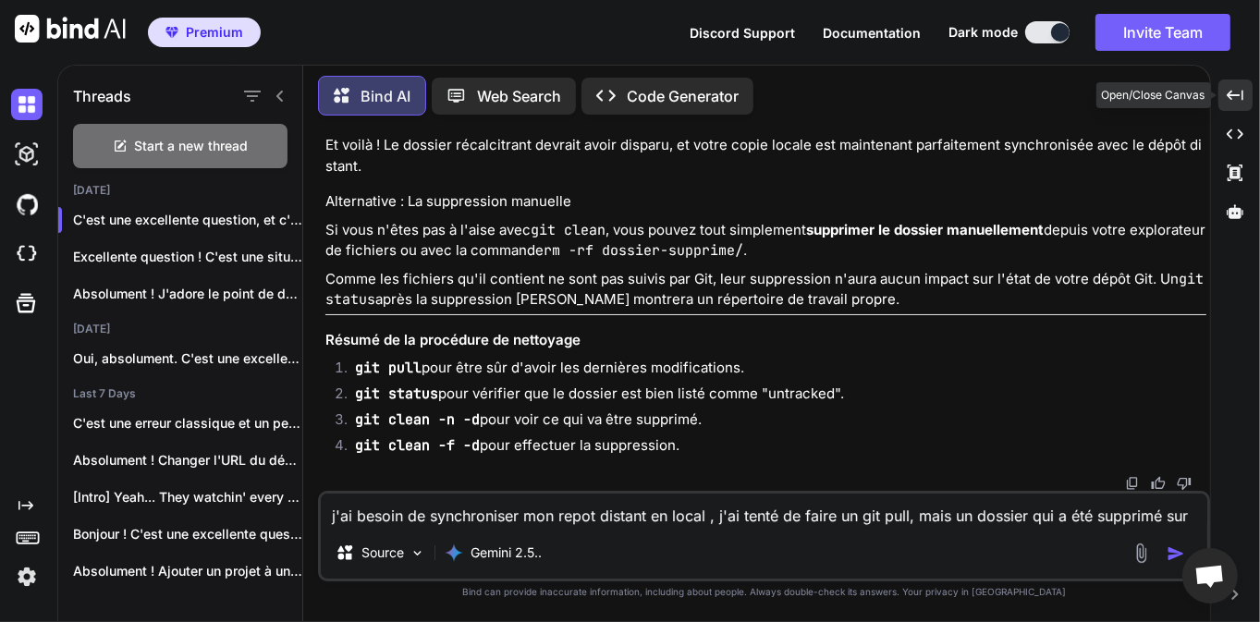
scroll to position [39881, 0]
click at [554, 520] on textarea "j'ai besoin de synchroniser mon repot distant en local , j'ai tenté de faire un…" at bounding box center [764, 510] width 887 height 33
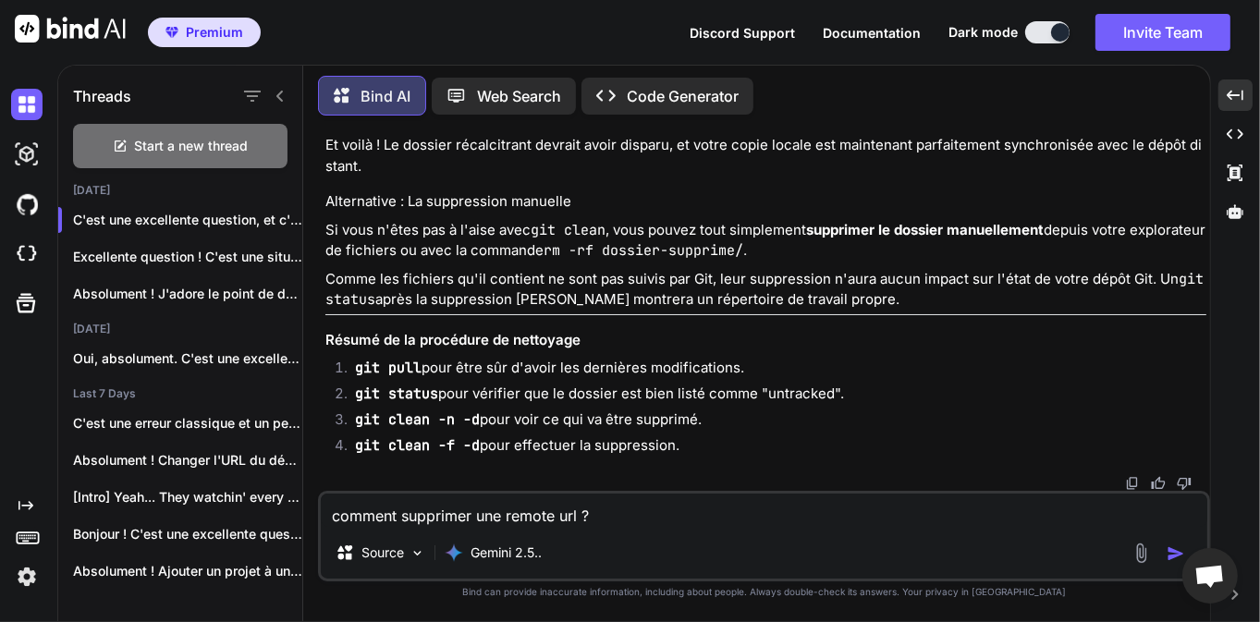
click at [1172, 548] on img "button" at bounding box center [1176, 554] width 18 height 18
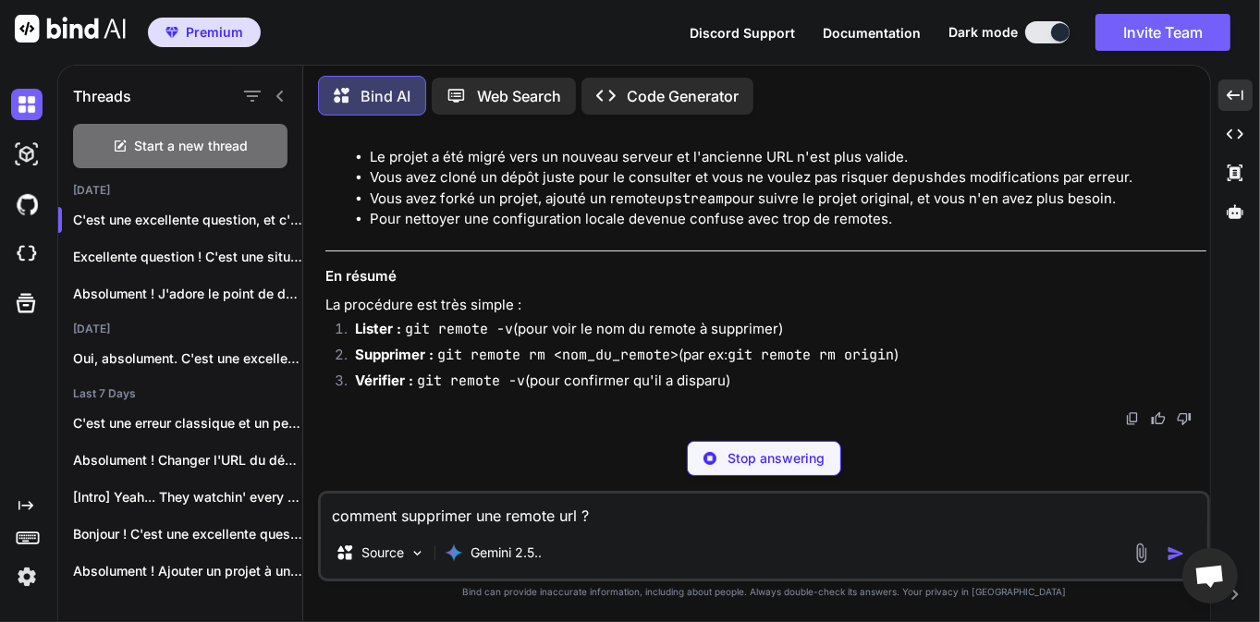
scroll to position [61407, 0]
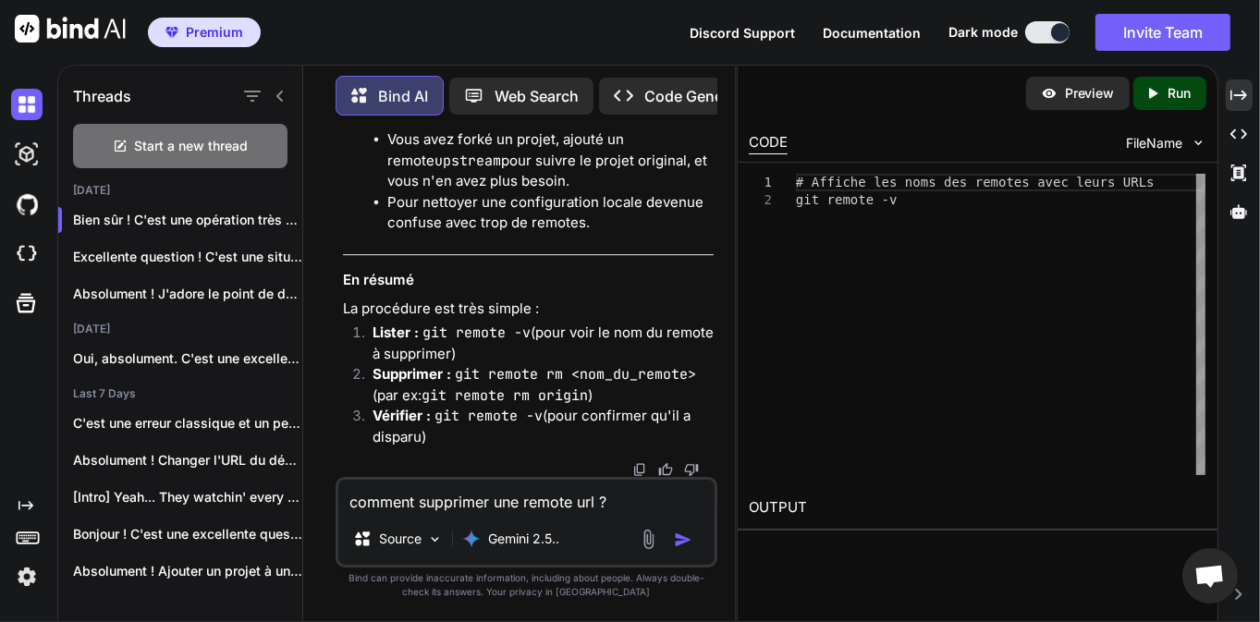
scroll to position [62413, 0]
